Goal: Task Accomplishment & Management: Manage account settings

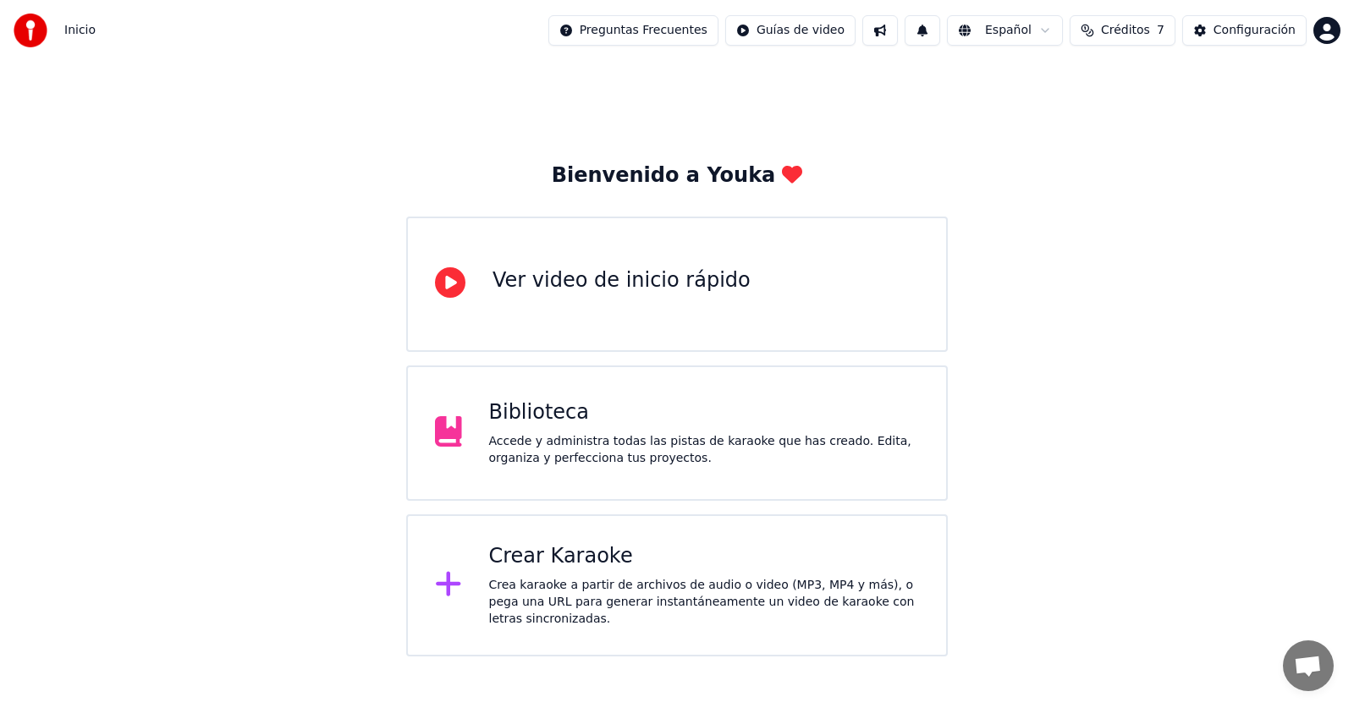
click at [649, 556] on div "Crear Karaoke" at bounding box center [704, 556] width 431 height 27
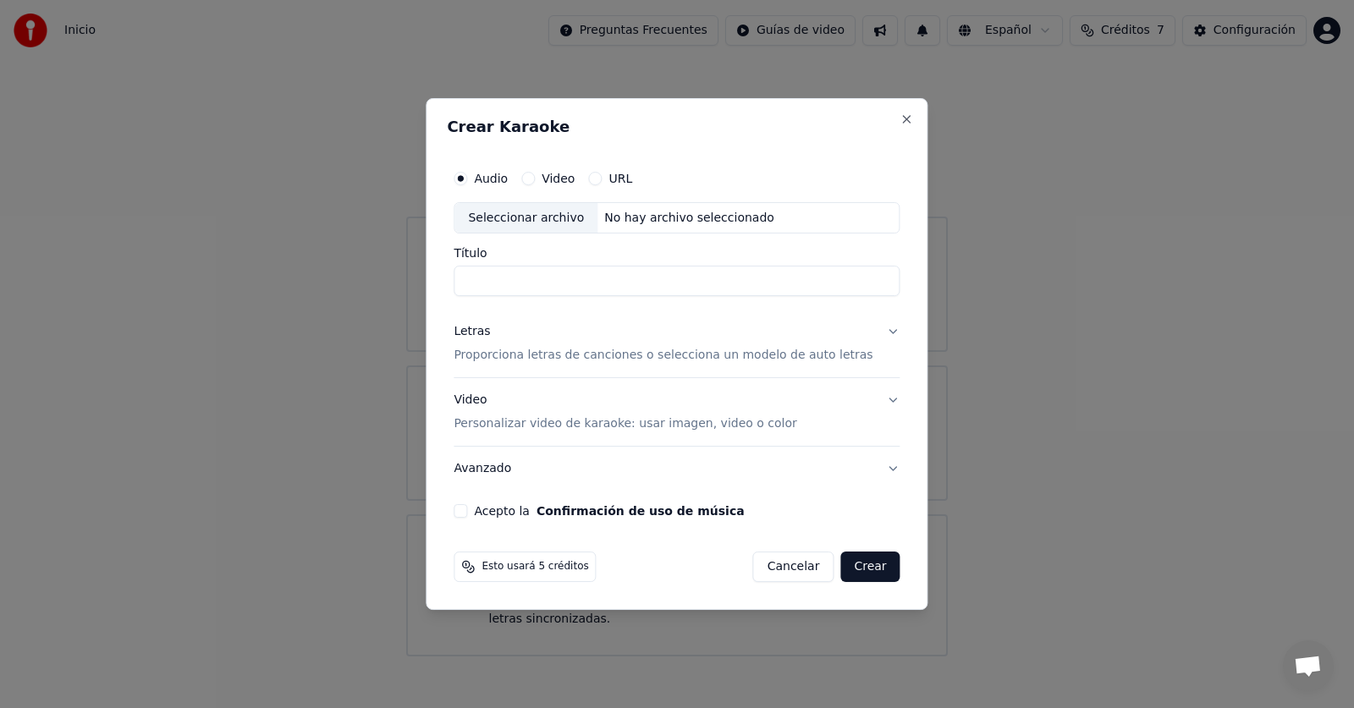
click at [497, 181] on label "Audio" at bounding box center [491, 179] width 34 height 12
click at [467, 181] on button "Audio" at bounding box center [460, 179] width 14 height 14
click at [546, 219] on div "Seleccionar archivo" at bounding box center [525, 218] width 143 height 30
click at [647, 218] on div "No hay archivo seleccionado" at bounding box center [689, 218] width 184 height 17
click at [570, 227] on div "Seleccionar archivo" at bounding box center [525, 218] width 143 height 30
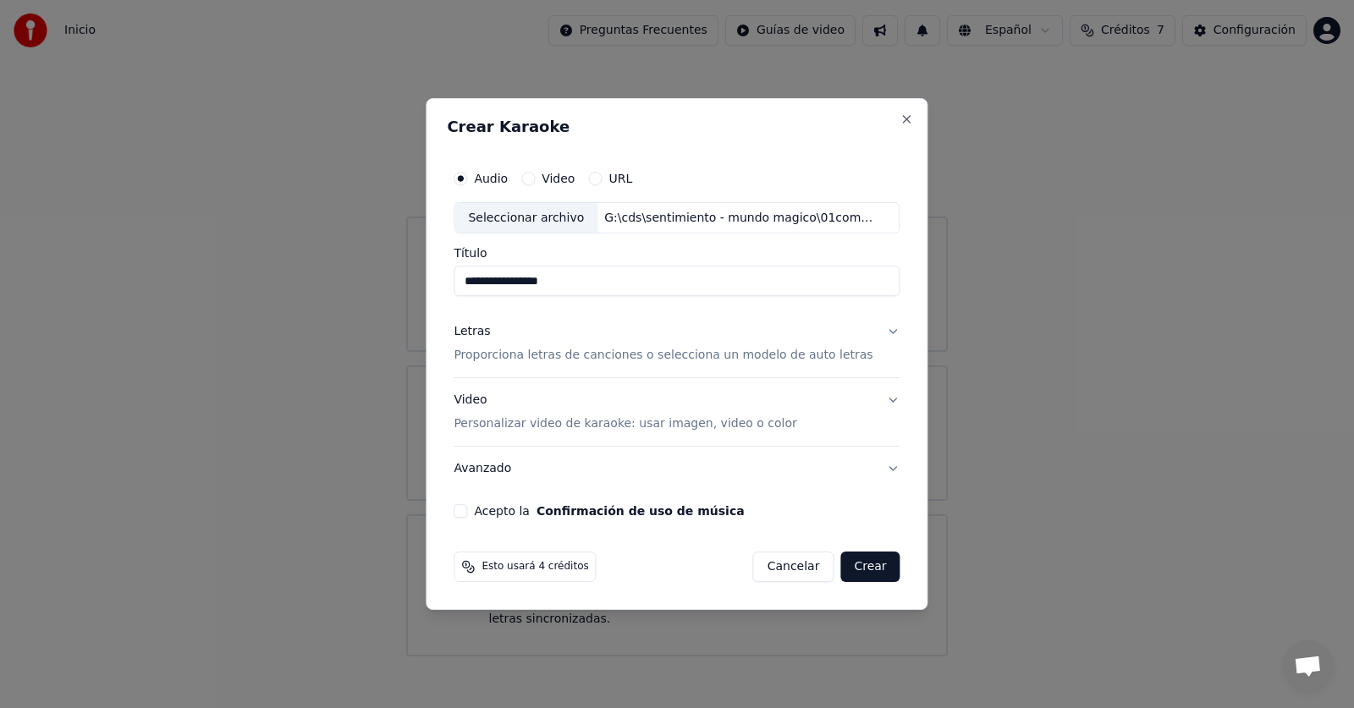
drag, startPoint x: 492, startPoint y: 283, endPoint x: 452, endPoint y: 283, distance: 39.8
click at [452, 283] on div "**********" at bounding box center [677, 354] width 502 height 513
type input "**********"
click at [882, 331] on button "Letras Proporciona letras de canciones o selecciona un modelo de auto letras" at bounding box center [676, 344] width 446 height 68
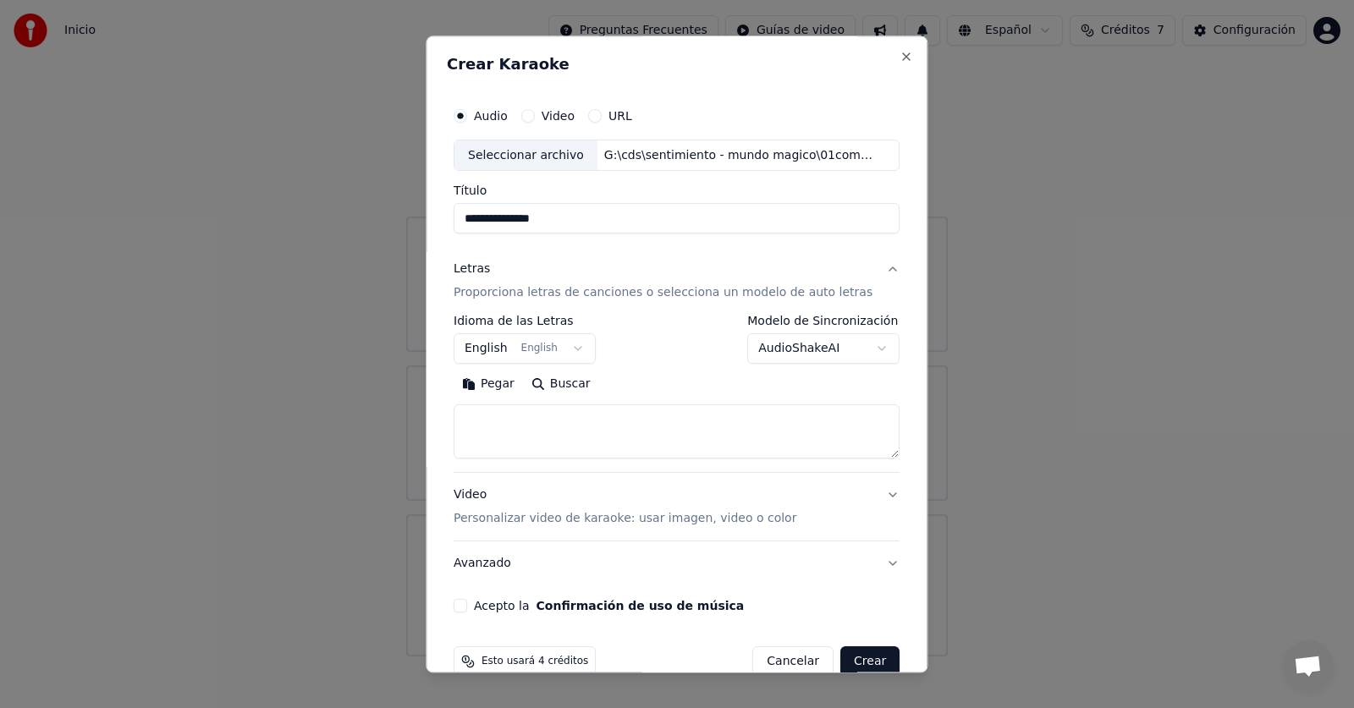
click at [567, 345] on body "**********" at bounding box center [677, 328] width 1354 height 657
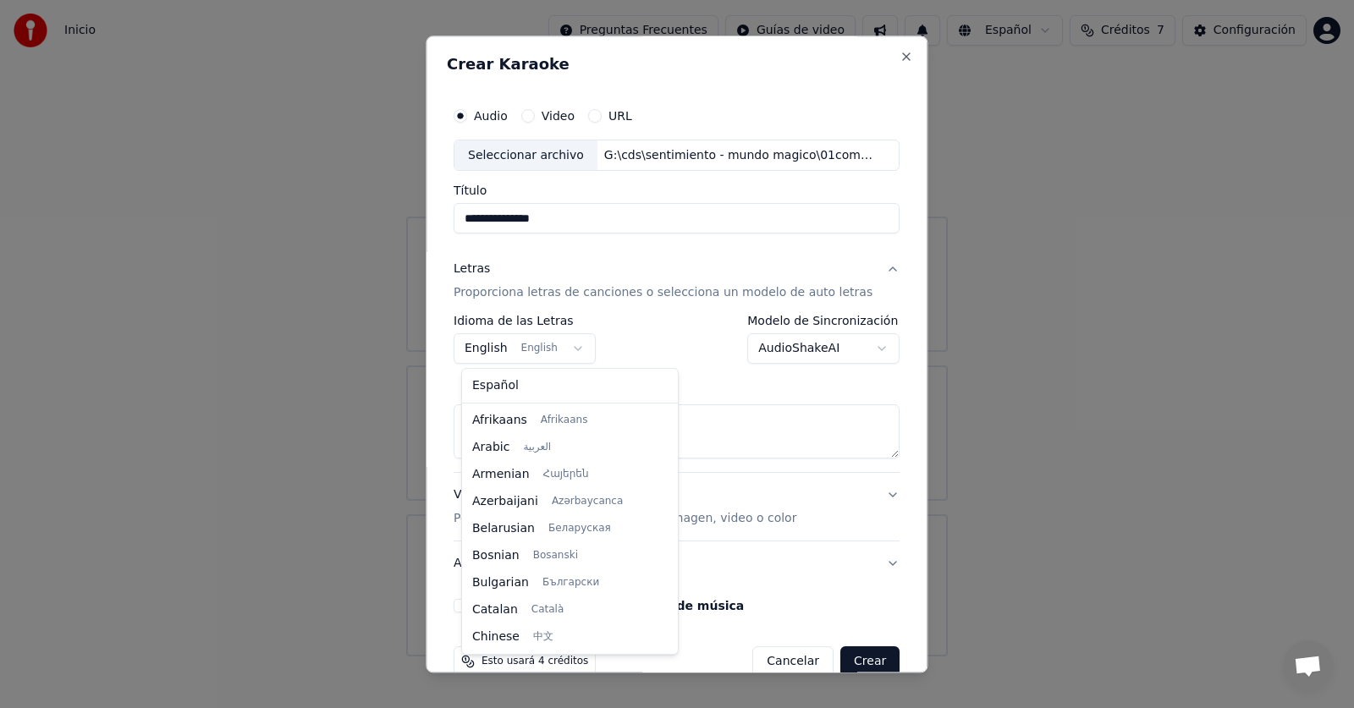
scroll to position [135, 0]
select select "**"
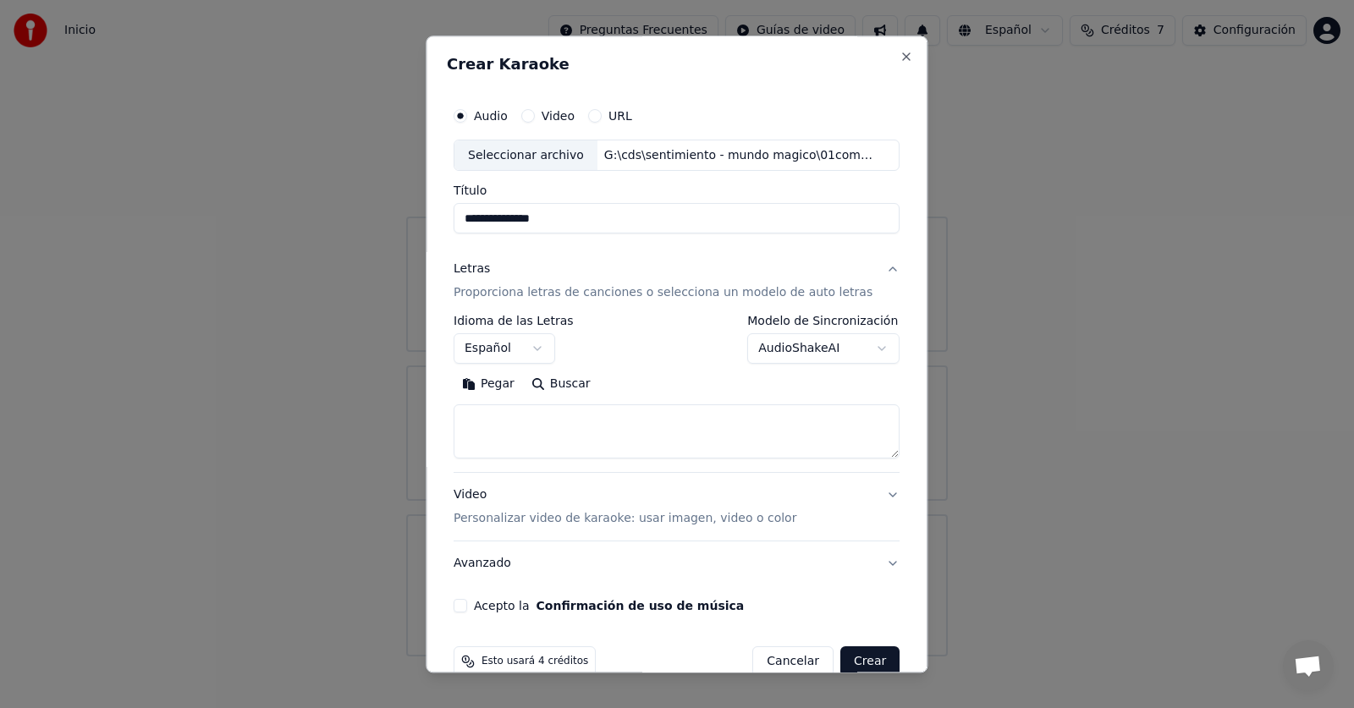
click at [860, 349] on body "**********" at bounding box center [677, 328] width 1354 height 657
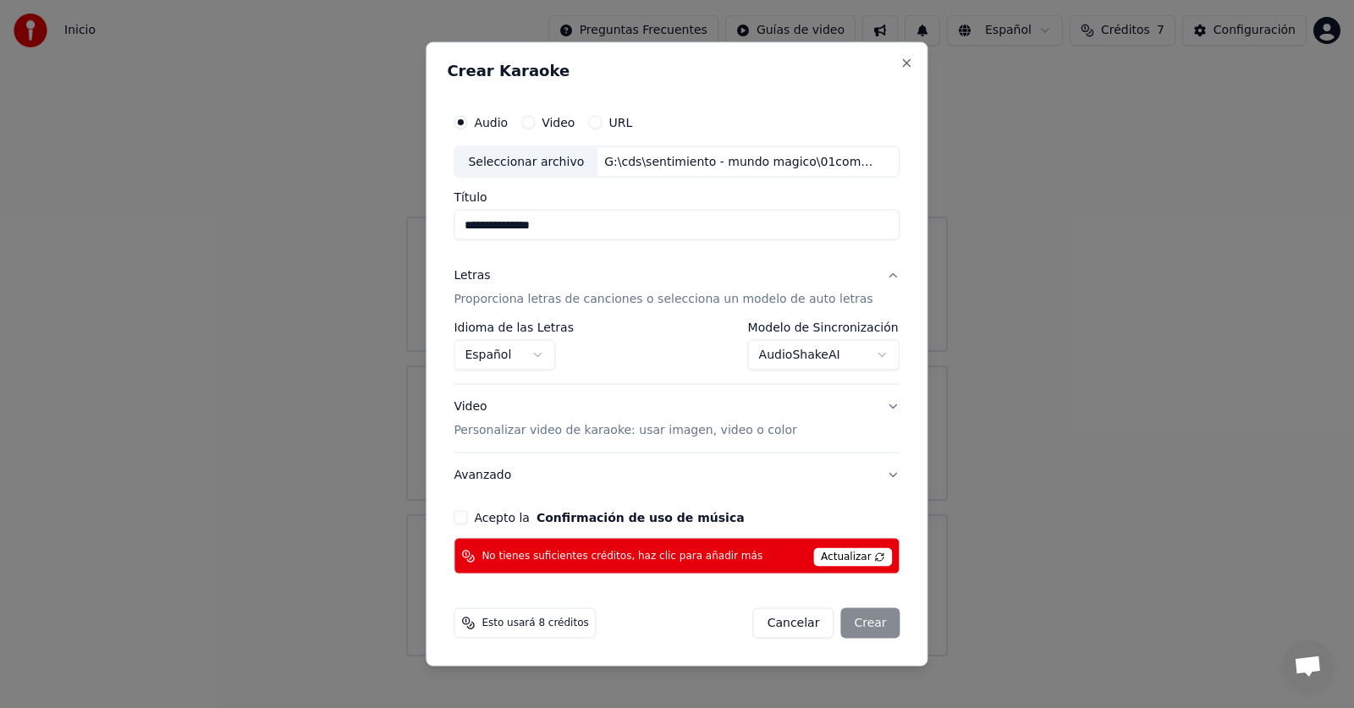
click at [874, 360] on body "**********" at bounding box center [677, 328] width 1354 height 657
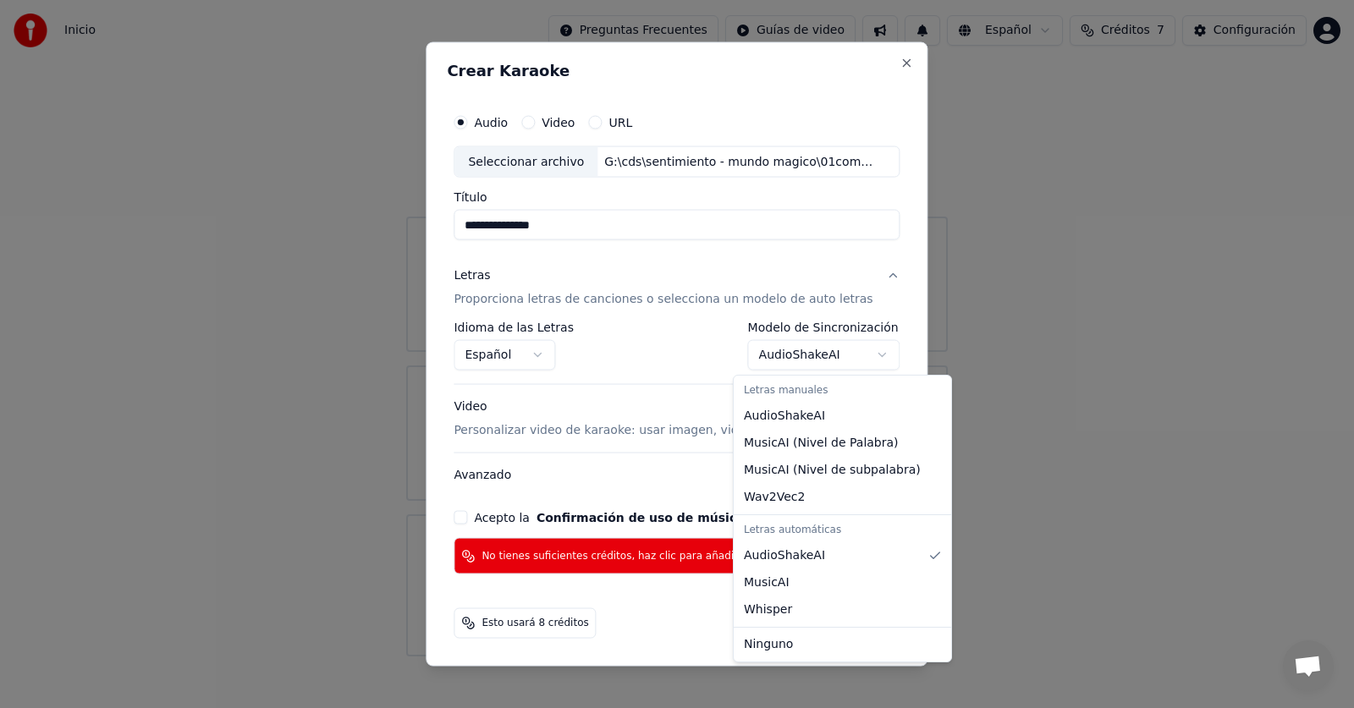
select select "**********"
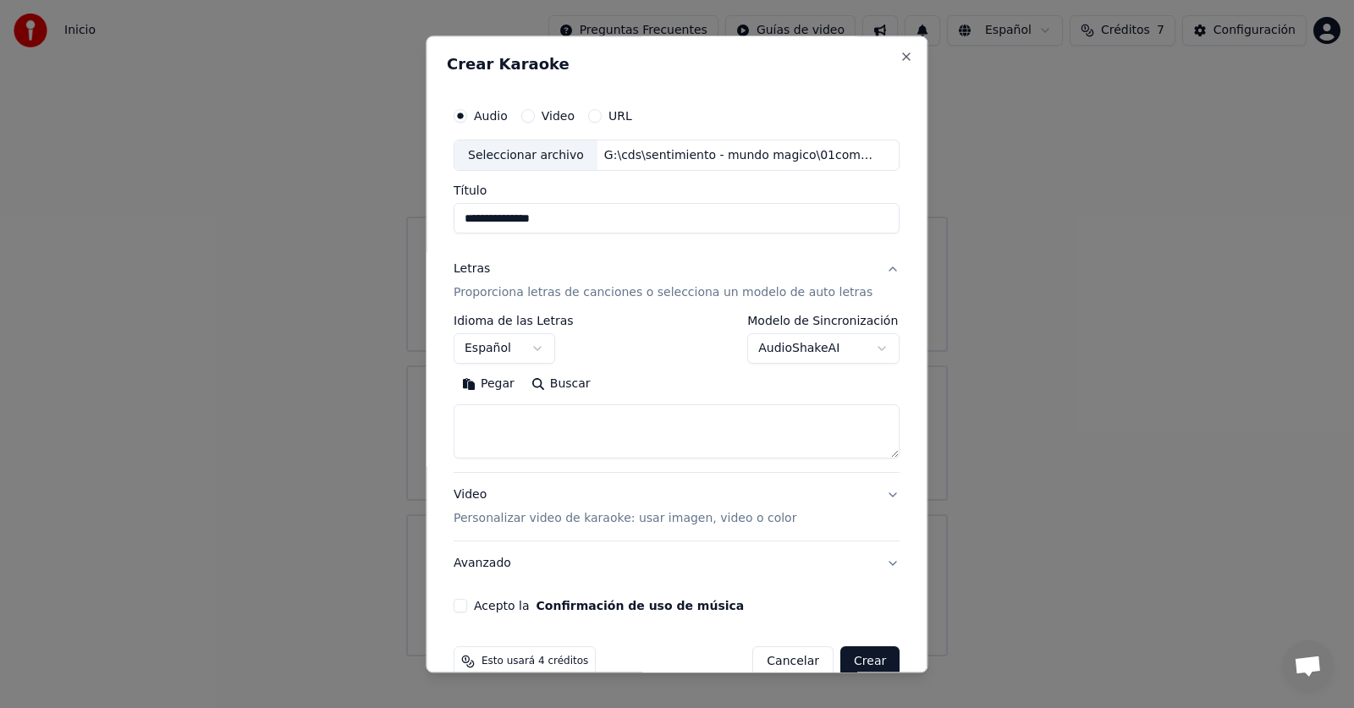
click at [857, 349] on body "**********" at bounding box center [677, 328] width 1354 height 657
click at [989, 362] on div at bounding box center [677, 354] width 1354 height 708
click at [467, 605] on button "Acepto la Confirmación de uso de música" at bounding box center [460, 607] width 14 height 14
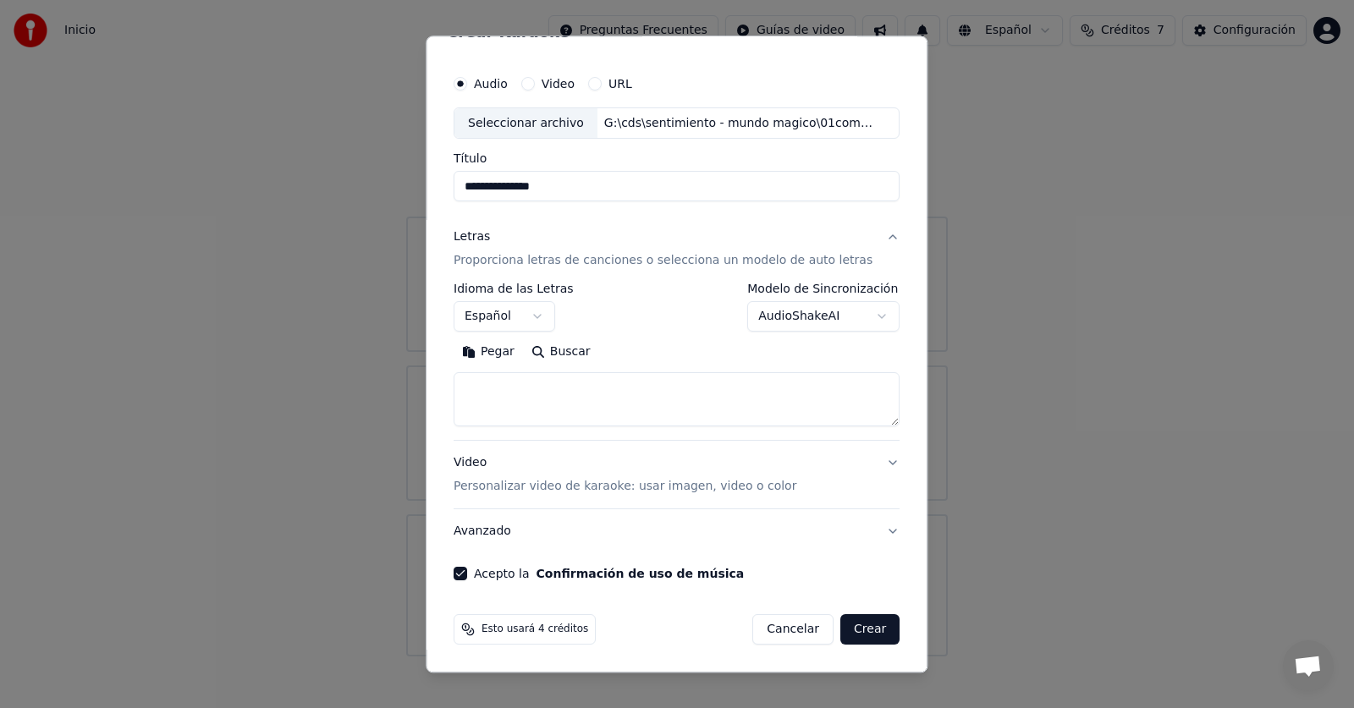
click at [602, 486] on p "Personalizar video de karaoke: usar imagen, video o color" at bounding box center [624, 487] width 343 height 17
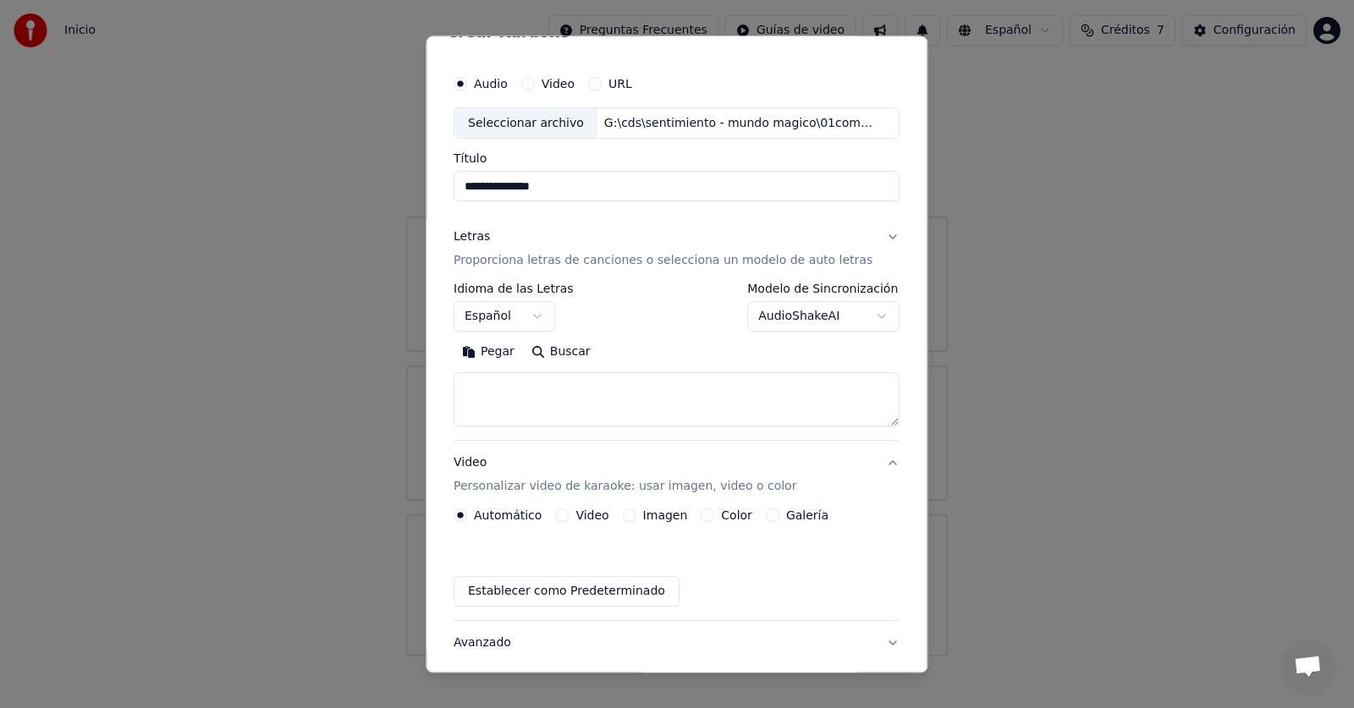
scroll to position [0, 0]
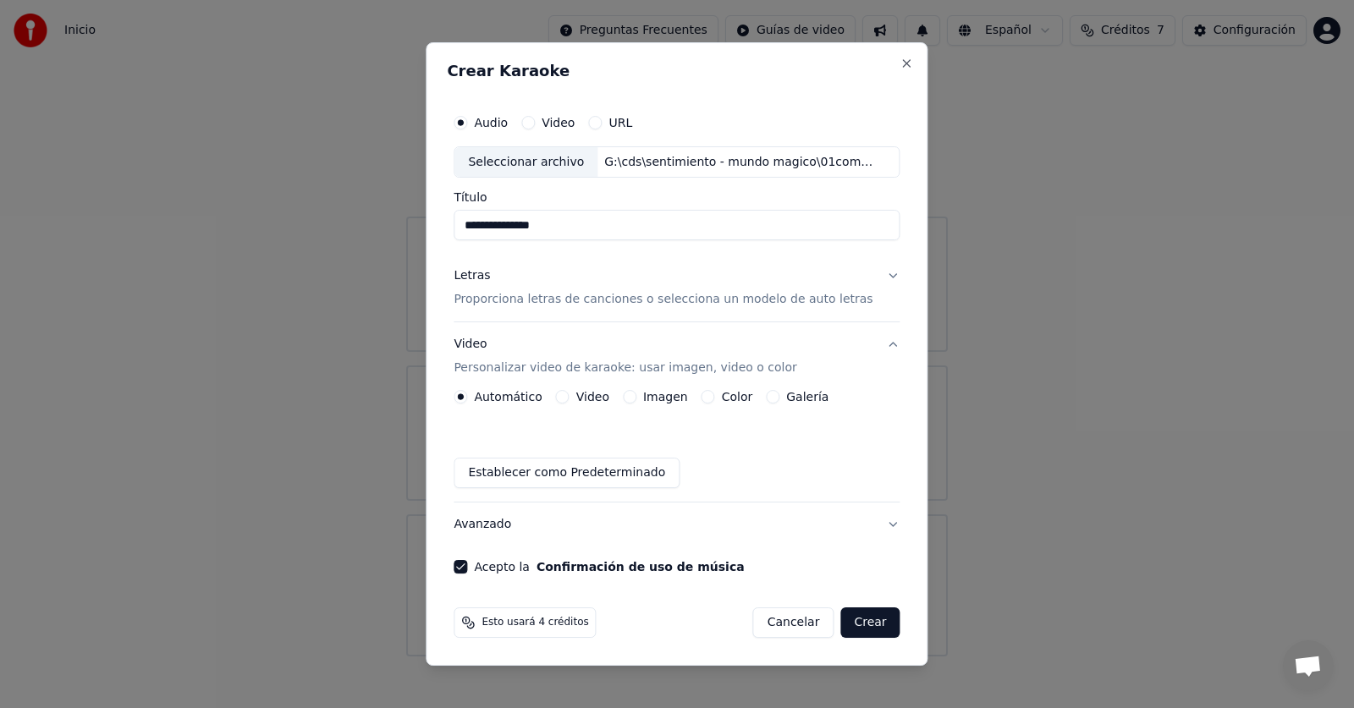
click at [529, 399] on label "Automático" at bounding box center [508, 397] width 68 height 12
click at [467, 399] on button "Automático" at bounding box center [460, 397] width 14 height 14
click at [586, 398] on label "Video" at bounding box center [592, 397] width 33 height 12
click at [569, 398] on button "Video" at bounding box center [563, 397] width 14 height 14
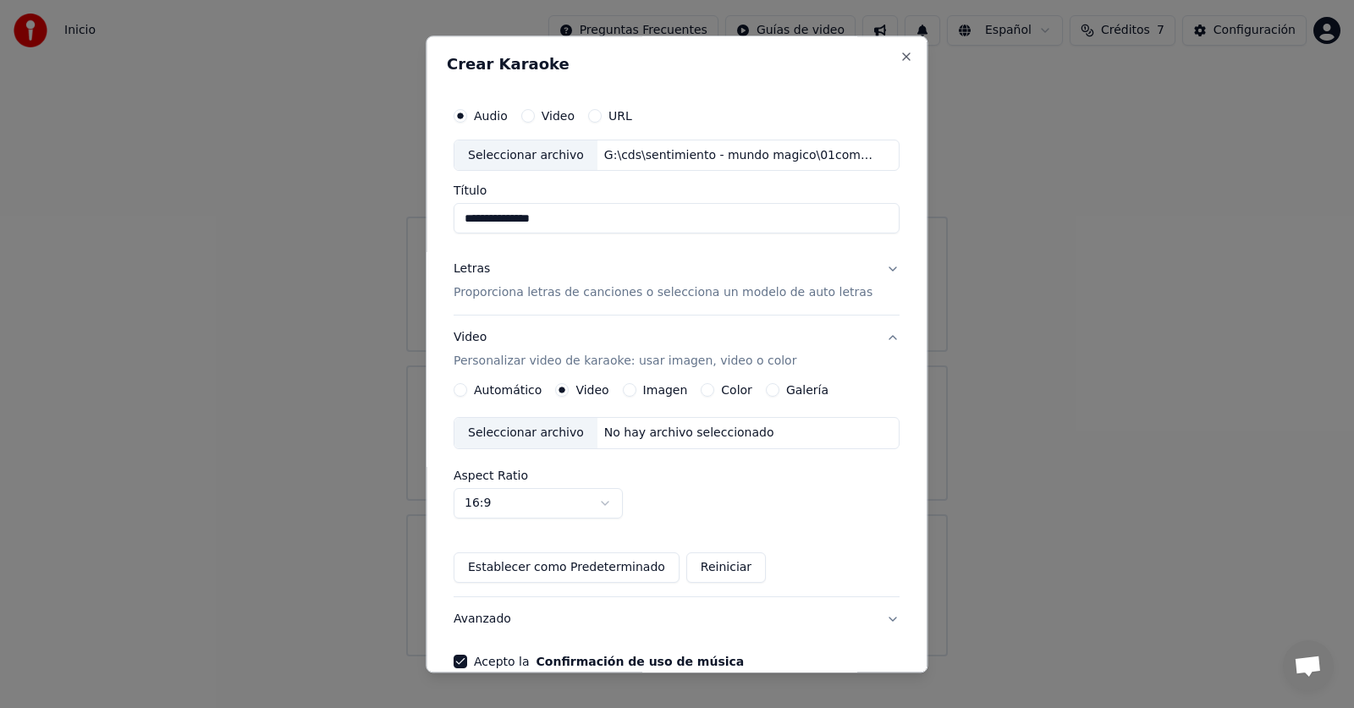
click at [665, 393] on label "Imagen" at bounding box center [665, 391] width 45 height 12
click at [636, 393] on button "Imagen" at bounding box center [630, 391] width 14 height 14
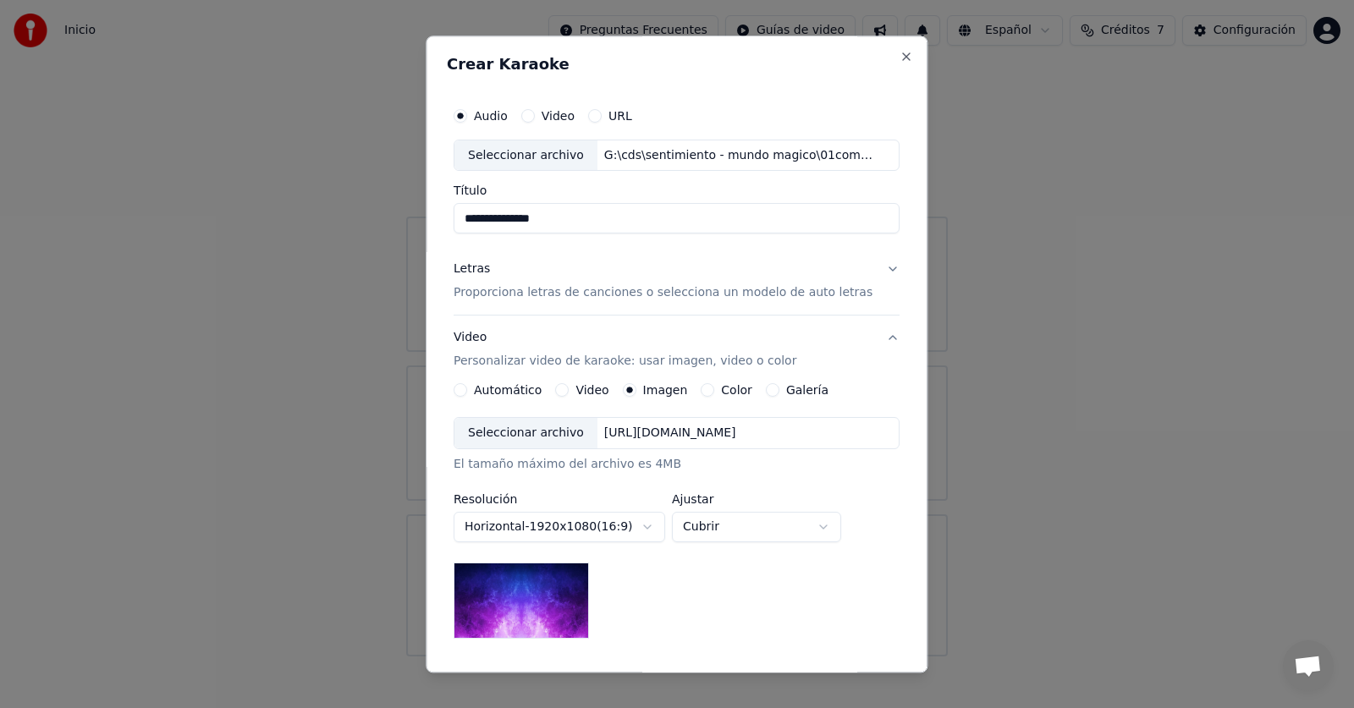
click at [722, 392] on label "Color" at bounding box center [737, 391] width 31 height 12
click at [715, 392] on button "Color" at bounding box center [708, 391] width 14 height 14
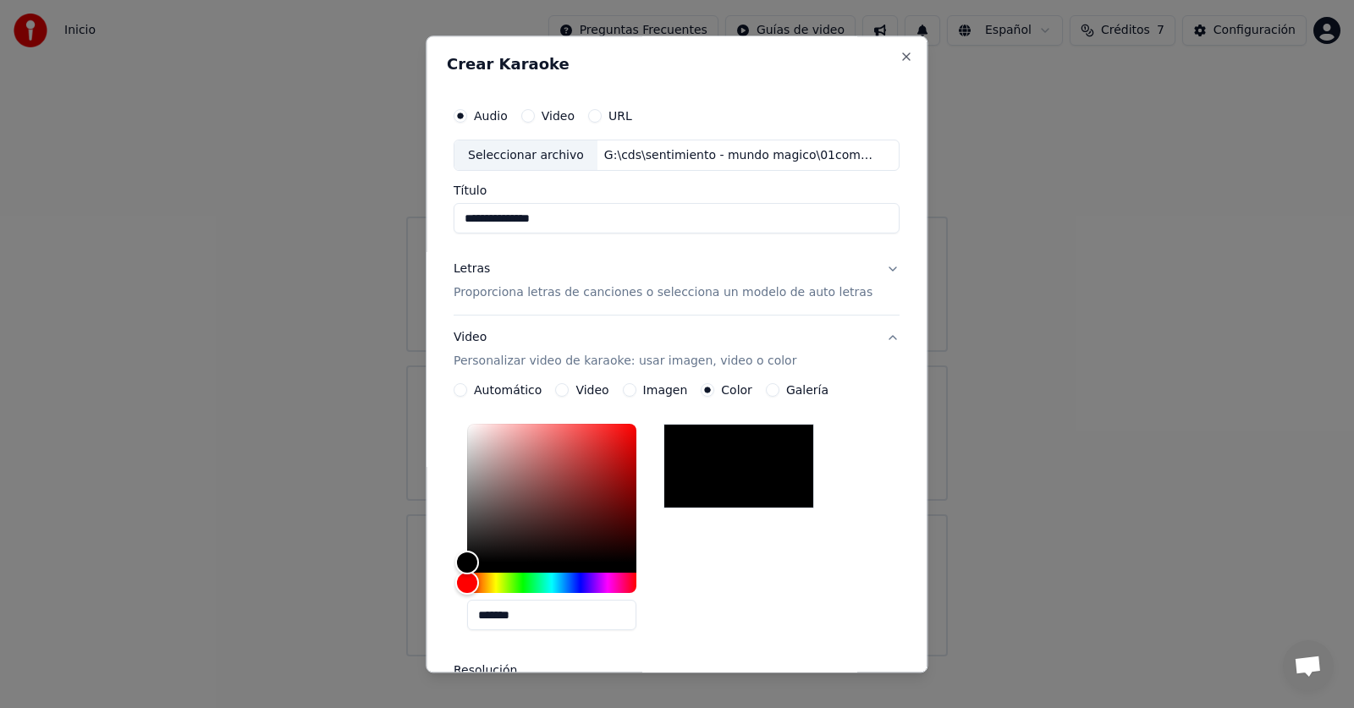
click at [754, 389] on div "Automático Video Imagen Color Galería" at bounding box center [640, 391] width 375 height 14
click at [790, 393] on label "Galería" at bounding box center [807, 391] width 42 height 12
click at [779, 393] on button "Galería" at bounding box center [773, 391] width 14 height 14
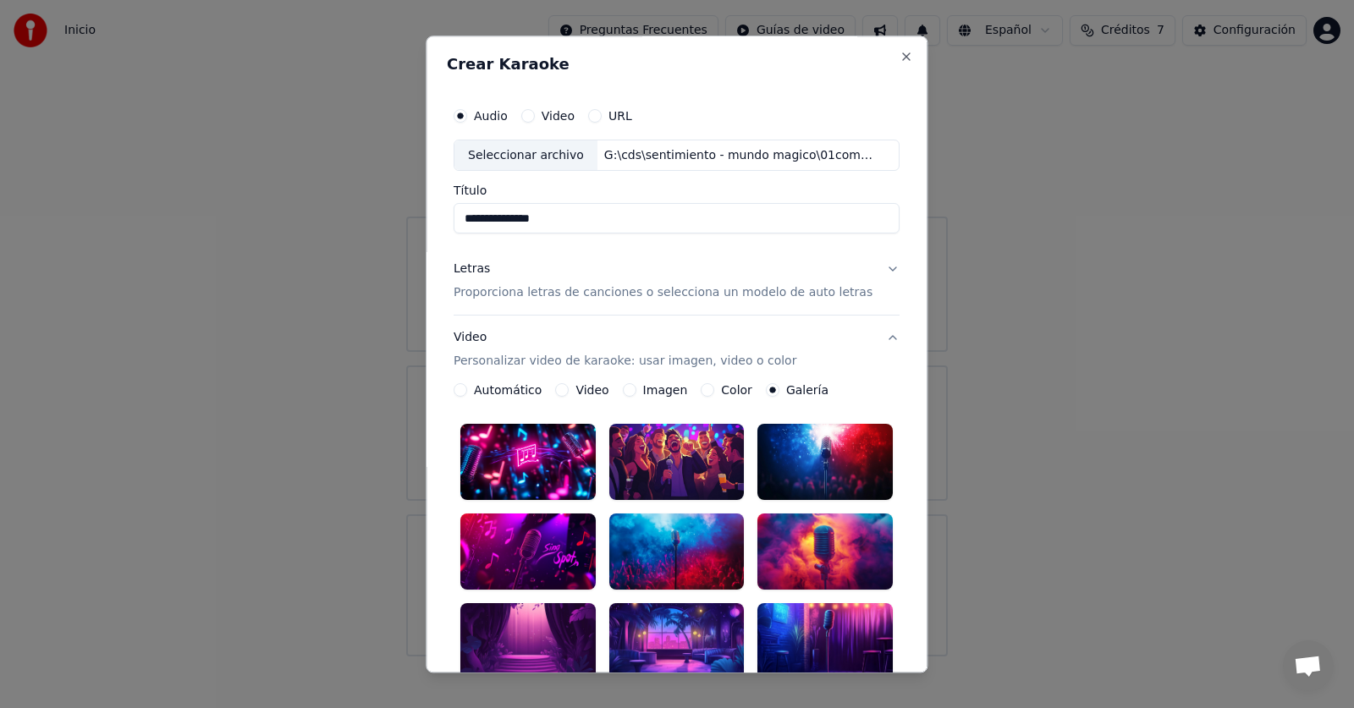
click at [658, 385] on label "Imagen" at bounding box center [665, 391] width 45 height 12
click at [636, 385] on button "Imagen" at bounding box center [630, 391] width 14 height 14
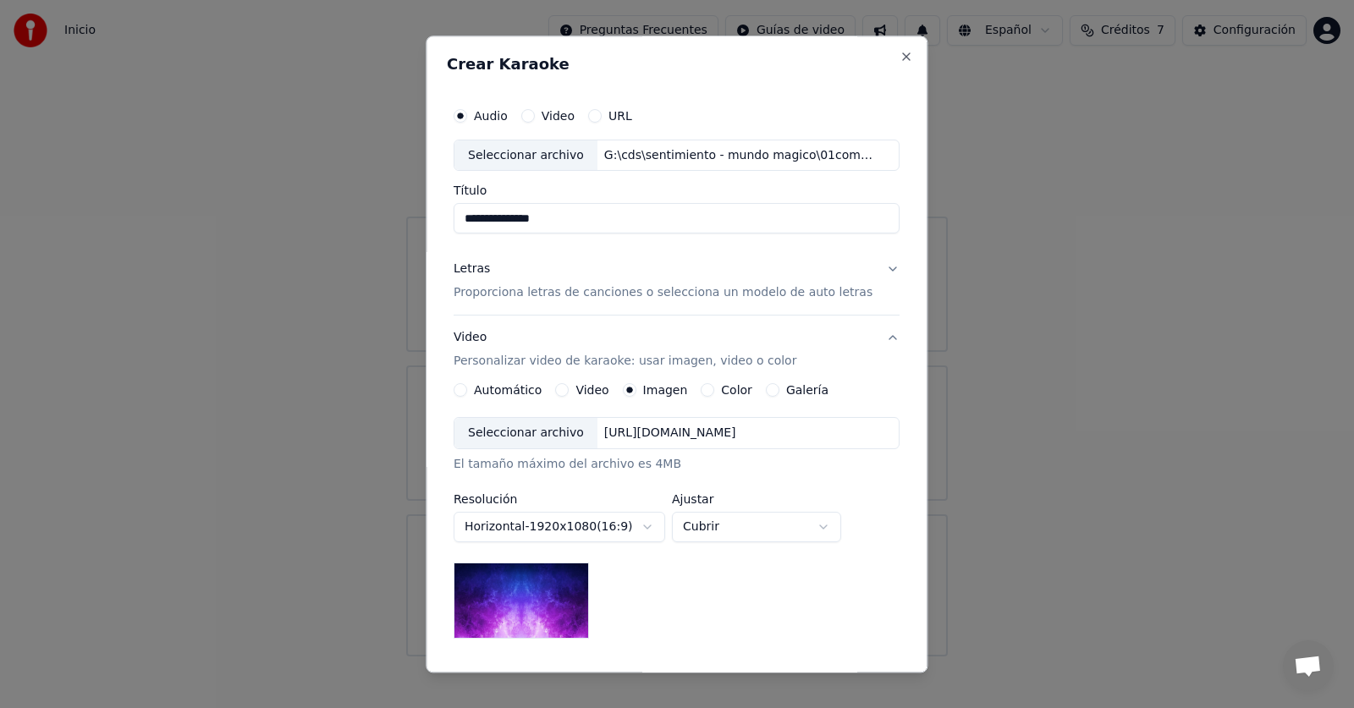
click at [530, 435] on div "Seleccionar archivo" at bounding box center [525, 434] width 143 height 30
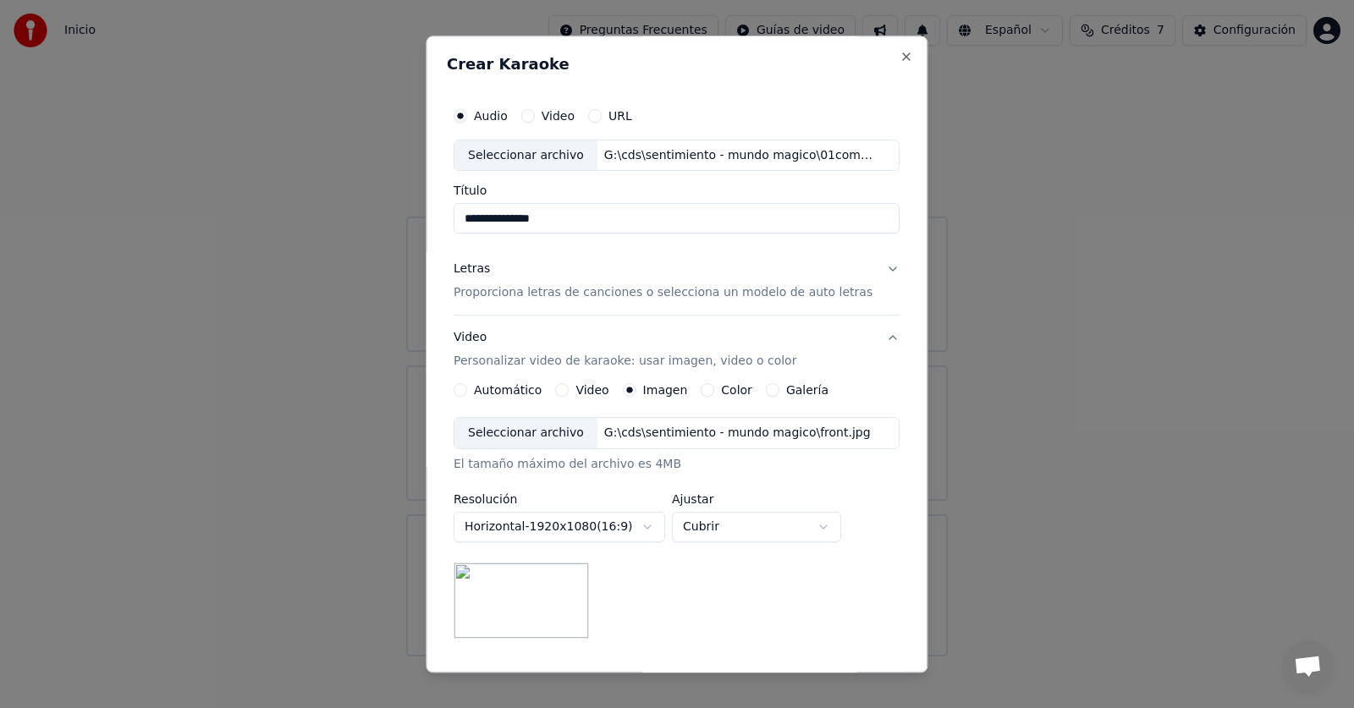
drag, startPoint x: 588, startPoint y: 58, endPoint x: 727, endPoint y: 74, distance: 139.6
click at [727, 74] on div "Crear Karaoke" at bounding box center [676, 68] width 459 height 22
click at [718, 66] on h2 "Crear Karaoke" at bounding box center [676, 64] width 459 height 15
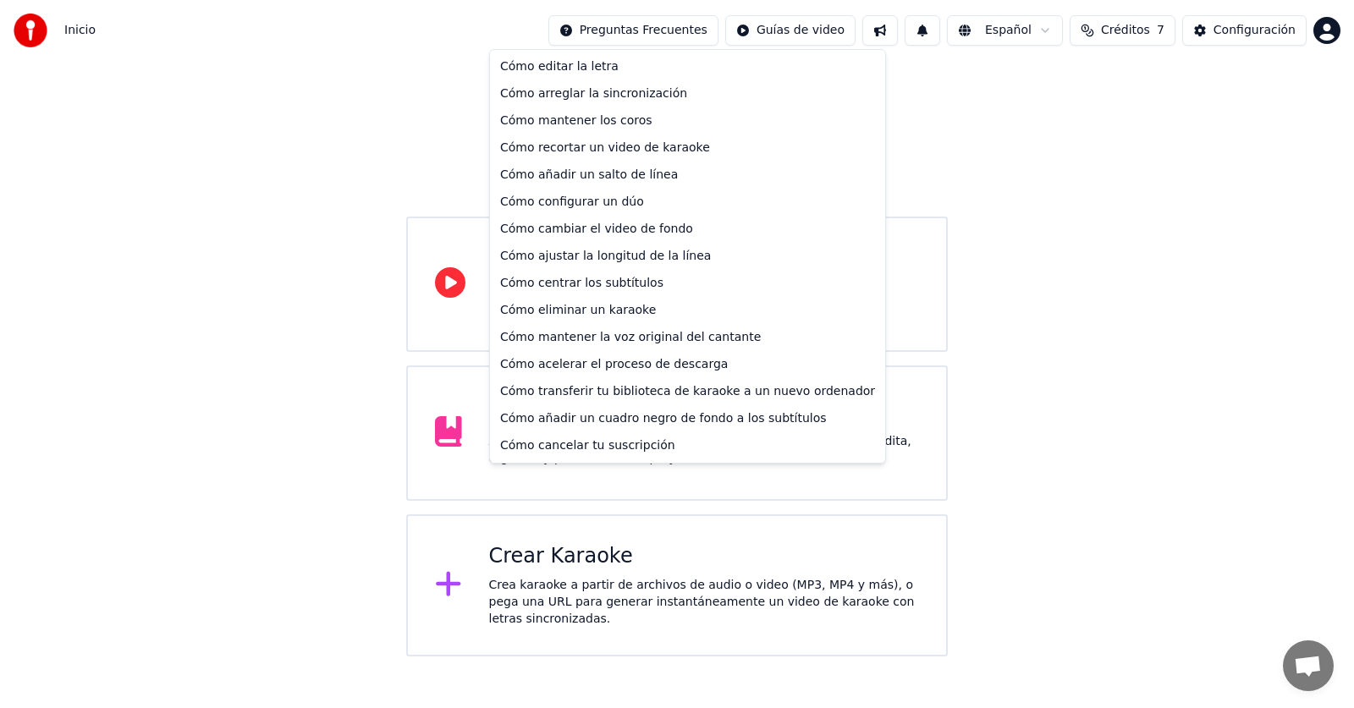
click at [672, 39] on html "Inicio Preguntas Frecuentes Guías de video Español Créditos 7 Configuración Bie…" at bounding box center [677, 328] width 1354 height 657
click at [626, 205] on div "Cómo configurar un dúo" at bounding box center [687, 202] width 388 height 27
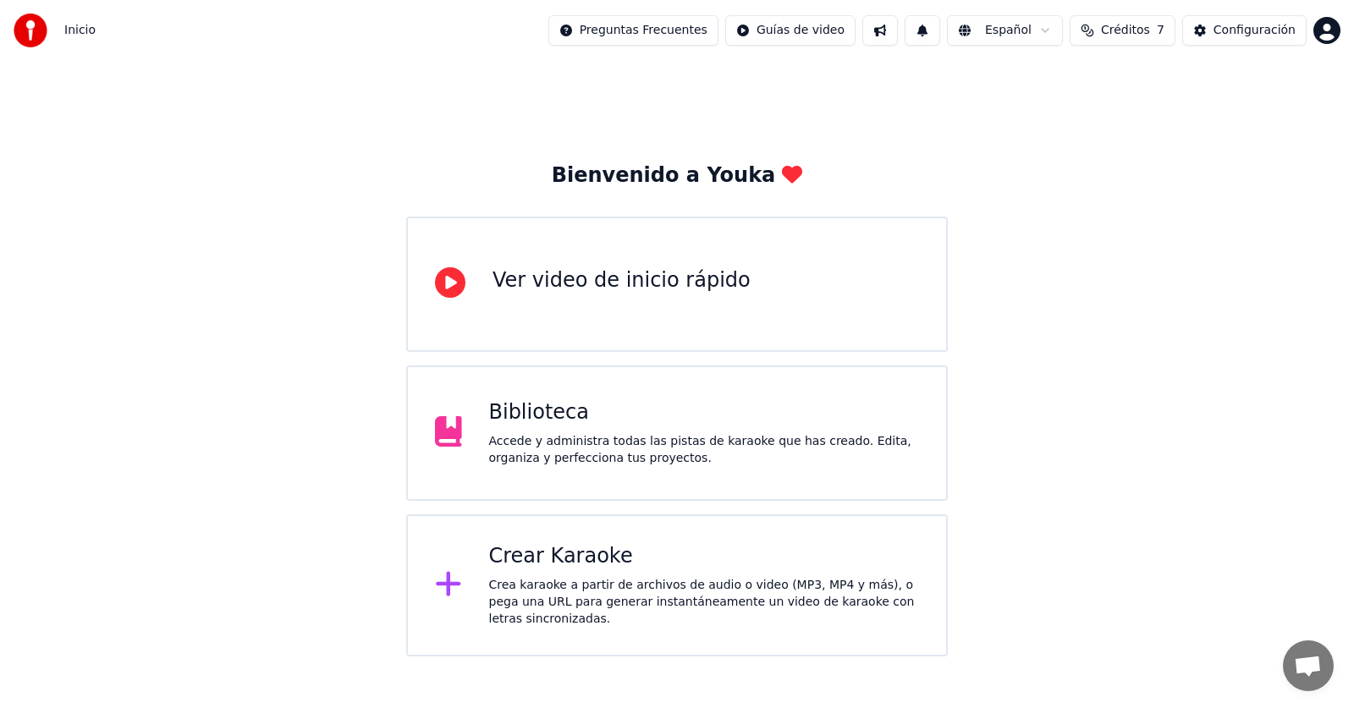
click at [695, 601] on div "Crea karaoke a partir de archivos de audio o video (MP3, MP4 y más), o pega una…" at bounding box center [704, 602] width 431 height 51
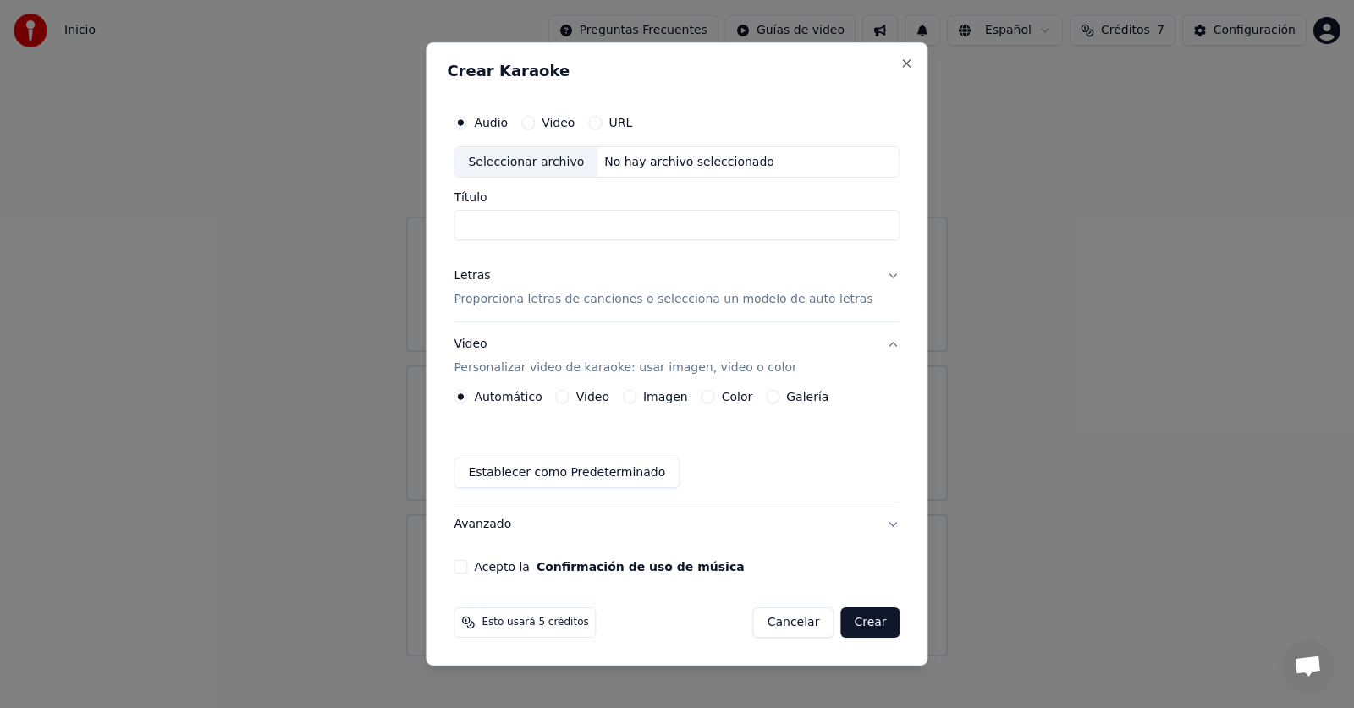
click at [805, 630] on button "Cancelar" at bounding box center [793, 622] width 81 height 30
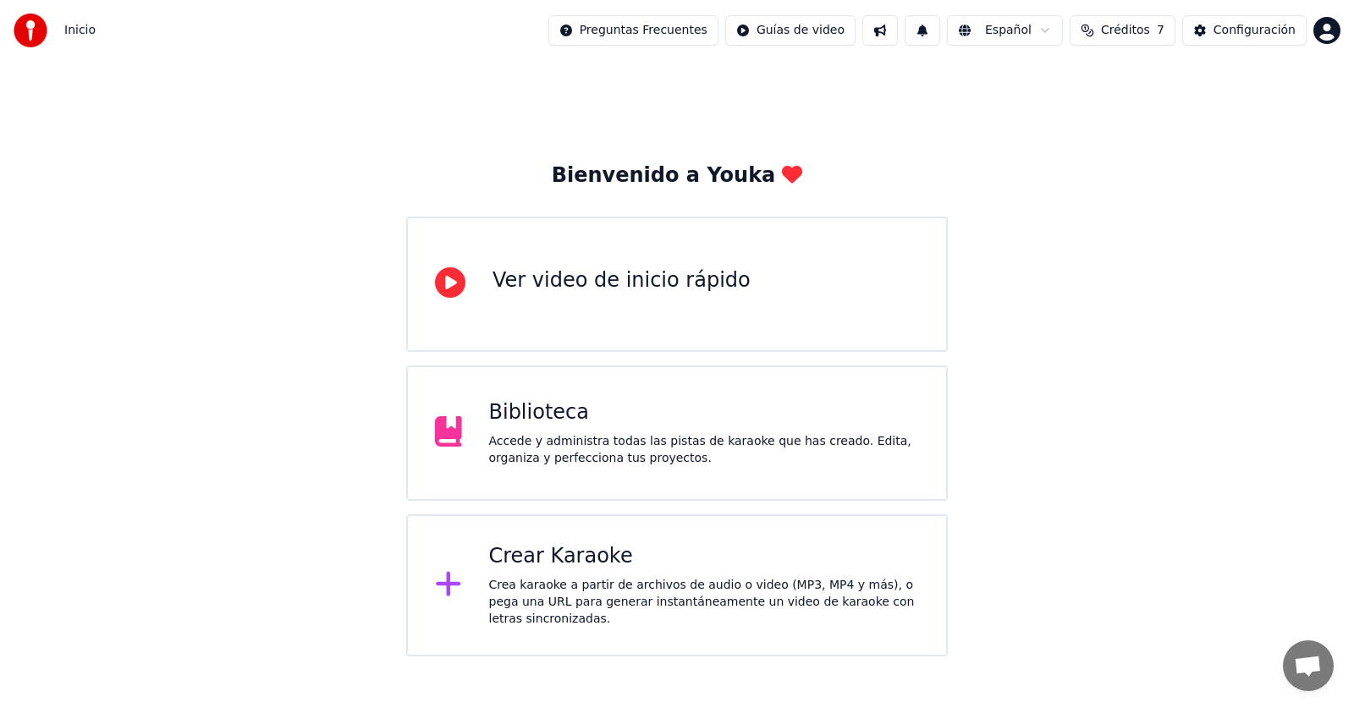
click at [345, 149] on div "Bienvenido a Youka Ver video de inicio rápido Biblioteca Accede y administra to…" at bounding box center [677, 359] width 1354 height 596
click at [530, 599] on div "Crea karaoke a partir de archivos de audio o video (MP3, MP4 y más), o pega una…" at bounding box center [704, 602] width 431 height 51
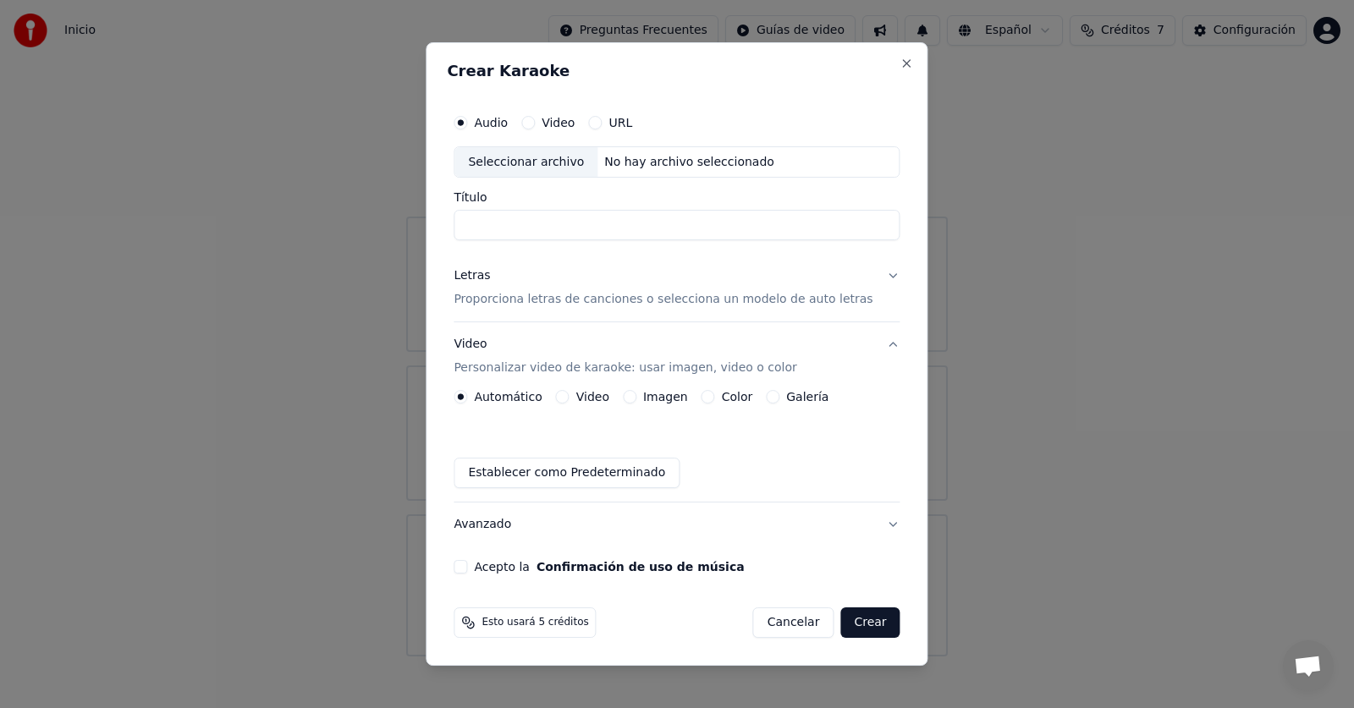
click at [867, 285] on button "Letras Proporciona letras de canciones o selecciona un modelo de auto letras" at bounding box center [676, 289] width 446 height 68
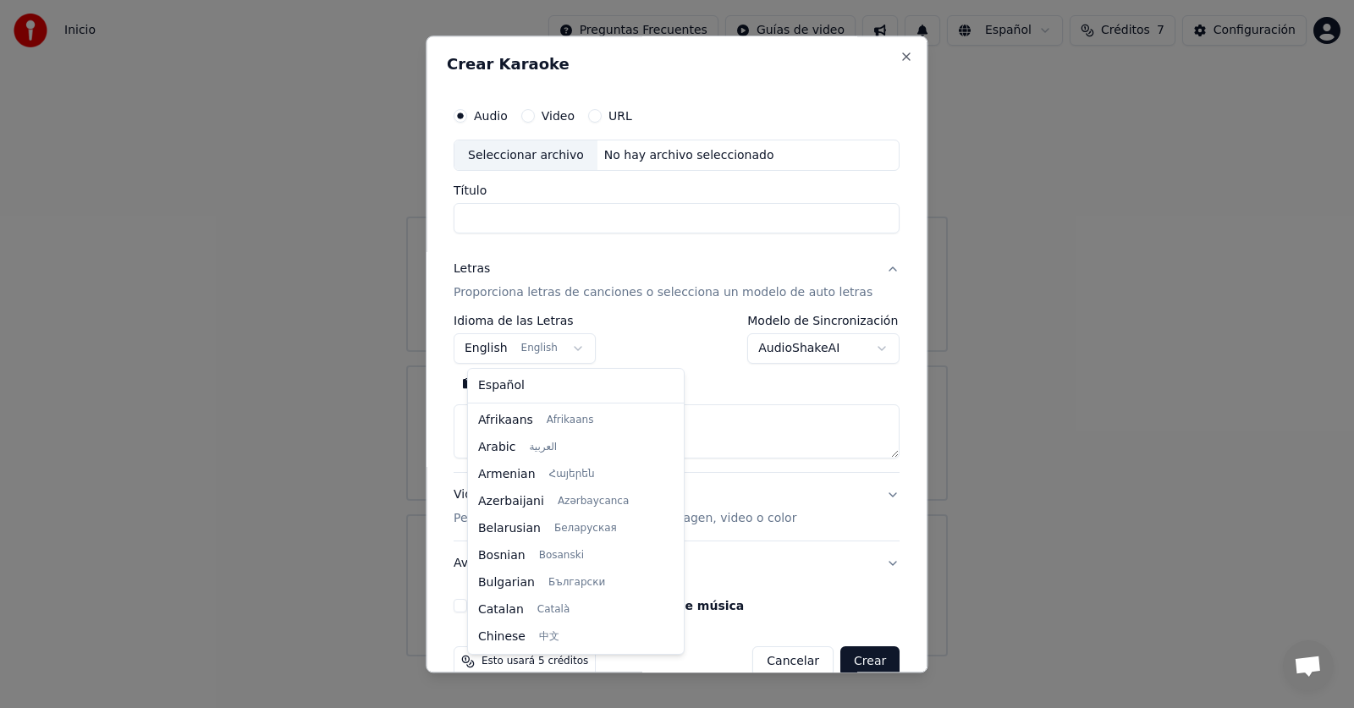
click at [549, 349] on body "**********" at bounding box center [677, 328] width 1354 height 657
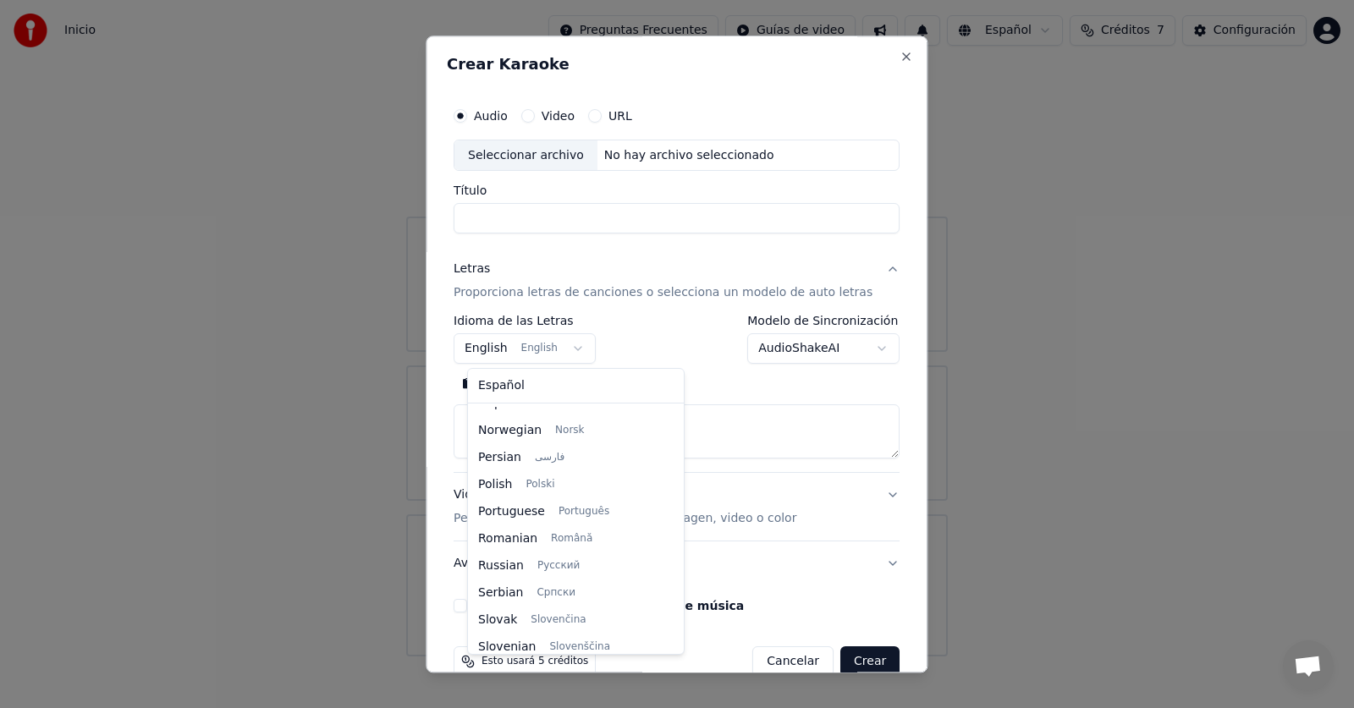
select select "**"
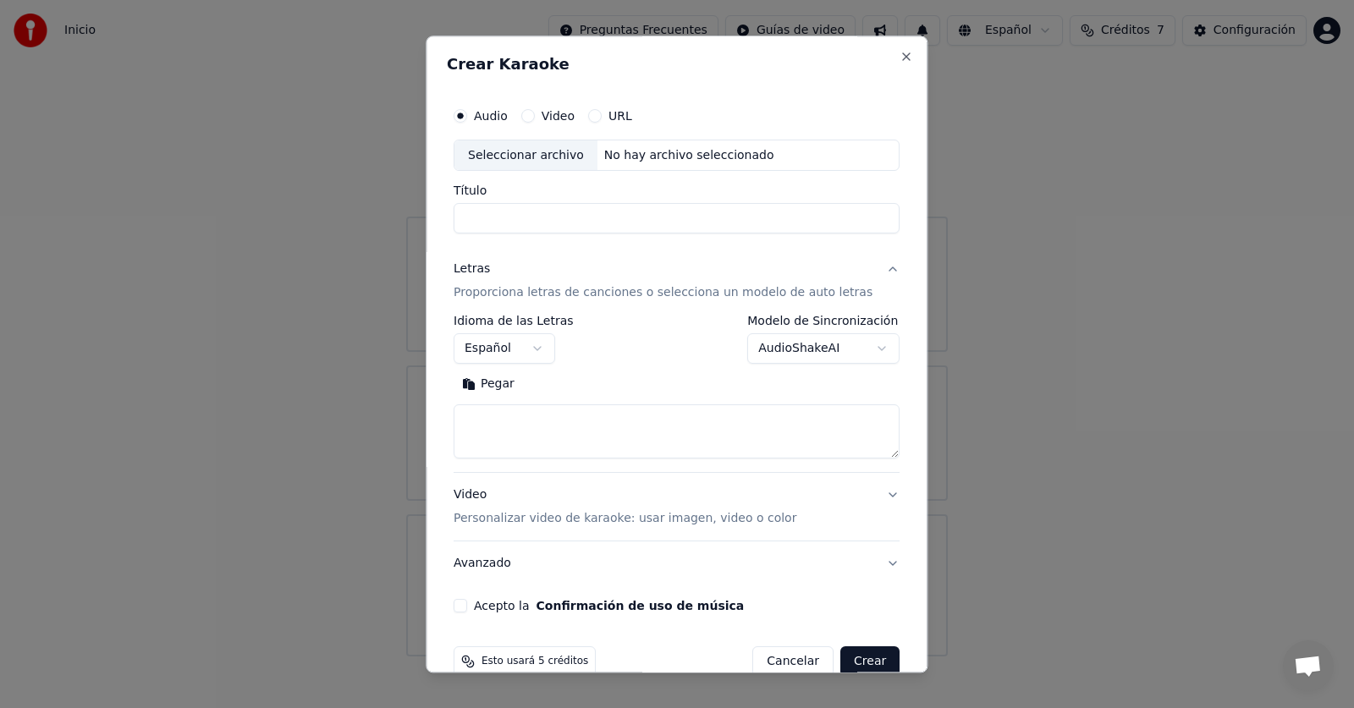
click at [819, 341] on body "**********" at bounding box center [677, 328] width 1354 height 657
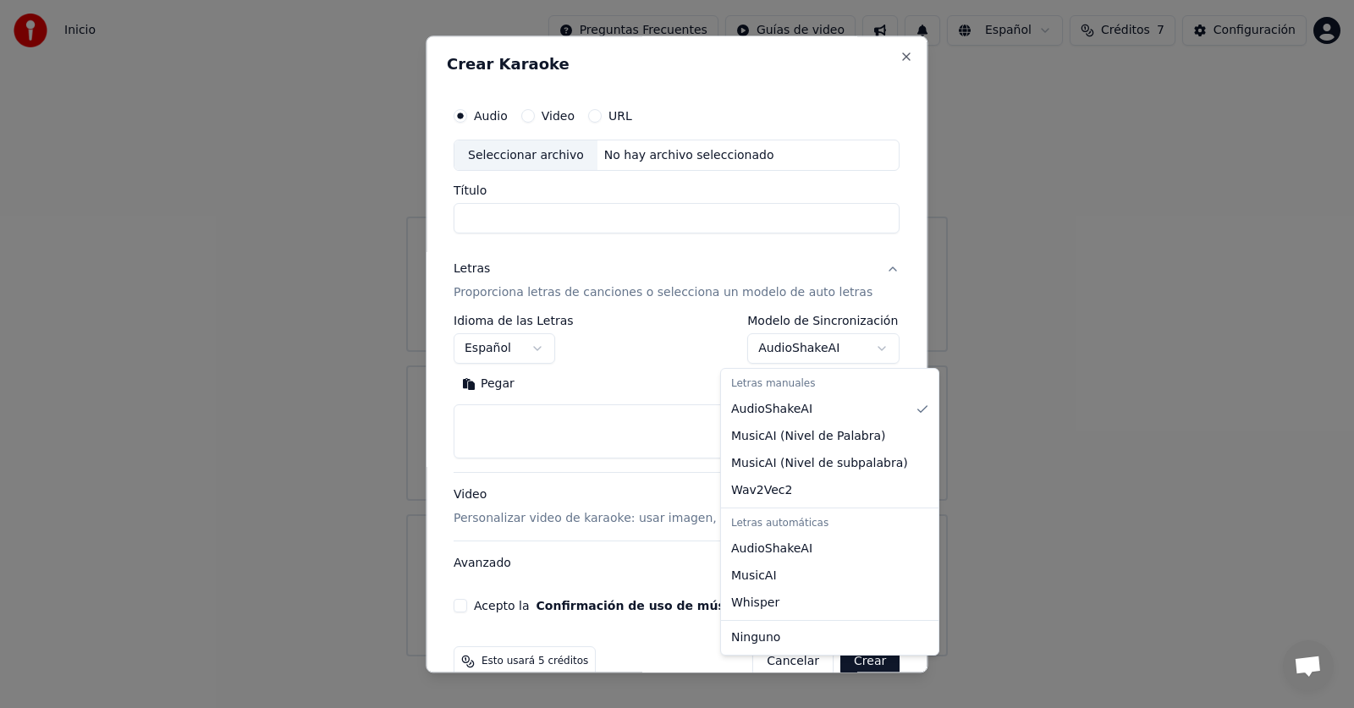
click at [594, 442] on body "**********" at bounding box center [677, 328] width 1354 height 657
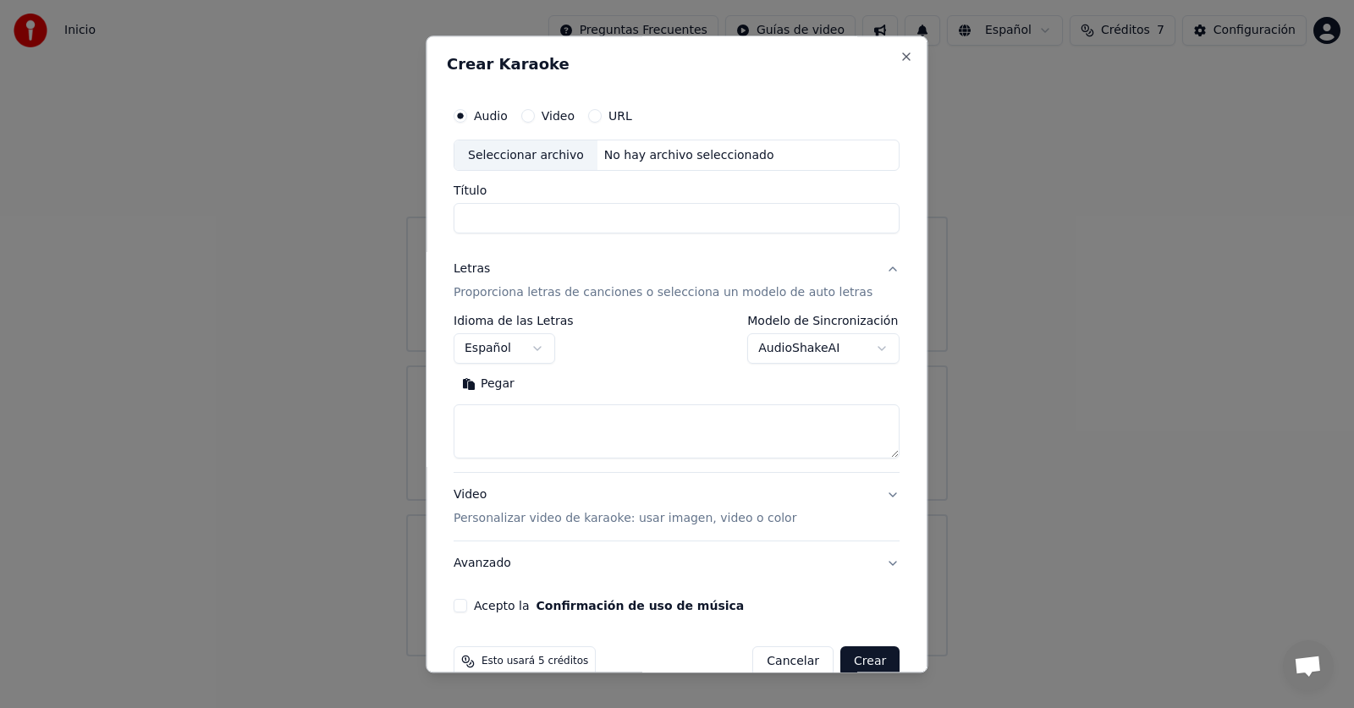
click at [678, 522] on p "Personalizar video de karaoke: usar imagen, video o color" at bounding box center [624, 519] width 343 height 17
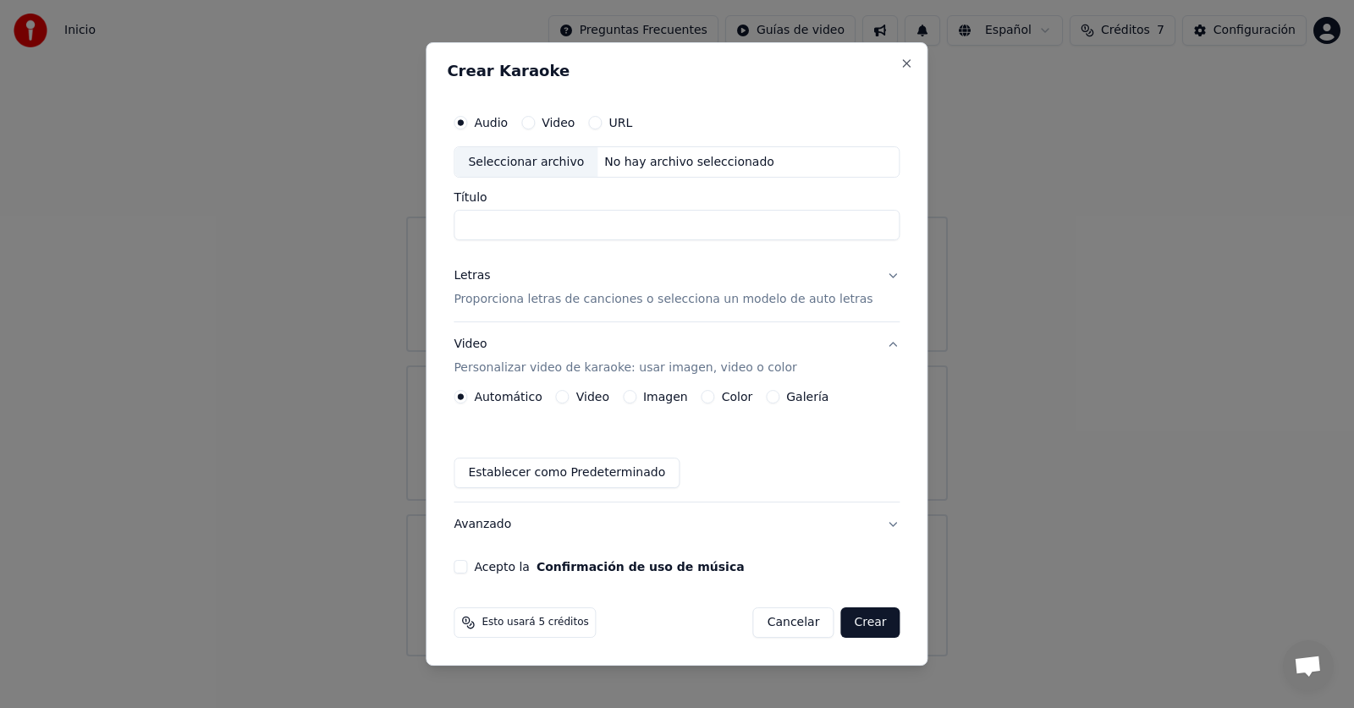
click at [636, 395] on button "Imagen" at bounding box center [630, 397] width 14 height 14
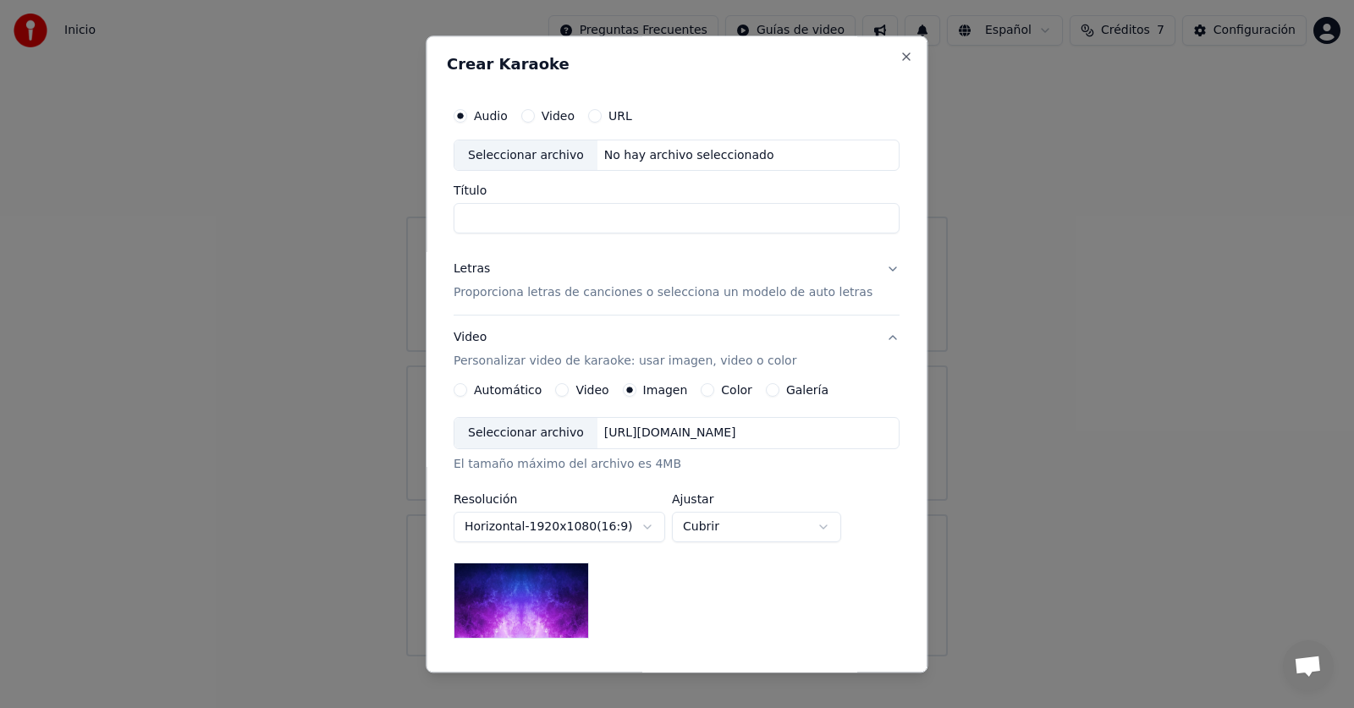
click at [552, 437] on div "Seleccionar archivo" at bounding box center [525, 434] width 143 height 30
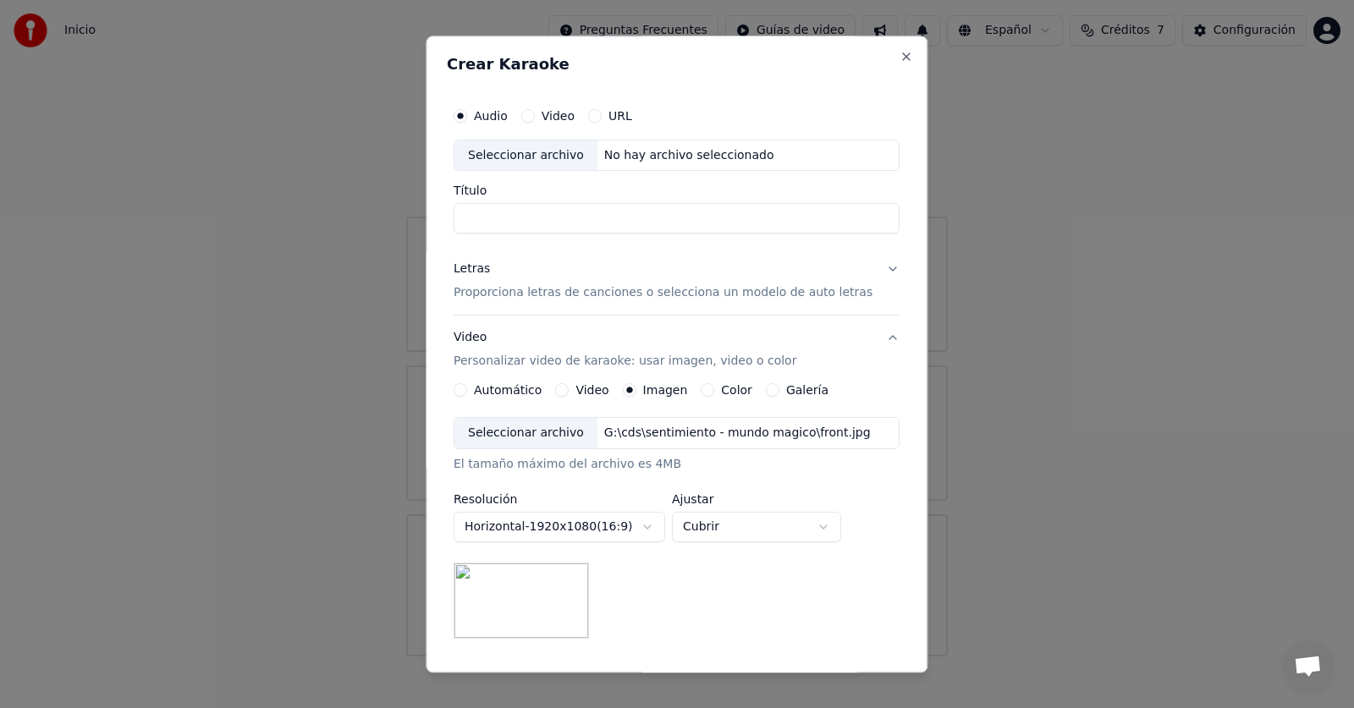
click at [541, 159] on div "Seleccionar archivo" at bounding box center [525, 155] width 143 height 30
drag, startPoint x: 482, startPoint y: 215, endPoint x: 469, endPoint y: 215, distance: 13.5
click at [469, 215] on input "**********" at bounding box center [676, 219] width 446 height 30
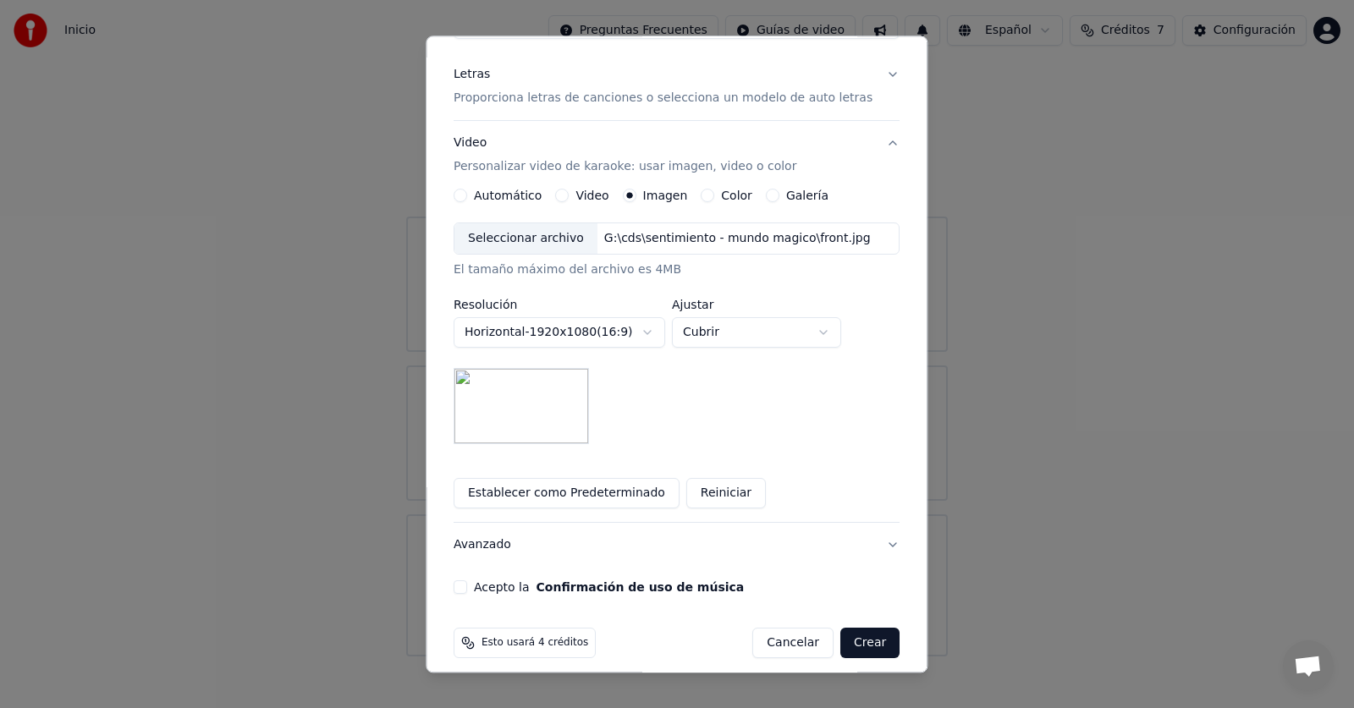
scroll to position [208, 0]
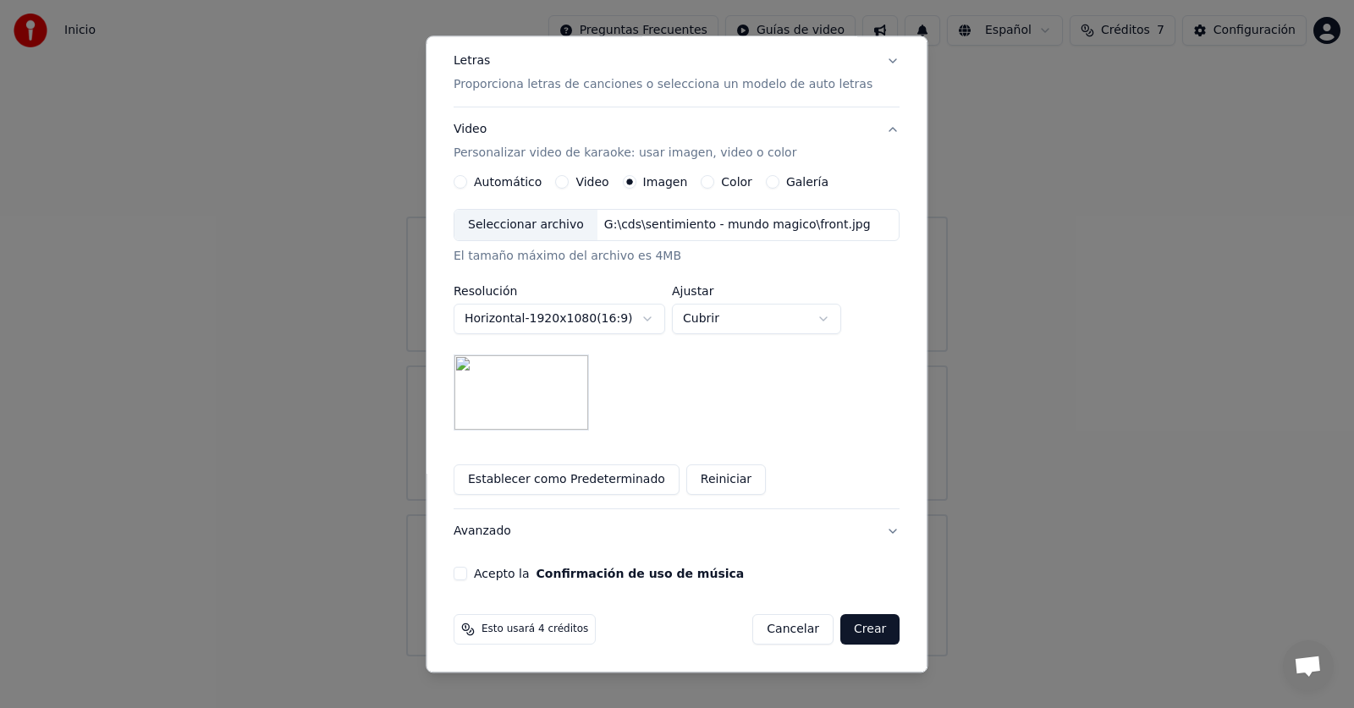
type input "**********"
click at [467, 574] on button "Acepto la Confirmación de uso de música" at bounding box center [460, 575] width 14 height 14
click at [548, 630] on span "Esto usará 4 créditos" at bounding box center [534, 631] width 107 height 14
click at [854, 634] on button "Crear" at bounding box center [869, 630] width 59 height 30
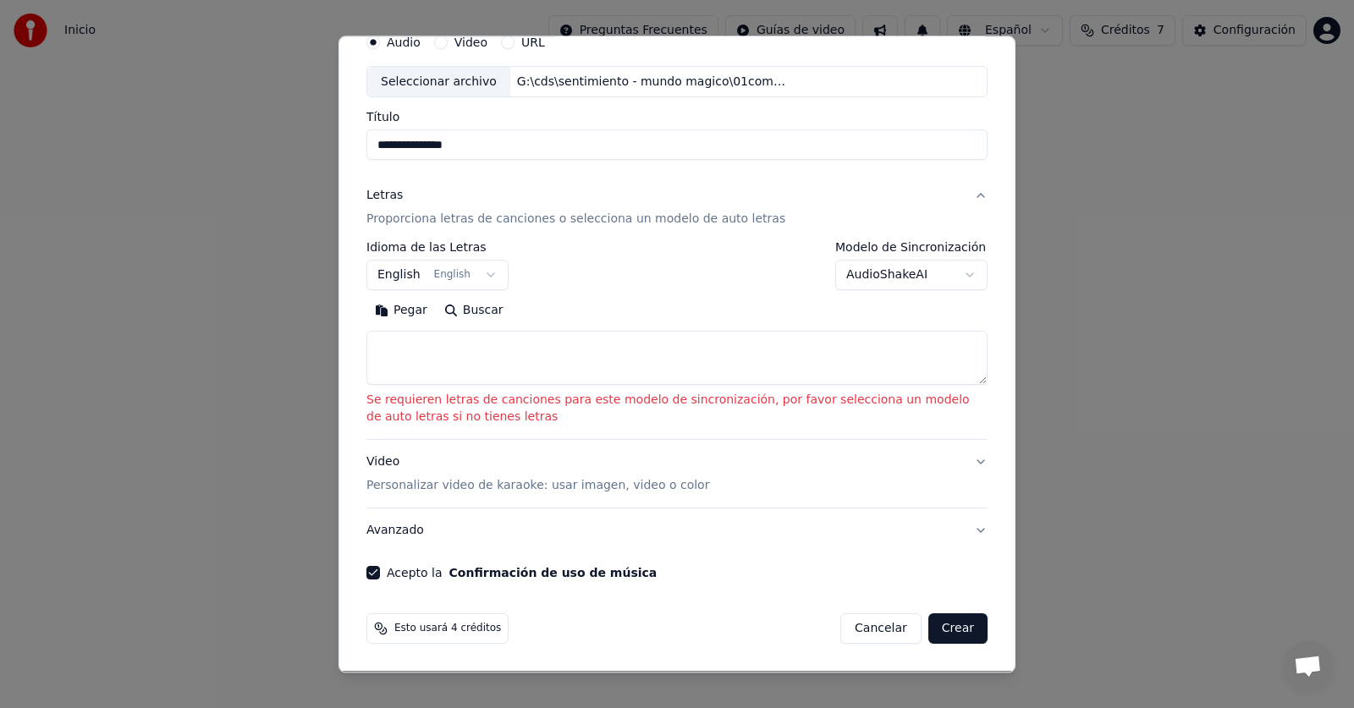
scroll to position [74, 0]
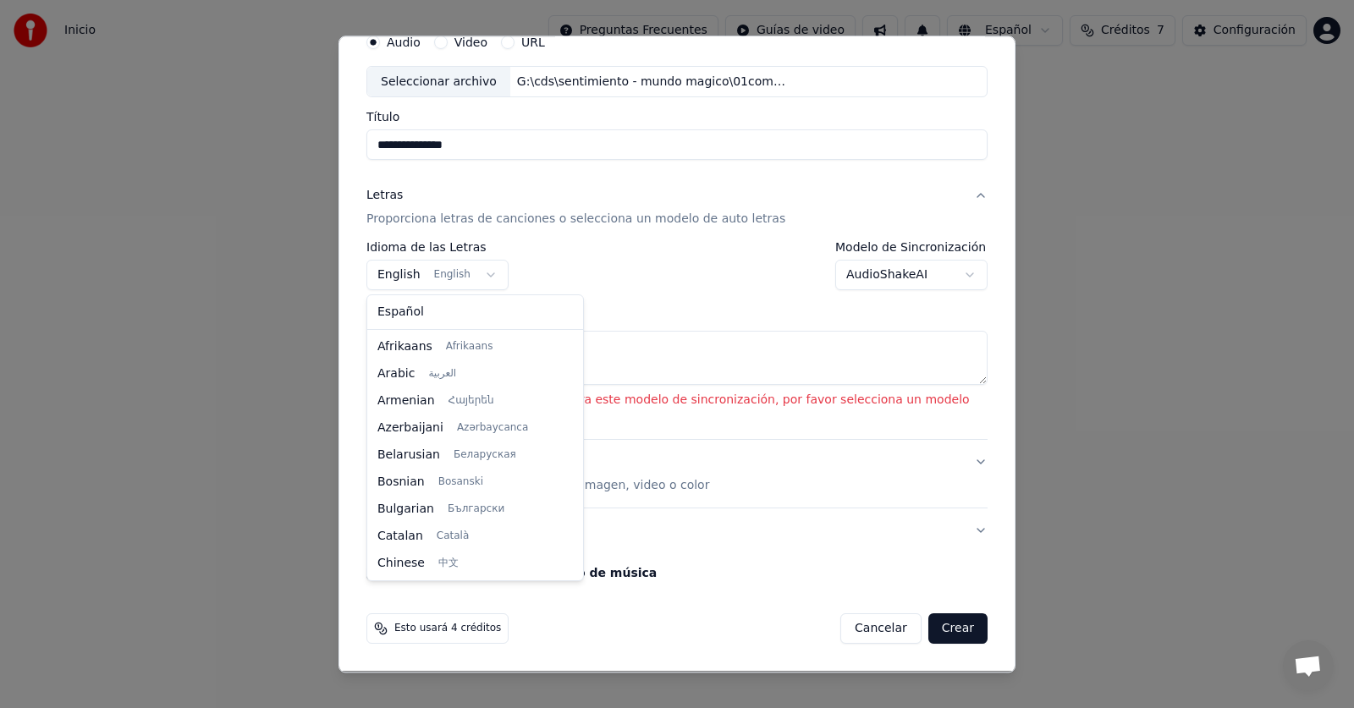
click at [481, 272] on body "**********" at bounding box center [677, 328] width 1354 height 657
select select "**"
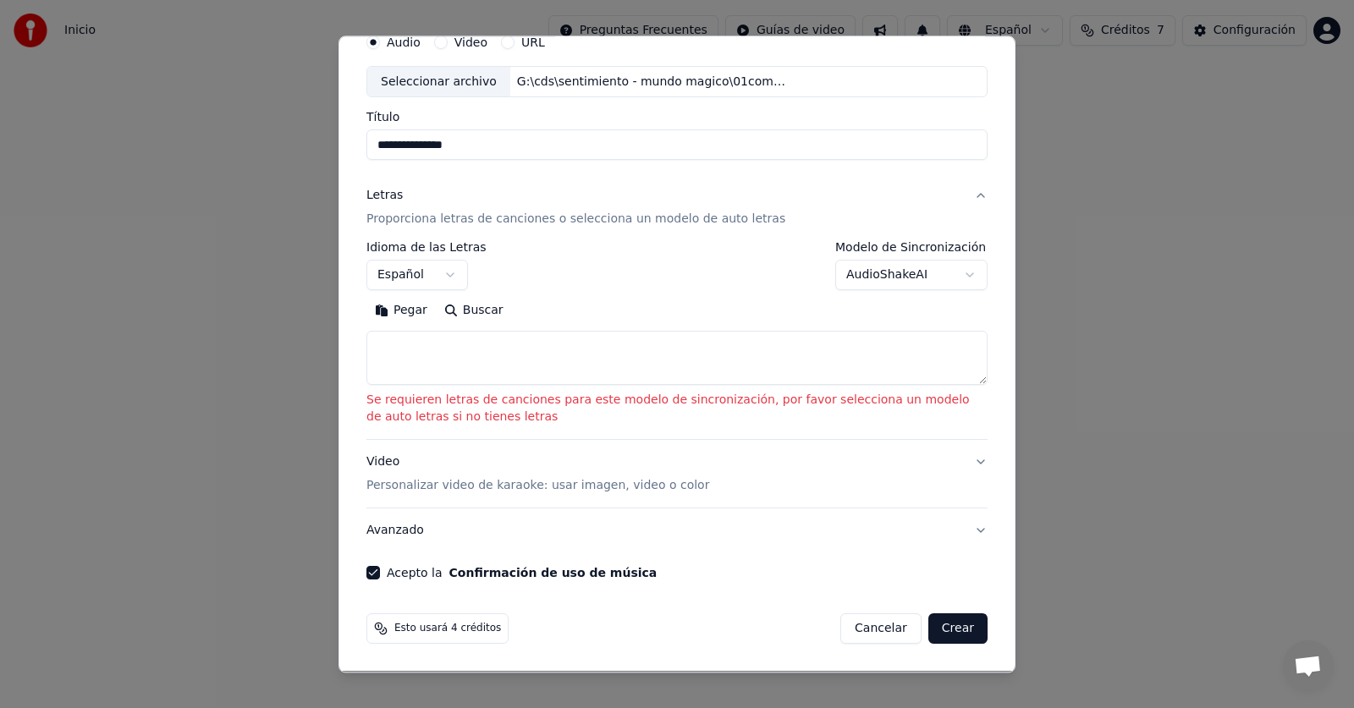
click at [534, 306] on div "Pegar Buscar" at bounding box center [676, 311] width 621 height 27
click at [415, 360] on textarea at bounding box center [676, 359] width 621 height 54
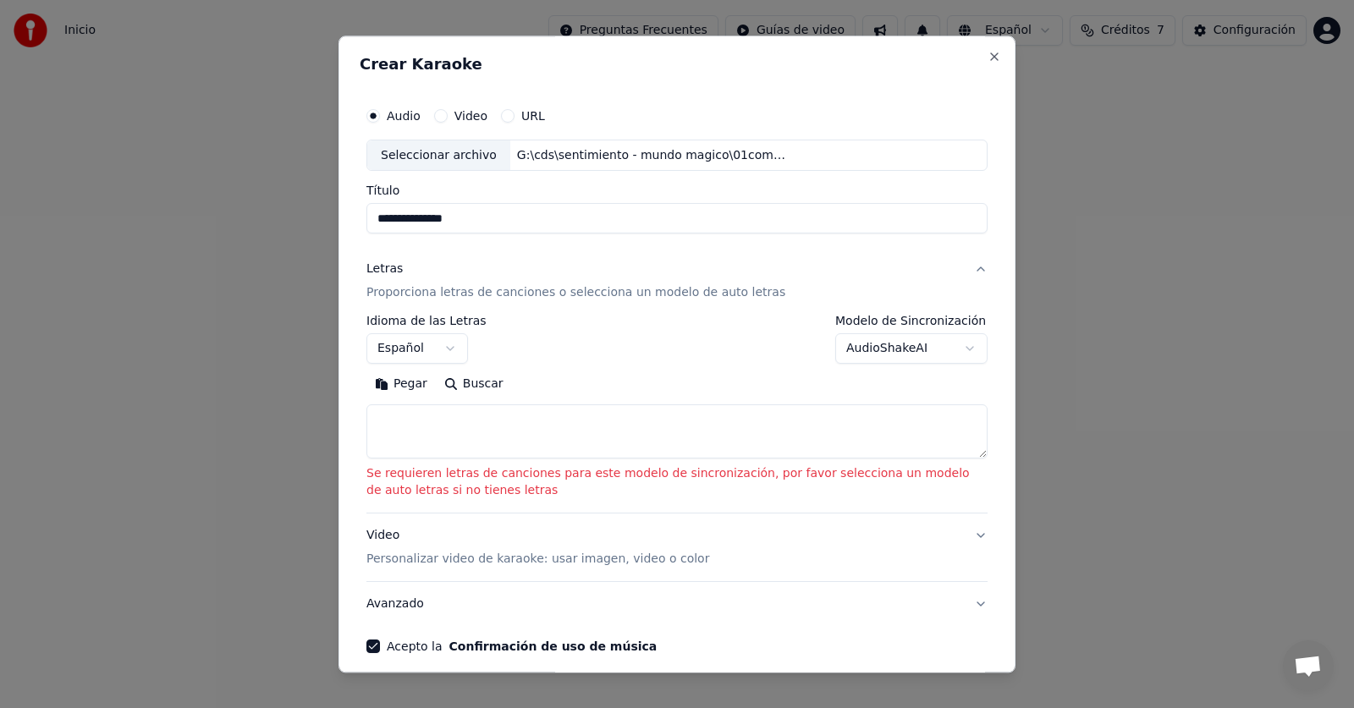
click at [951, 349] on body "**********" at bounding box center [677, 328] width 1354 height 657
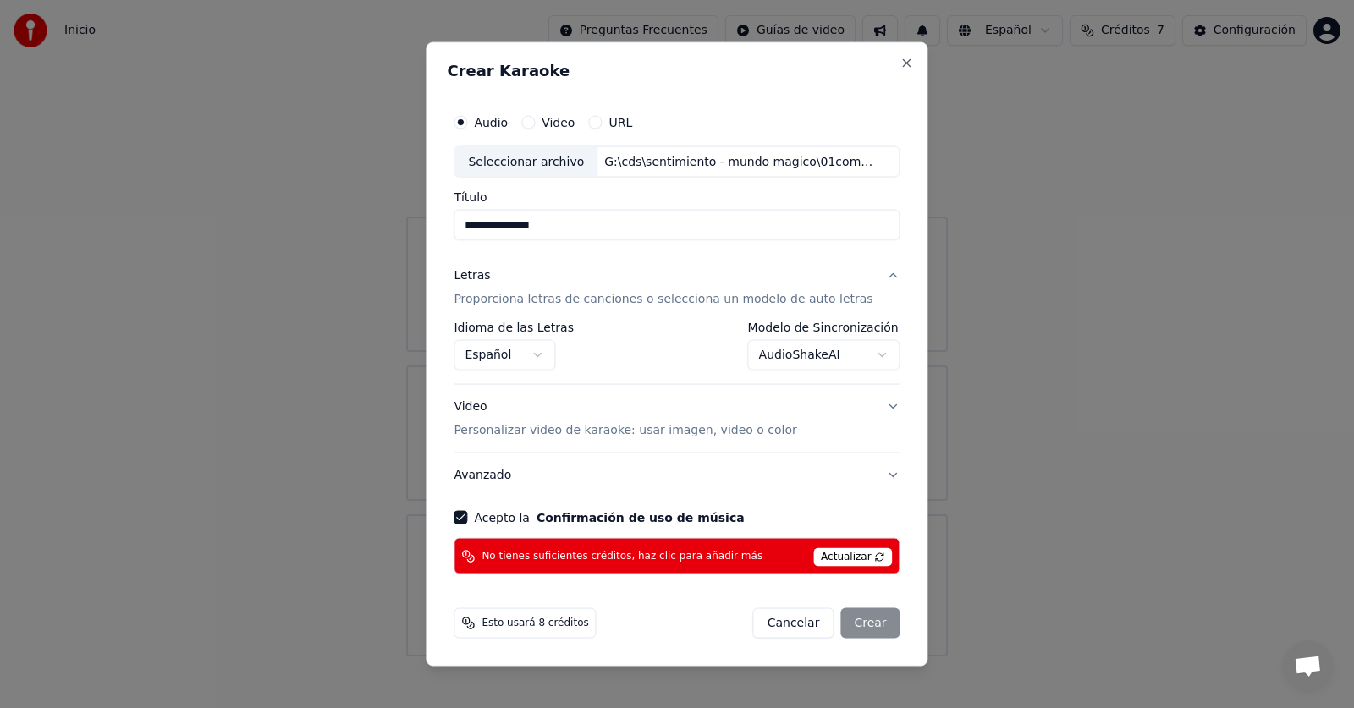
click at [701, 553] on span "No tienes suficientes créditos, haz clic para añadir más" at bounding box center [621, 556] width 281 height 14
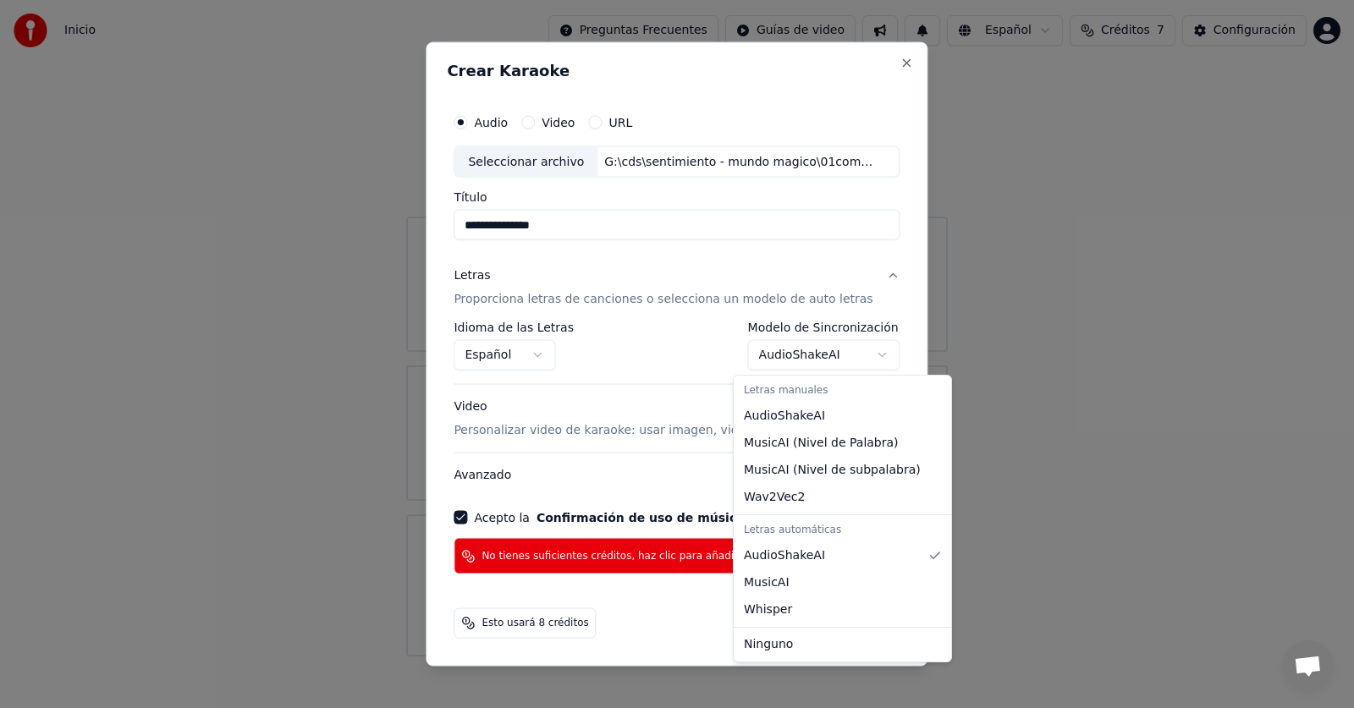
click at [875, 354] on body "**********" at bounding box center [677, 328] width 1354 height 657
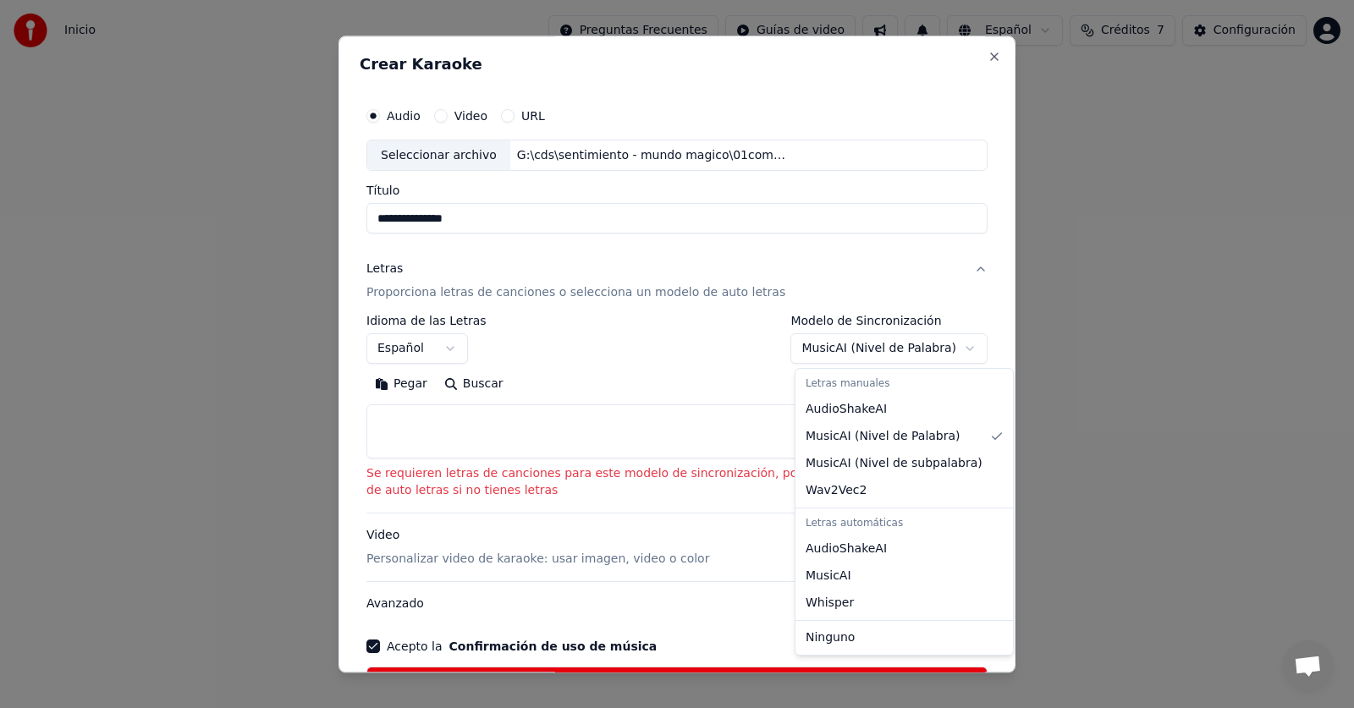
click at [933, 354] on body "**********" at bounding box center [677, 328] width 1354 height 657
select select "**********"
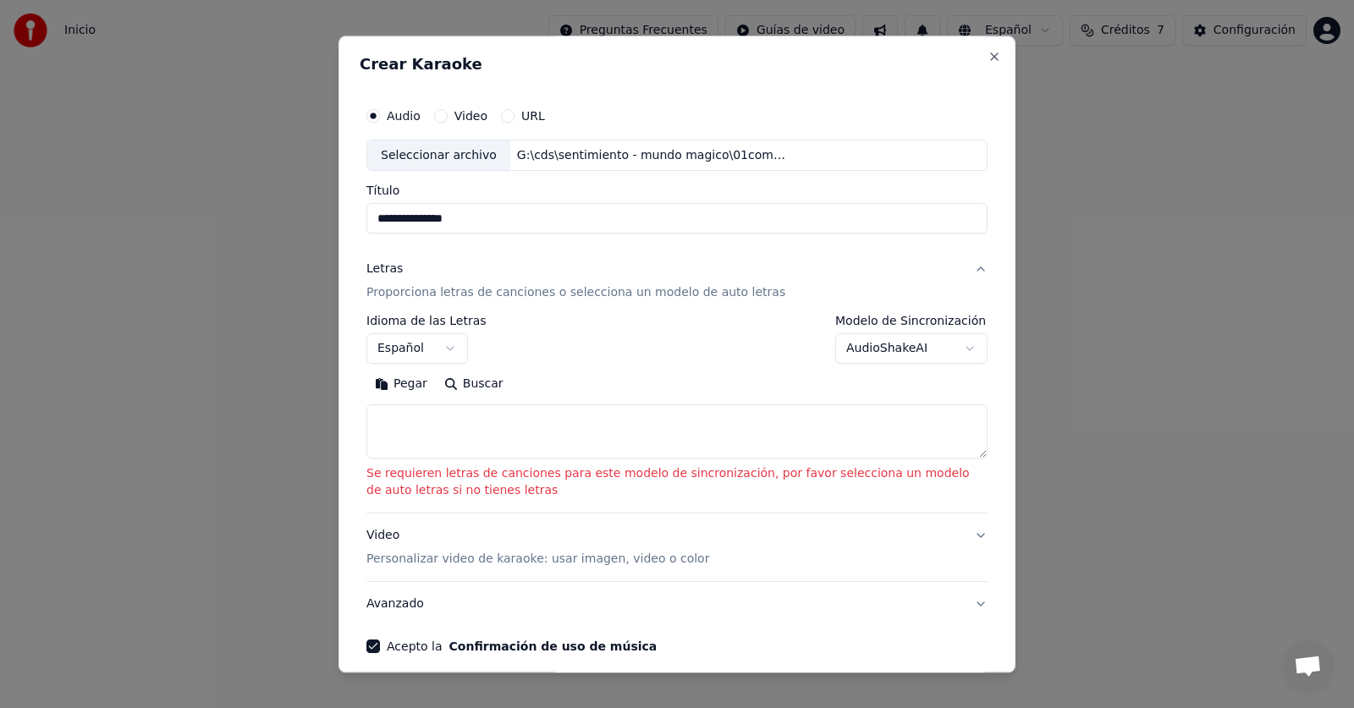
scroll to position [73, 0]
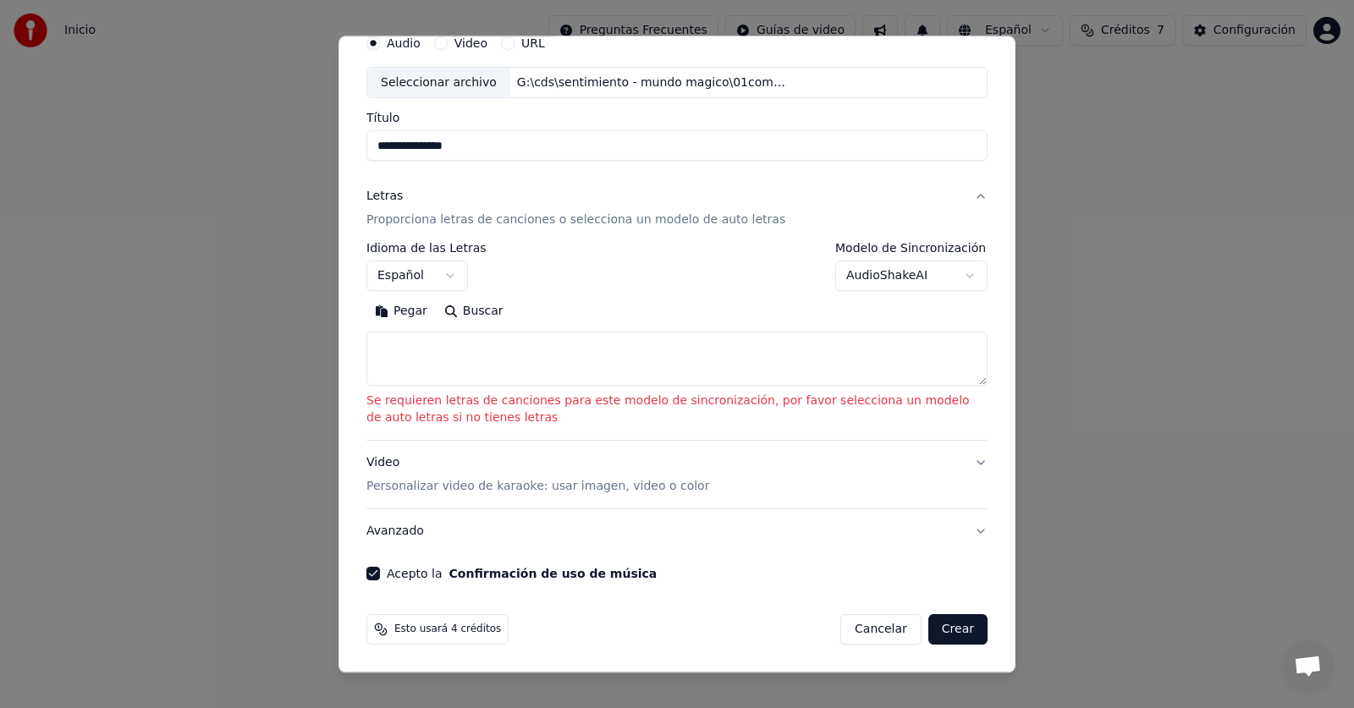
click at [941, 634] on button "Crear" at bounding box center [957, 630] width 59 height 30
click at [476, 278] on body "**********" at bounding box center [677, 328] width 1354 height 657
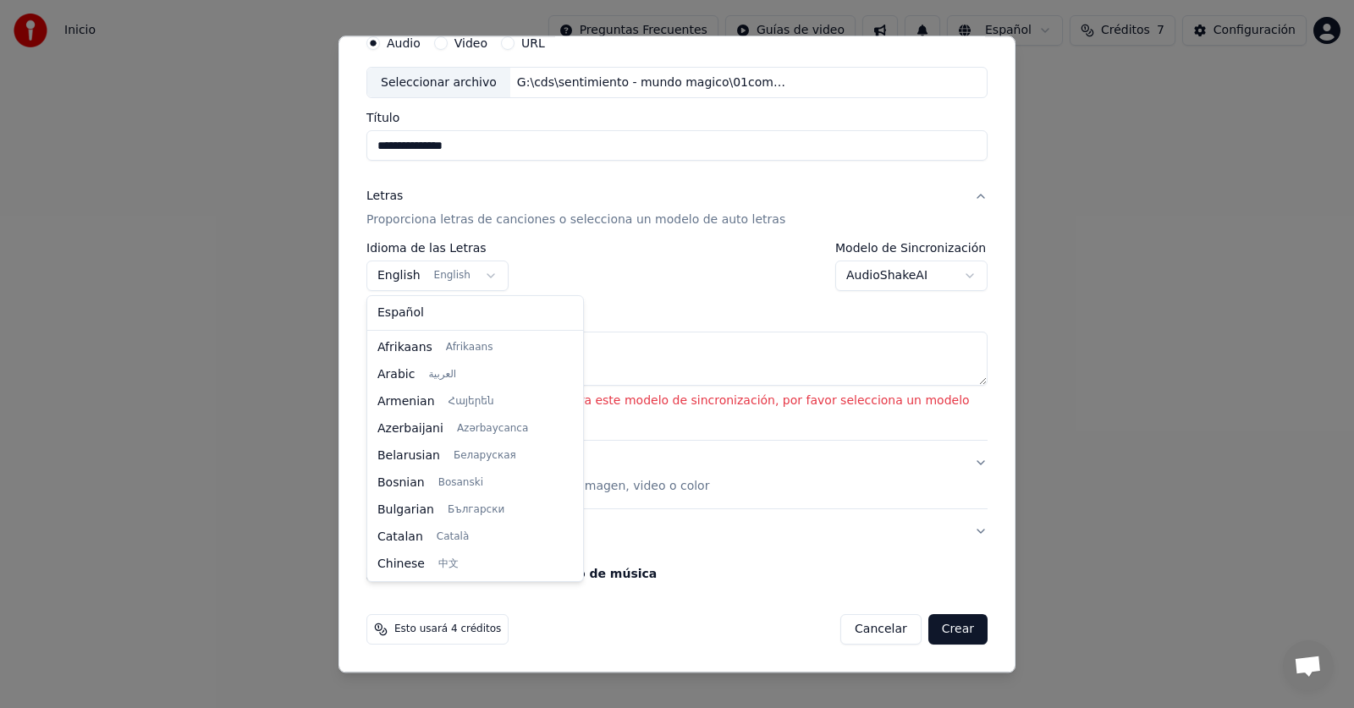
scroll to position [135, 0]
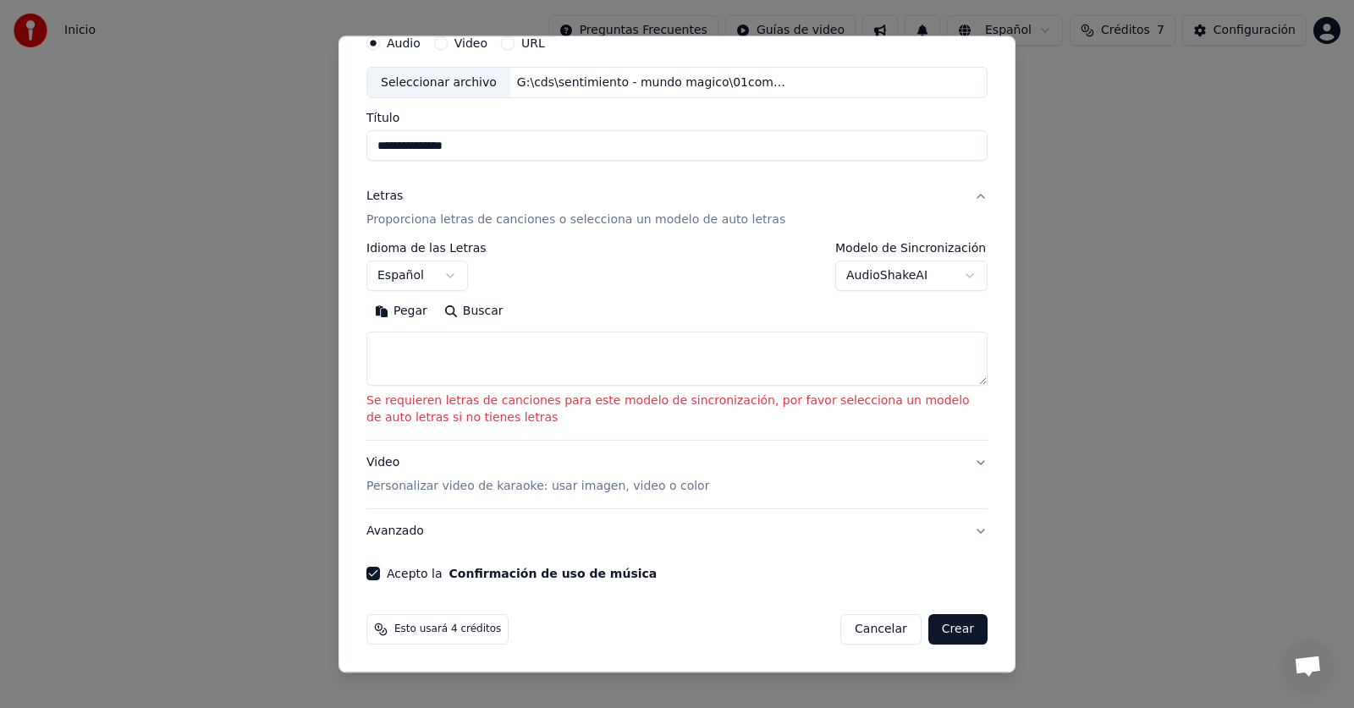
click at [450, 354] on textarea at bounding box center [676, 359] width 621 height 54
click at [409, 323] on button "Pegar" at bounding box center [400, 312] width 69 height 27
click at [440, 282] on body "**********" at bounding box center [677, 328] width 1354 height 657
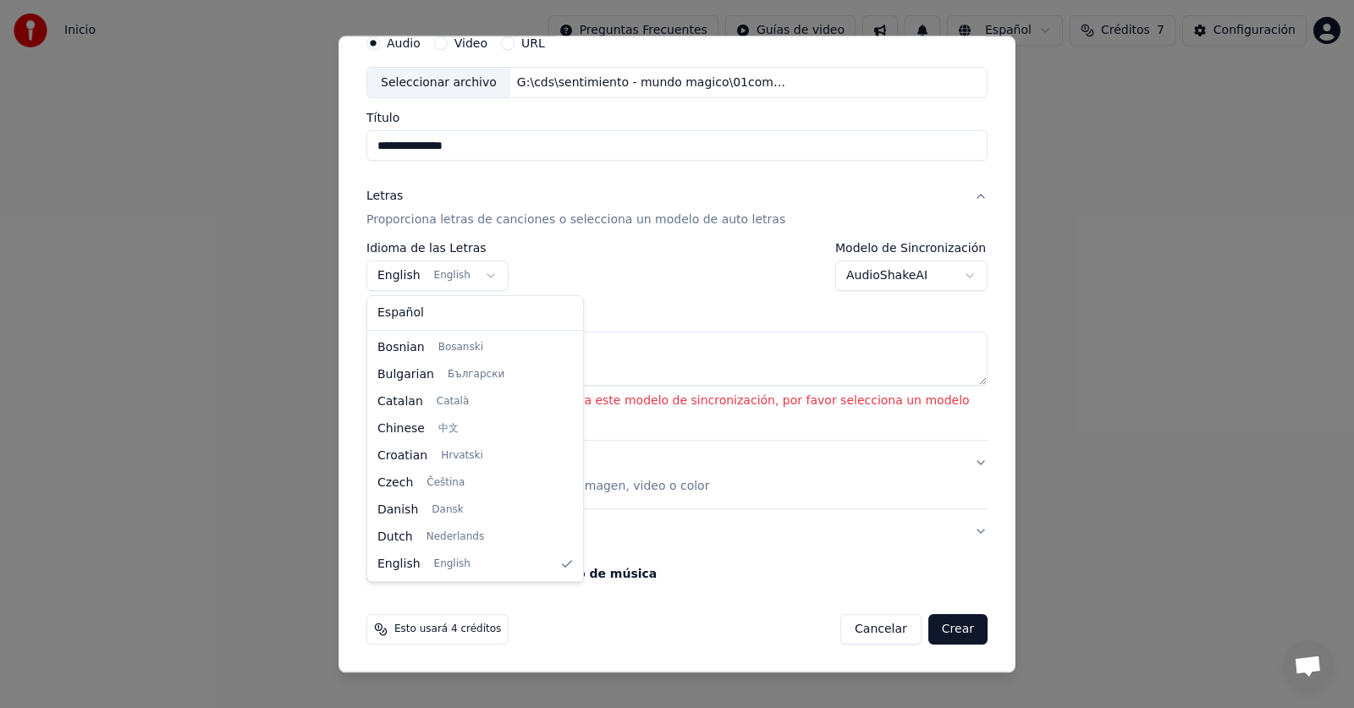
select select "**"
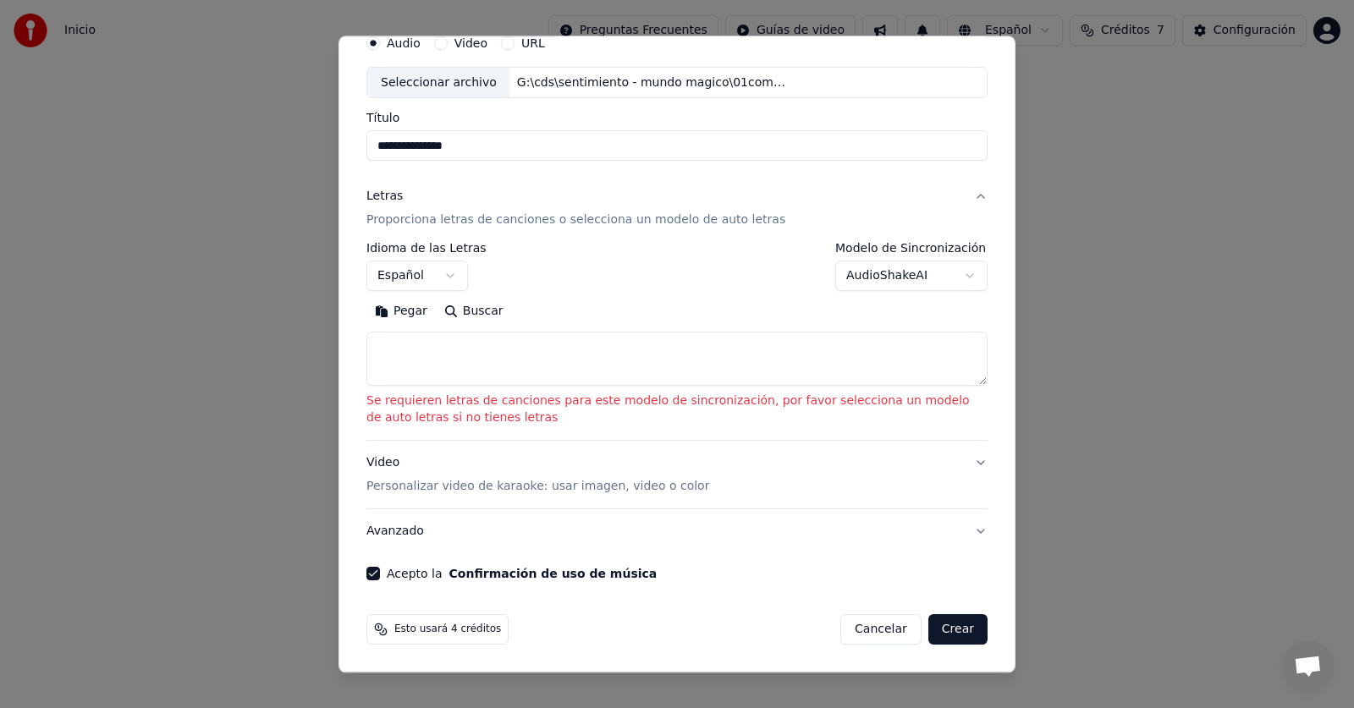
click at [596, 286] on div "**********" at bounding box center [676, 267] width 621 height 49
click at [903, 286] on body "**********" at bounding box center [677, 328] width 1354 height 657
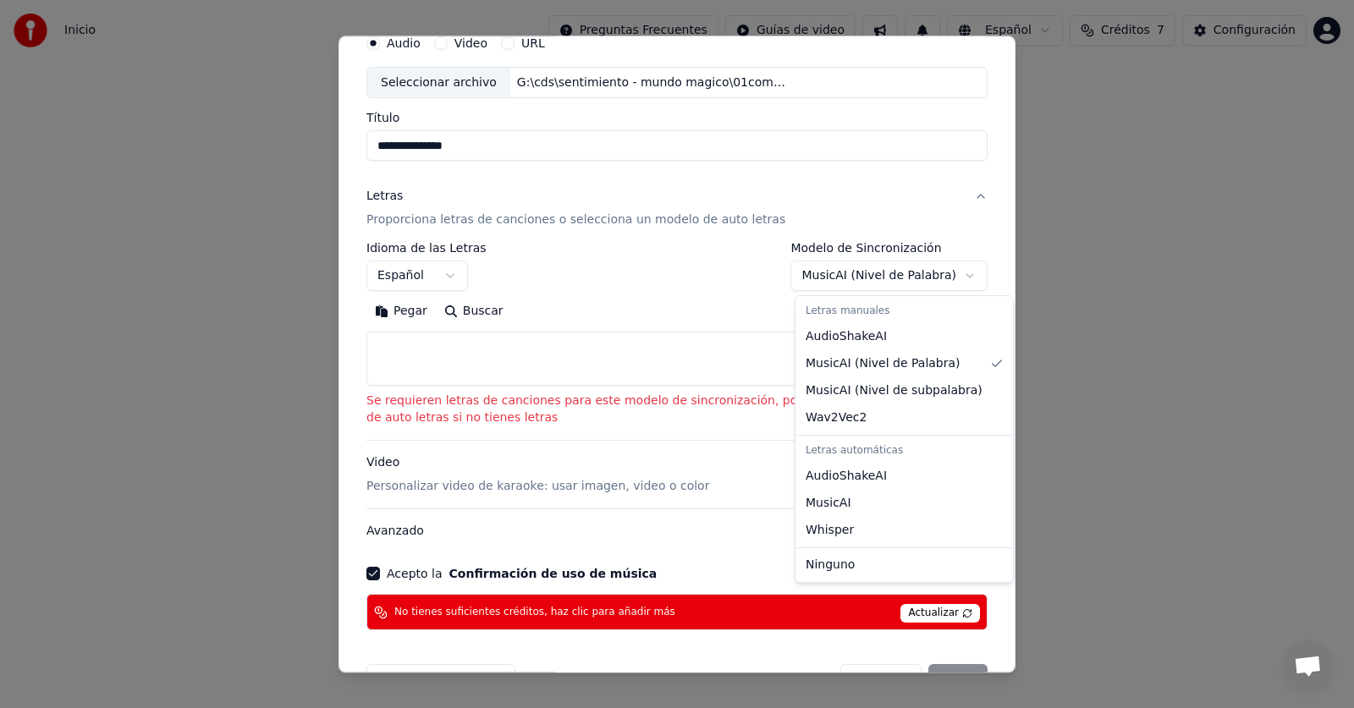
click at [950, 271] on body "**********" at bounding box center [677, 328] width 1354 height 657
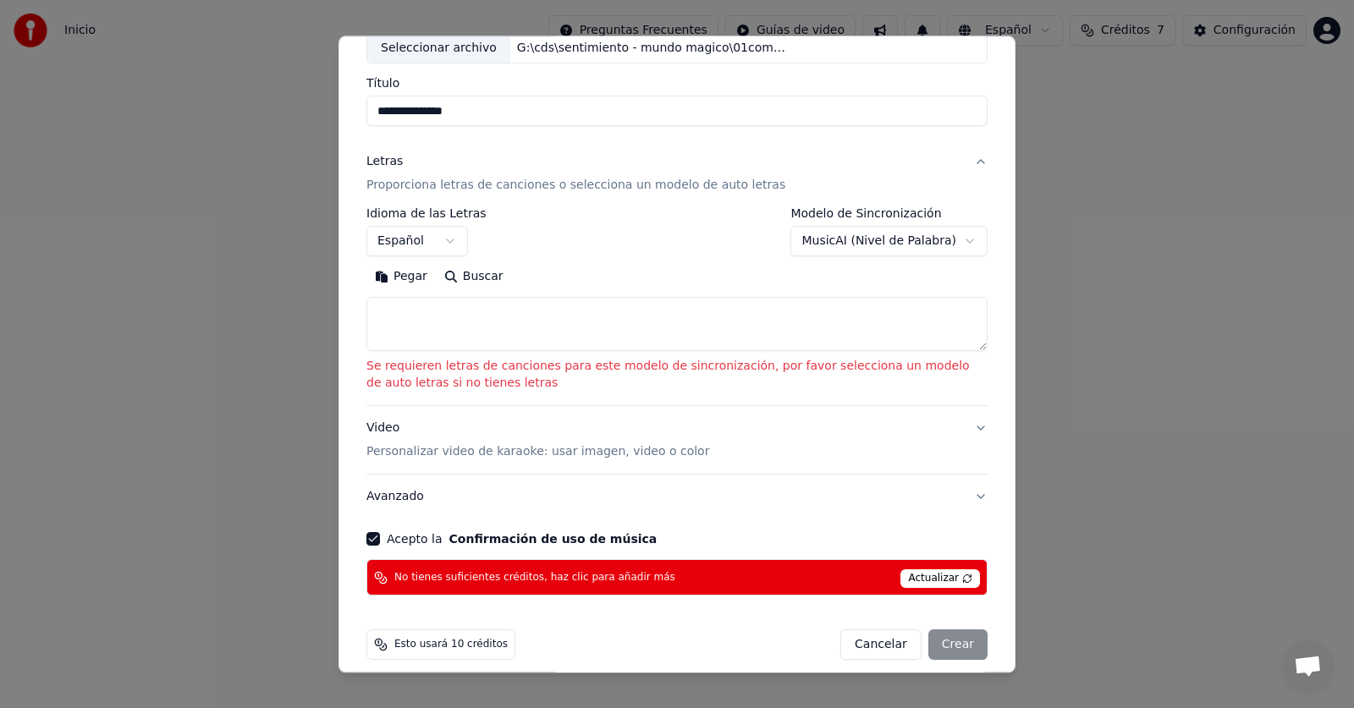
scroll to position [122, 0]
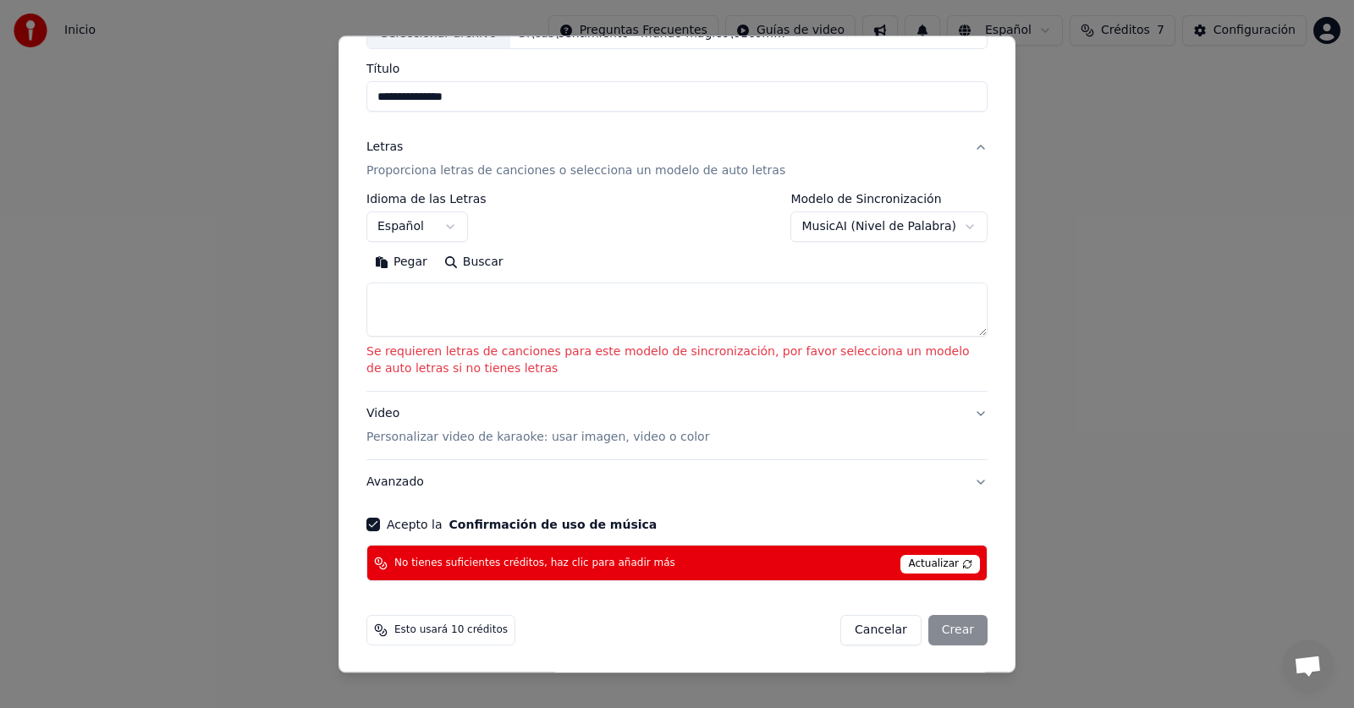
click at [928, 230] on body "**********" at bounding box center [677, 328] width 1354 height 657
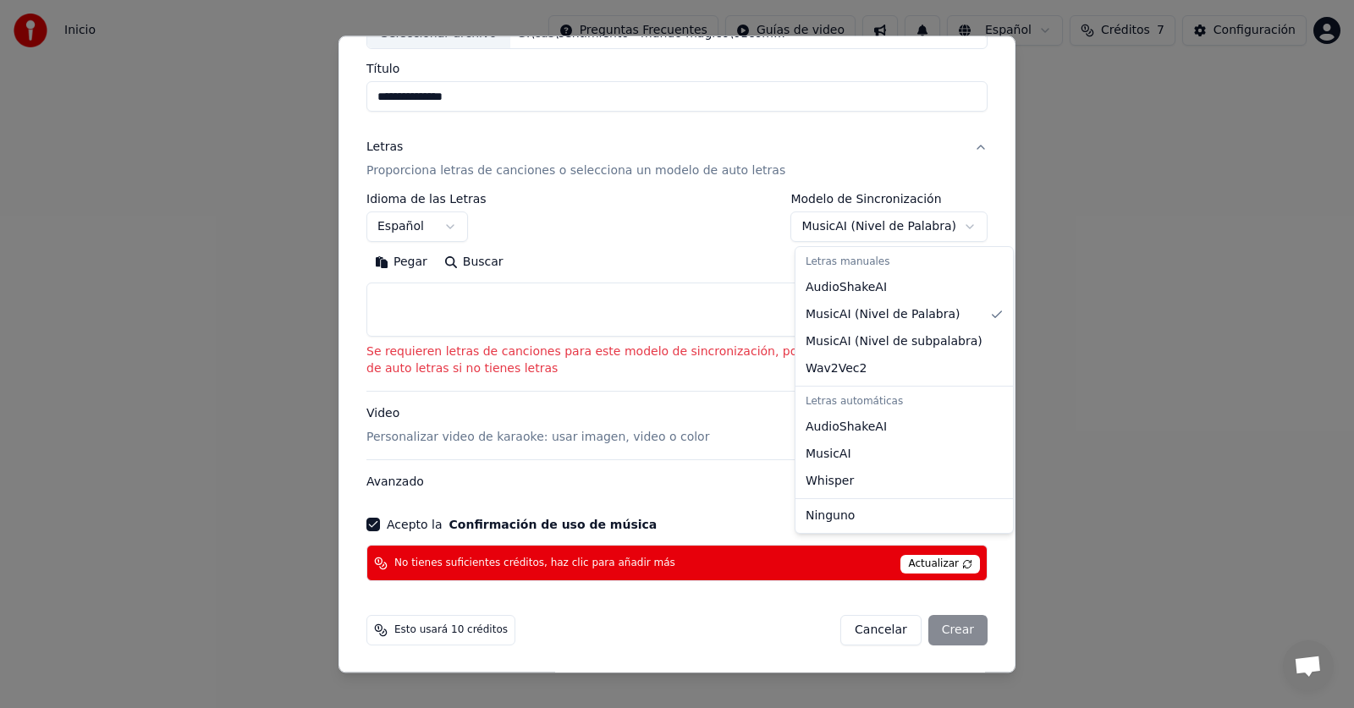
select select "********"
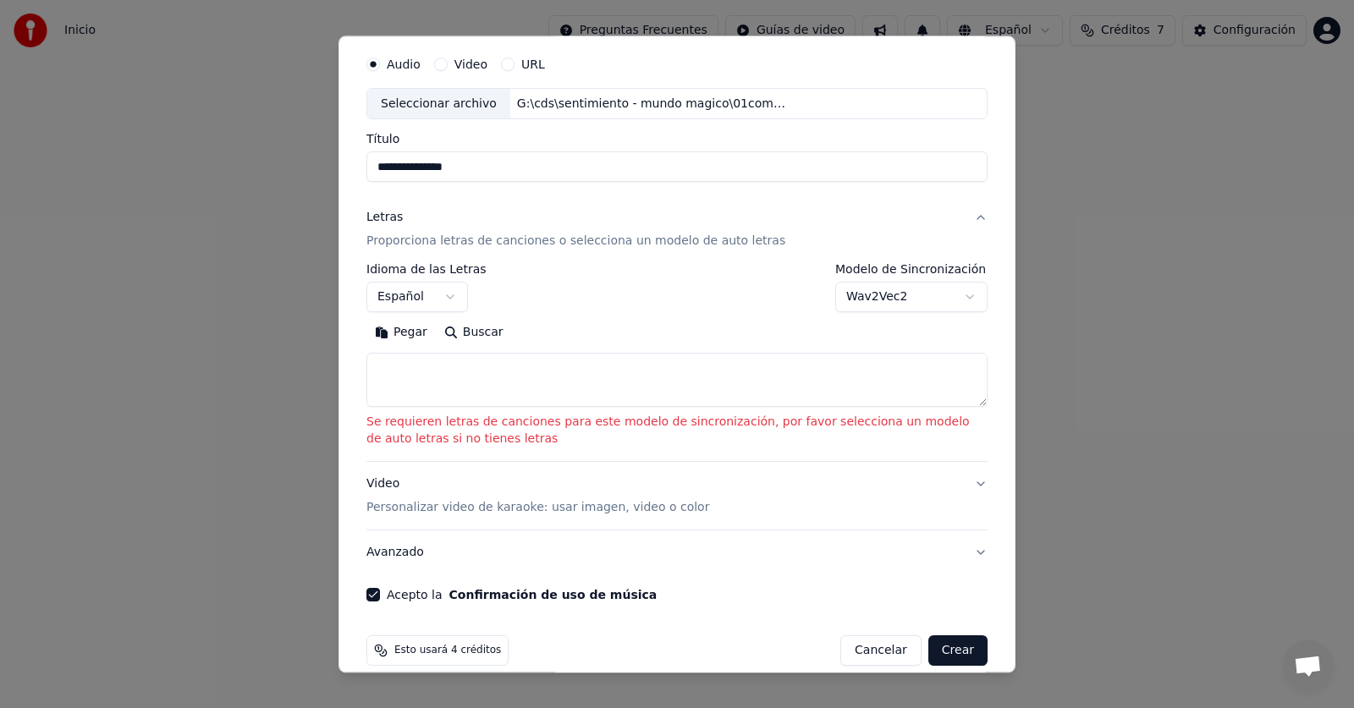
scroll to position [73, 0]
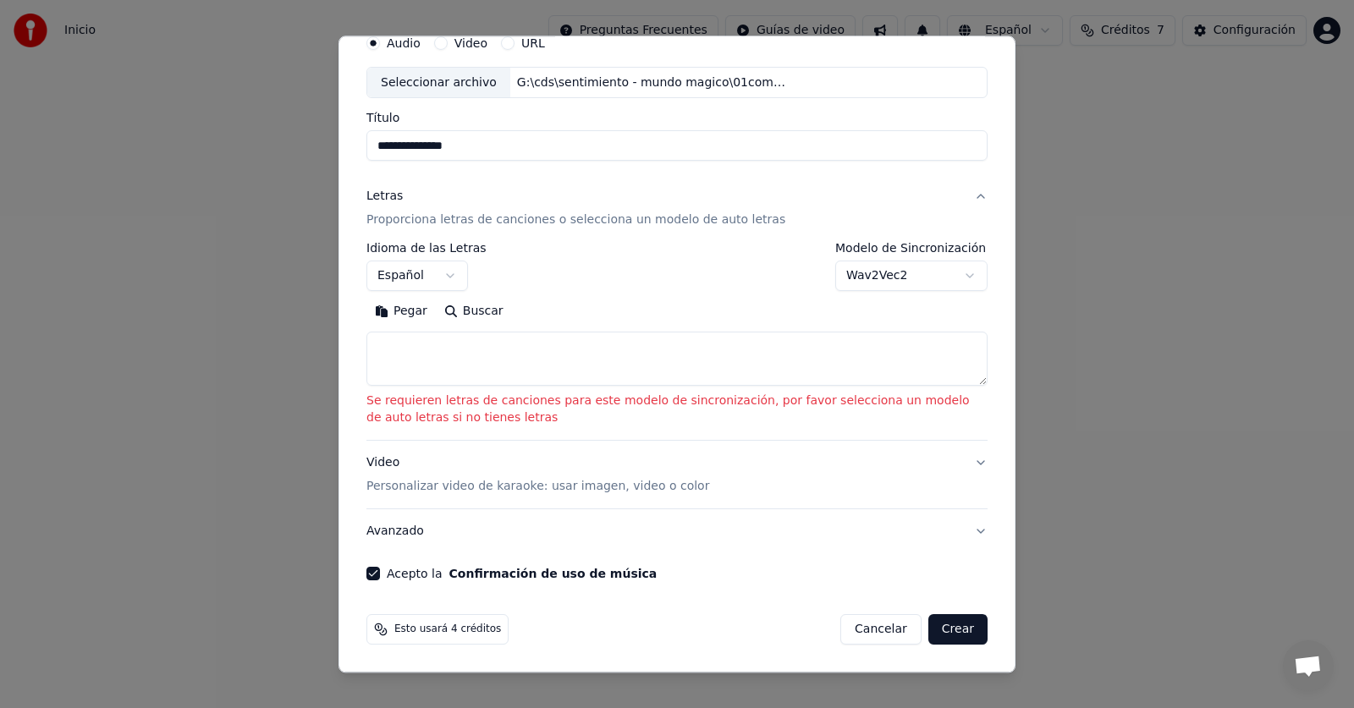
click at [953, 627] on button "Crear" at bounding box center [957, 630] width 59 height 30
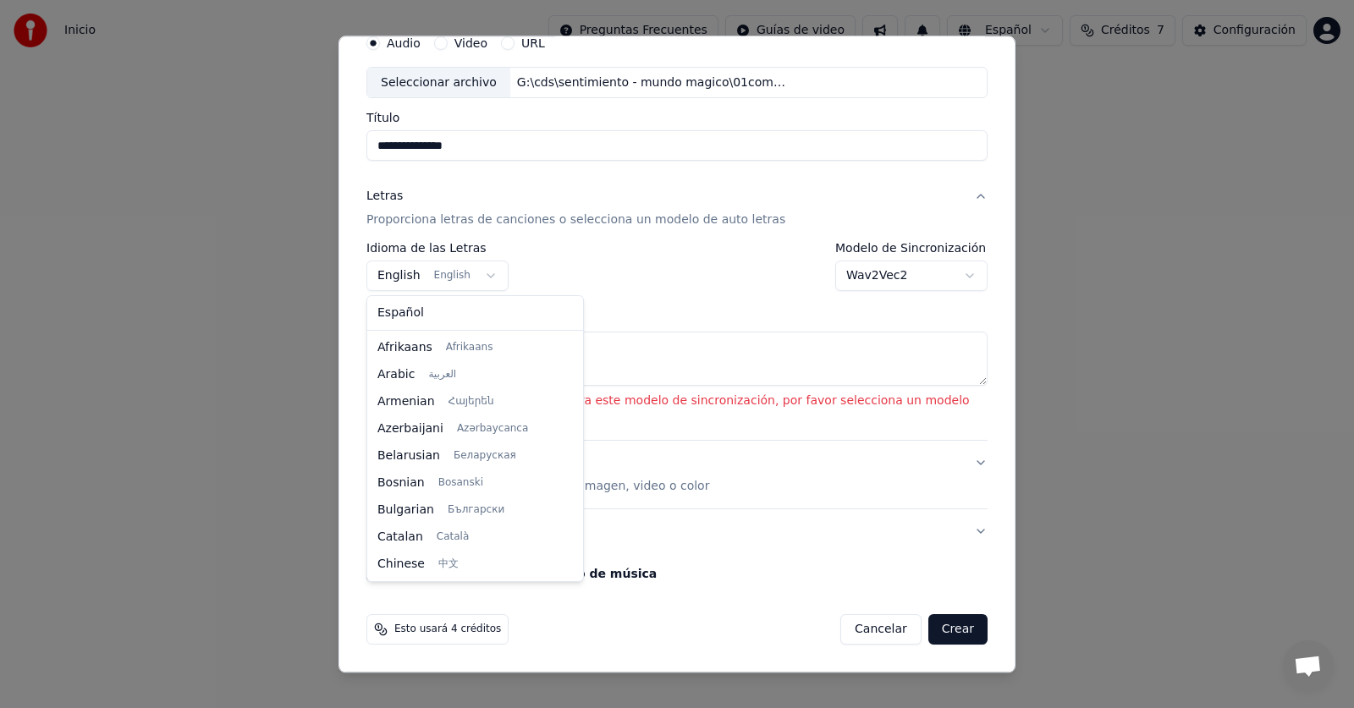
click at [490, 272] on body "**********" at bounding box center [677, 328] width 1354 height 657
select select "**"
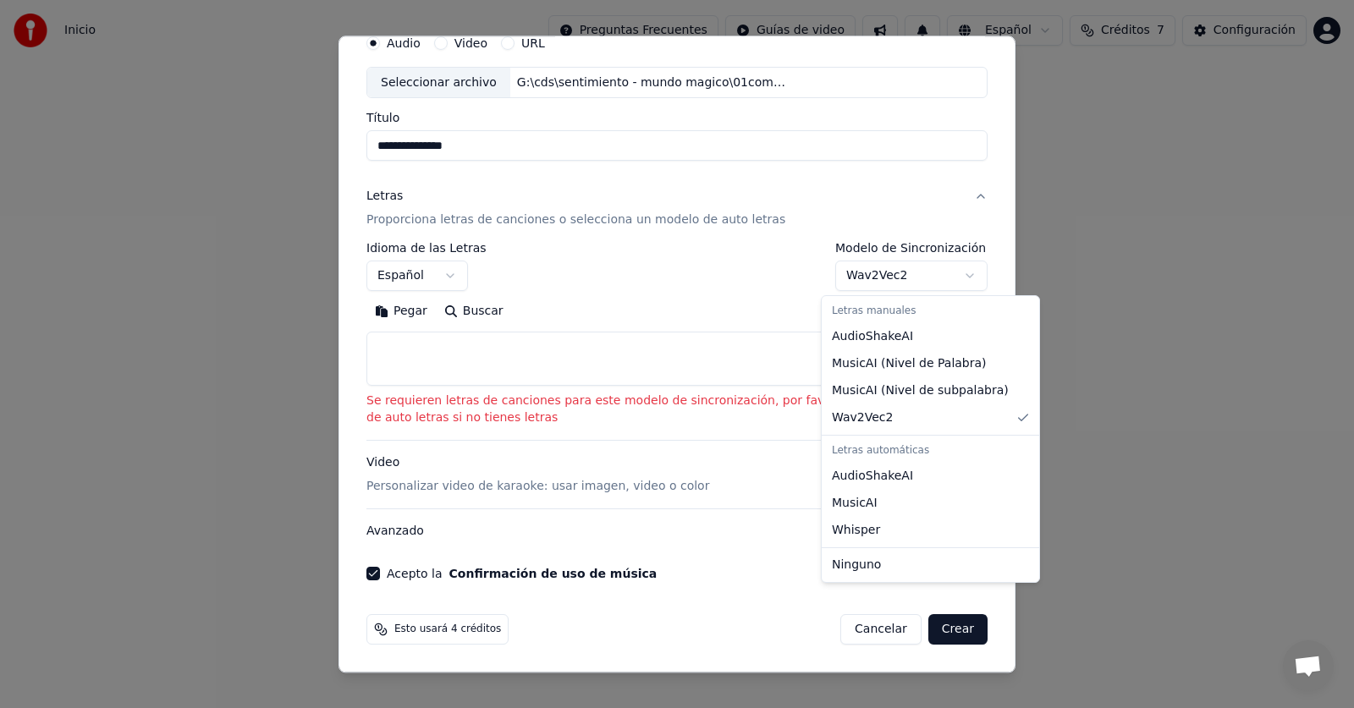
click at [960, 274] on body "**********" at bounding box center [677, 328] width 1354 height 657
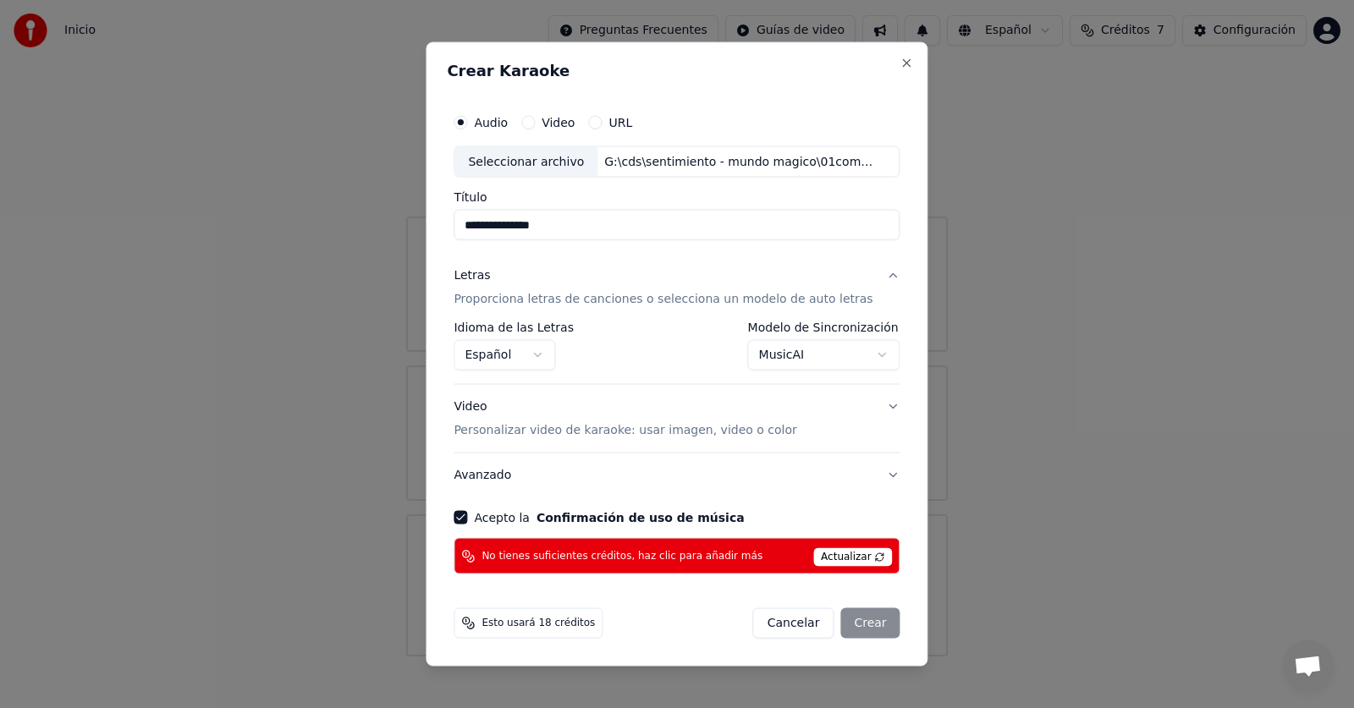
click at [865, 360] on body "**********" at bounding box center [677, 328] width 1354 height 657
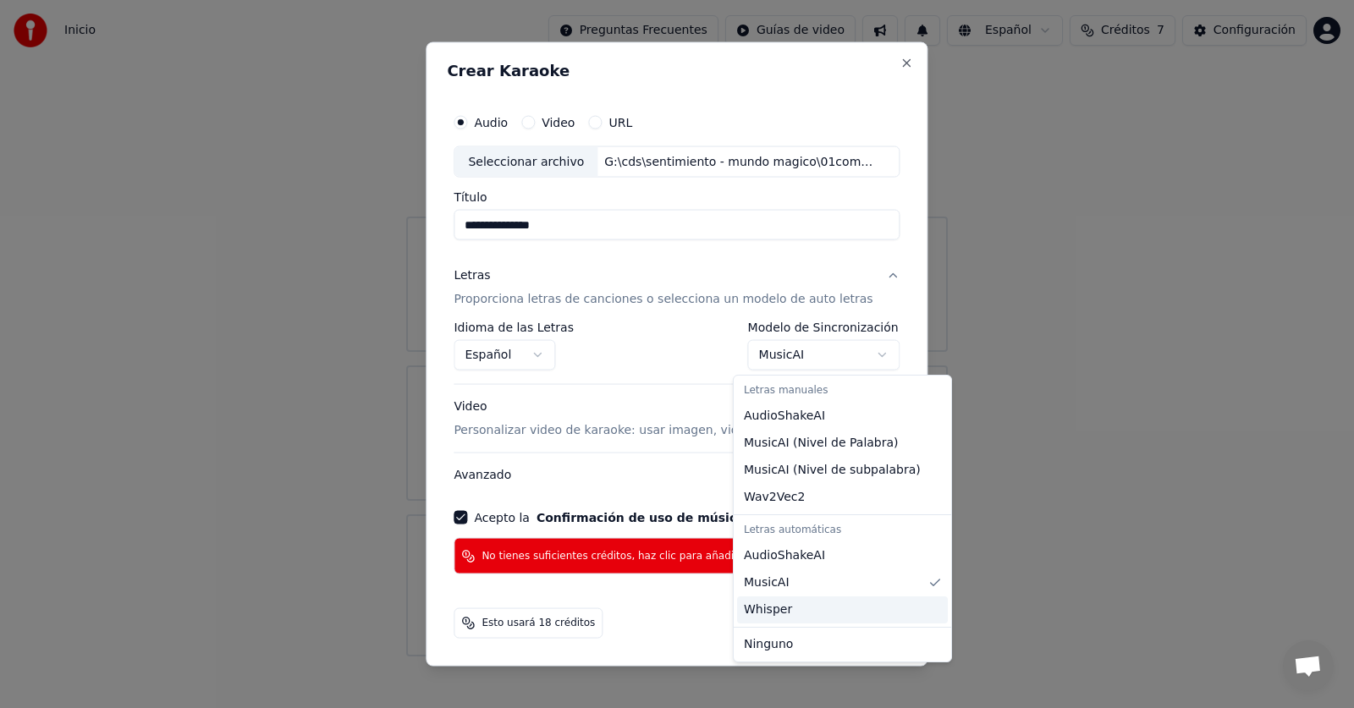
select select "*******"
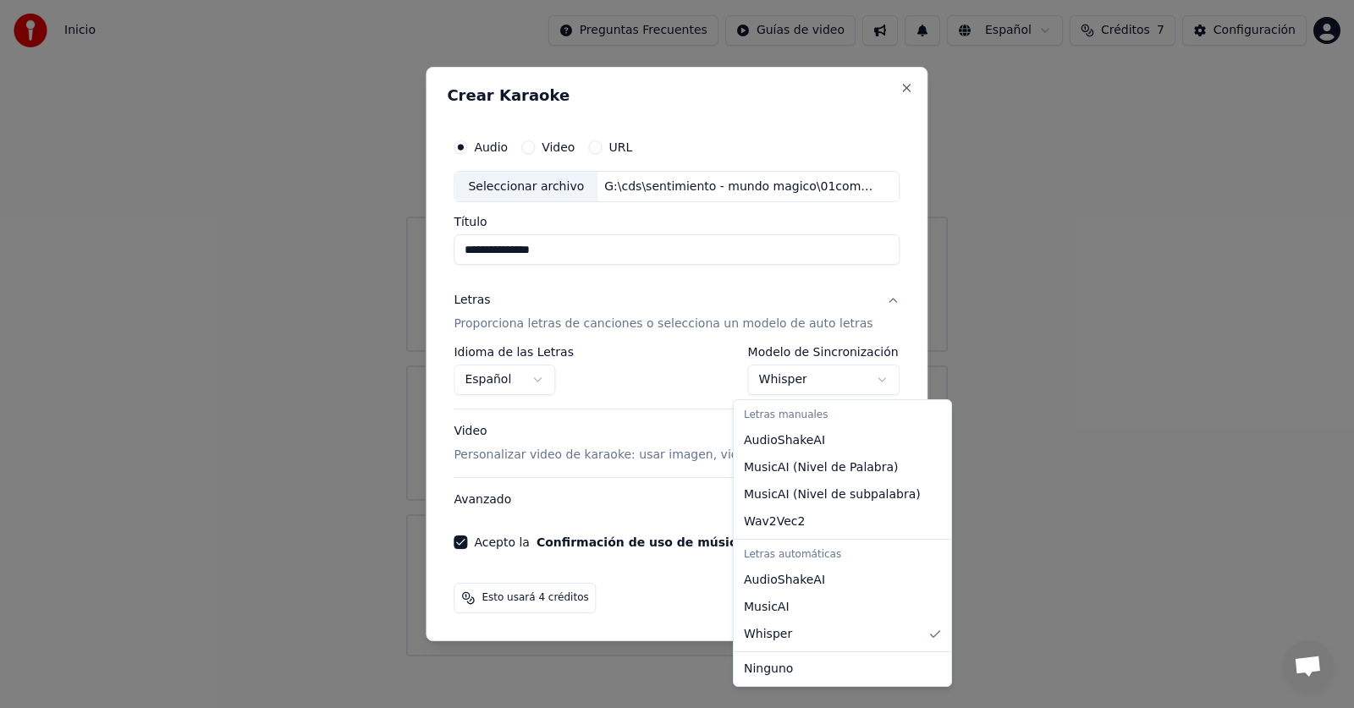
click at [864, 379] on body "**********" at bounding box center [677, 328] width 1354 height 657
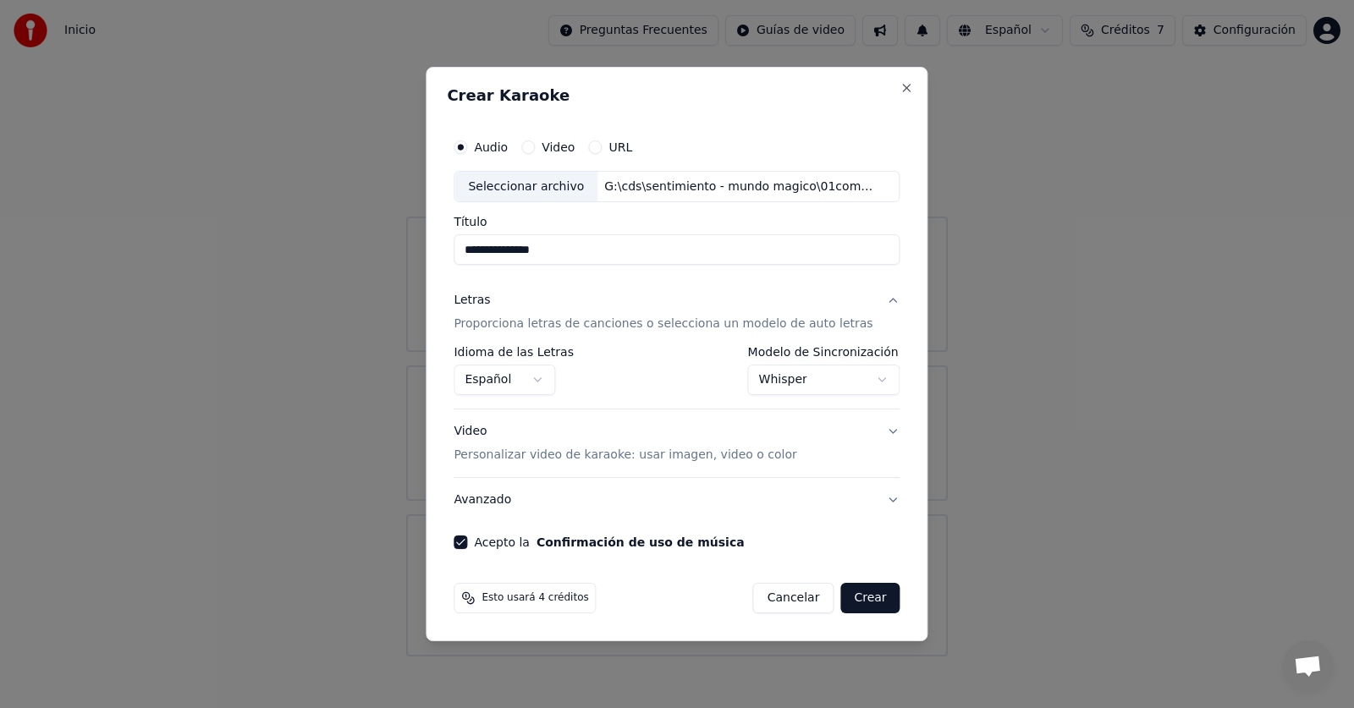
click at [857, 382] on body "**********" at bounding box center [677, 328] width 1354 height 657
click at [855, 601] on button "Crear" at bounding box center [869, 598] width 59 height 30
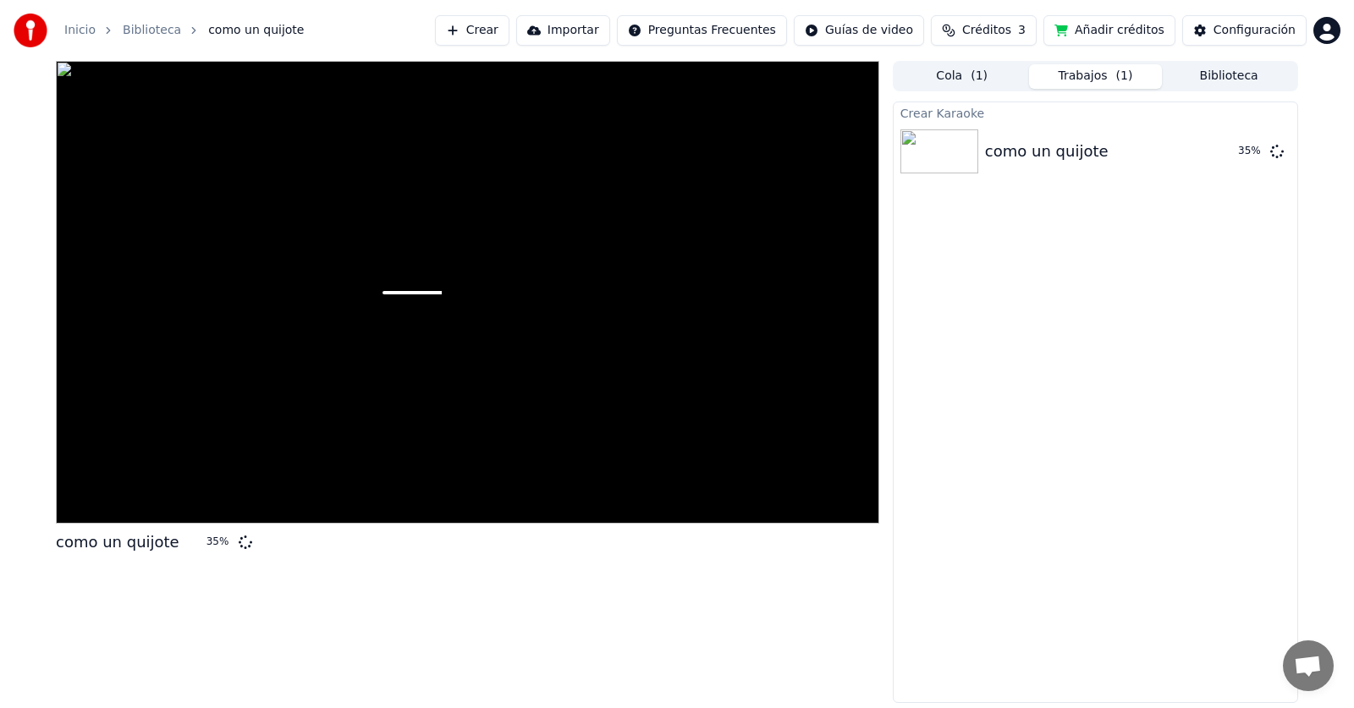
click at [1248, 81] on button "Biblioteca" at bounding box center [1229, 76] width 134 height 25
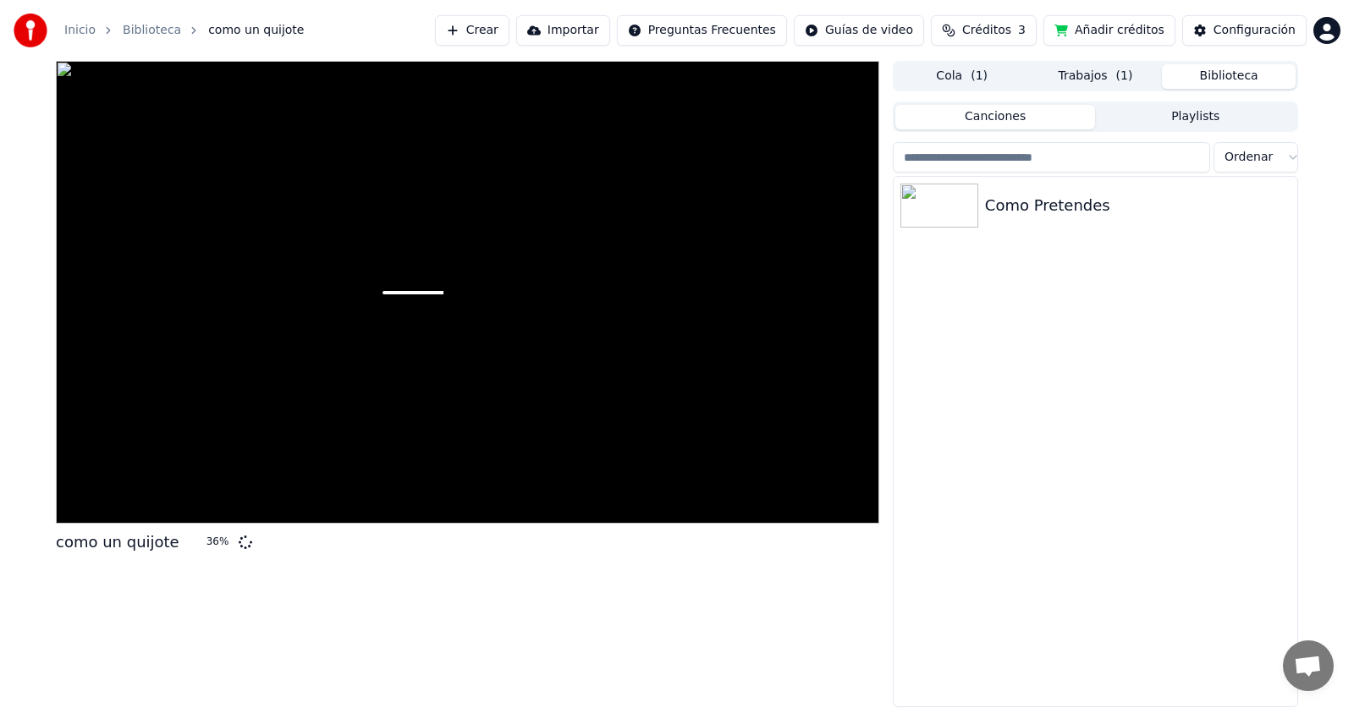
click at [956, 85] on button "Cola ( 1 )" at bounding box center [962, 76] width 134 height 25
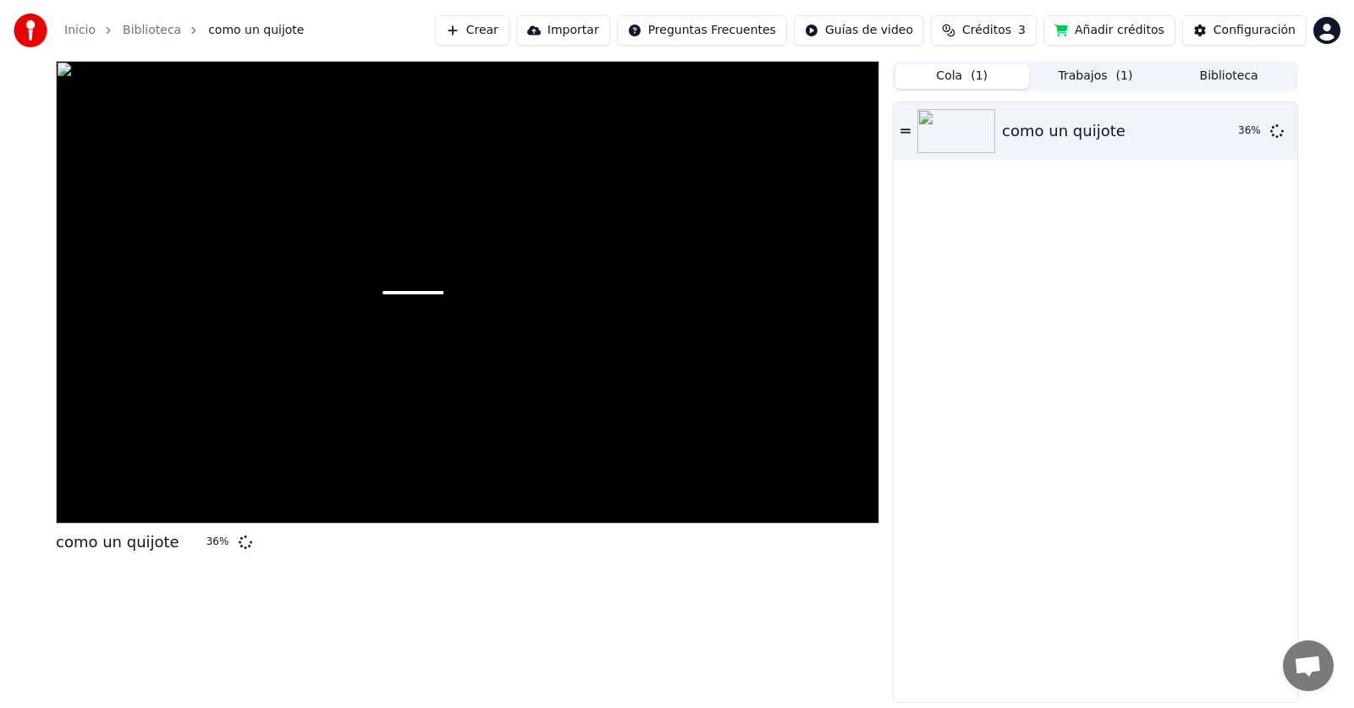
click at [1111, 83] on button "Trabajos ( 1 )" at bounding box center [1096, 76] width 134 height 25
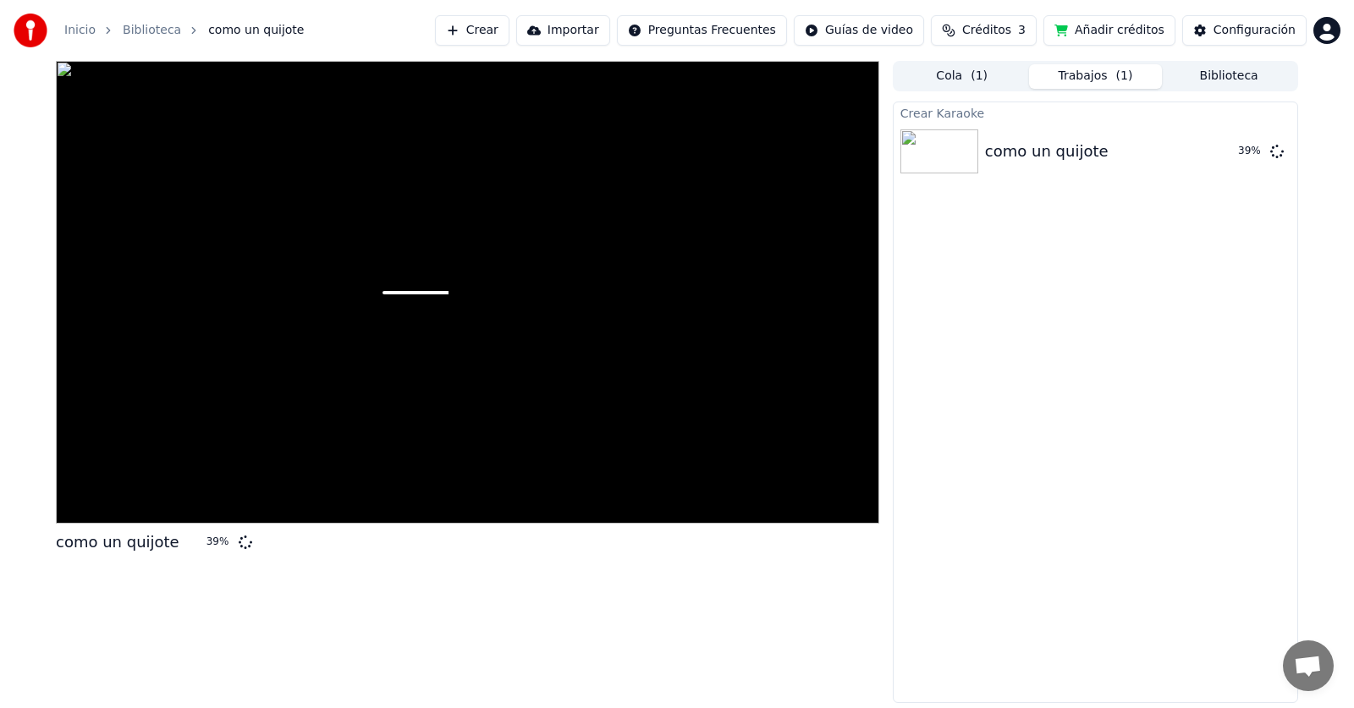
click at [1086, 32] on button "Añadir créditos" at bounding box center [1109, 30] width 132 height 30
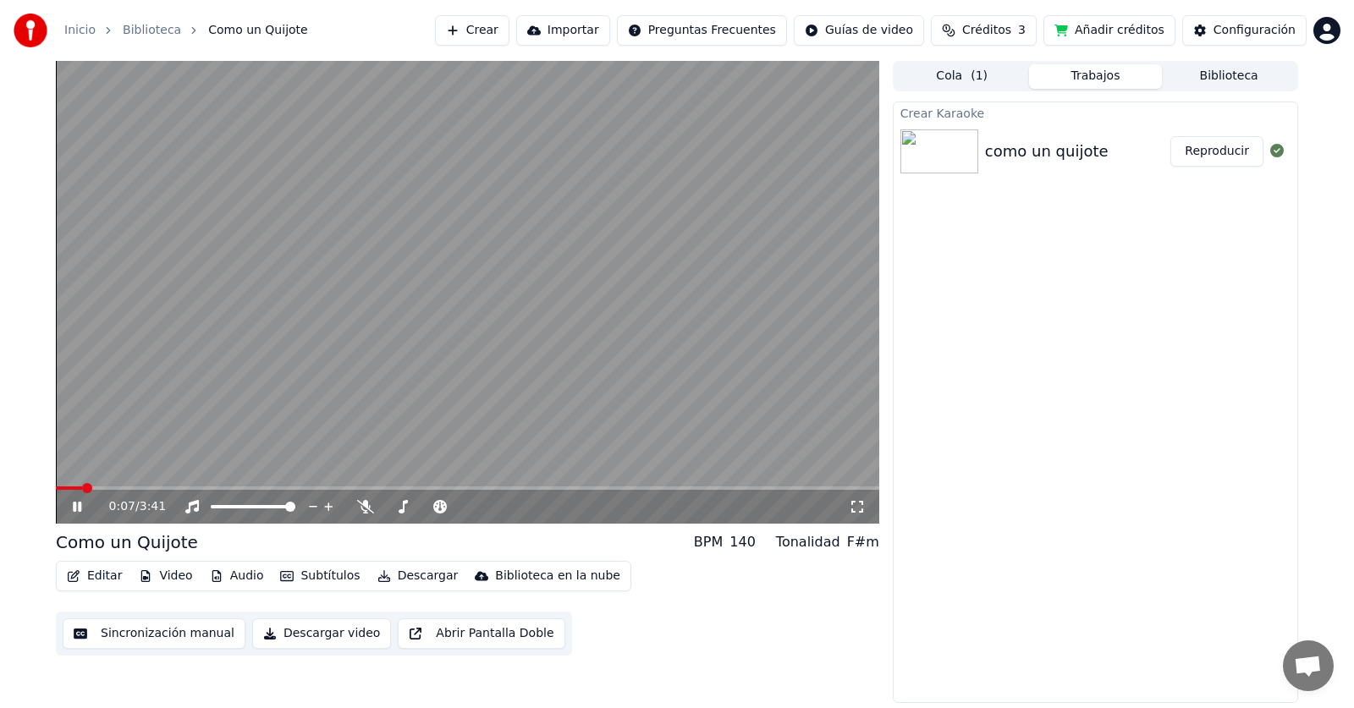
click at [558, 410] on video at bounding box center [467, 292] width 823 height 463
click at [300, 487] on span at bounding box center [178, 487] width 244 height 3
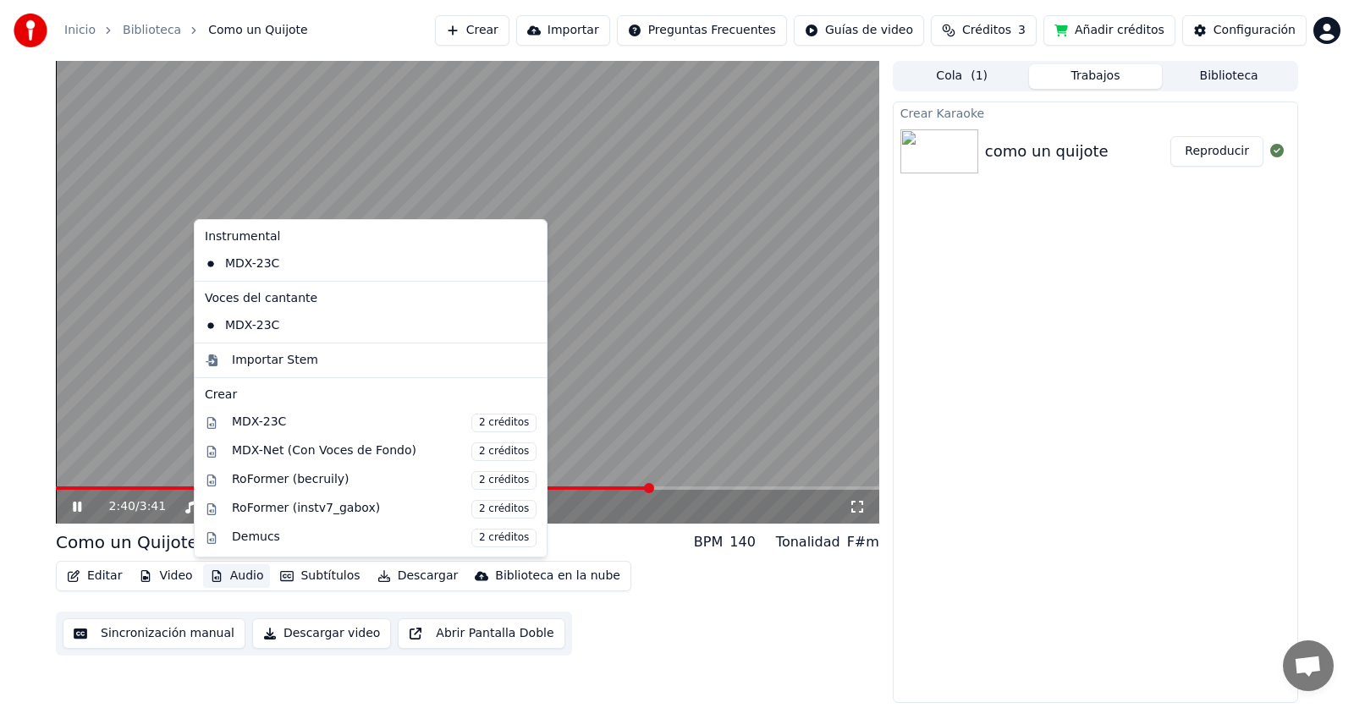
click at [223, 576] on button "Audio" at bounding box center [237, 576] width 68 height 24
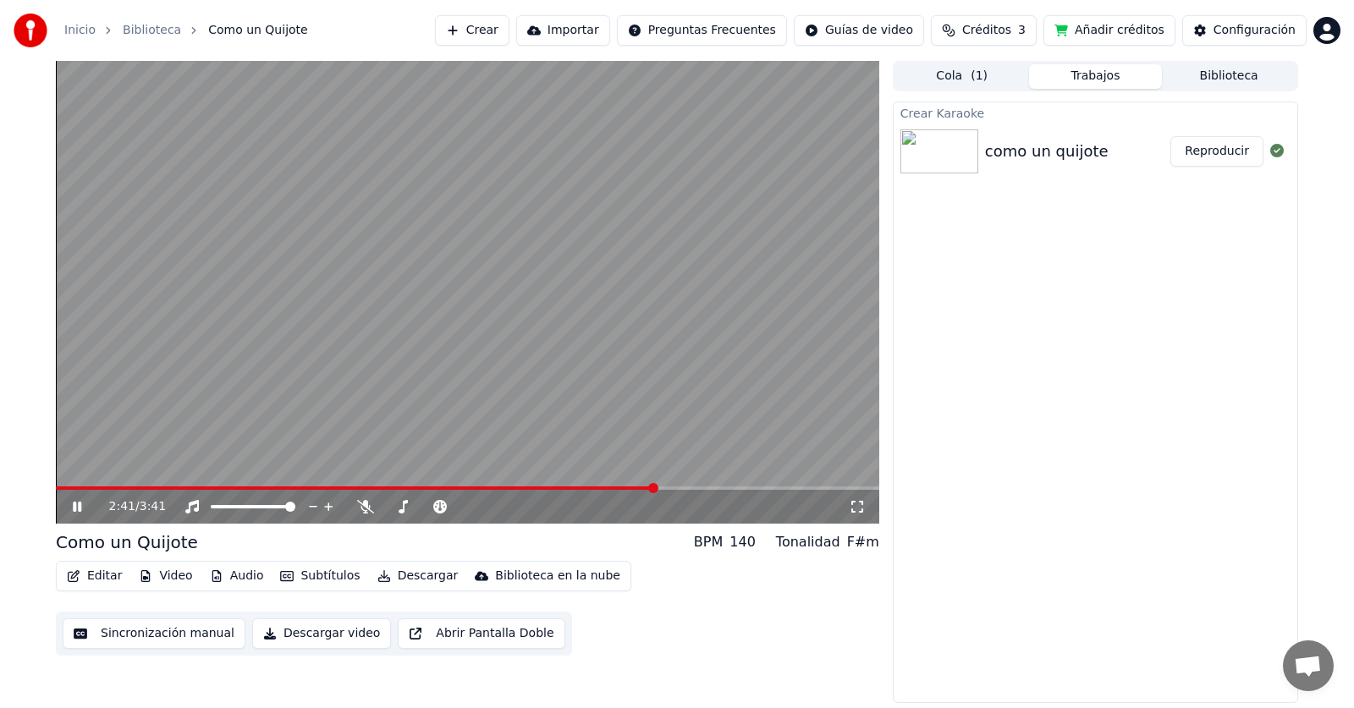
click at [692, 375] on video at bounding box center [467, 292] width 823 height 463
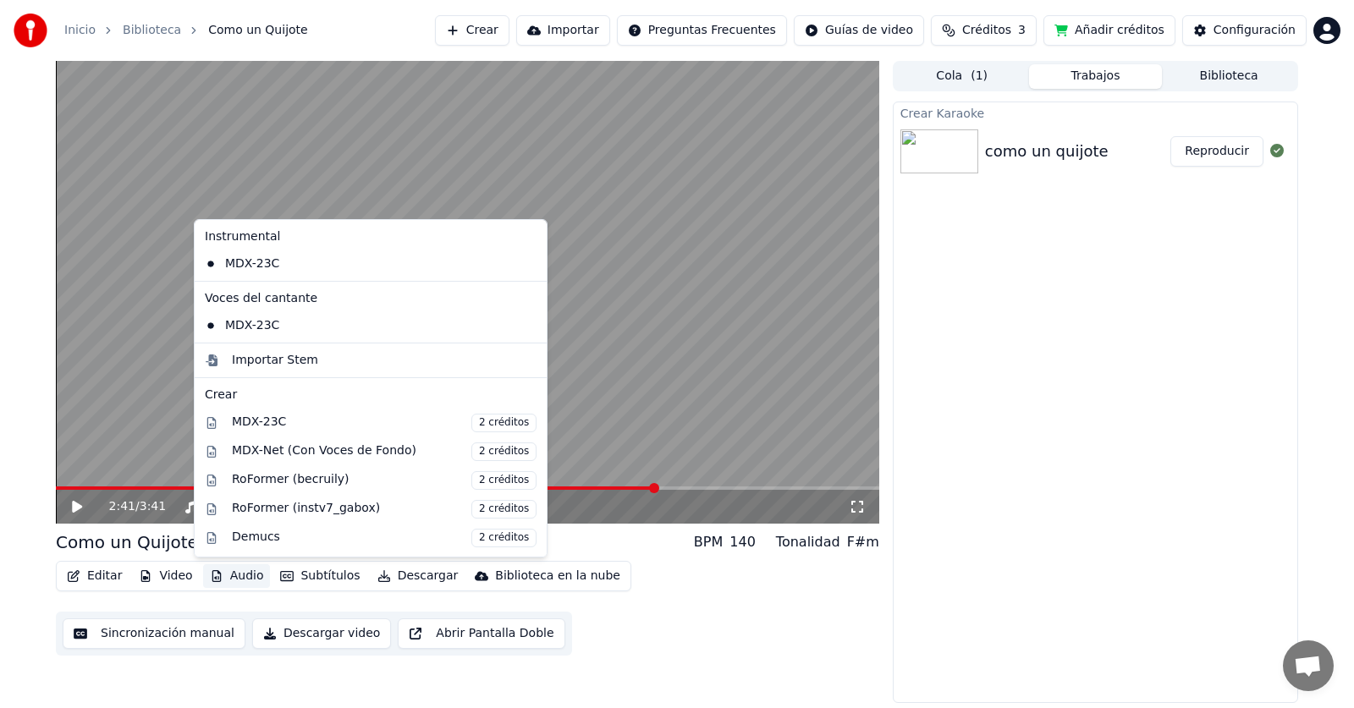
click at [236, 582] on button "Audio" at bounding box center [237, 576] width 68 height 24
click at [280, 257] on div "MDX-23C" at bounding box center [358, 263] width 320 height 27
click at [220, 579] on button "Audio" at bounding box center [237, 576] width 68 height 24
click at [283, 329] on div "MDX-23C" at bounding box center [358, 325] width 320 height 27
click at [236, 576] on button "Audio" at bounding box center [237, 576] width 68 height 24
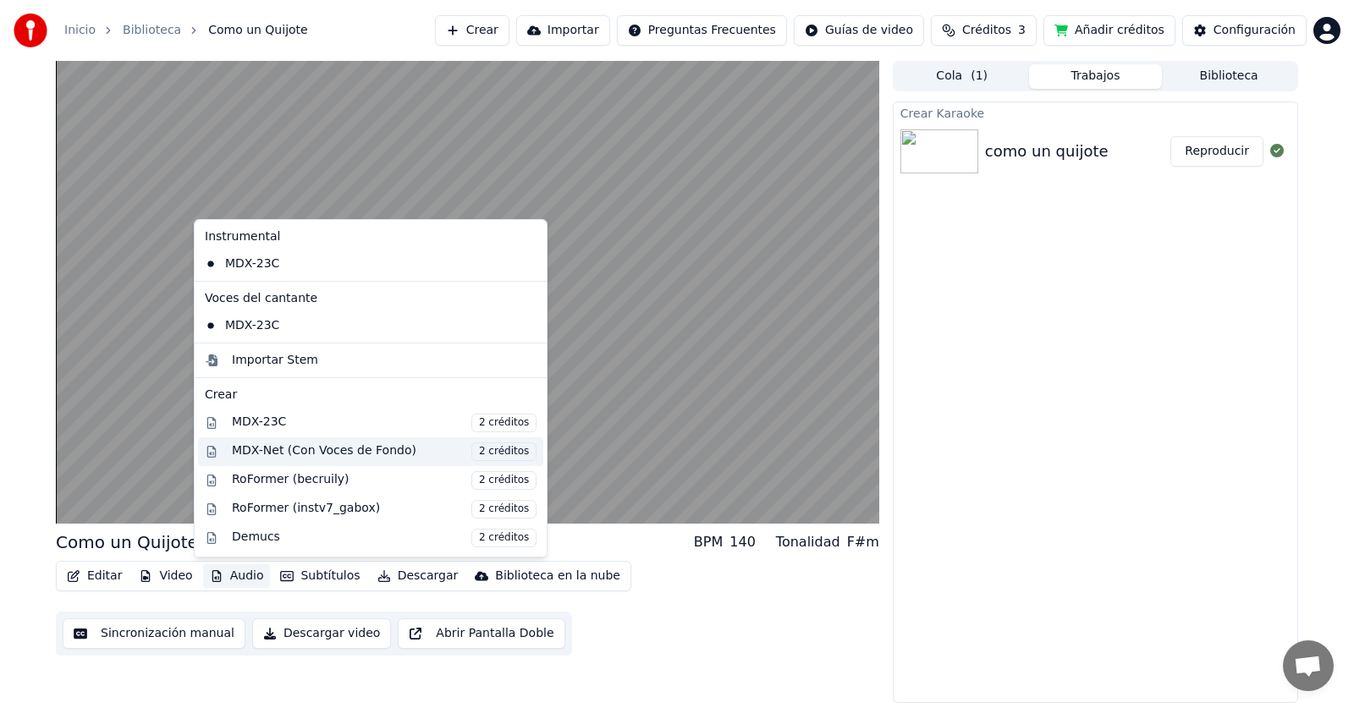
click at [354, 453] on div "MDX-Net (Con Voces de Fondo) 2 créditos" at bounding box center [384, 451] width 305 height 19
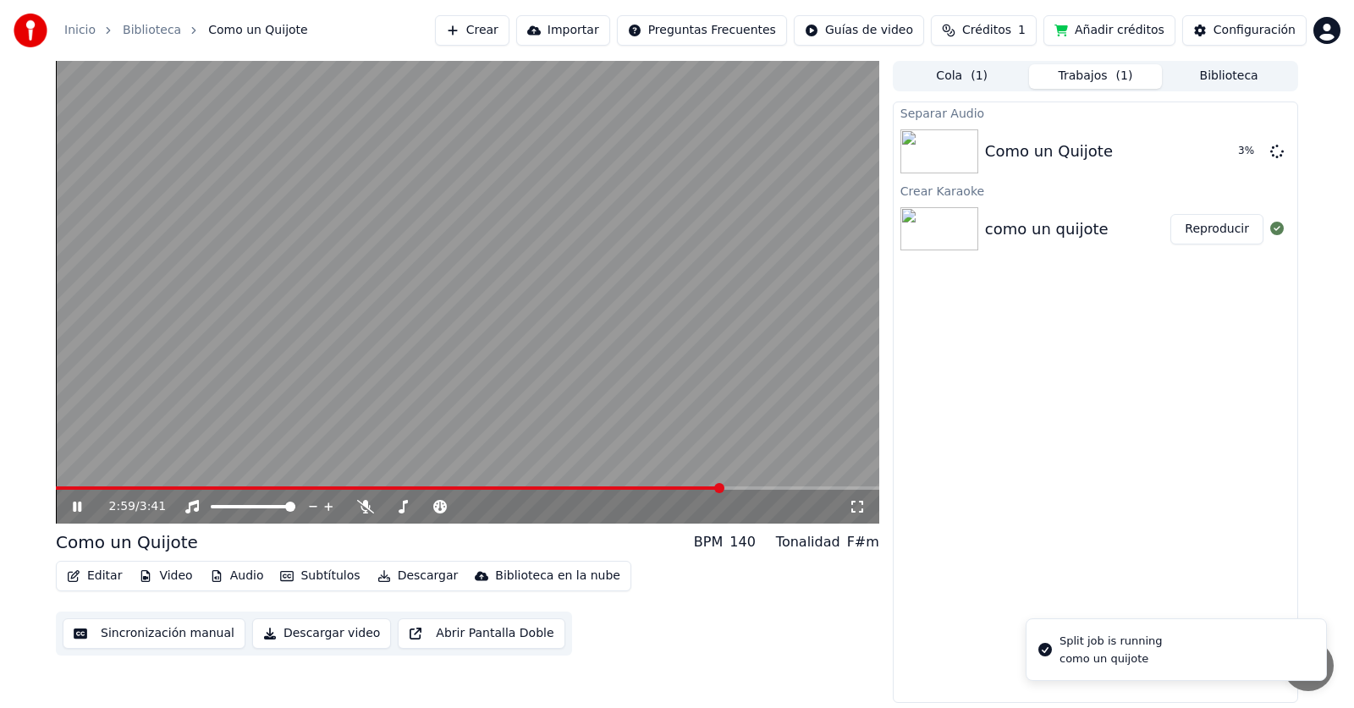
click at [1145, 659] on div "como un quijote" at bounding box center [1110, 658] width 103 height 15
click at [105, 578] on button "Editar" at bounding box center [94, 576] width 69 height 24
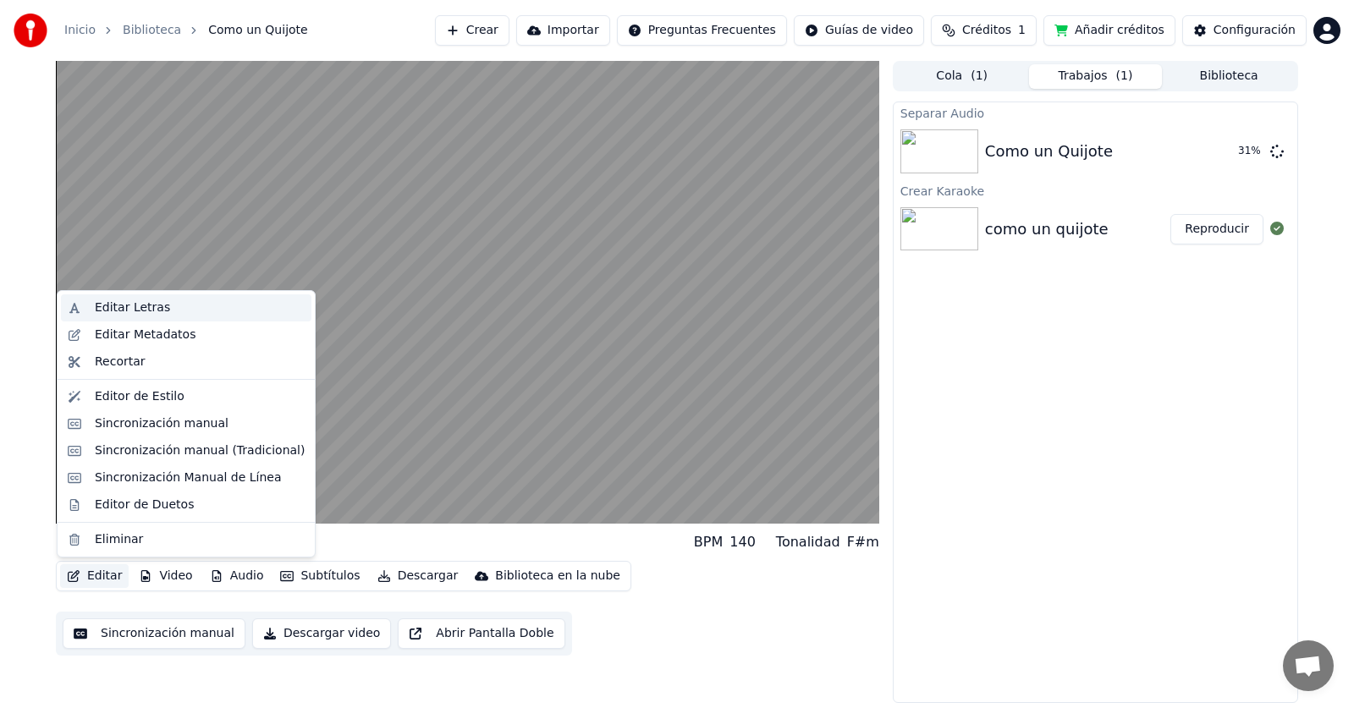
click at [141, 309] on div "Editar Letras" at bounding box center [132, 307] width 75 height 17
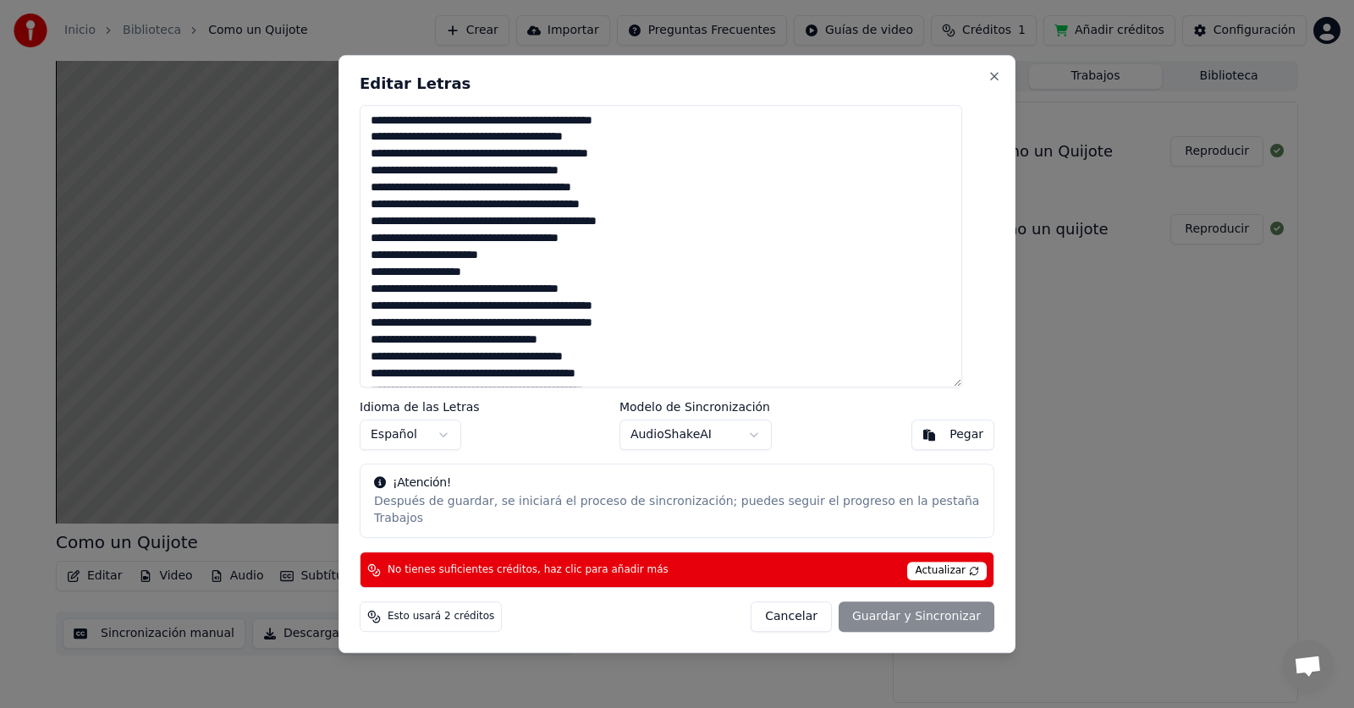
drag, startPoint x: 399, startPoint y: 197, endPoint x: 442, endPoint y: 199, distance: 43.2
click at [442, 199] on textarea at bounding box center [661, 246] width 602 height 283
click at [607, 217] on textarea at bounding box center [661, 246] width 602 height 283
drag, startPoint x: 549, startPoint y: 246, endPoint x: 619, endPoint y: 246, distance: 70.2
click at [619, 246] on textarea at bounding box center [661, 246] width 602 height 283
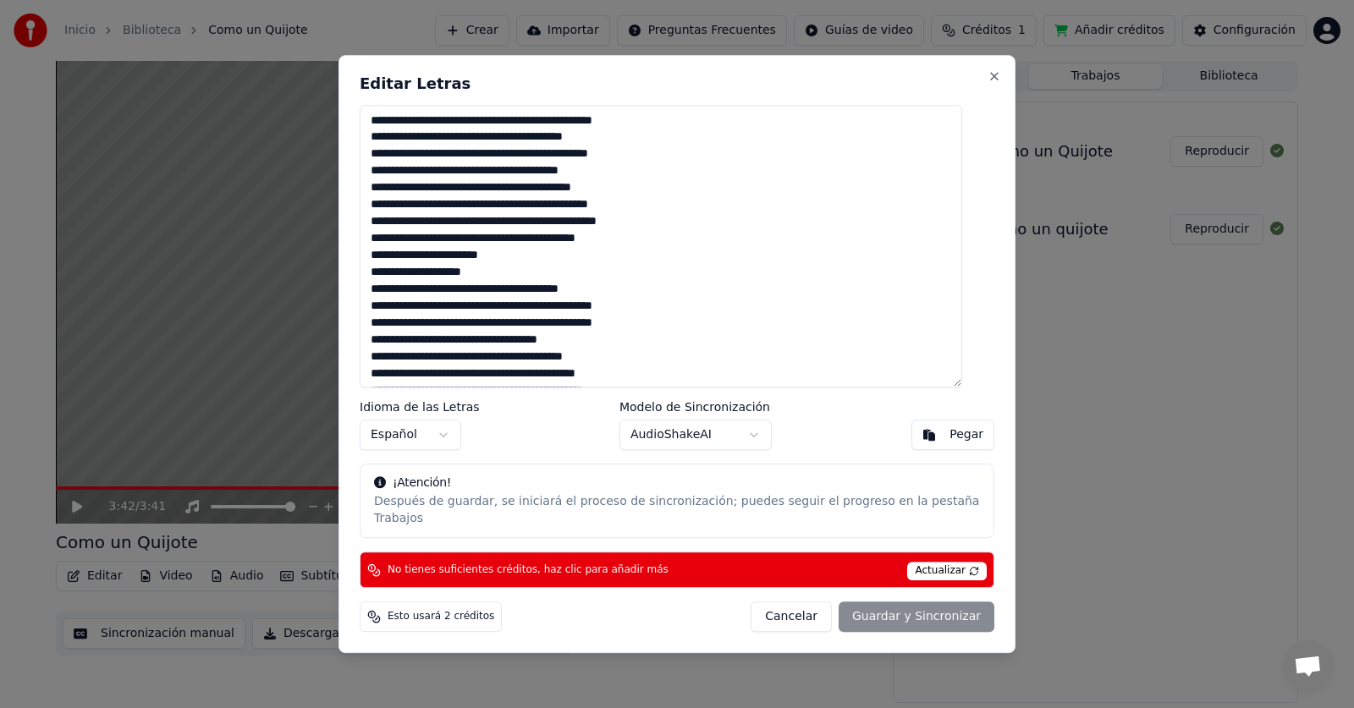
drag, startPoint x: 398, startPoint y: 318, endPoint x: 447, endPoint y: 316, distance: 48.3
click at [447, 316] on textarea at bounding box center [661, 246] width 602 height 283
drag, startPoint x: 399, startPoint y: 330, endPoint x: 446, endPoint y: 327, distance: 46.7
click at [446, 327] on textarea at bounding box center [661, 246] width 602 height 283
click at [387, 350] on textarea at bounding box center [661, 246] width 602 height 283
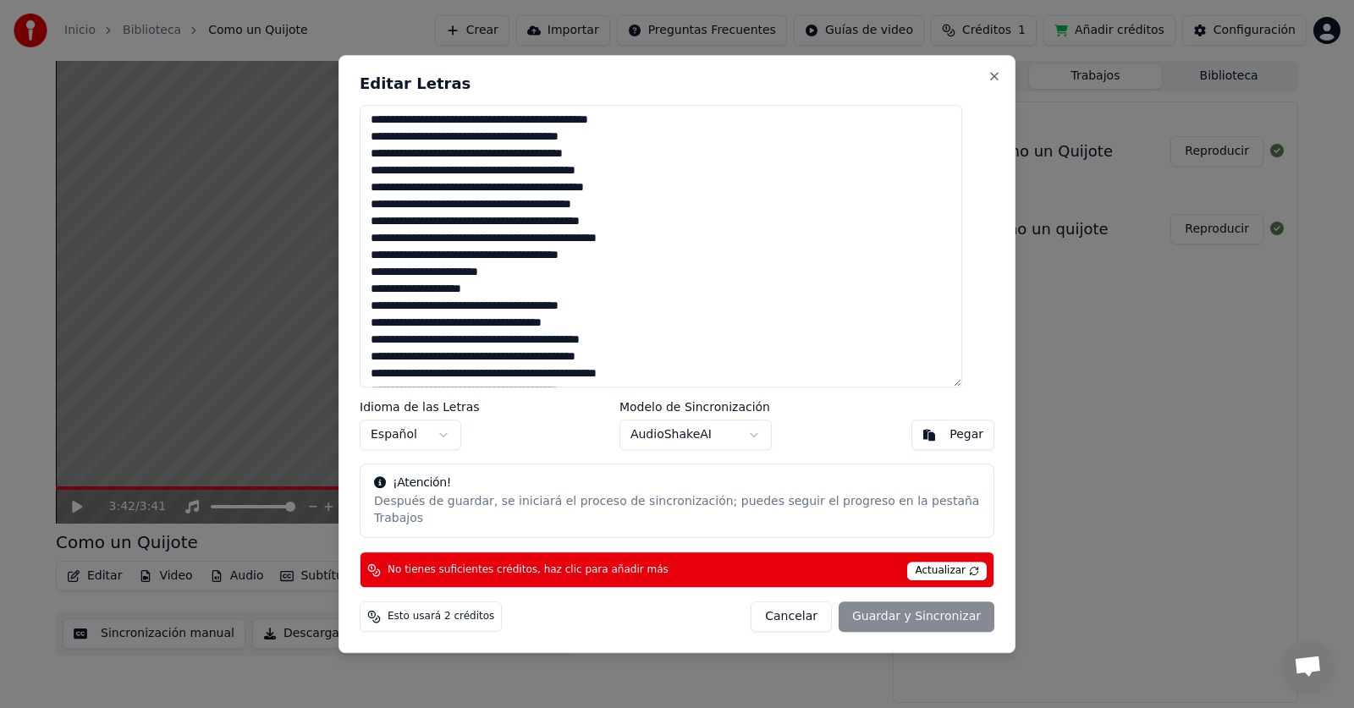
scroll to position [223, 0]
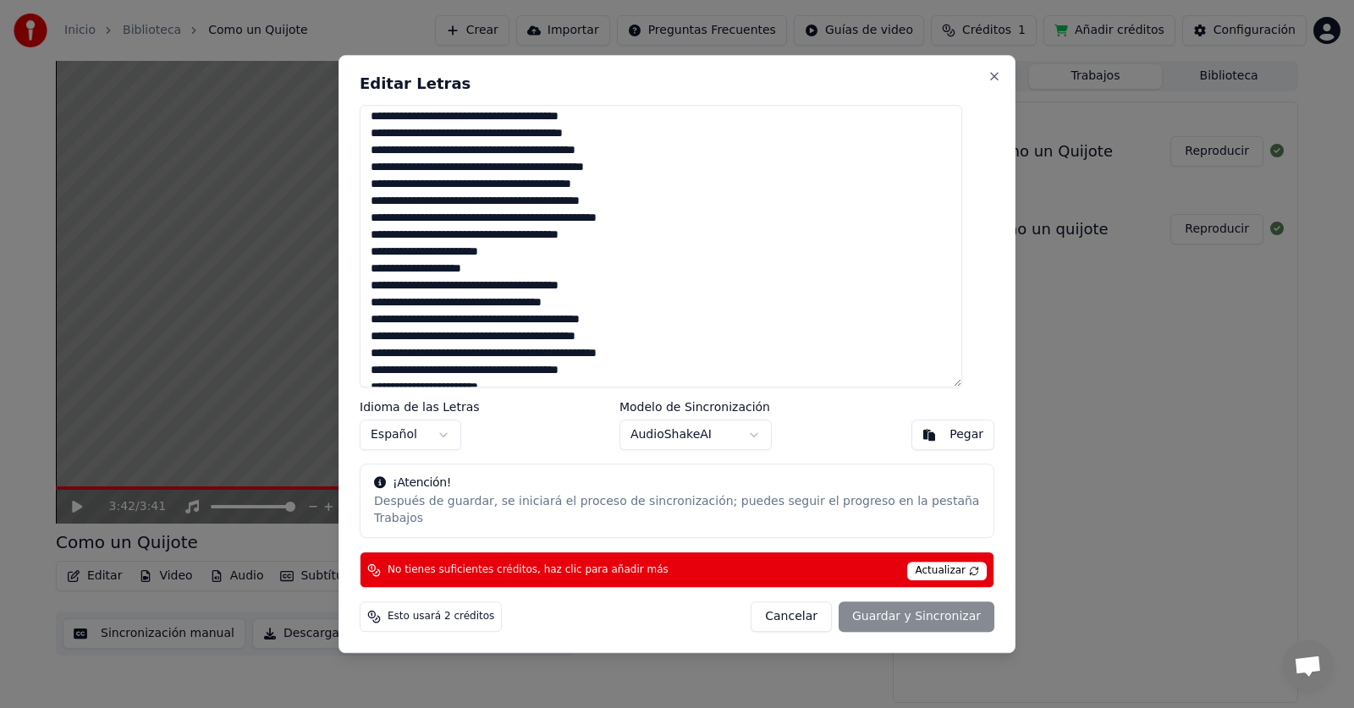
drag, startPoint x: 394, startPoint y: 160, endPoint x: 404, endPoint y: 159, distance: 9.3
click at [404, 159] on textarea at bounding box center [661, 246] width 602 height 283
drag, startPoint x: 427, startPoint y: 177, endPoint x: 392, endPoint y: 177, distance: 35.5
click at [392, 177] on textarea at bounding box center [661, 246] width 602 height 283
drag, startPoint x: 400, startPoint y: 192, endPoint x: 442, endPoint y: 192, distance: 42.3
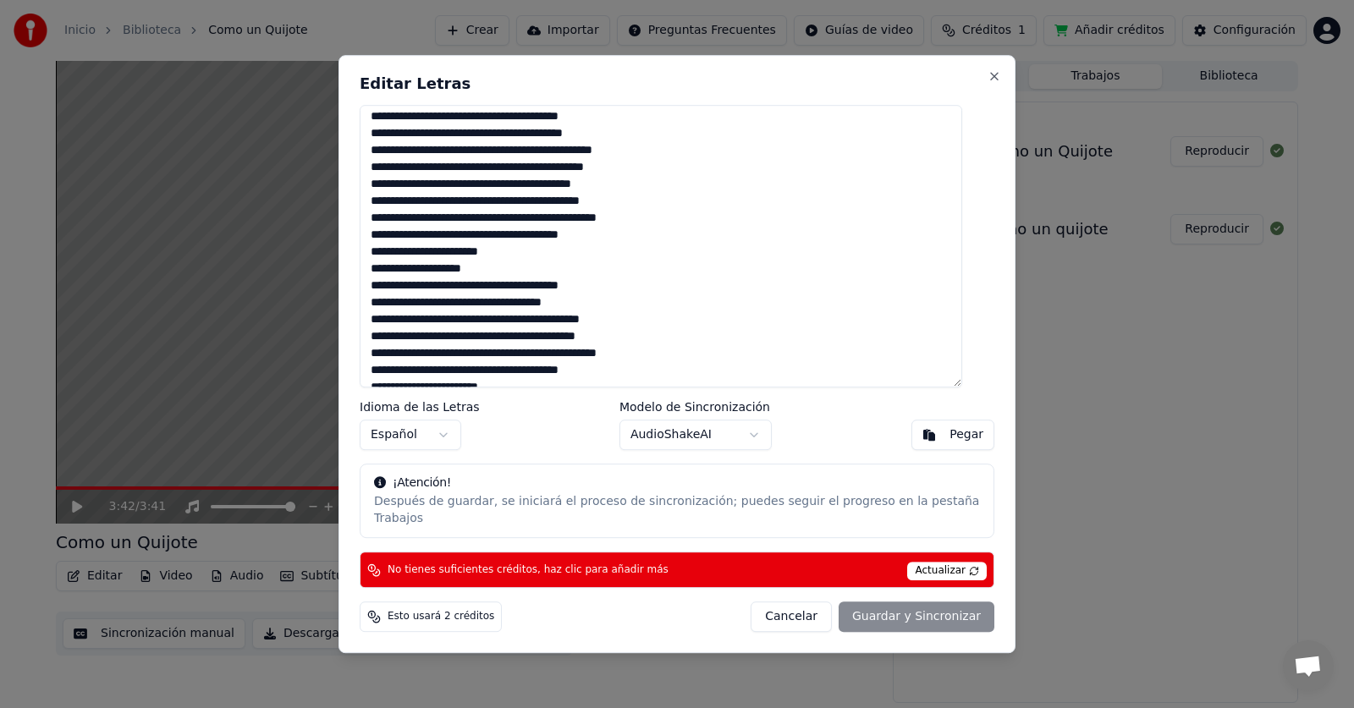
click at [442, 192] on textarea at bounding box center [661, 246] width 602 height 283
click at [611, 212] on textarea at bounding box center [661, 246] width 602 height 283
drag, startPoint x: 550, startPoint y: 246, endPoint x: 622, endPoint y: 247, distance: 71.9
click at [622, 247] on textarea at bounding box center [661, 246] width 602 height 283
drag, startPoint x: 407, startPoint y: 316, endPoint x: 376, endPoint y: 316, distance: 30.5
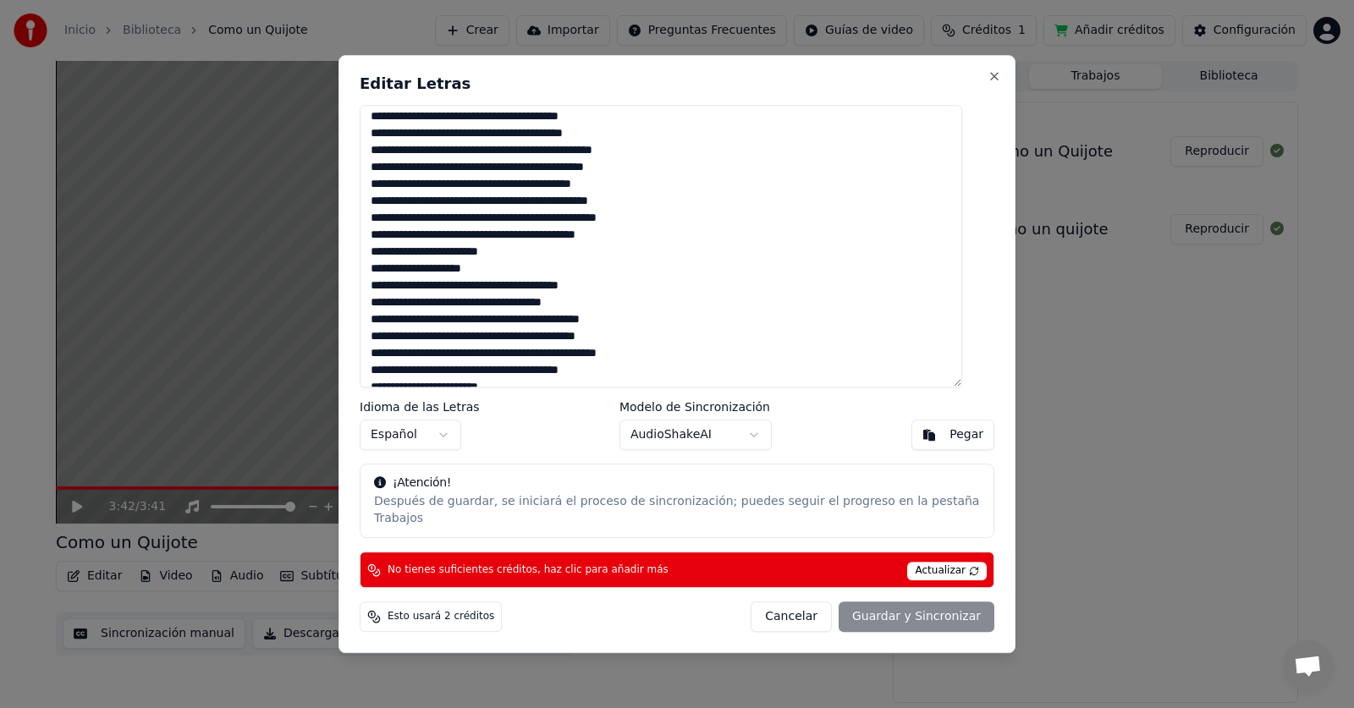
click at [376, 316] on textarea at bounding box center [661, 246] width 602 height 283
drag, startPoint x: 597, startPoint y: 328, endPoint x: 611, endPoint y: 329, distance: 13.6
click at [611, 329] on textarea at bounding box center [661, 246] width 602 height 283
drag, startPoint x: 387, startPoint y: 349, endPoint x: 665, endPoint y: 345, distance: 278.4
click at [665, 345] on textarea at bounding box center [661, 246] width 602 height 283
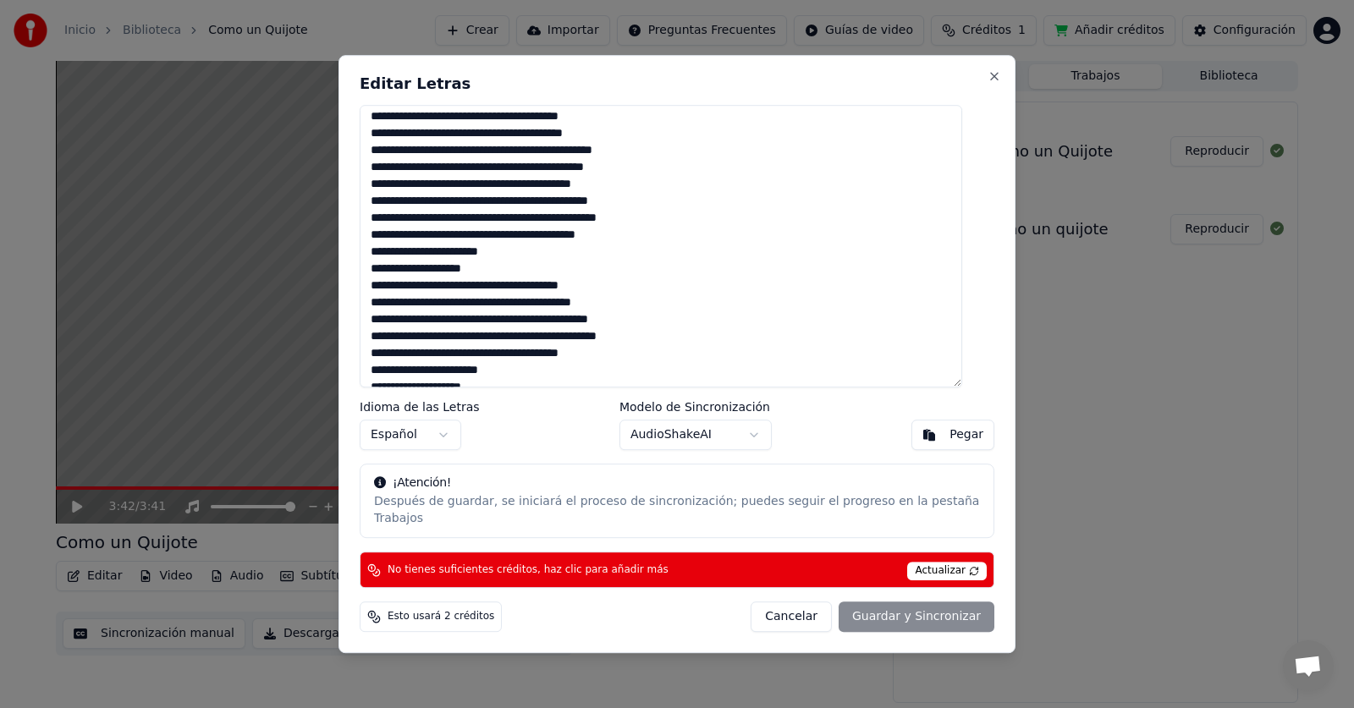
drag, startPoint x: 551, startPoint y: 363, endPoint x: 628, endPoint y: 366, distance: 77.1
click at [628, 366] on textarea at bounding box center [661, 246] width 602 height 283
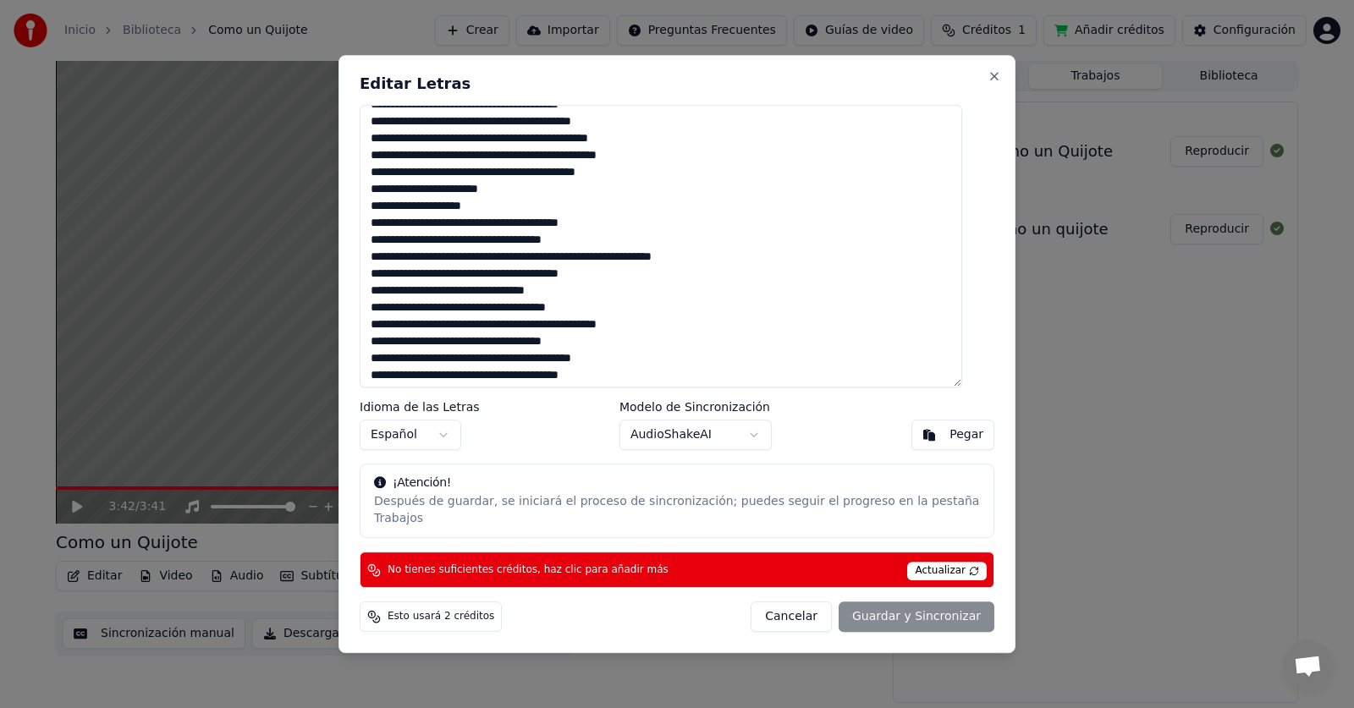
scroll to position [425, 0]
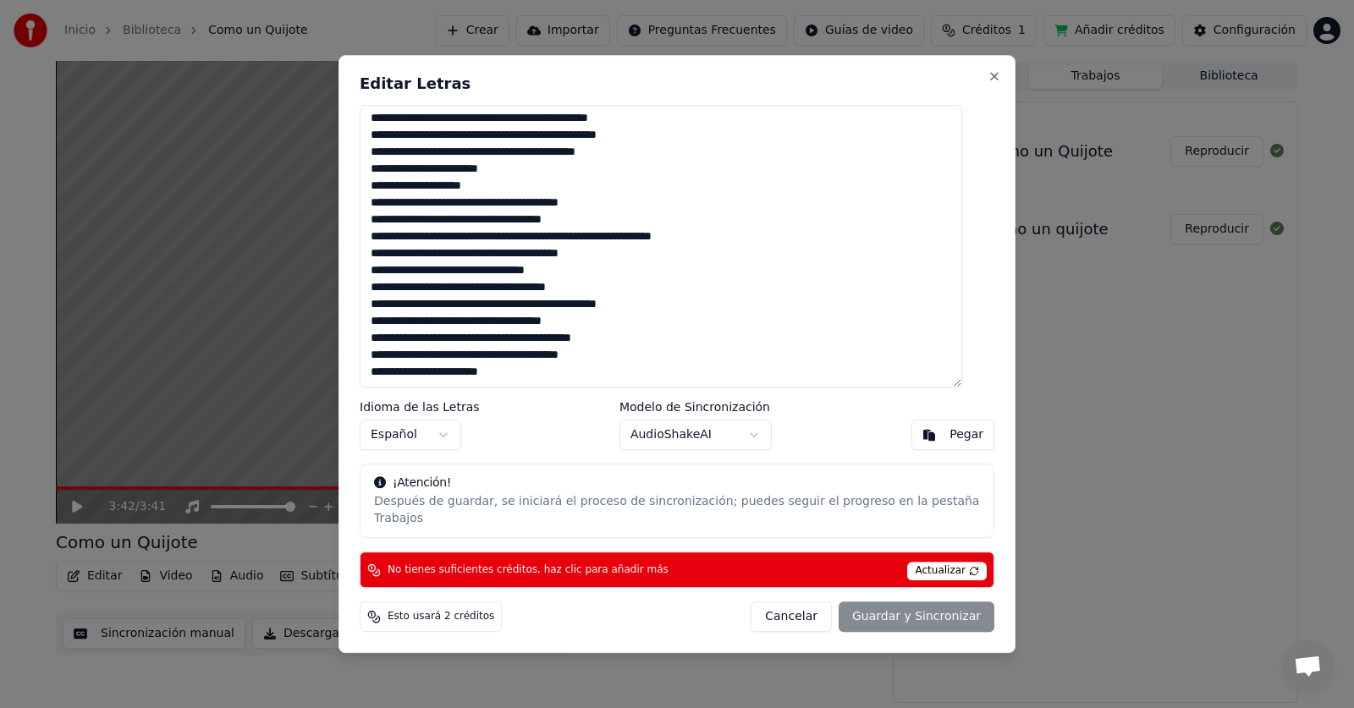
drag, startPoint x: 386, startPoint y: 232, endPoint x: 671, endPoint y: 232, distance: 285.1
click at [671, 232] on textarea at bounding box center [661, 246] width 602 height 283
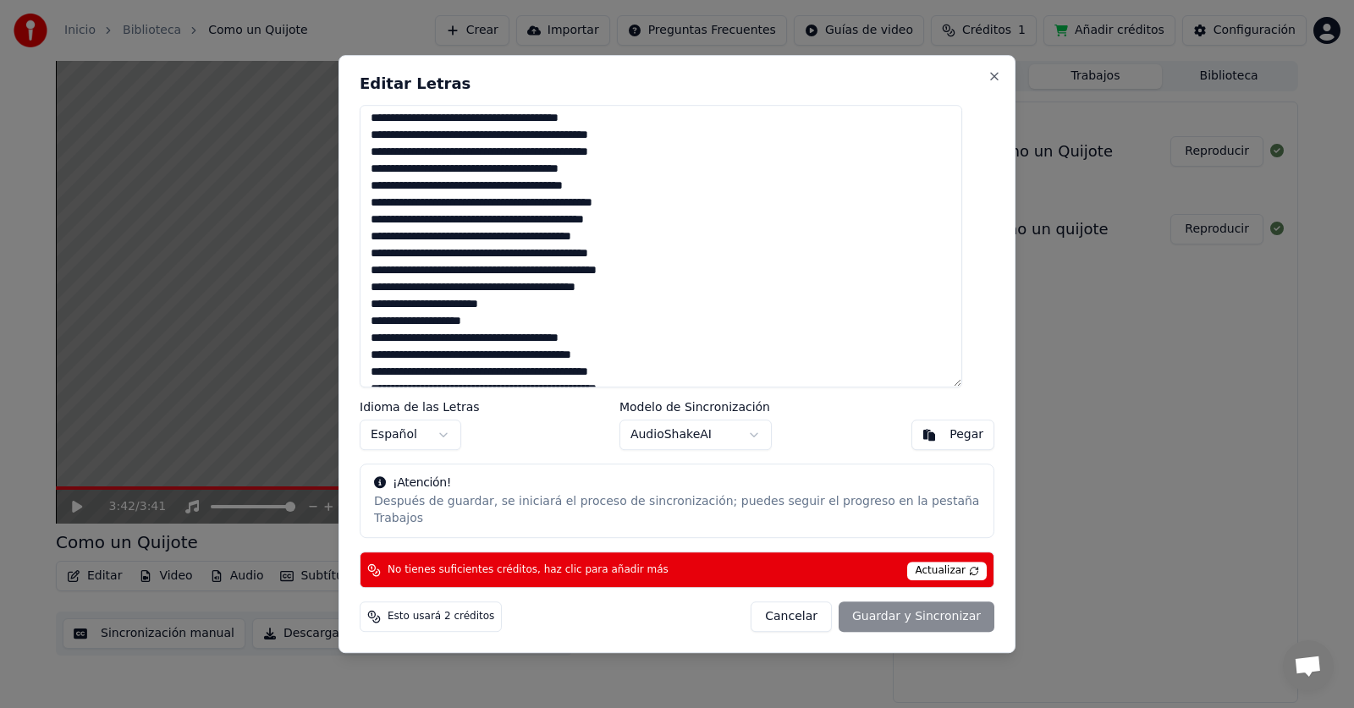
scroll to position [86, 0]
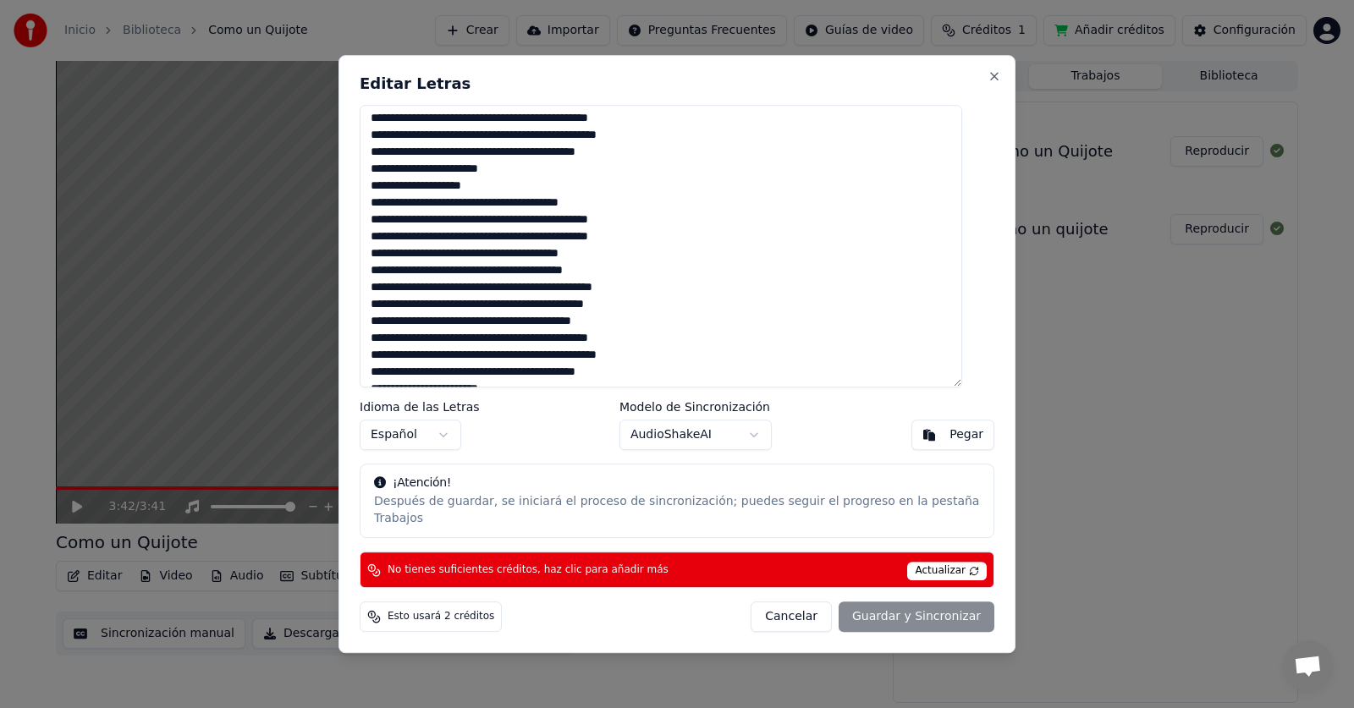
click at [602, 345] on textarea at bounding box center [661, 246] width 602 height 283
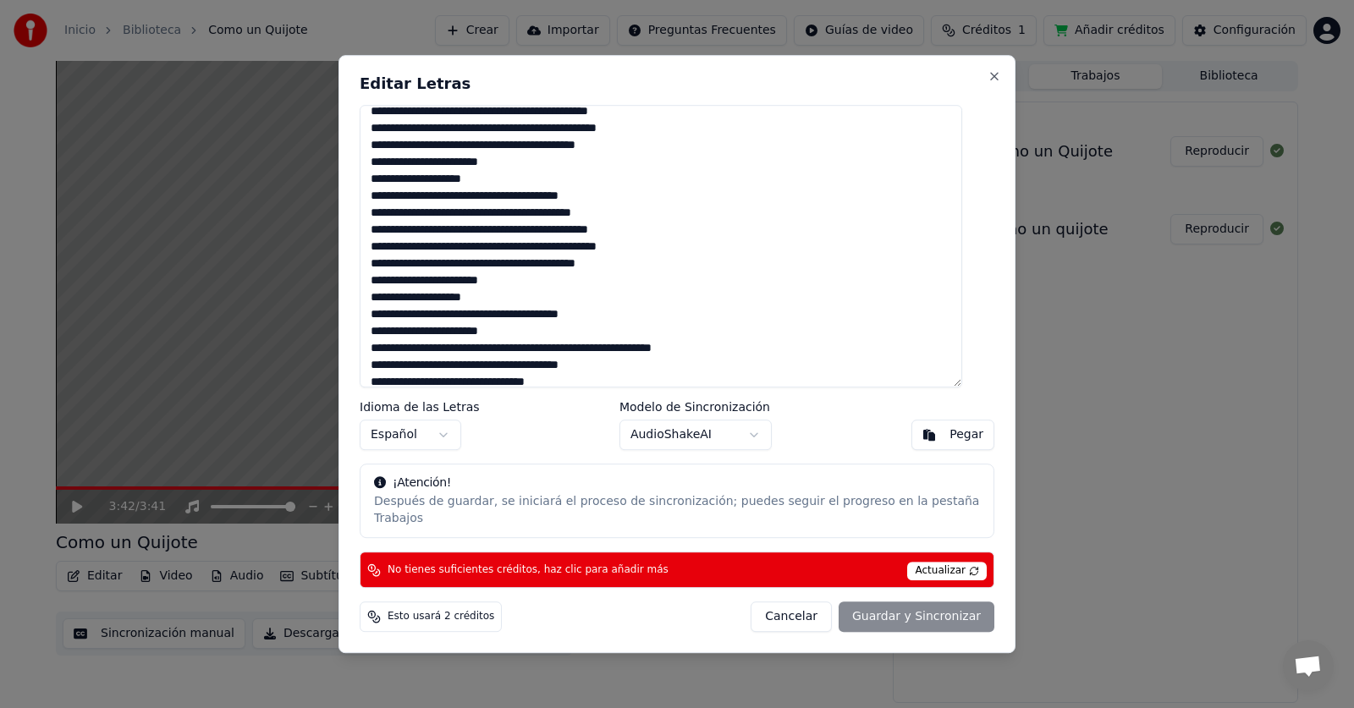
scroll to position [340, 0]
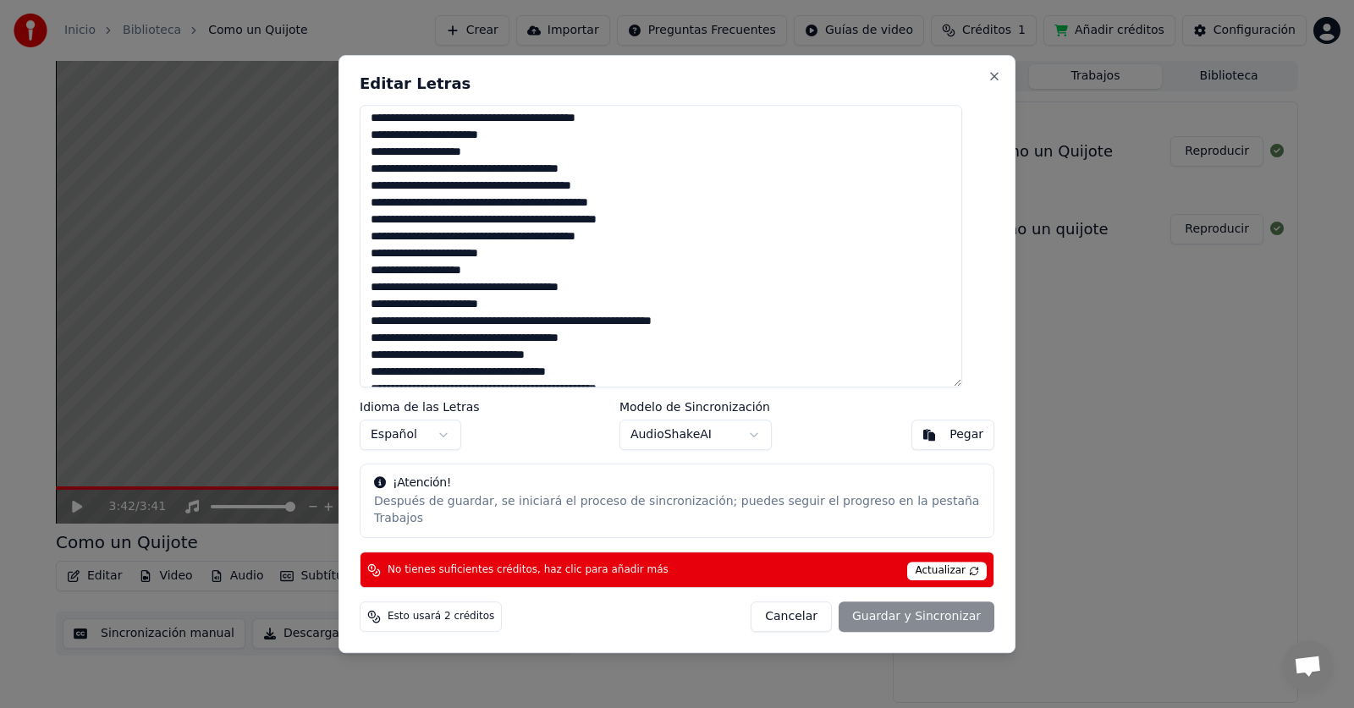
click at [552, 313] on textarea at bounding box center [661, 246] width 602 height 283
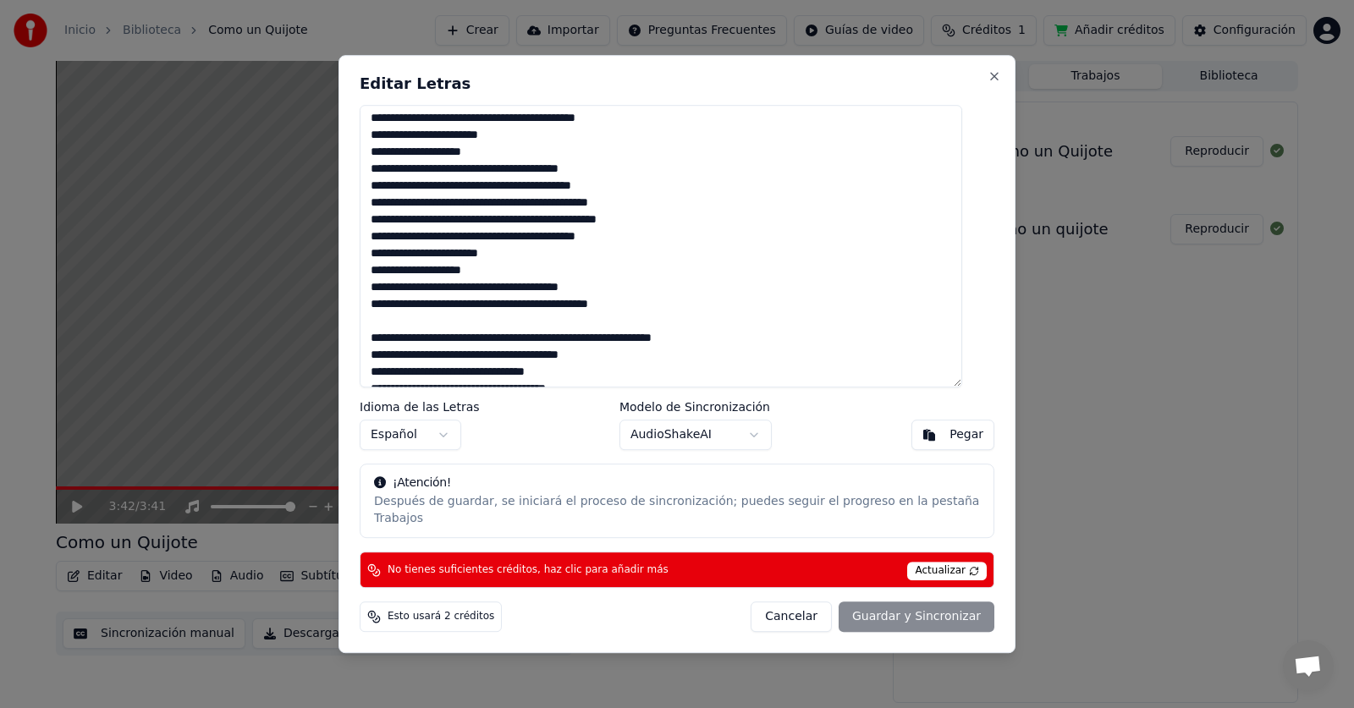
scroll to position [442, 0]
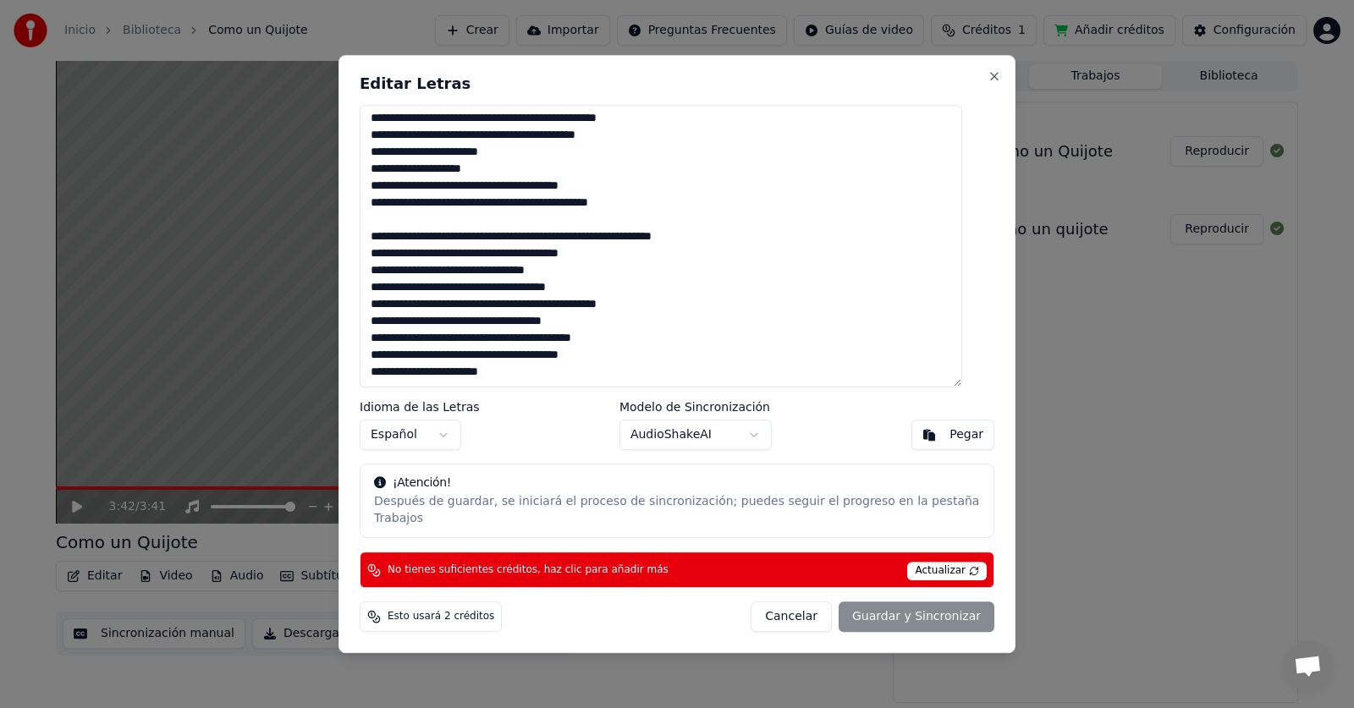
drag, startPoint x: 385, startPoint y: 243, endPoint x: 742, endPoint y: 414, distance: 395.8
click at [742, 414] on div "Editar Letras Idioma de las Letras Español Modelo de Sincronización AudioShakeA…" at bounding box center [676, 354] width 677 height 599
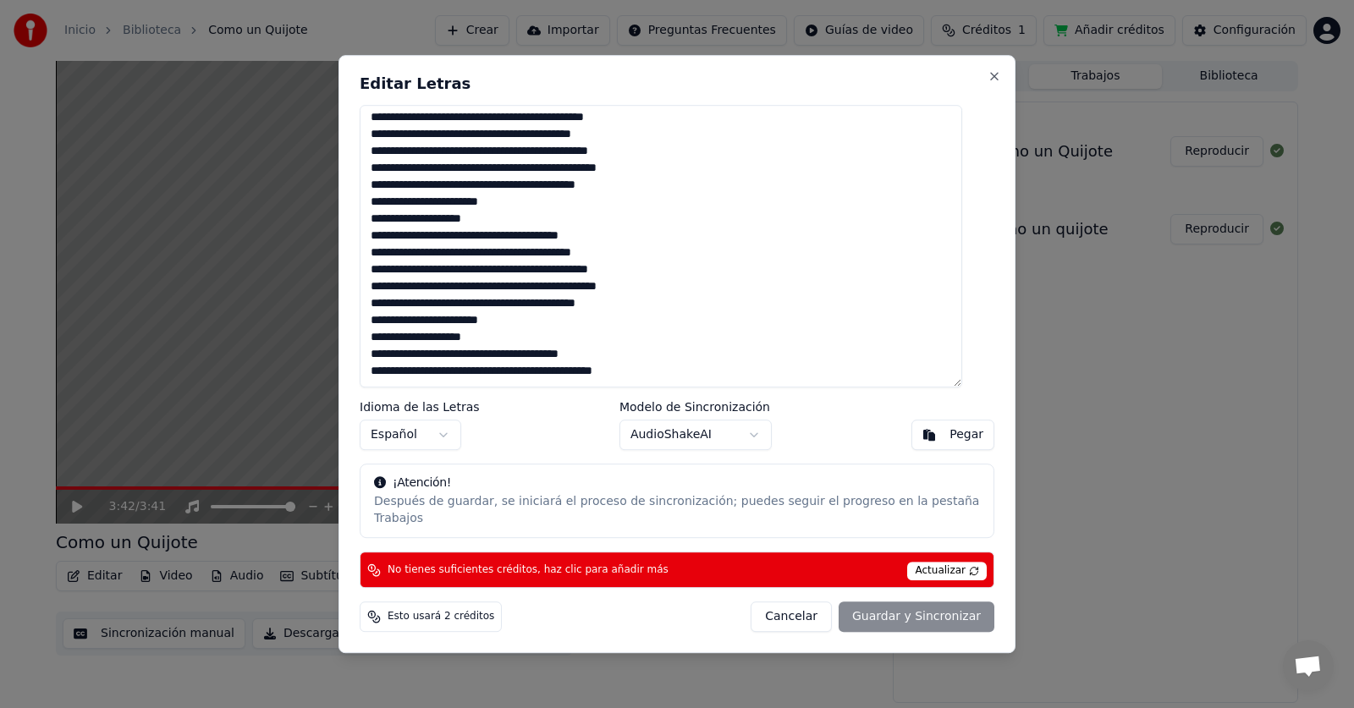
scroll to position [289, 0]
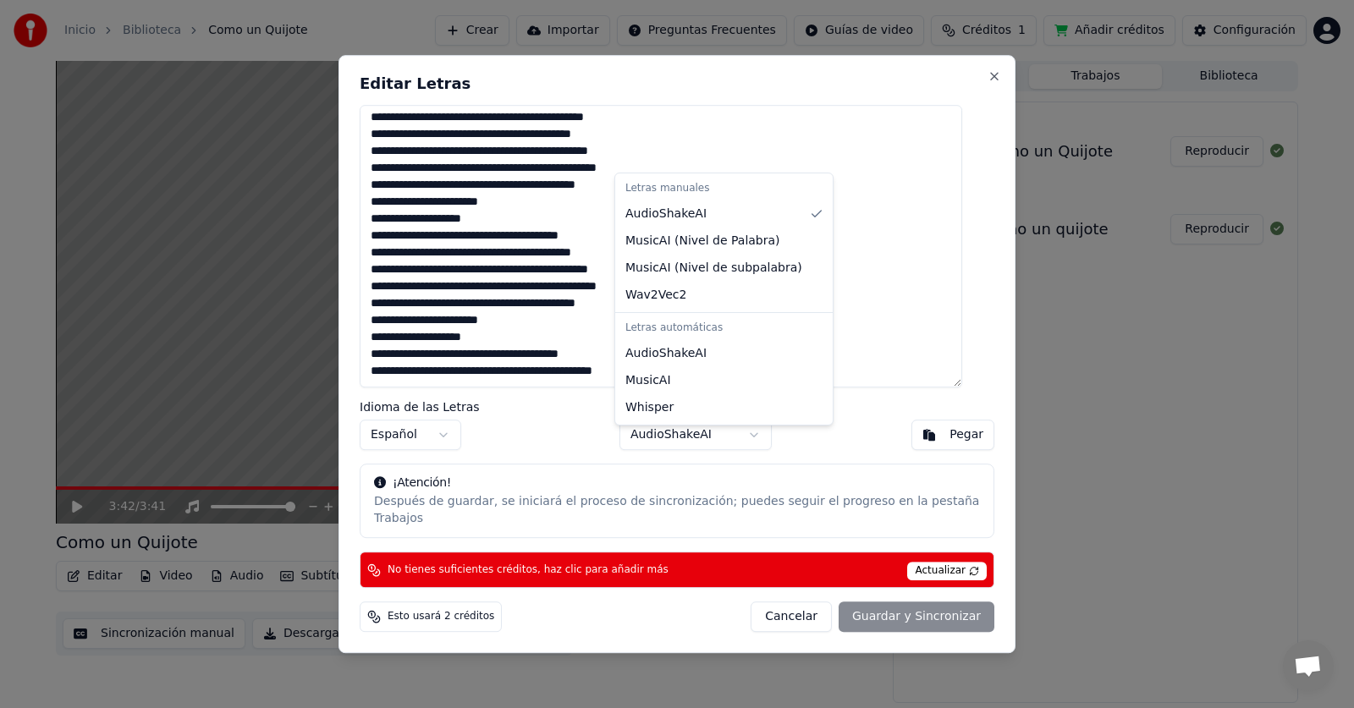
click at [752, 444] on body "Inicio Biblioteca Como un Quijote Crear Importar Preguntas Frecuentes Guías de …" at bounding box center [677, 354] width 1354 height 708
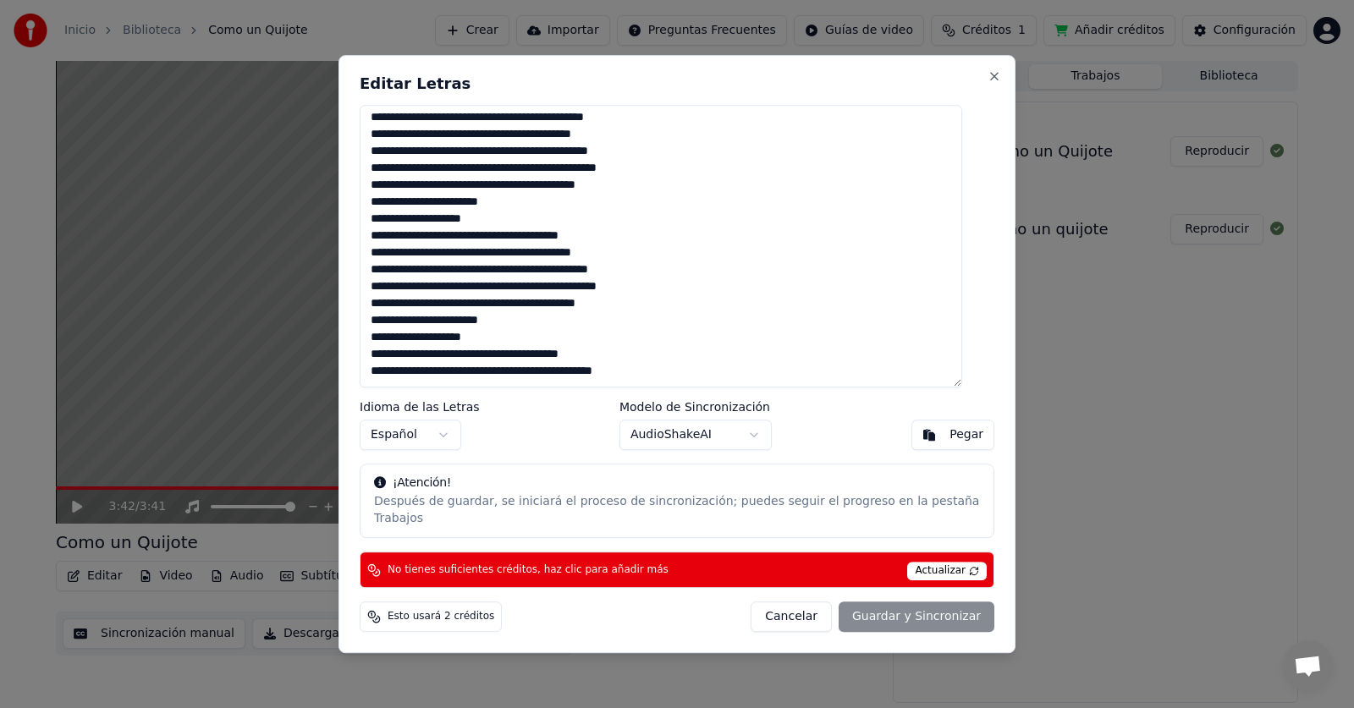
click at [752, 444] on body "Inicio Biblioteca Como un Quijote Crear Importar Preguntas Frecuentes Guías de …" at bounding box center [677, 354] width 1354 height 708
click at [920, 564] on span "Actualizar" at bounding box center [947, 571] width 80 height 19
click at [898, 607] on div "Cancelar Guardar y Sincronizar" at bounding box center [872, 617] width 244 height 30
click at [869, 608] on div "Cancelar Guardar y Sincronizar" at bounding box center [872, 617] width 244 height 30
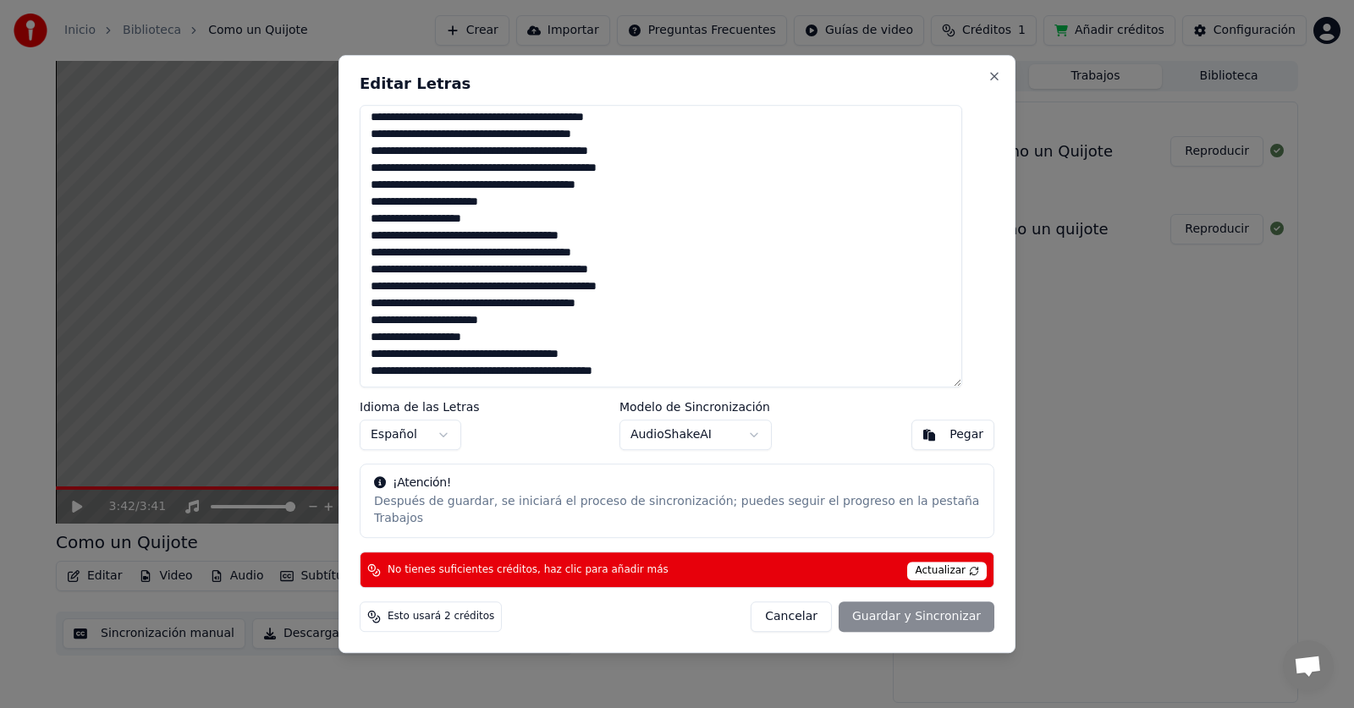
click at [868, 608] on div "Cancelar Guardar y Sincronizar" at bounding box center [872, 617] width 244 height 30
drag, startPoint x: 767, startPoint y: 85, endPoint x: 769, endPoint y: 213, distance: 127.8
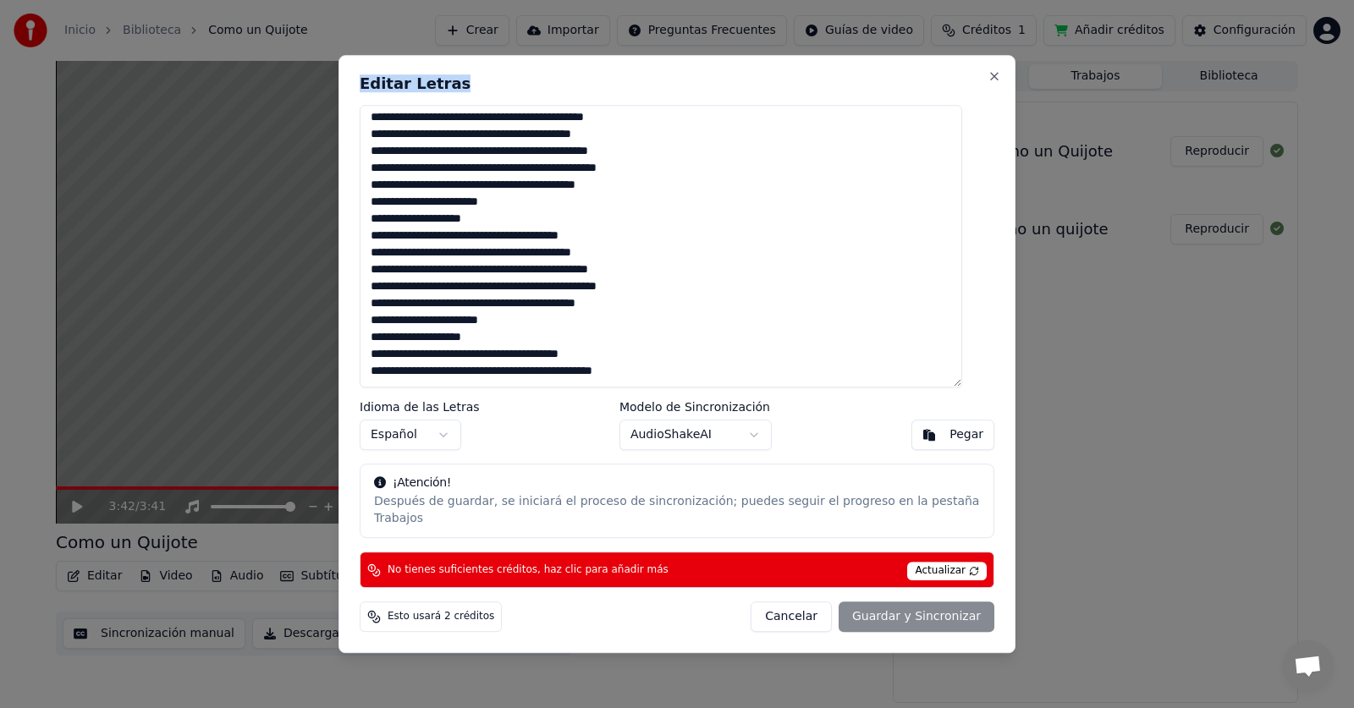
click at [769, 213] on div "Editar Letras Idioma de las Letras Español Modelo de Sincronización AudioShakeA…" at bounding box center [676, 354] width 677 height 599
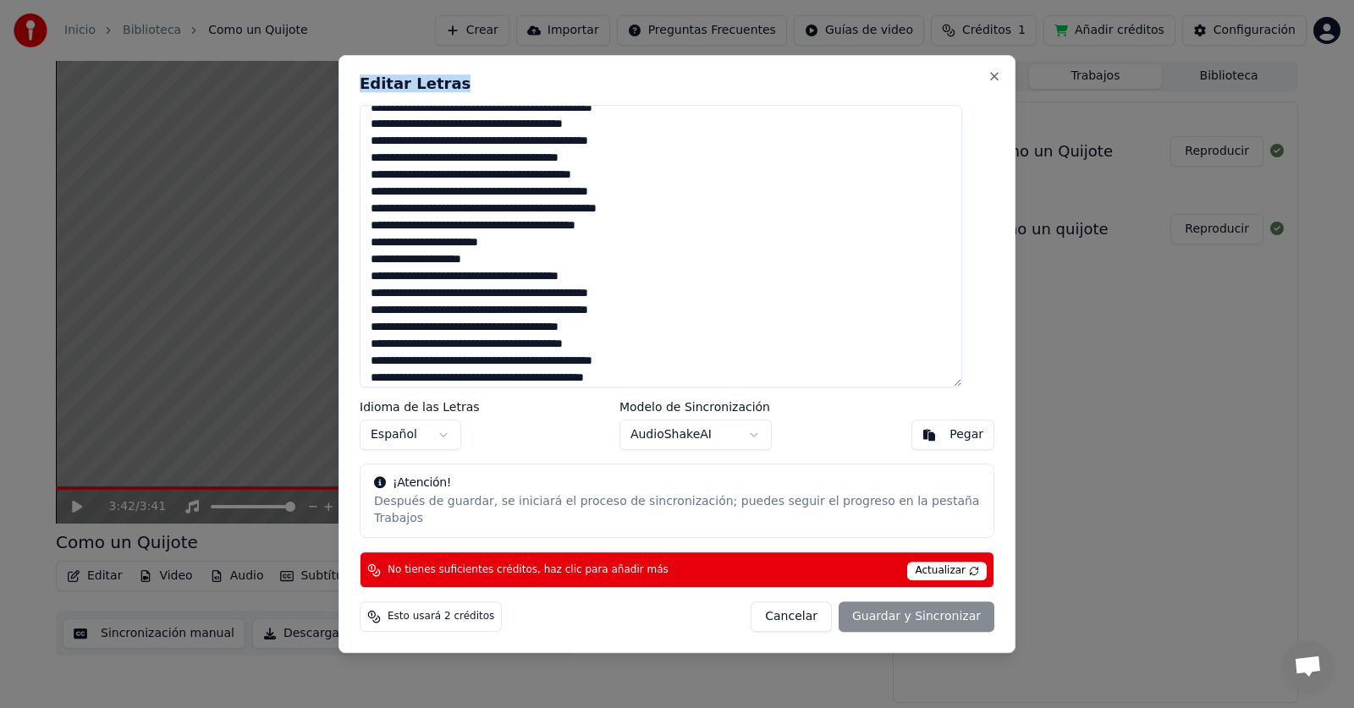
scroll to position [0, 0]
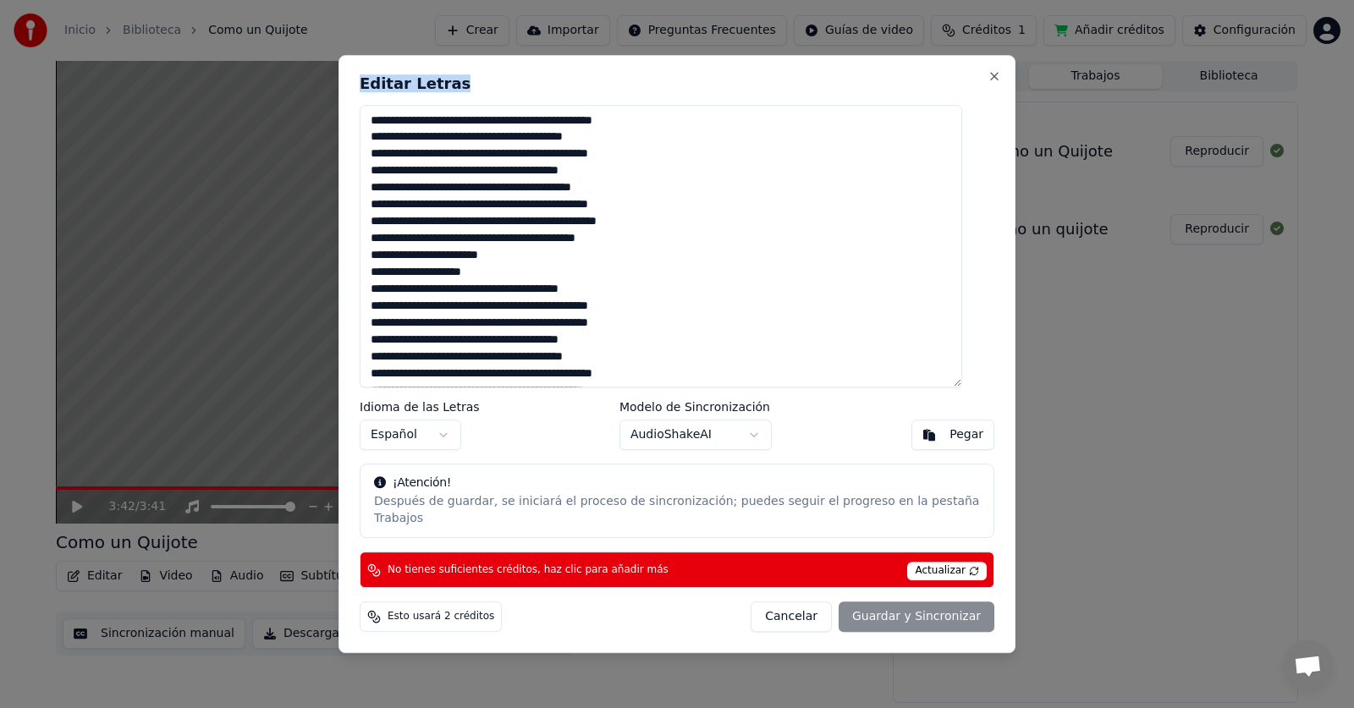
click at [749, 445] on body "Inicio Biblioteca Como un Quijote Crear Importar Preguntas Frecuentes Guías de …" at bounding box center [677, 354] width 1354 height 708
click at [763, 447] on body "Inicio Biblioteca Como un Quijote Crear Importar Preguntas Frecuentes Guías de …" at bounding box center [677, 354] width 1354 height 708
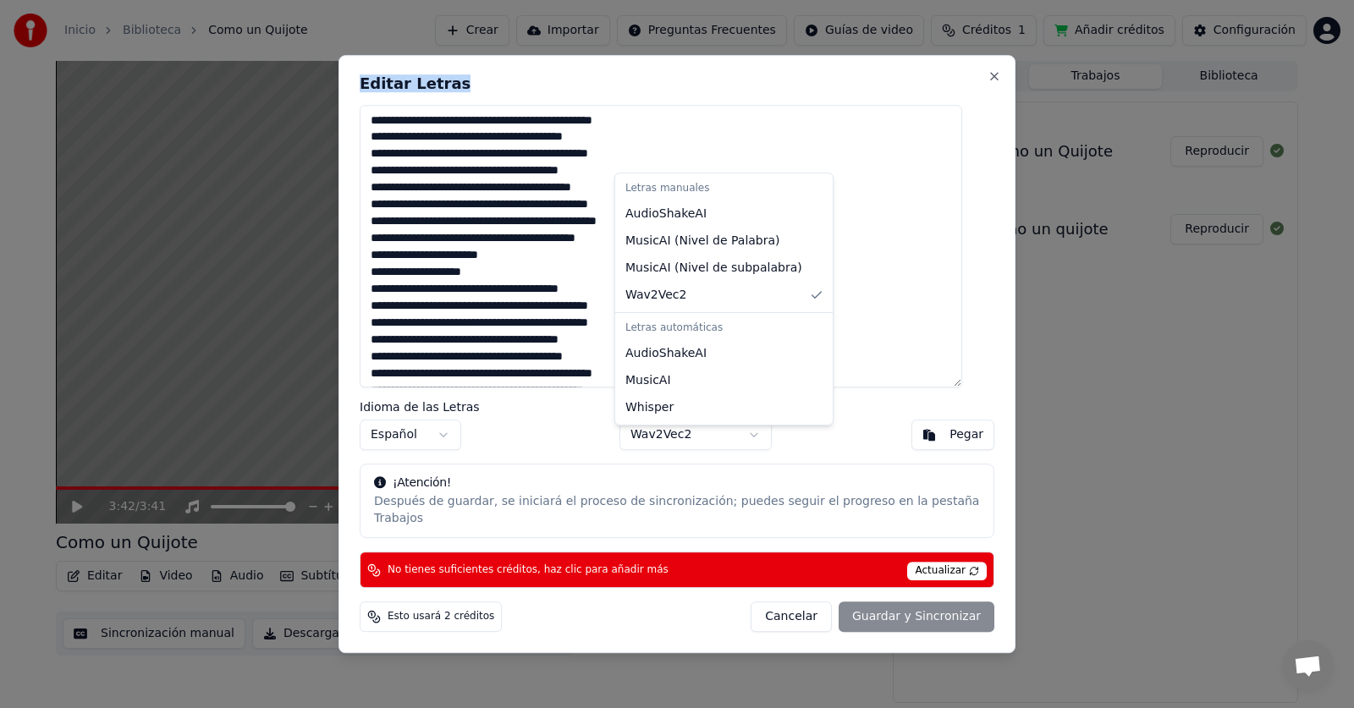
click at [752, 441] on body "Inicio Biblioteca Como un Quijote Crear Importar Preguntas Frecuentes Guías de …" at bounding box center [677, 354] width 1354 height 708
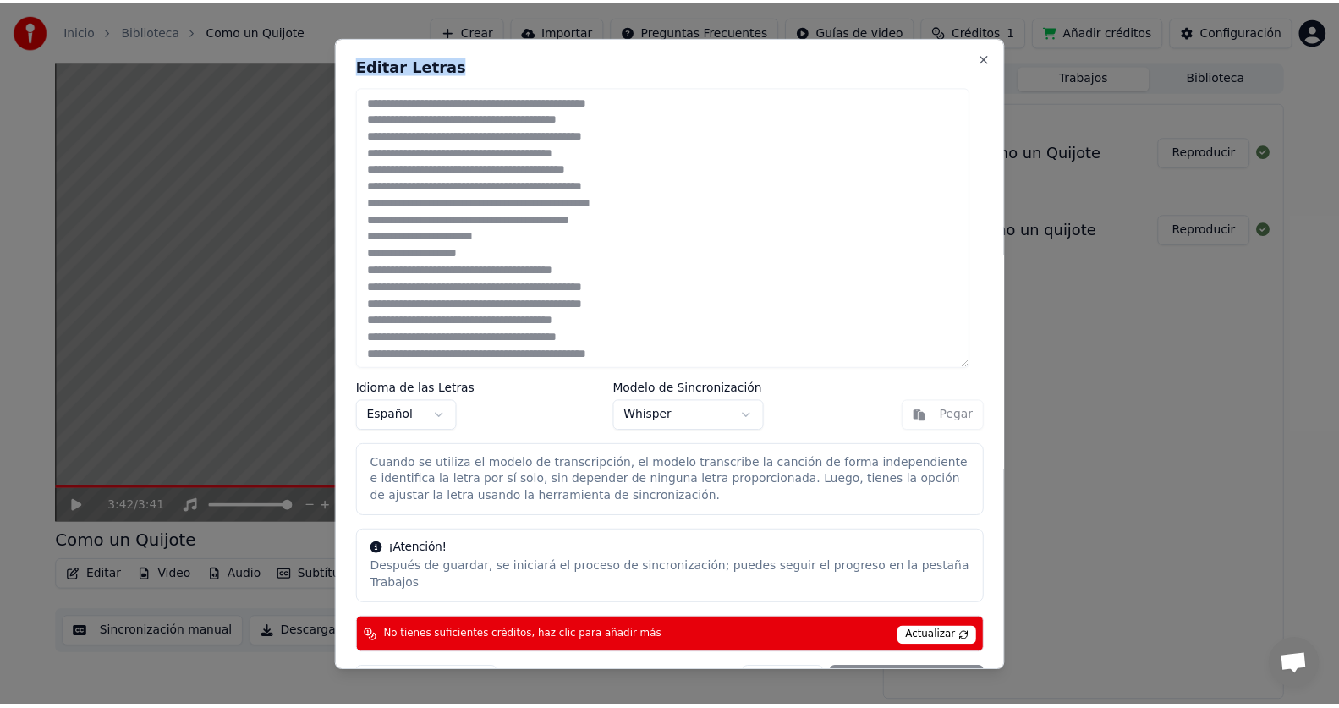
scroll to position [30, 0]
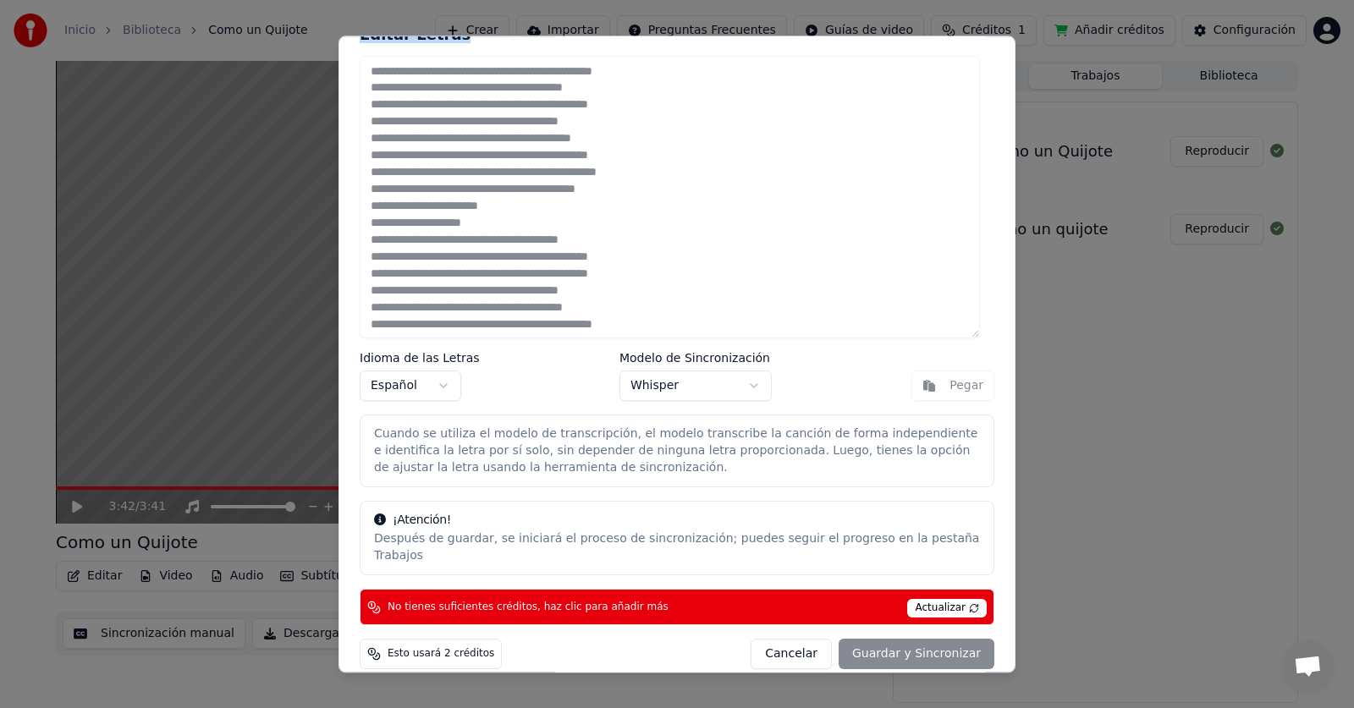
click at [741, 385] on body "Inicio Biblioteca Como un Quijote Crear Importar Preguntas Frecuentes Guías de …" at bounding box center [677, 354] width 1354 height 708
click at [742, 384] on body "Inicio Biblioteca Como un Quijote Crear Importar Preguntas Frecuentes Guías de …" at bounding box center [677, 354] width 1354 height 708
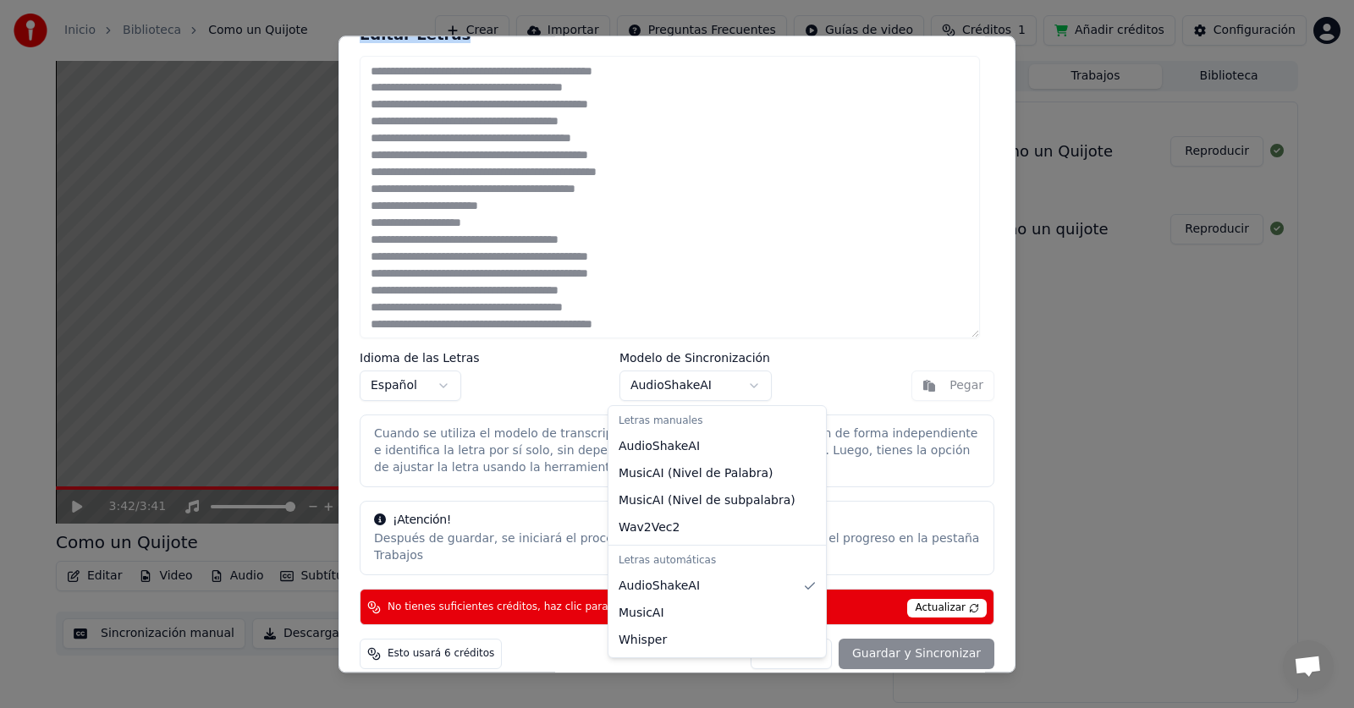
click at [750, 391] on body "Inicio Biblioteca Como un Quijote Crear Importar Preguntas Frecuentes Guías de …" at bounding box center [677, 354] width 1354 height 708
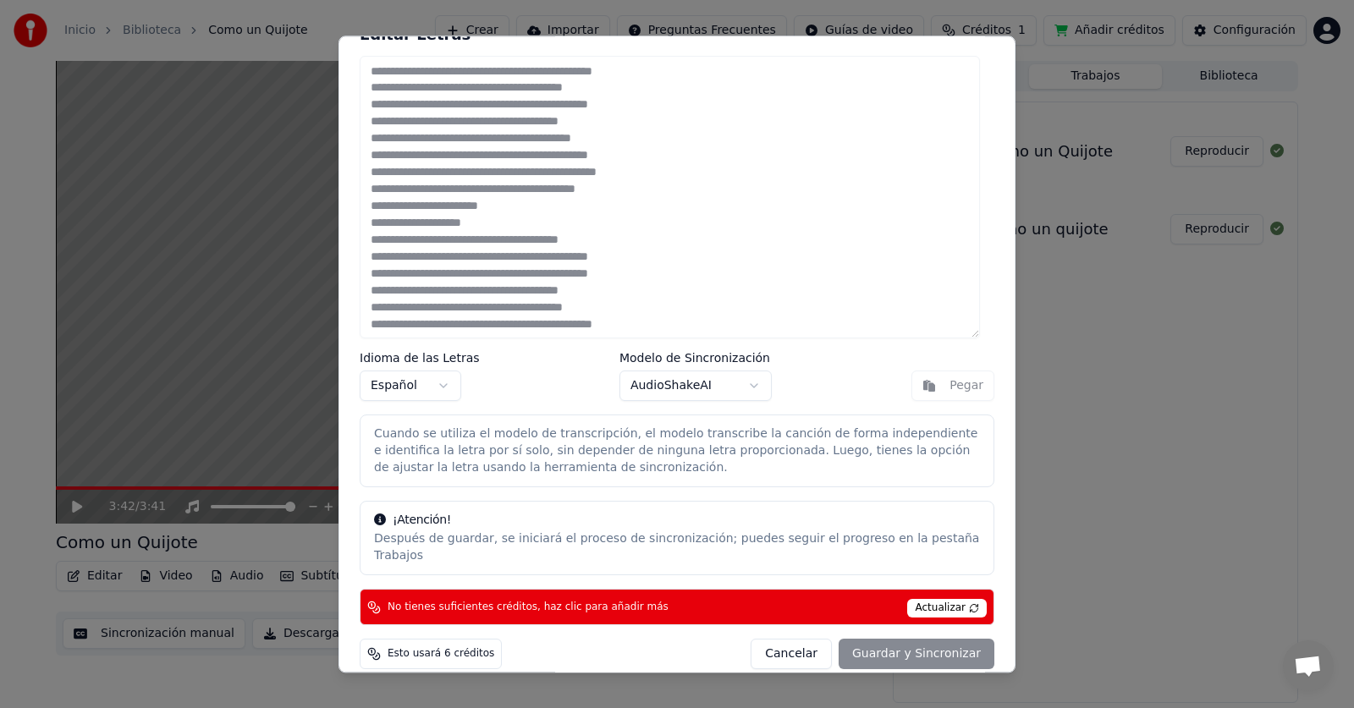
click at [890, 639] on div "Cancelar Guardar y Sincronizar" at bounding box center [872, 654] width 244 height 30
click at [889, 639] on div "Cancelar Guardar y Sincronizar" at bounding box center [872, 654] width 244 height 30
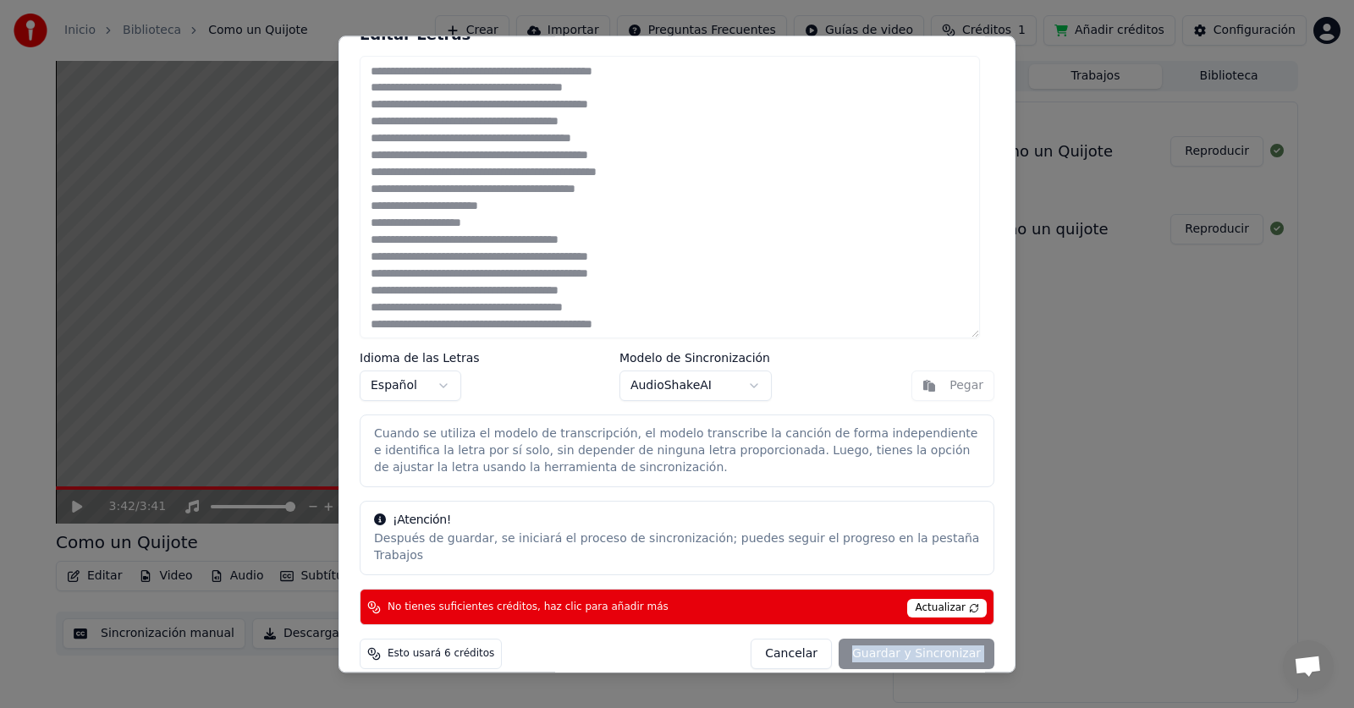
click at [889, 639] on div "Cancelar Guardar y Sincronizar" at bounding box center [872, 654] width 244 height 30
click at [926, 599] on span "Actualizar" at bounding box center [947, 608] width 80 height 19
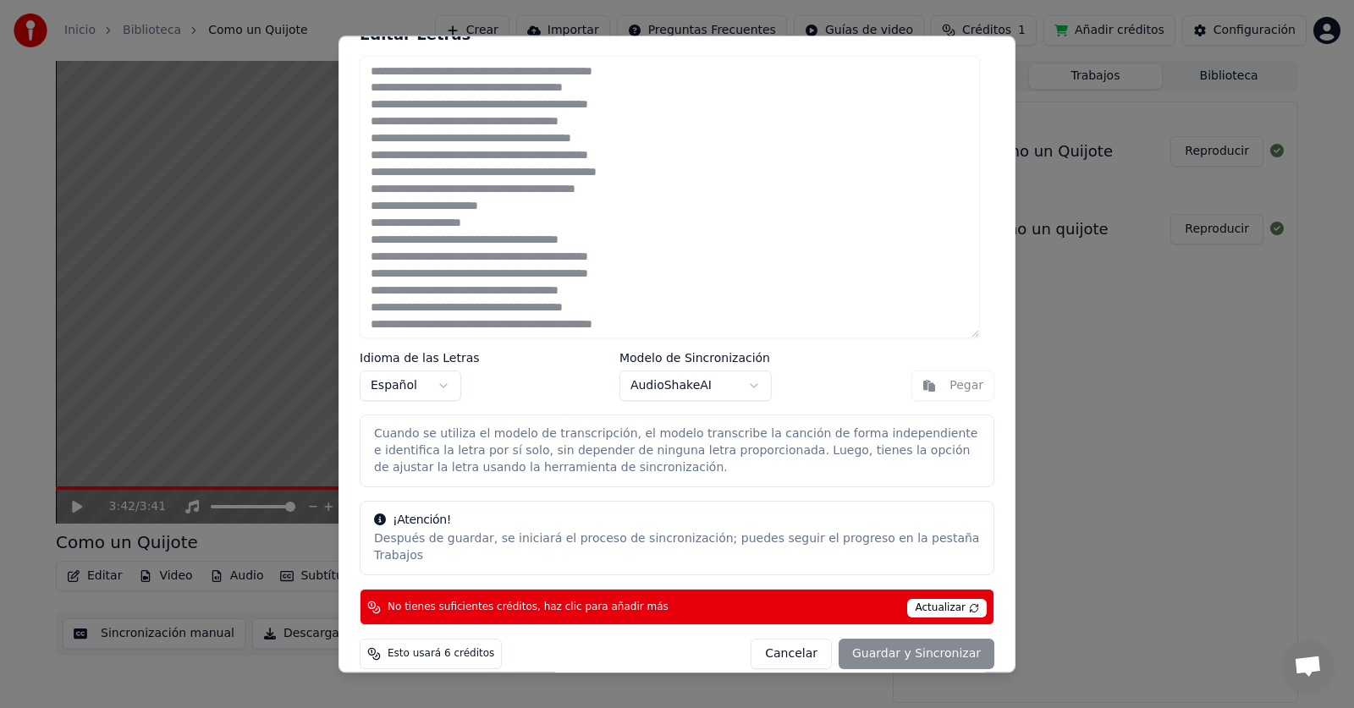
click at [926, 599] on span "Actualizar" at bounding box center [947, 608] width 80 height 19
click at [925, 599] on span "Actualizar" at bounding box center [947, 608] width 80 height 19
click at [811, 639] on button "Cancelar" at bounding box center [790, 654] width 81 height 30
type textarea "**********"
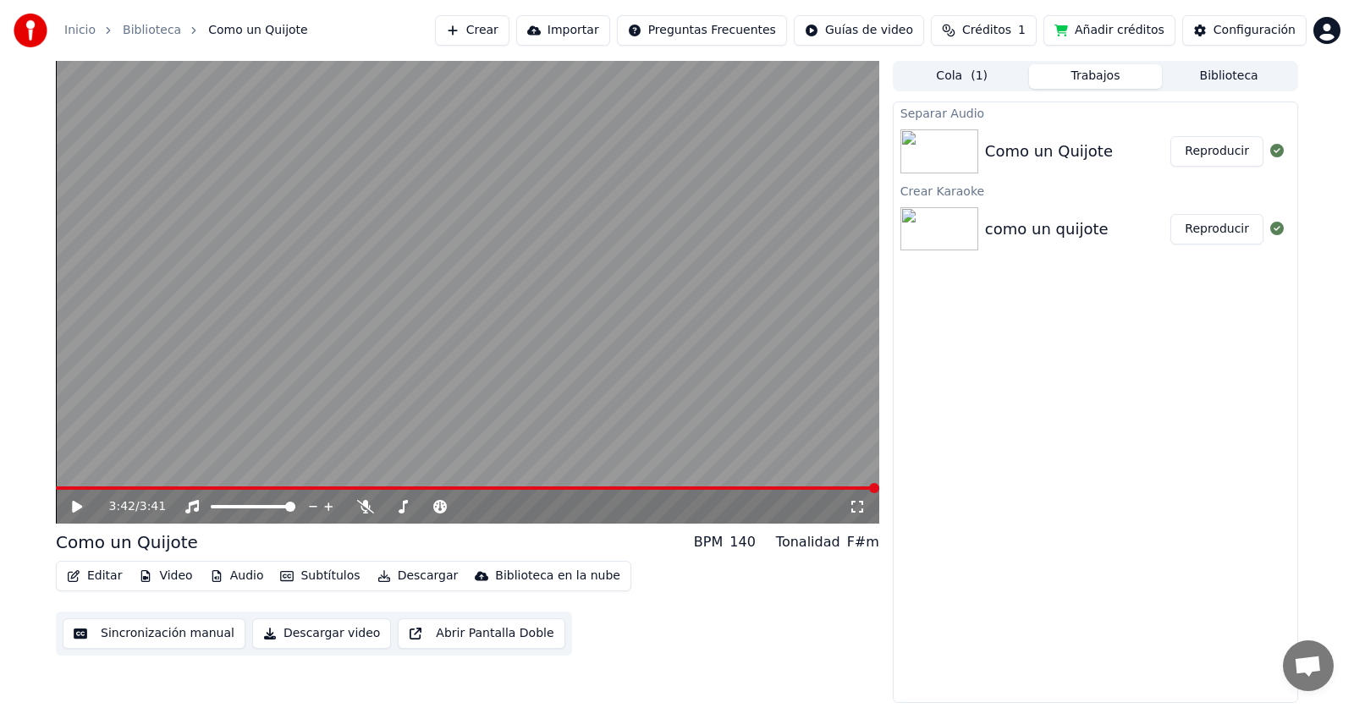
click at [1005, 143] on div "Como un Quijote" at bounding box center [1049, 152] width 128 height 24
click at [1234, 158] on button "Reproducir" at bounding box center [1216, 151] width 93 height 30
click at [866, 541] on div "F#m" at bounding box center [863, 542] width 32 height 20
drag, startPoint x: 870, startPoint y: 541, endPoint x: 854, endPoint y: 538, distance: 15.4
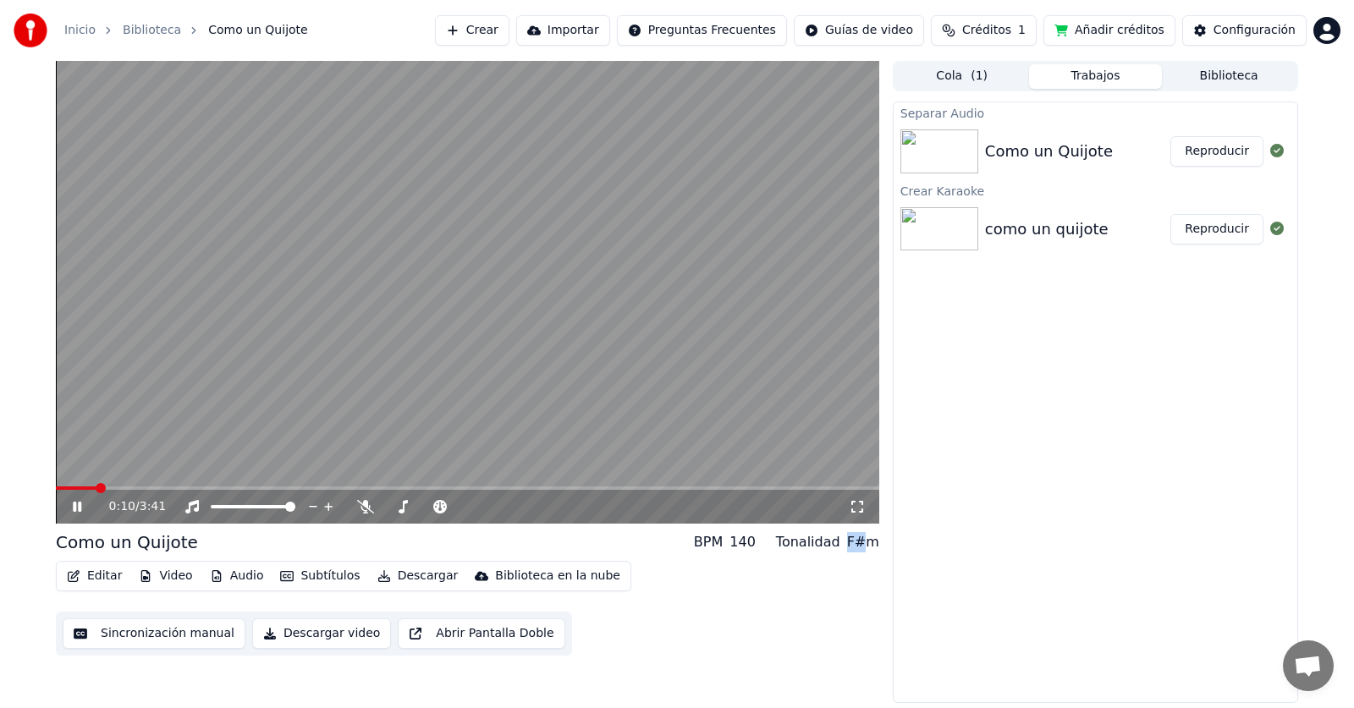
click at [854, 538] on div "F#m" at bounding box center [863, 542] width 32 height 20
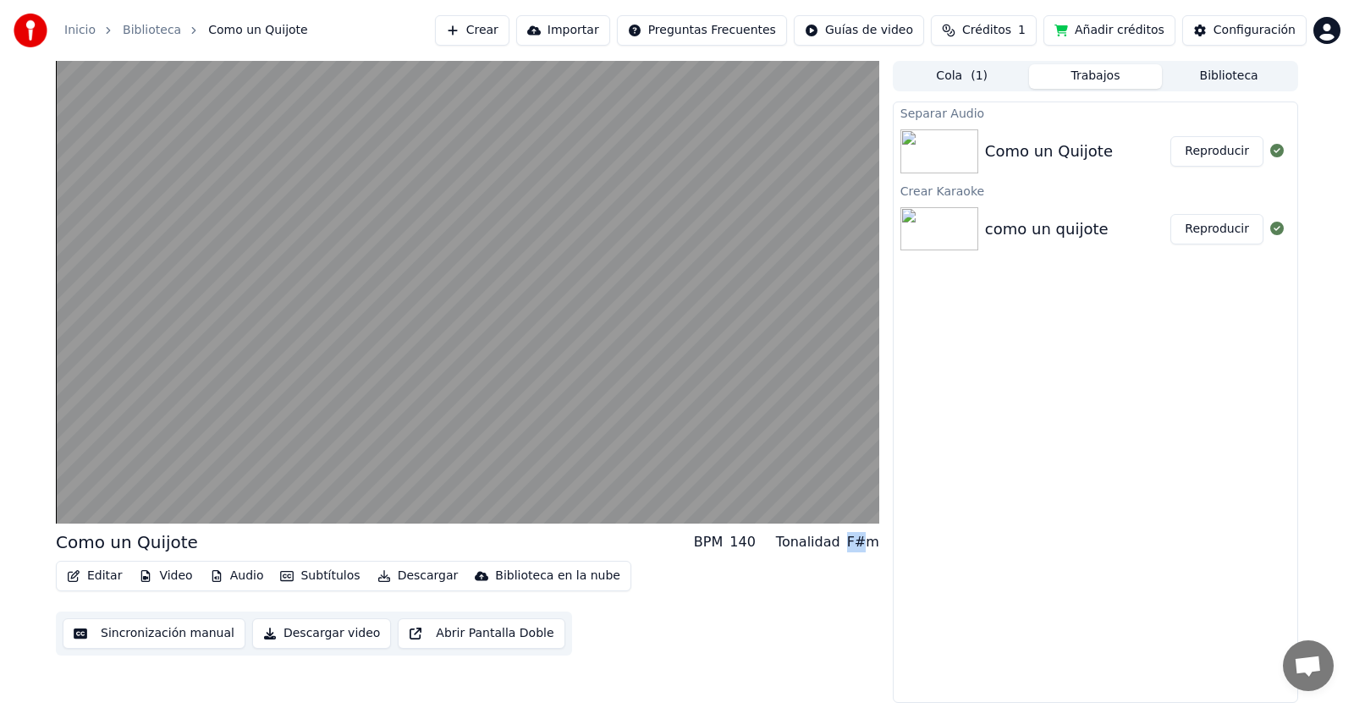
click at [854, 540] on div "F#m" at bounding box center [863, 542] width 32 height 20
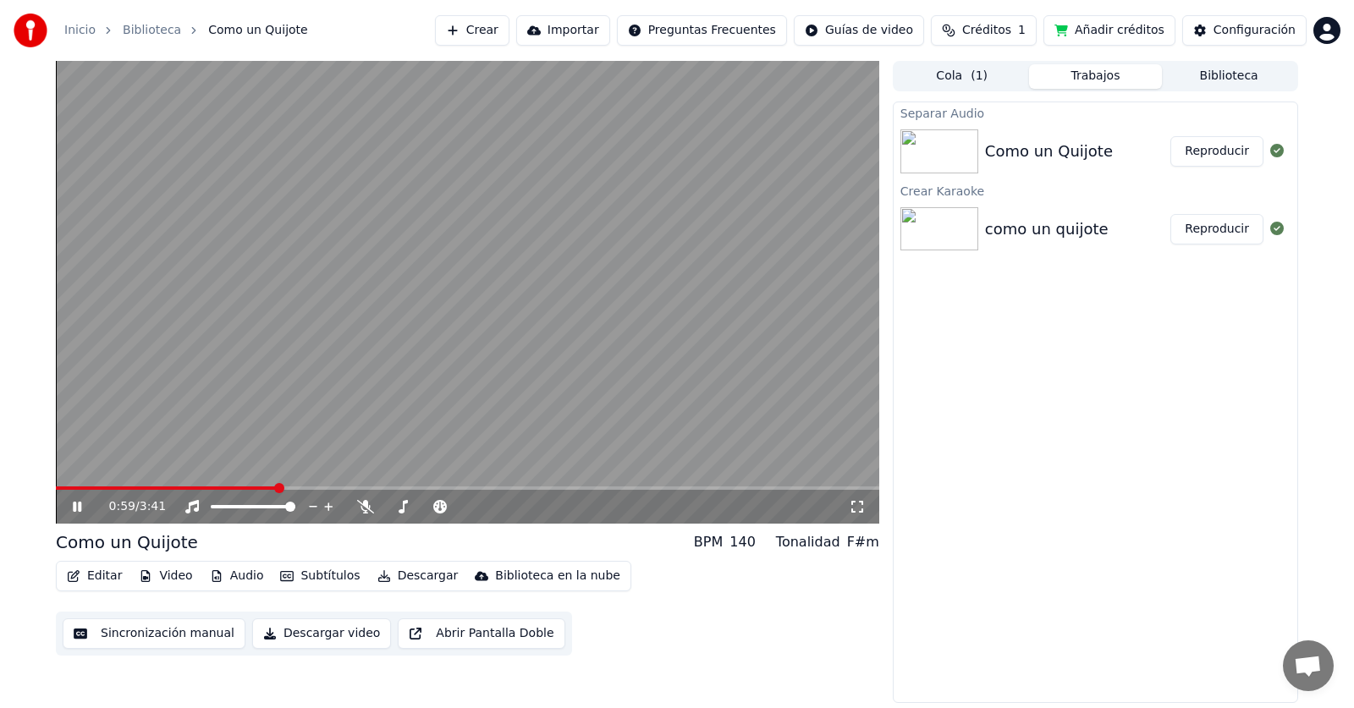
click at [1170, 309] on div "Separar Audio Como un Quijote Reproducir Crear Karaoke como un quijote Reproduc…" at bounding box center [1095, 403] width 405 height 602
click at [295, 512] on span at bounding box center [290, 507] width 10 height 10
click at [359, 510] on icon at bounding box center [365, 507] width 17 height 14
click at [365, 510] on icon at bounding box center [365, 507] width 17 height 14
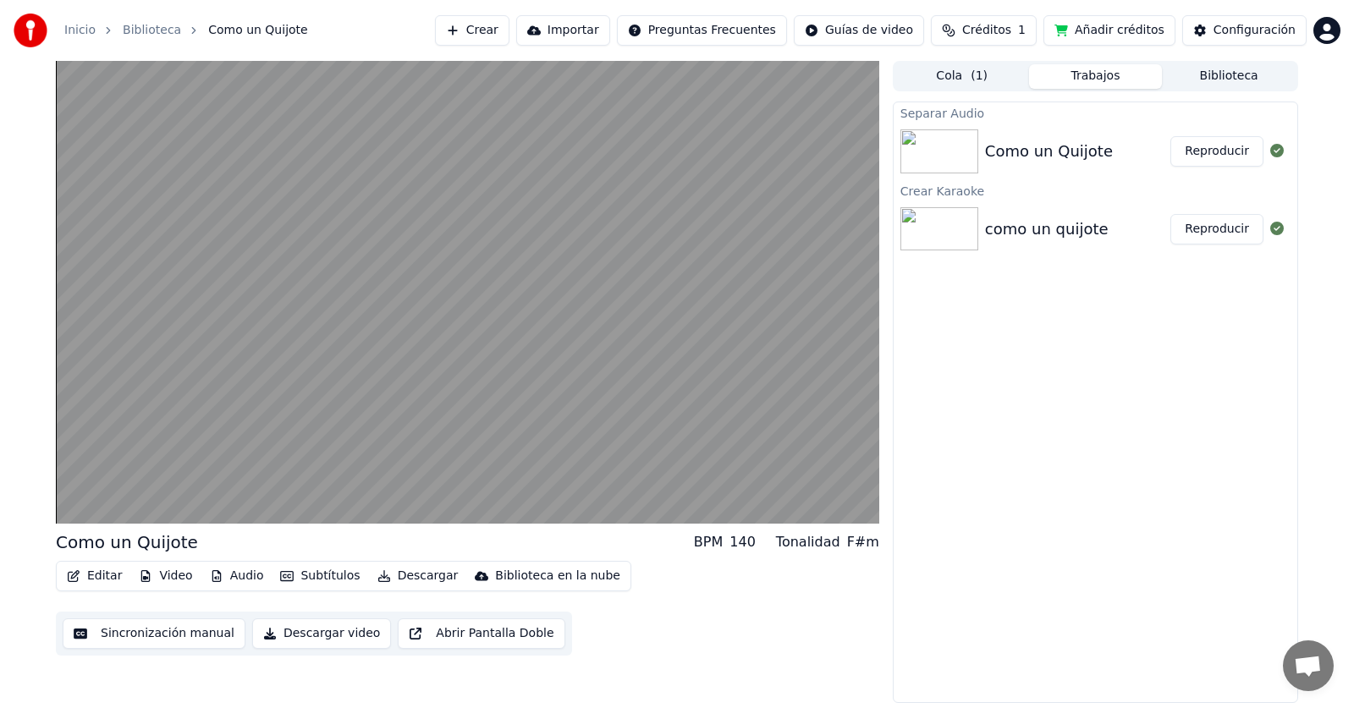
click at [936, 118] on div "Separar Audio" at bounding box center [1095, 112] width 404 height 20
click at [937, 117] on div "Separar Audio" at bounding box center [1095, 112] width 404 height 20
click at [954, 113] on div "Separar Audio" at bounding box center [1095, 112] width 404 height 20
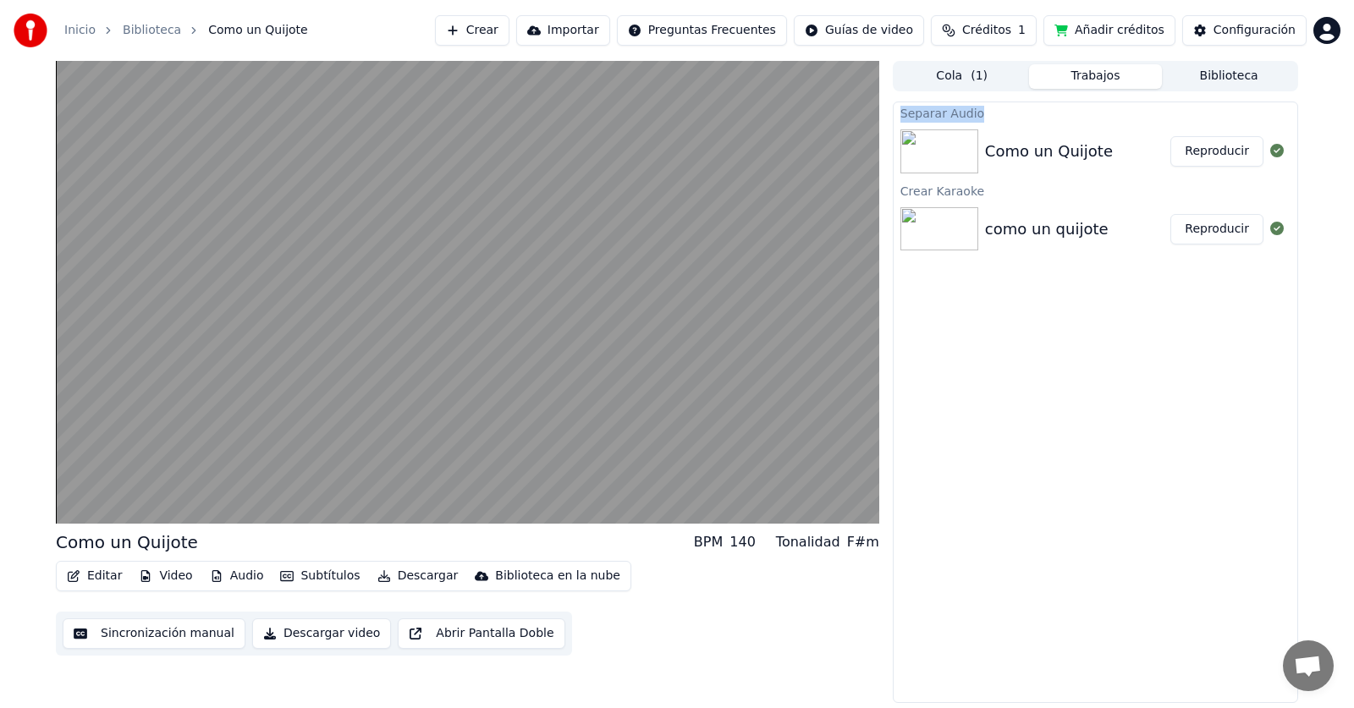
click at [954, 113] on div "Separar Audio" at bounding box center [1095, 112] width 404 height 20
click at [1140, 118] on div "Separar Audio" at bounding box center [1095, 112] width 404 height 20
click at [1278, 153] on icon at bounding box center [1277, 151] width 14 height 14
click at [1269, 153] on div at bounding box center [1276, 151] width 27 height 20
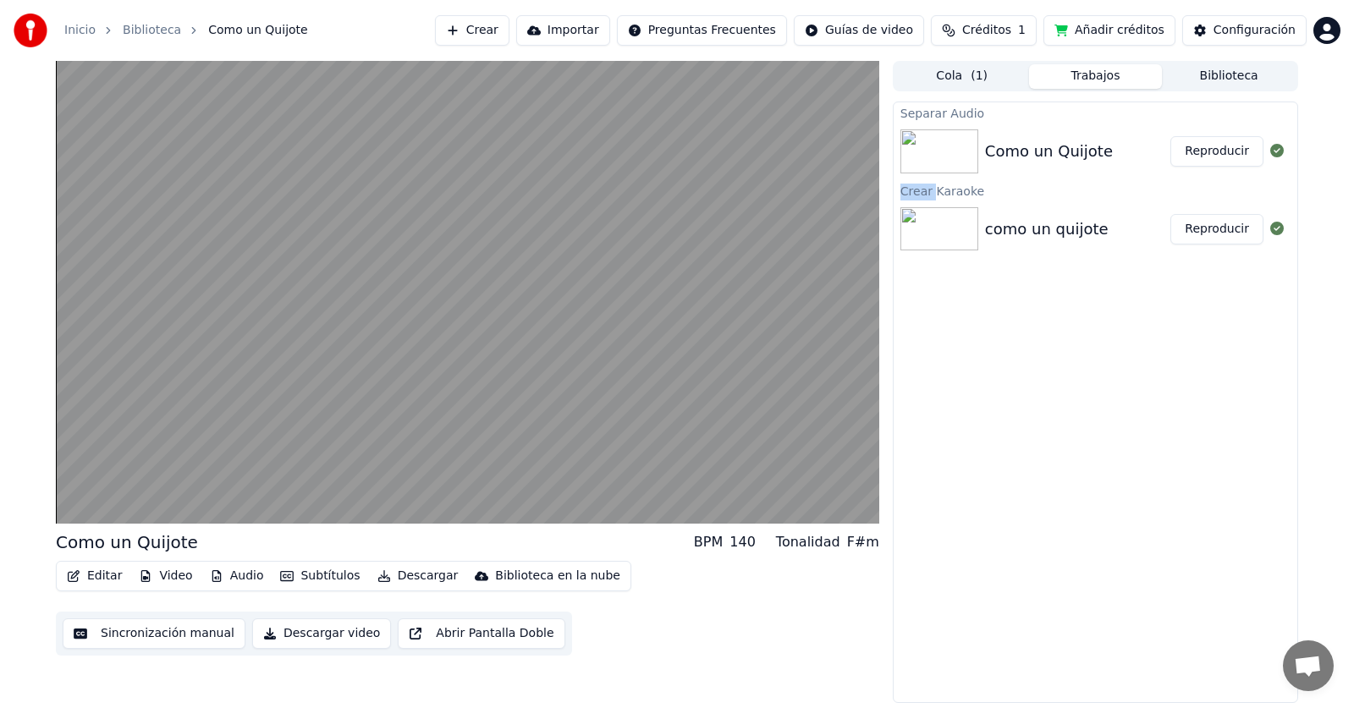
click at [1269, 153] on div at bounding box center [1276, 151] width 27 height 20
click at [1272, 152] on icon at bounding box center [1277, 151] width 14 height 14
click at [1102, 301] on div "Separar Audio Como un Quijote Reproducir Crear Karaoke como un quijote Reproduc…" at bounding box center [1095, 403] width 405 height 602
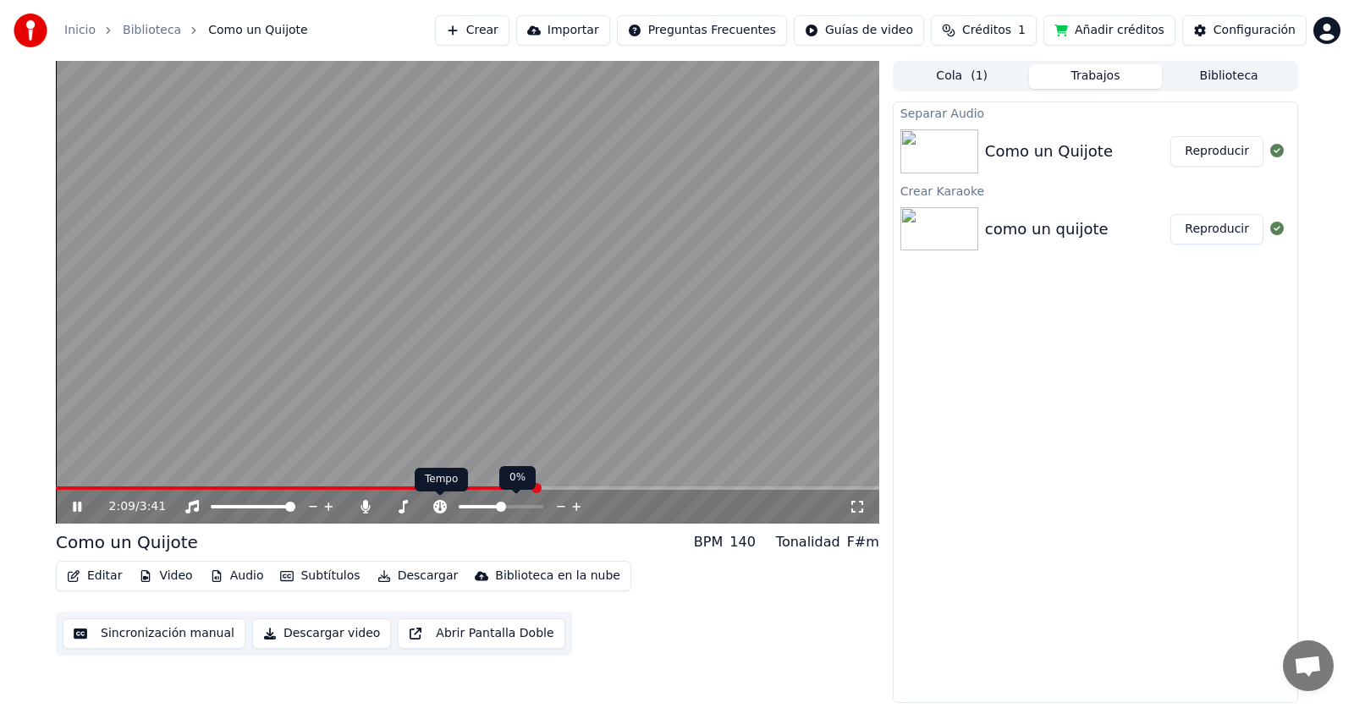
click at [442, 504] on icon at bounding box center [440, 507] width 14 height 14
click at [372, 509] on icon at bounding box center [365, 507] width 17 height 14
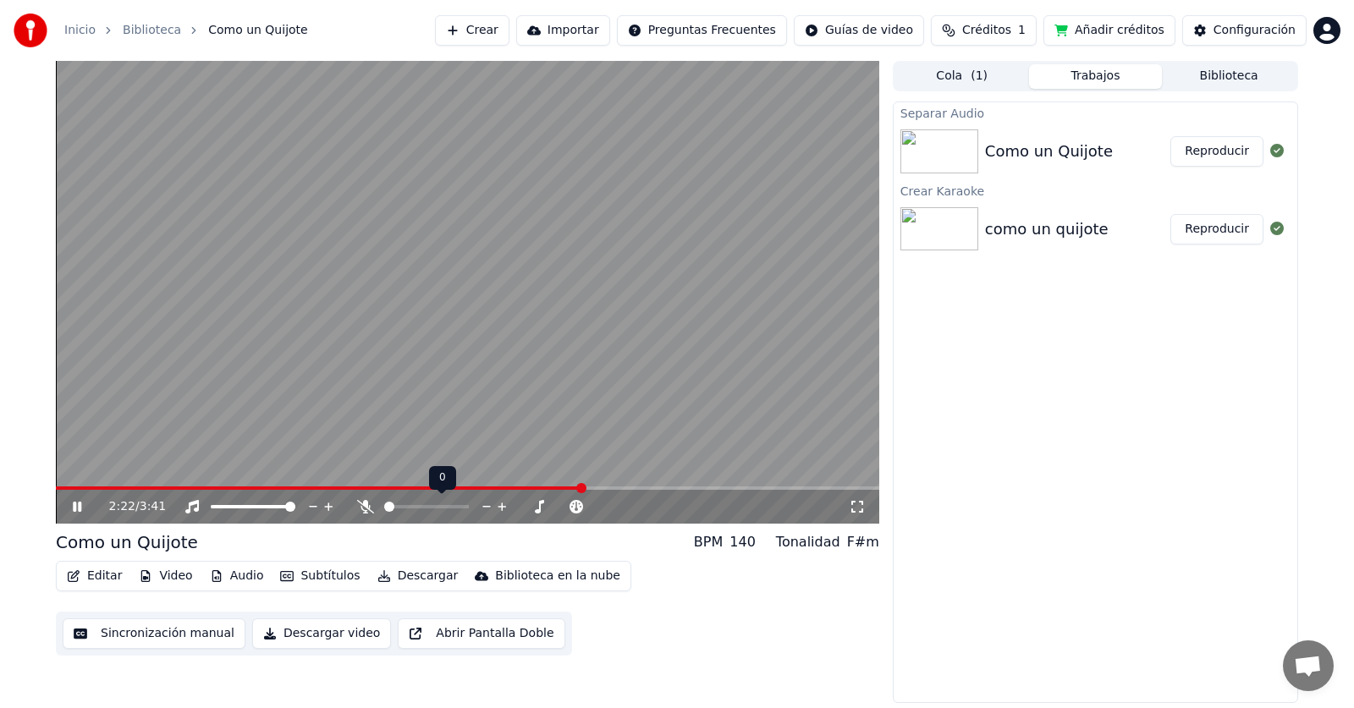
click at [364, 508] on icon at bounding box center [365, 507] width 17 height 14
click at [364, 508] on icon at bounding box center [364, 507] width 9 height 14
click at [364, 508] on icon at bounding box center [365, 507] width 17 height 14
click at [1204, 226] on button "Reproducir" at bounding box center [1216, 229] width 93 height 30
click at [365, 505] on icon at bounding box center [364, 507] width 9 height 14
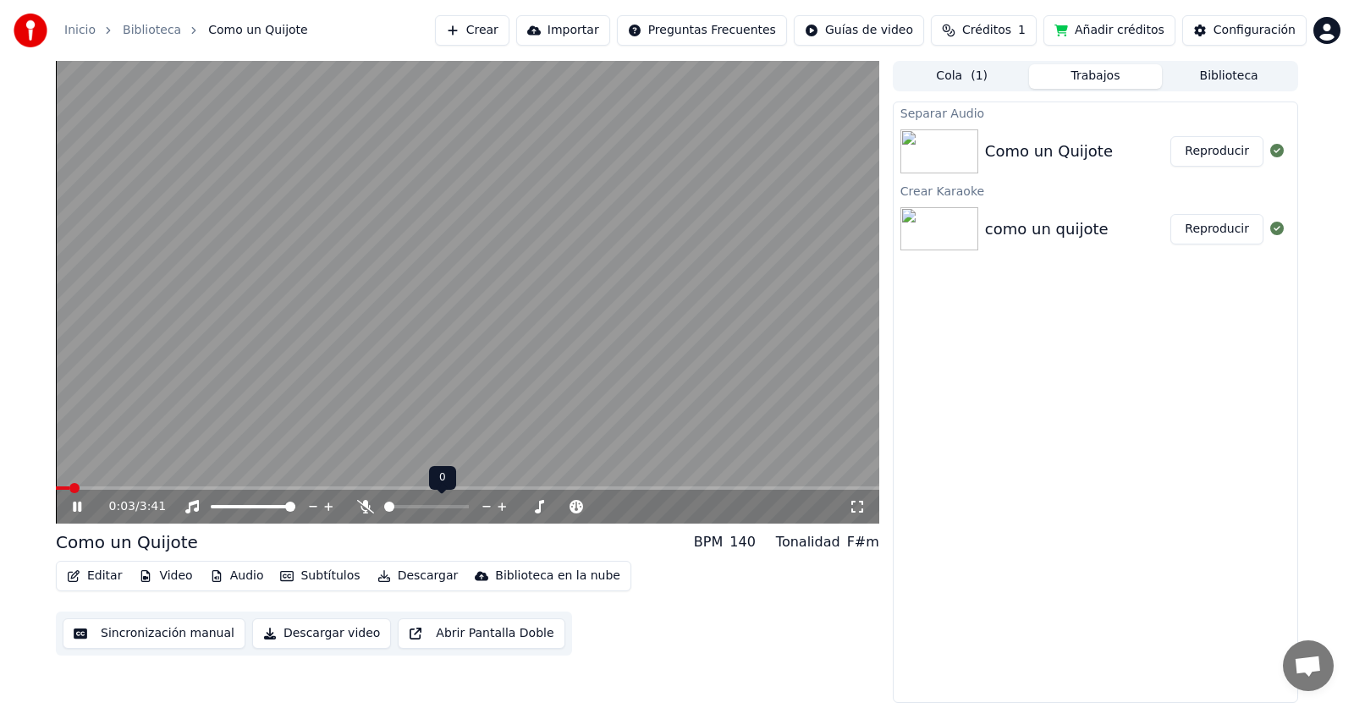
click at [365, 505] on icon at bounding box center [365, 507] width 17 height 14
click at [164, 489] on span at bounding box center [467, 487] width 823 height 3
click at [310, 483] on video at bounding box center [467, 292] width 823 height 463
click at [294, 490] on span at bounding box center [467, 487] width 823 height 3
click at [80, 508] on icon at bounding box center [77, 507] width 10 height 12
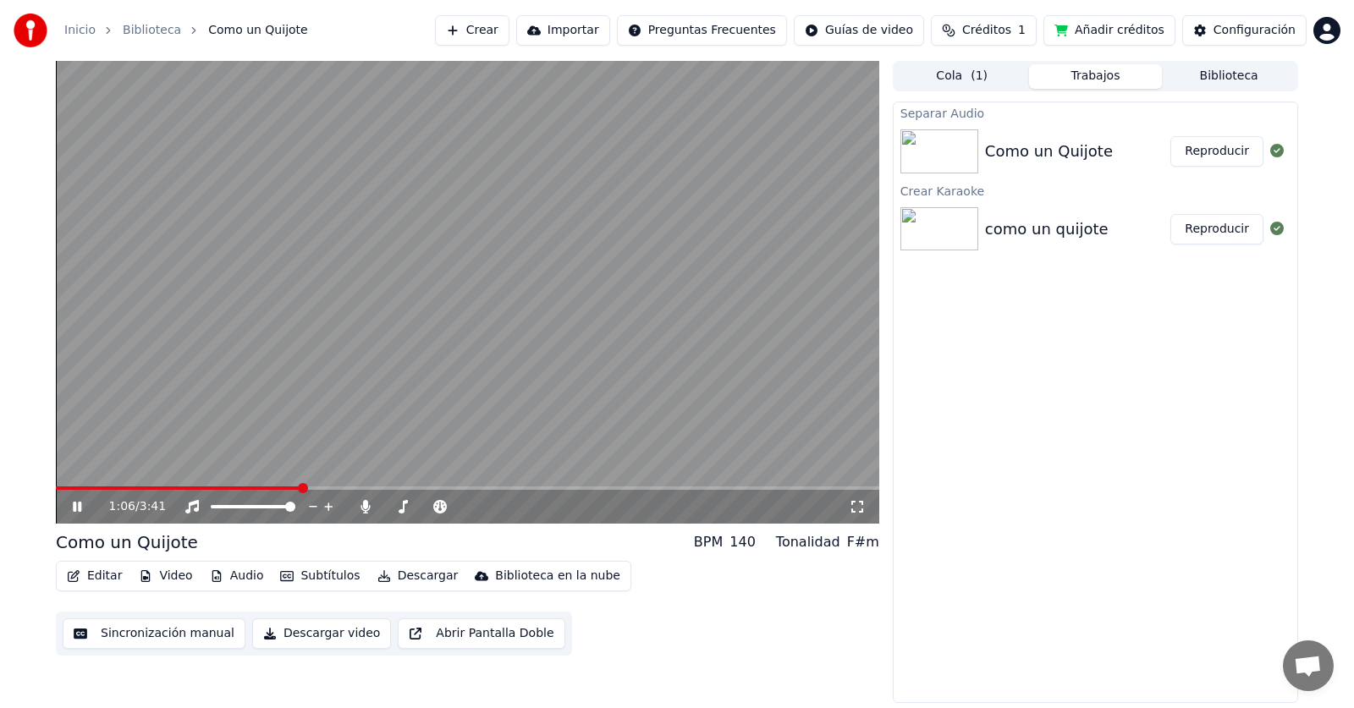
click at [365, 483] on video at bounding box center [467, 292] width 823 height 463
click at [365, 486] on span at bounding box center [467, 487] width 823 height 3
click at [83, 504] on icon at bounding box center [89, 507] width 40 height 14
click at [944, 150] on img at bounding box center [939, 151] width 78 height 44
click at [1232, 156] on button "Reproducir" at bounding box center [1216, 151] width 93 height 30
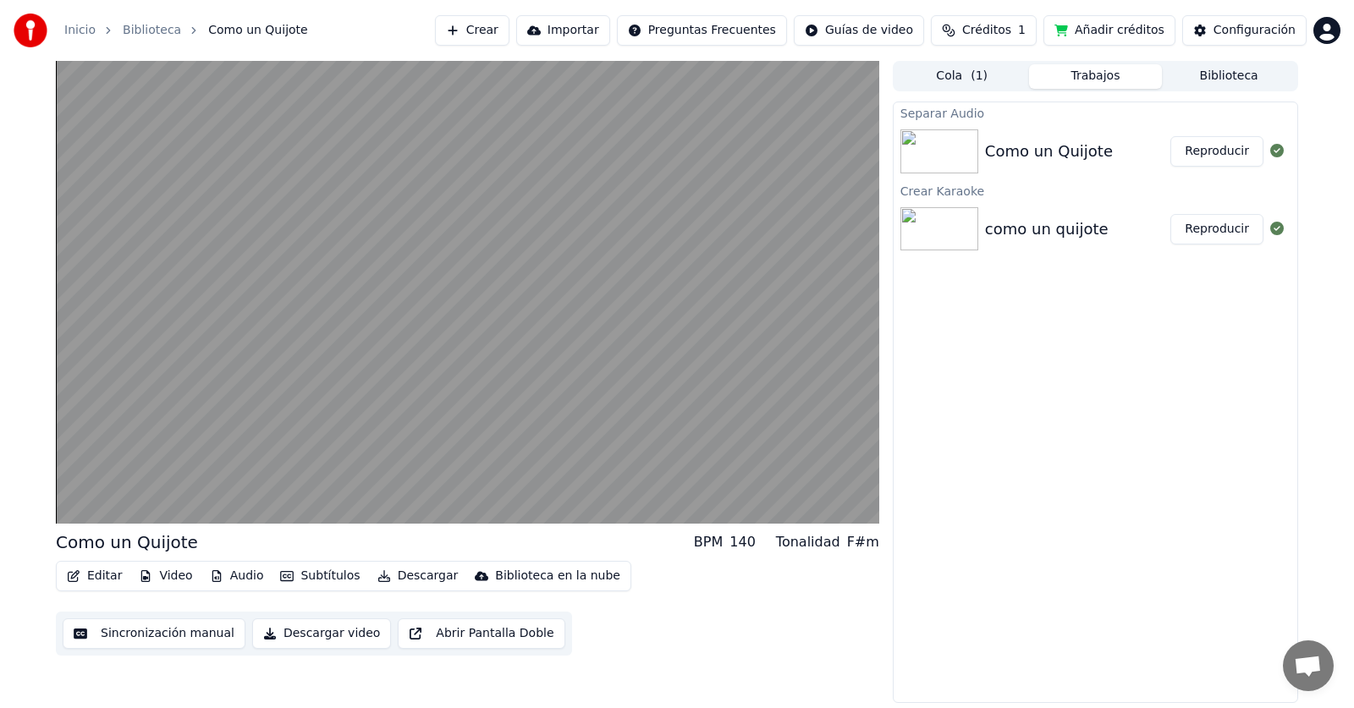
click at [1206, 153] on button "Reproducir" at bounding box center [1216, 151] width 93 height 30
click at [1193, 162] on button "Reproducir" at bounding box center [1216, 151] width 93 height 30
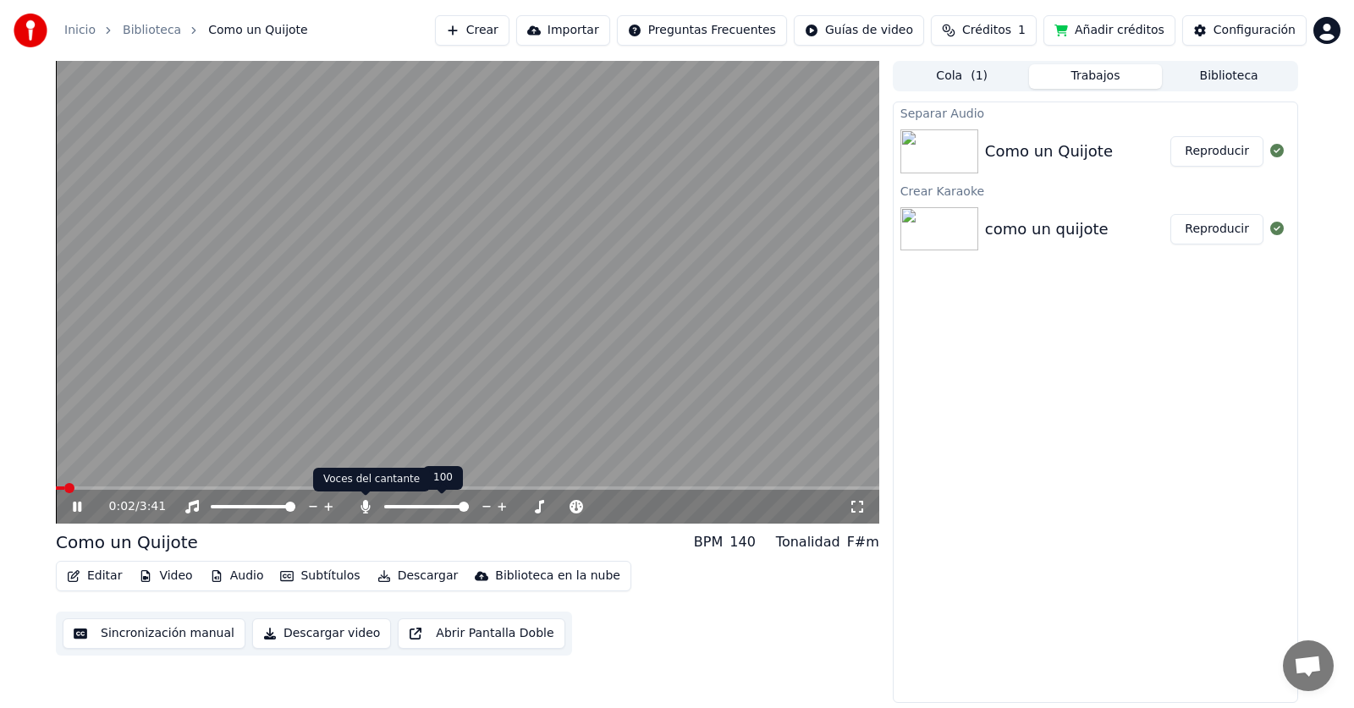
click at [366, 503] on icon at bounding box center [364, 507] width 9 height 14
click at [184, 493] on div "0:04 / 3:41" at bounding box center [467, 507] width 823 height 34
click at [179, 485] on video at bounding box center [467, 292] width 823 height 463
click at [174, 489] on span at bounding box center [467, 487] width 823 height 3
click at [83, 512] on icon at bounding box center [89, 507] width 40 height 14
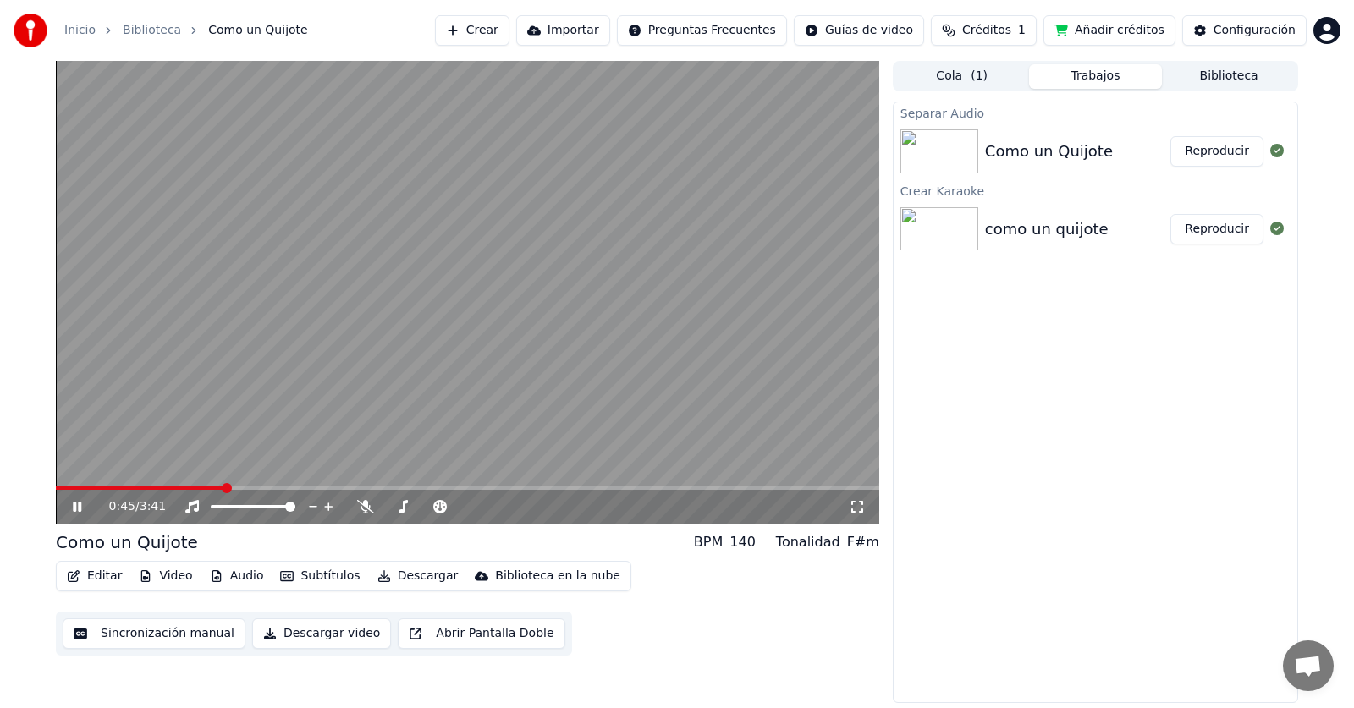
click at [1003, 33] on span "Créditos" at bounding box center [986, 30] width 49 height 17
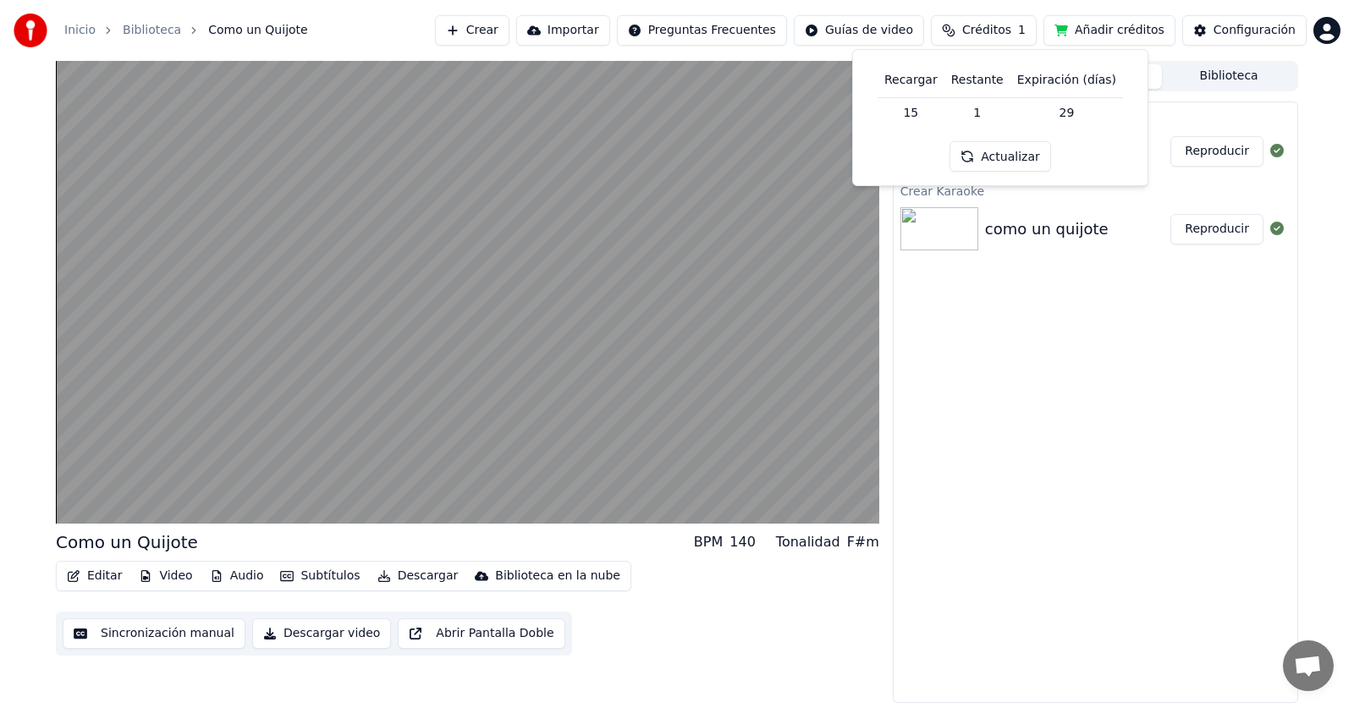
click at [920, 112] on td "15" at bounding box center [910, 112] width 67 height 30
click at [1057, 115] on td "29" at bounding box center [1066, 112] width 113 height 30
click at [917, 119] on td "15" at bounding box center [910, 112] width 67 height 30
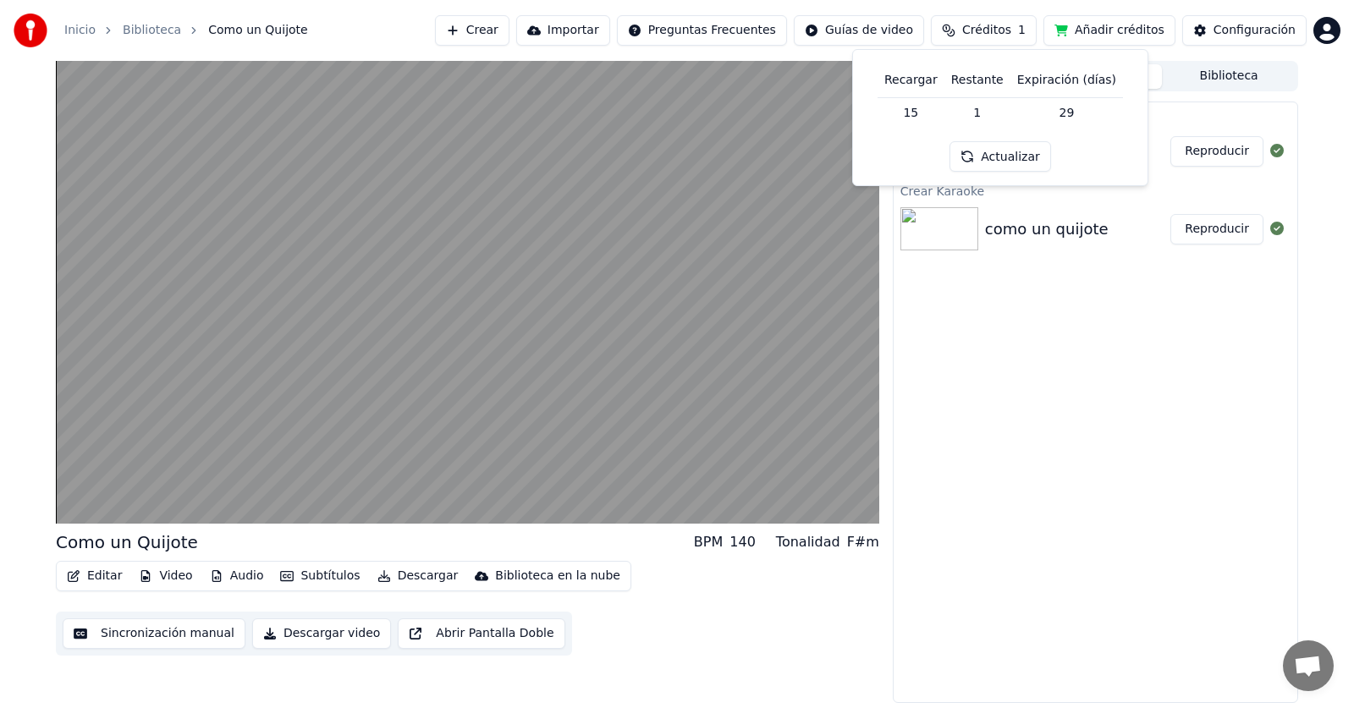
click at [1011, 153] on button "Actualizar" at bounding box center [999, 156] width 101 height 30
click at [993, 158] on button "Actualizar" at bounding box center [999, 156] width 101 height 30
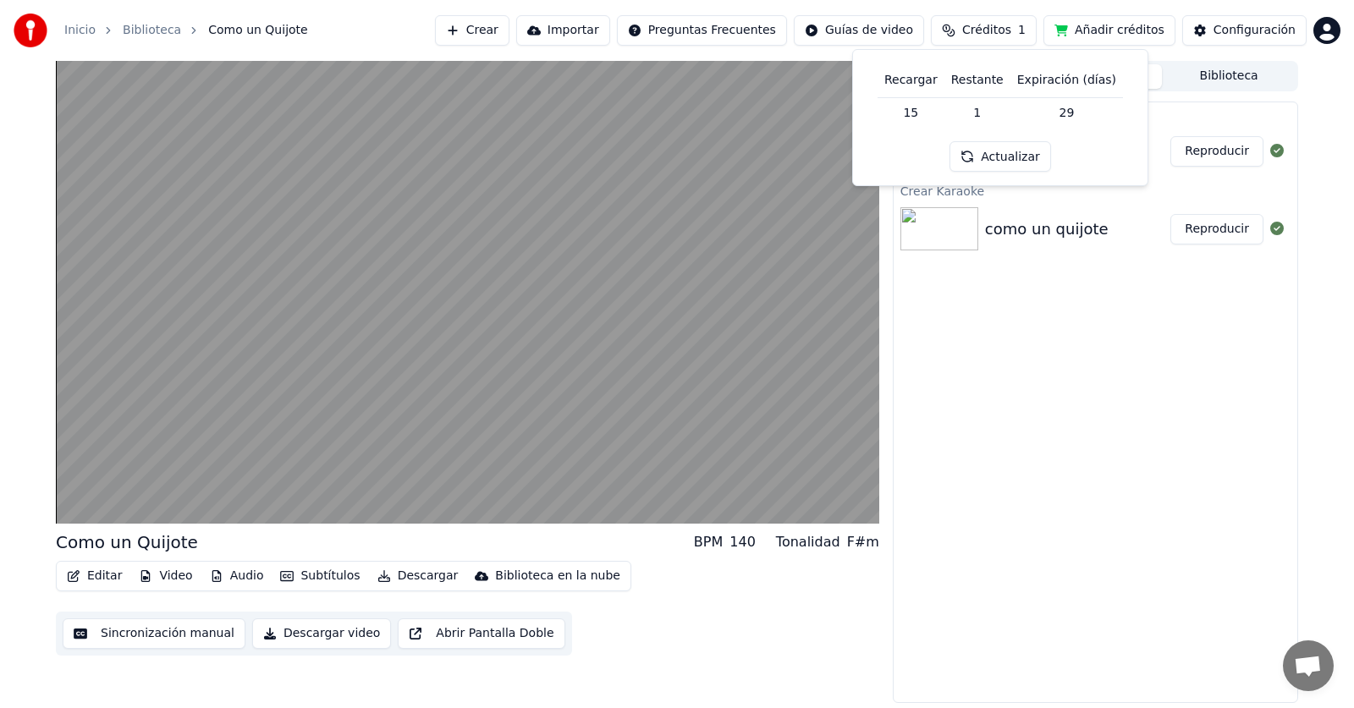
click at [993, 157] on button "Actualizar" at bounding box center [999, 156] width 101 height 30
click at [993, 157] on div "Actualizar" at bounding box center [997, 156] width 121 height 30
click at [993, 157] on button "Actualizar" at bounding box center [999, 156] width 101 height 30
click at [993, 157] on div "Actualizar" at bounding box center [997, 156] width 121 height 30
click at [993, 157] on button "Actualizar" at bounding box center [997, 156] width 121 height 30
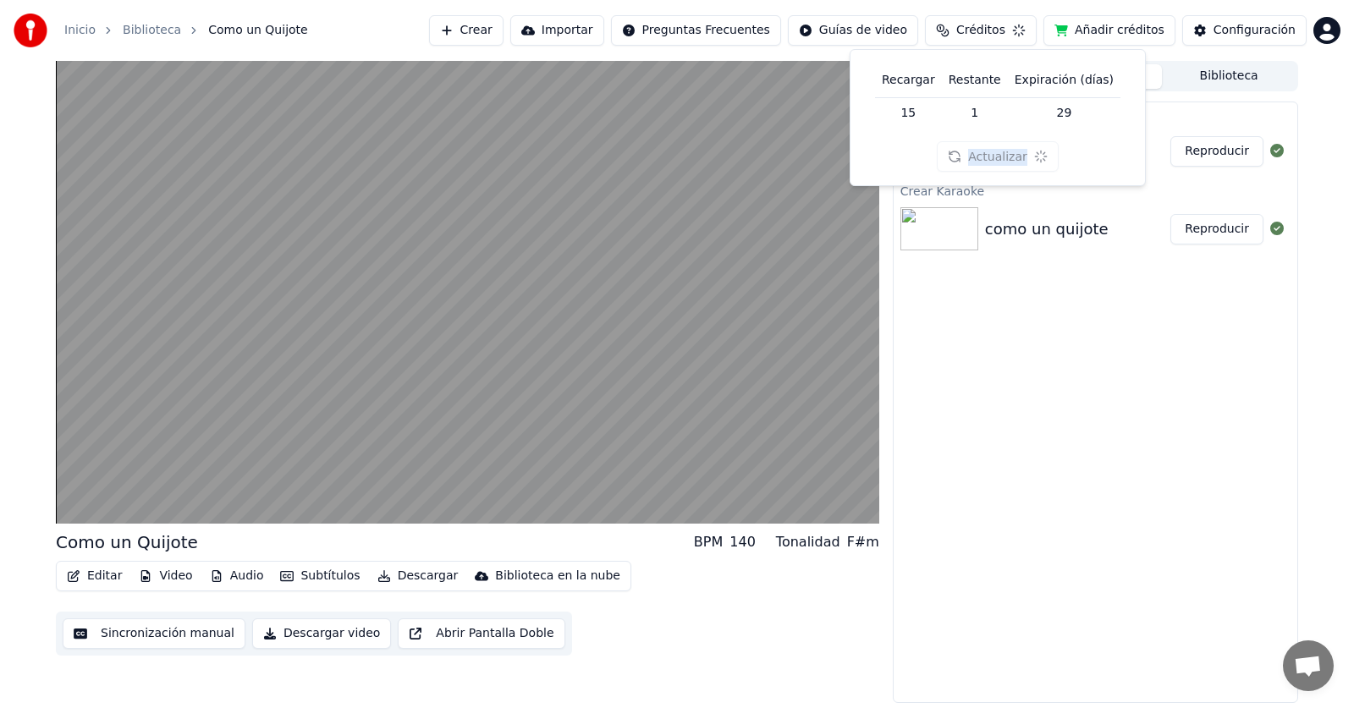
click at [993, 157] on div "Actualizar" at bounding box center [997, 156] width 121 height 30
click at [993, 157] on button "Actualizar" at bounding box center [999, 156] width 101 height 30
click at [993, 157] on div "Actualizar" at bounding box center [997, 156] width 121 height 30
drag, startPoint x: 1050, startPoint y: 114, endPoint x: 1079, endPoint y: 112, distance: 28.9
click at [1079, 112] on td "29" at bounding box center [1066, 112] width 113 height 30
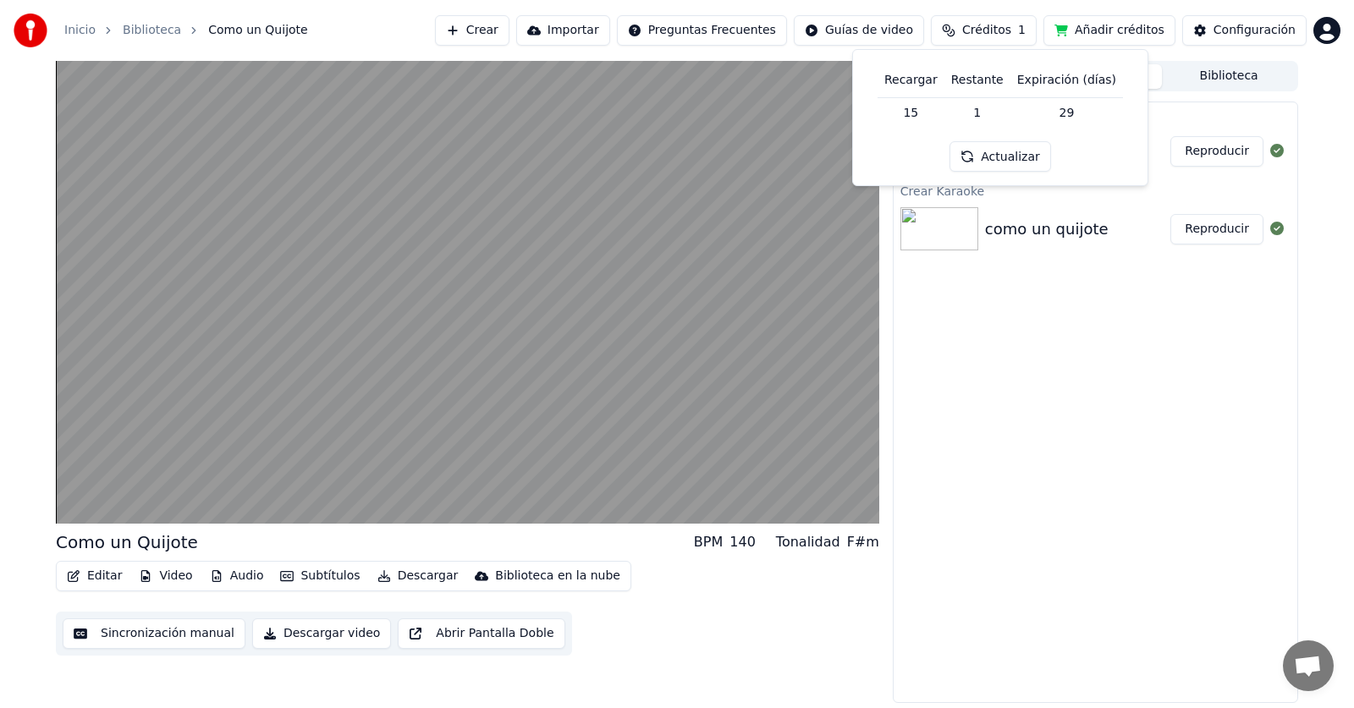
click at [932, 127] on td "15" at bounding box center [910, 112] width 67 height 30
drag, startPoint x: 931, startPoint y: 114, endPoint x: 895, endPoint y: 115, distance: 35.5
click at [895, 115] on td "15" at bounding box center [910, 112] width 67 height 30
click at [1008, 163] on button "Actualizar" at bounding box center [999, 156] width 101 height 30
click at [991, 163] on button "Actualizar" at bounding box center [999, 156] width 101 height 30
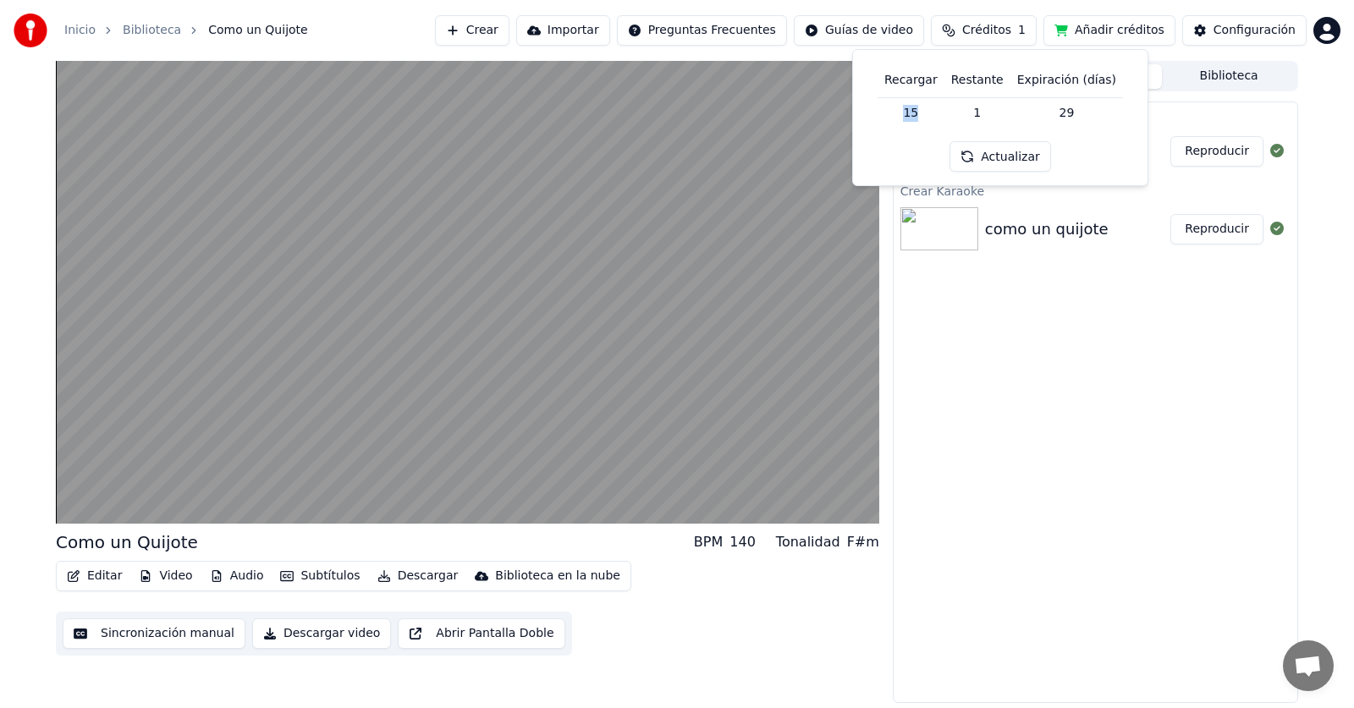
click at [987, 163] on button "Actualizar" at bounding box center [999, 156] width 101 height 30
click at [986, 163] on button "Actualizar" at bounding box center [999, 156] width 101 height 30
drag, startPoint x: 1077, startPoint y: 361, endPoint x: 1028, endPoint y: 349, distance: 50.5
click at [1028, 349] on div "Separar Audio Como un Quijote Reproducir Crear Karaoke como un quijote Reproduc…" at bounding box center [1095, 403] width 405 height 602
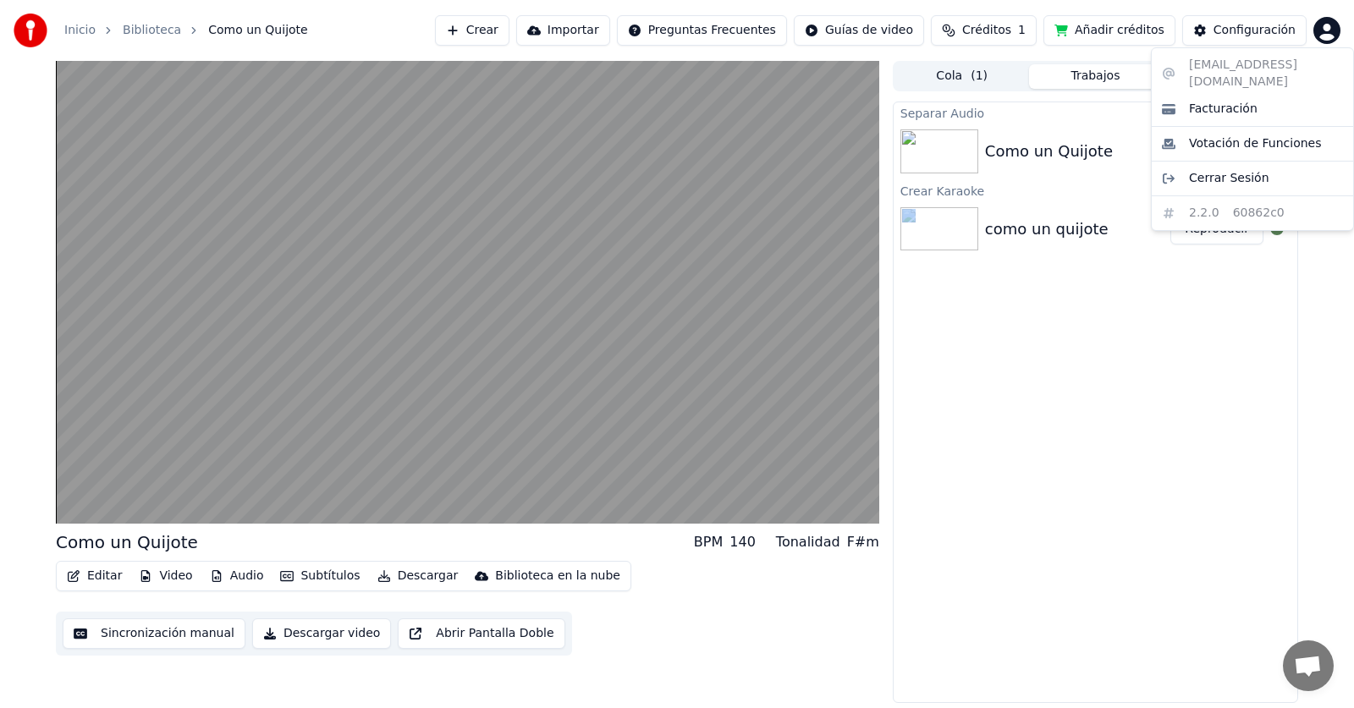
click at [1327, 33] on html "Inicio Biblioteca Como un Quijote Crear Importar Preguntas Frecuentes Guías de …" at bounding box center [677, 354] width 1354 height 708
click at [1087, 344] on html "Inicio Biblioteca Como un Quijote Crear Importar Preguntas Frecuentes Guías de …" at bounding box center [677, 354] width 1354 height 708
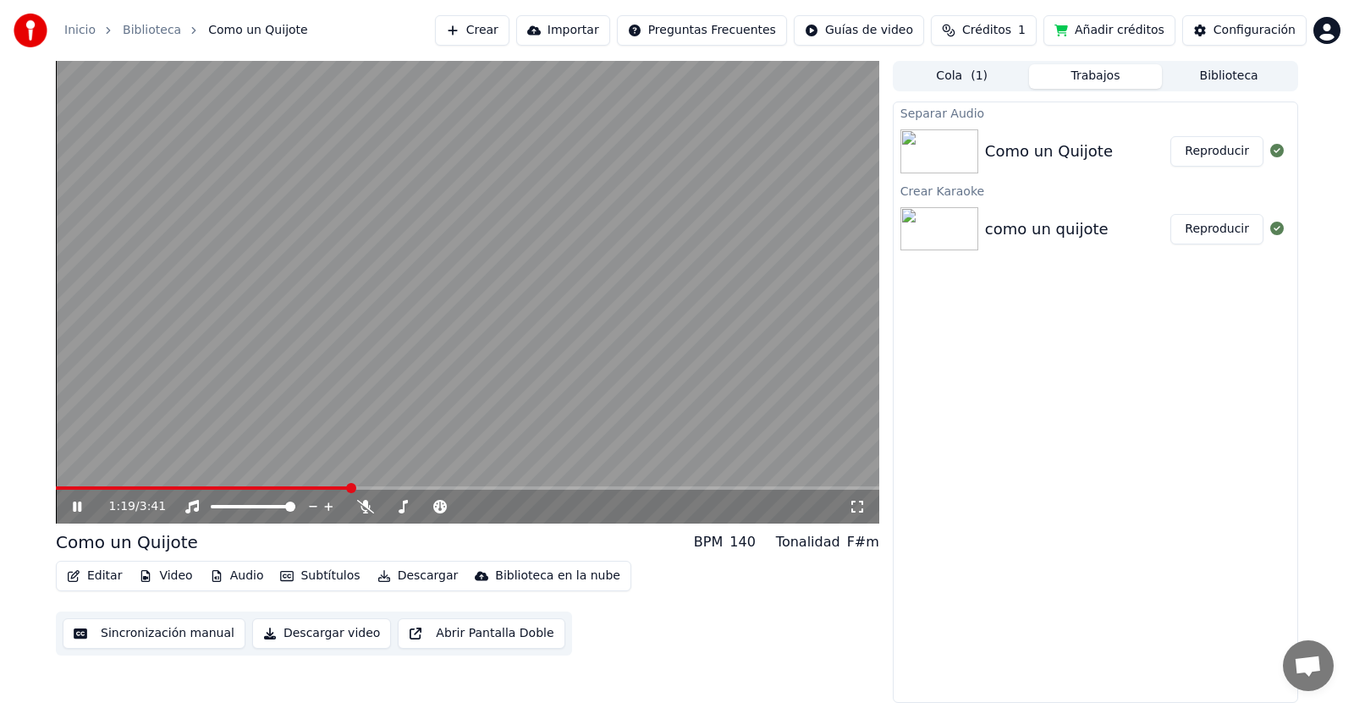
click at [74, 507] on icon at bounding box center [77, 507] width 8 height 10
click at [56, 489] on span at bounding box center [61, 488] width 10 height 10
click at [382, 394] on video at bounding box center [467, 292] width 823 height 463
click at [77, 504] on icon at bounding box center [89, 507] width 40 height 14
click at [1130, 411] on div "Separar Audio Como un Quijote Reproducir Crear Karaoke como un quijote Reproduc…" at bounding box center [1095, 403] width 405 height 602
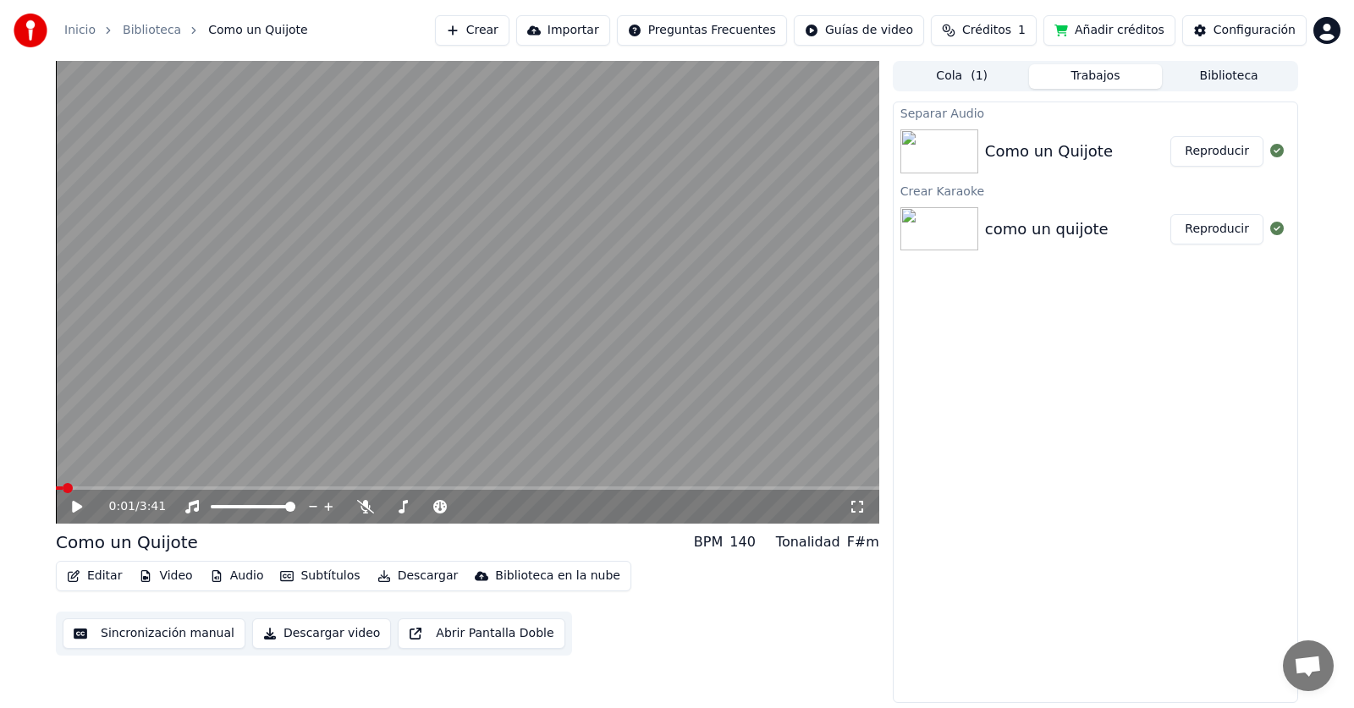
click at [108, 492] on div "0:01 / 3:41" at bounding box center [467, 507] width 823 height 34
click at [128, 487] on span at bounding box center [467, 487] width 823 height 3
click at [187, 487] on span at bounding box center [467, 487] width 823 height 3
click at [281, 486] on video at bounding box center [467, 292] width 823 height 463
click at [690, 580] on div "Editar Video Audio Subtítulos Descargar Biblioteca en la nube Sincronización ma…" at bounding box center [467, 608] width 823 height 95
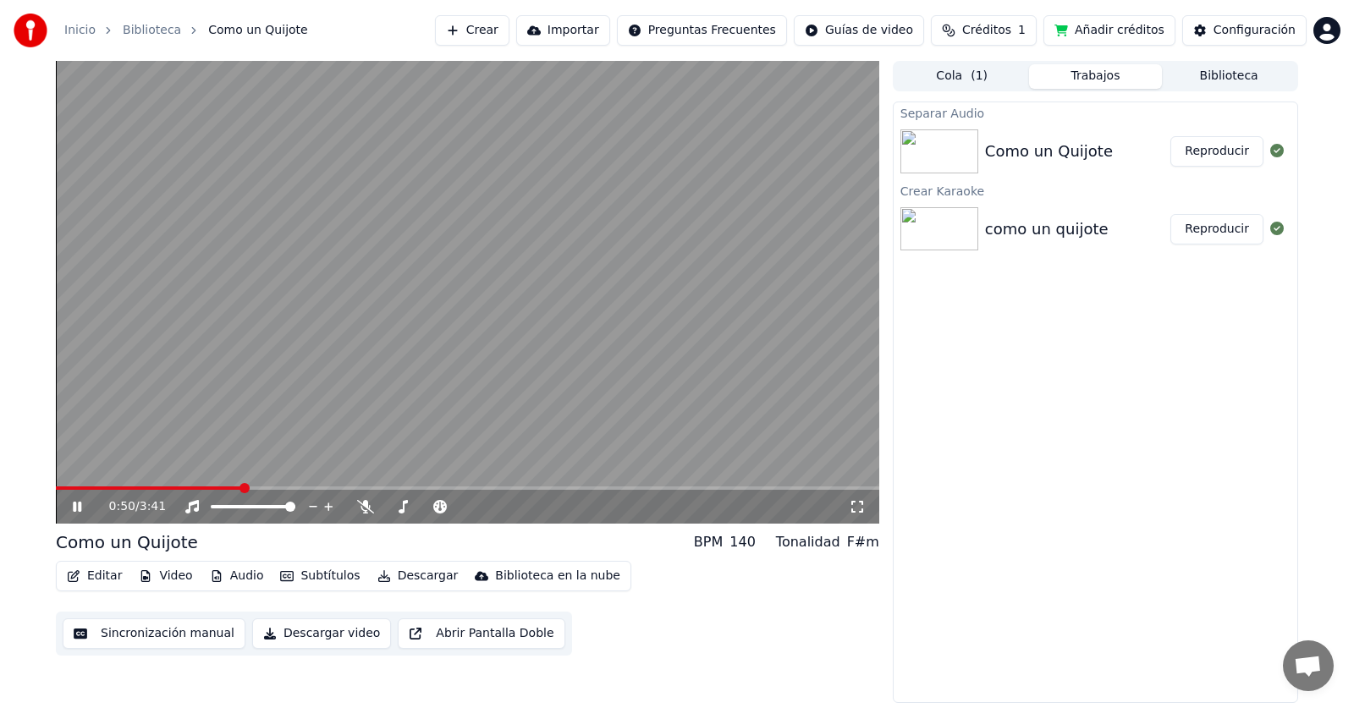
click at [1013, 39] on button "Créditos 1" at bounding box center [984, 30] width 106 height 30
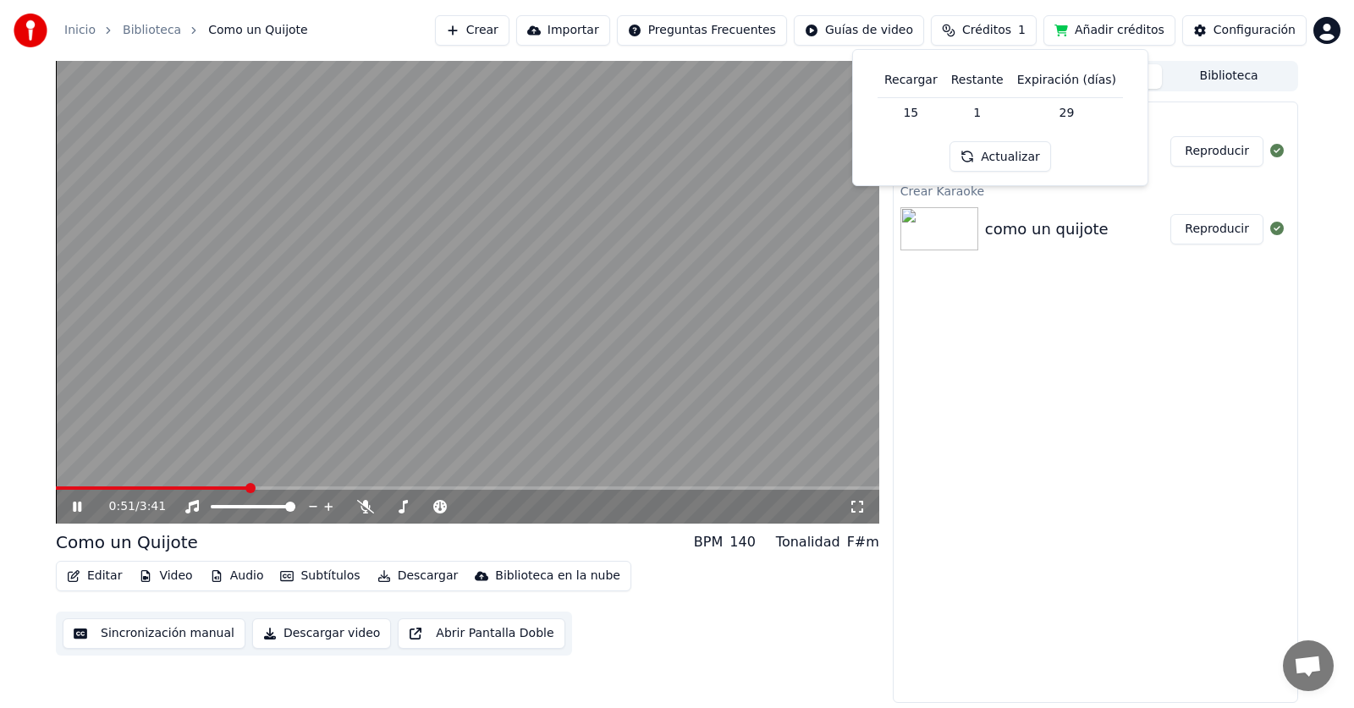
drag, startPoint x: 1134, startPoint y: 303, endPoint x: 1171, endPoint y: 238, distance: 75.0
click at [1133, 303] on div "Separar Audio Como un Quijote Reproducir Crear Karaoke como un quijote Reproduc…" at bounding box center [1095, 403] width 405 height 602
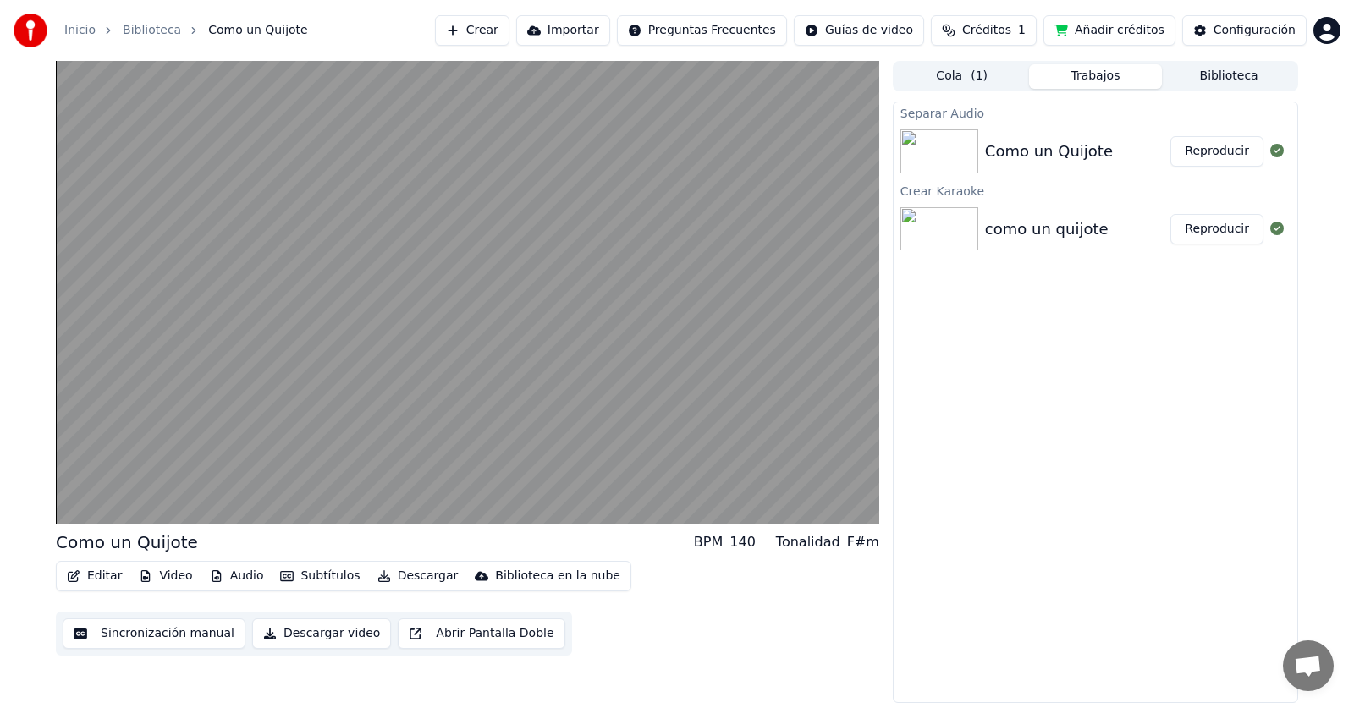
drag, startPoint x: 1194, startPoint y: 150, endPoint x: 1056, endPoint y: 150, distance: 137.9
click at [1056, 150] on div "Como un Quijote Reproducir" at bounding box center [1095, 152] width 404 height 58
click at [1201, 79] on button "Biblioteca" at bounding box center [1229, 76] width 134 height 25
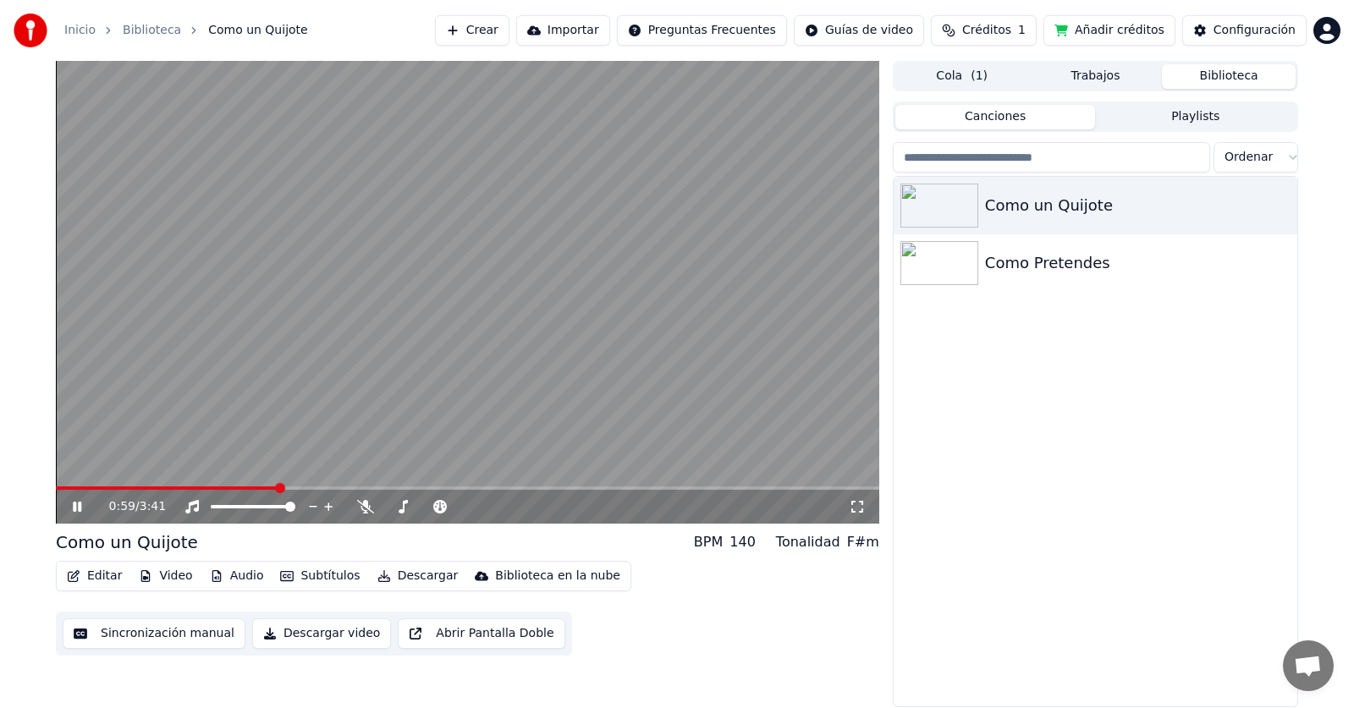
click at [80, 504] on icon at bounding box center [77, 507] width 8 height 10
click at [1034, 184] on div "Como un Quijote" at bounding box center [1095, 206] width 404 height 58
click at [1003, 379] on div "Como un Quijote Como Pretendes" at bounding box center [1095, 442] width 404 height 530
click at [116, 483] on video at bounding box center [467, 292] width 823 height 463
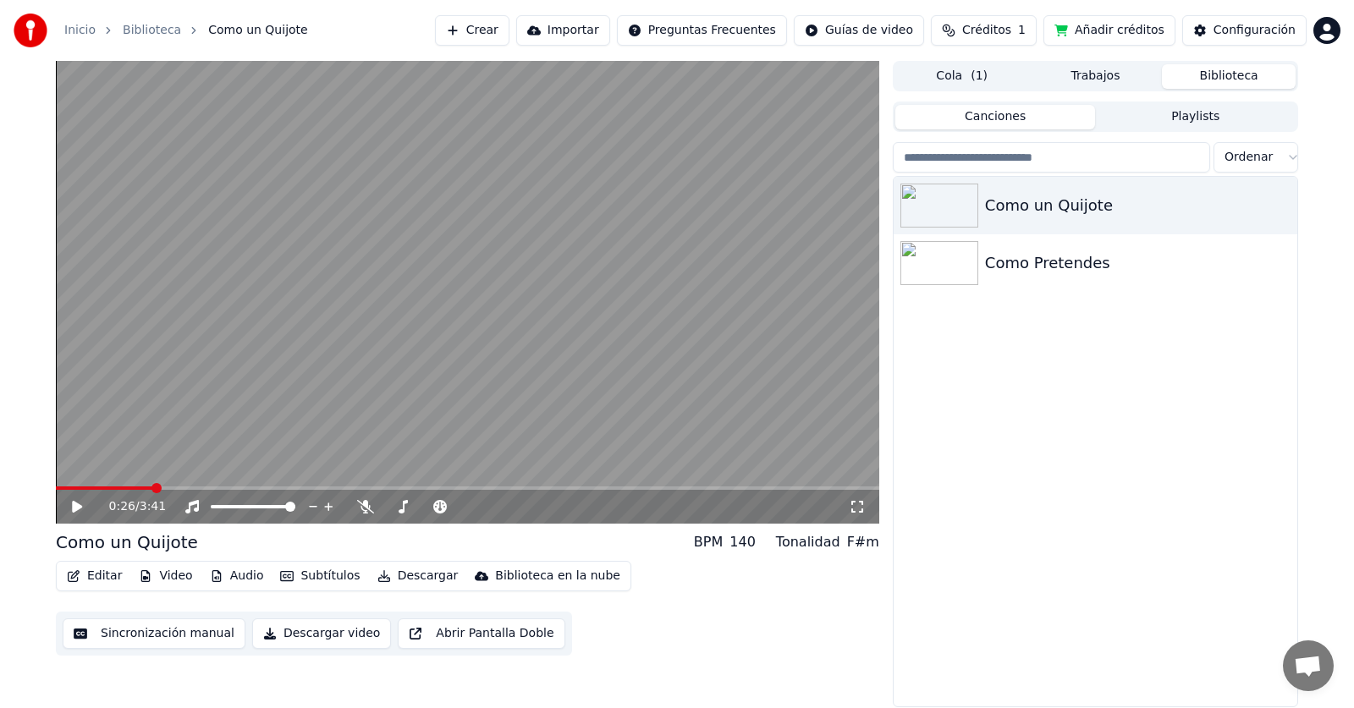
click at [151, 489] on span at bounding box center [467, 487] width 823 height 3
click at [75, 508] on icon at bounding box center [77, 507] width 10 height 12
click at [404, 508] on icon at bounding box center [402, 507] width 17 height 14
click at [352, 513] on div "0:29 / 3:41" at bounding box center [478, 506] width 739 height 17
click at [367, 507] on icon at bounding box center [365, 507] width 17 height 14
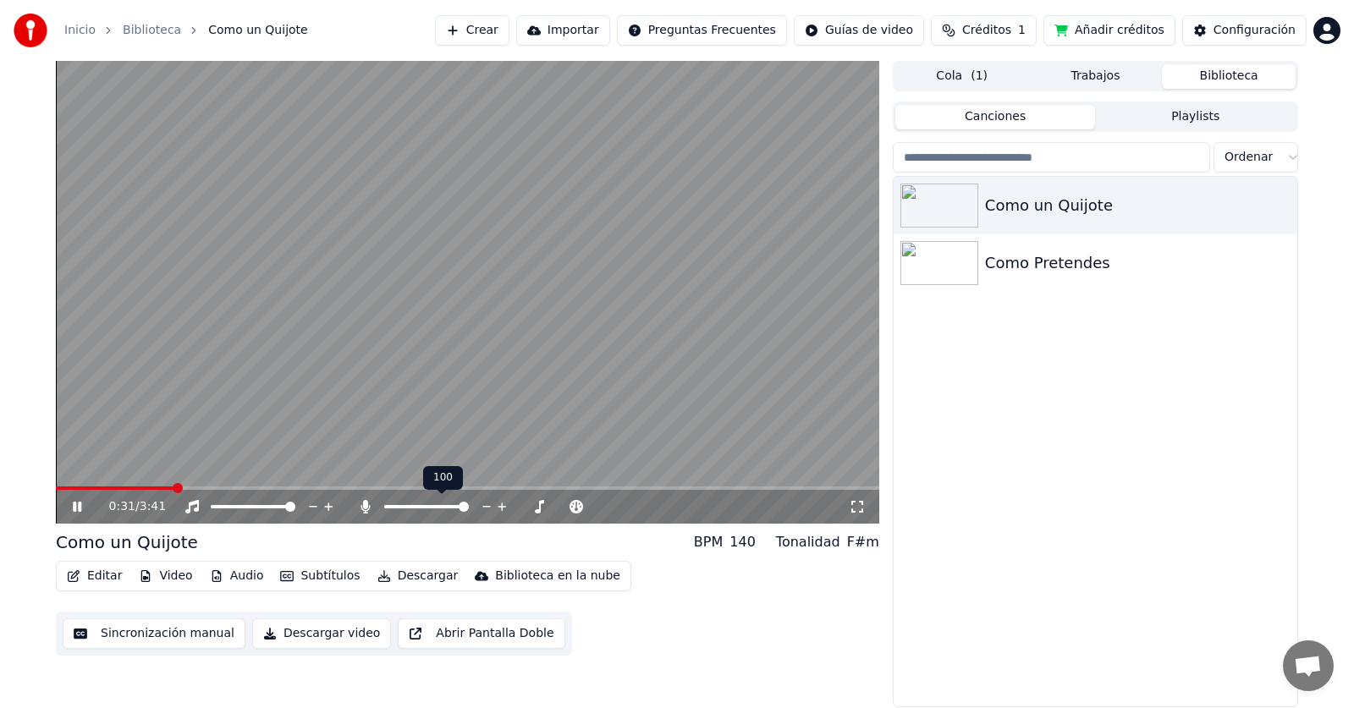
click at [368, 507] on icon at bounding box center [365, 507] width 17 height 14
click at [243, 488] on span at bounding box center [467, 487] width 823 height 3
click at [285, 486] on span at bounding box center [467, 487] width 823 height 3
click at [364, 505] on icon at bounding box center [365, 507] width 17 height 14
click at [180, 635] on button "Sincronización manual" at bounding box center [154, 633] width 183 height 30
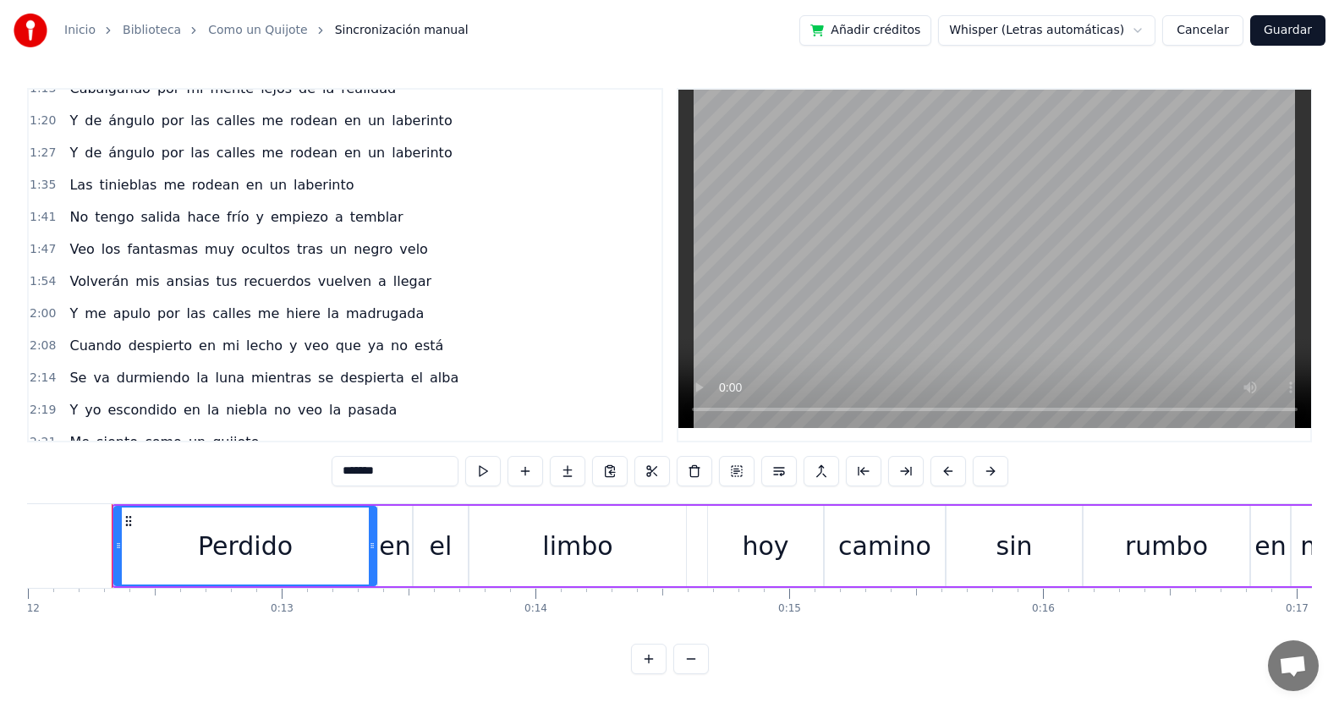
drag, startPoint x: 615, startPoint y: 562, endPoint x: 699, endPoint y: 562, distance: 83.8
click at [699, 562] on div "Perdido en el limbo hoy camino sin rumbo en mi senda" at bounding box center [857, 546] width 1491 height 84
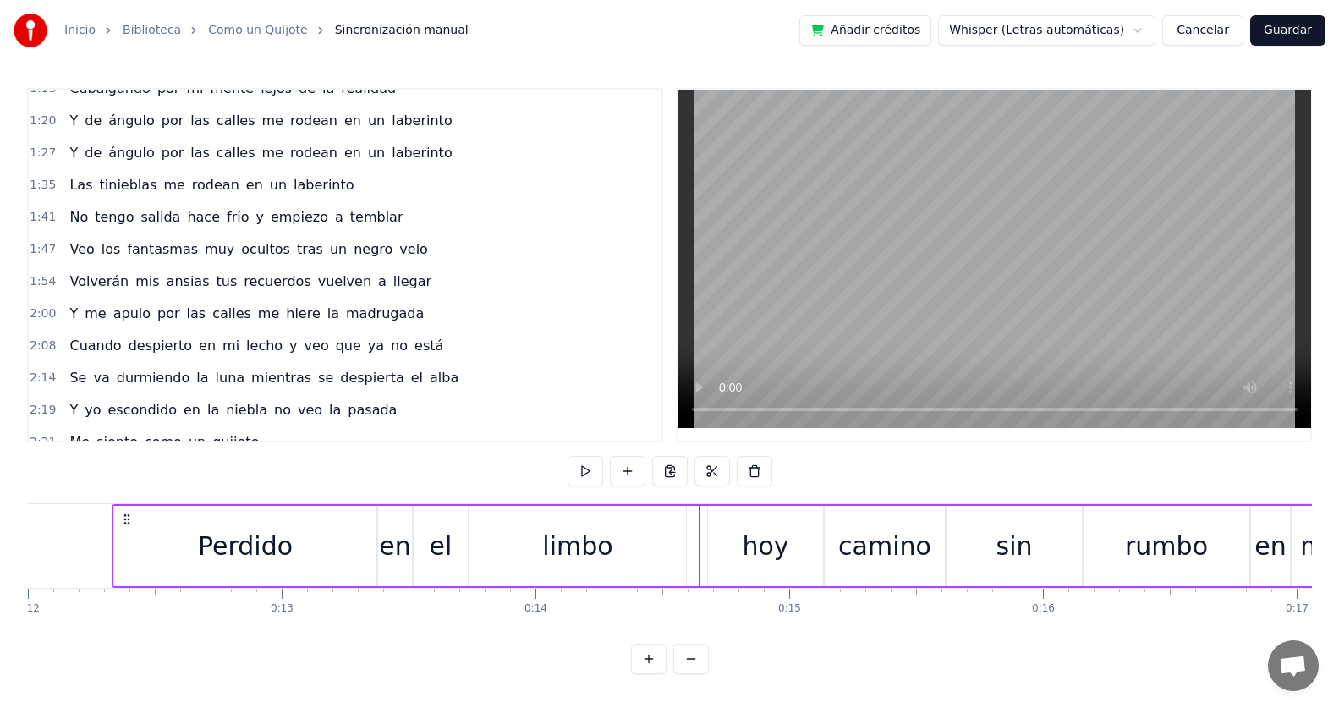
drag, startPoint x: 865, startPoint y: 572, endPoint x: 674, endPoint y: 574, distance: 190.4
click at [674, 574] on div "Perdido en el limbo hoy camino sin rumbo en mi senda" at bounding box center [857, 546] width 1491 height 84
drag, startPoint x: 845, startPoint y: 570, endPoint x: 766, endPoint y: 572, distance: 78.7
click at [764, 572] on div "Perdido en el limbo hoy camino sin rumbo en mi senda" at bounding box center [857, 546] width 1491 height 84
drag, startPoint x: 819, startPoint y: 568, endPoint x: 699, endPoint y: 568, distance: 120.1
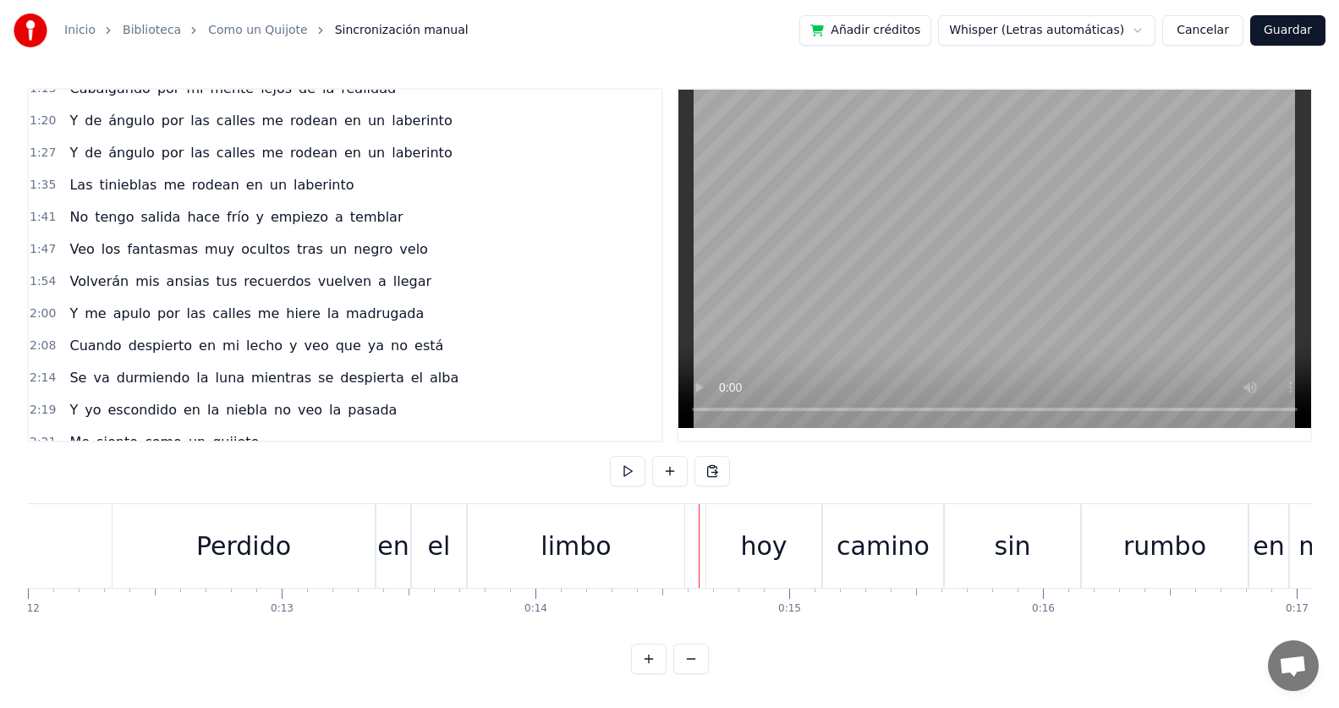
click at [875, 562] on div "camino" at bounding box center [883, 546] width 93 height 38
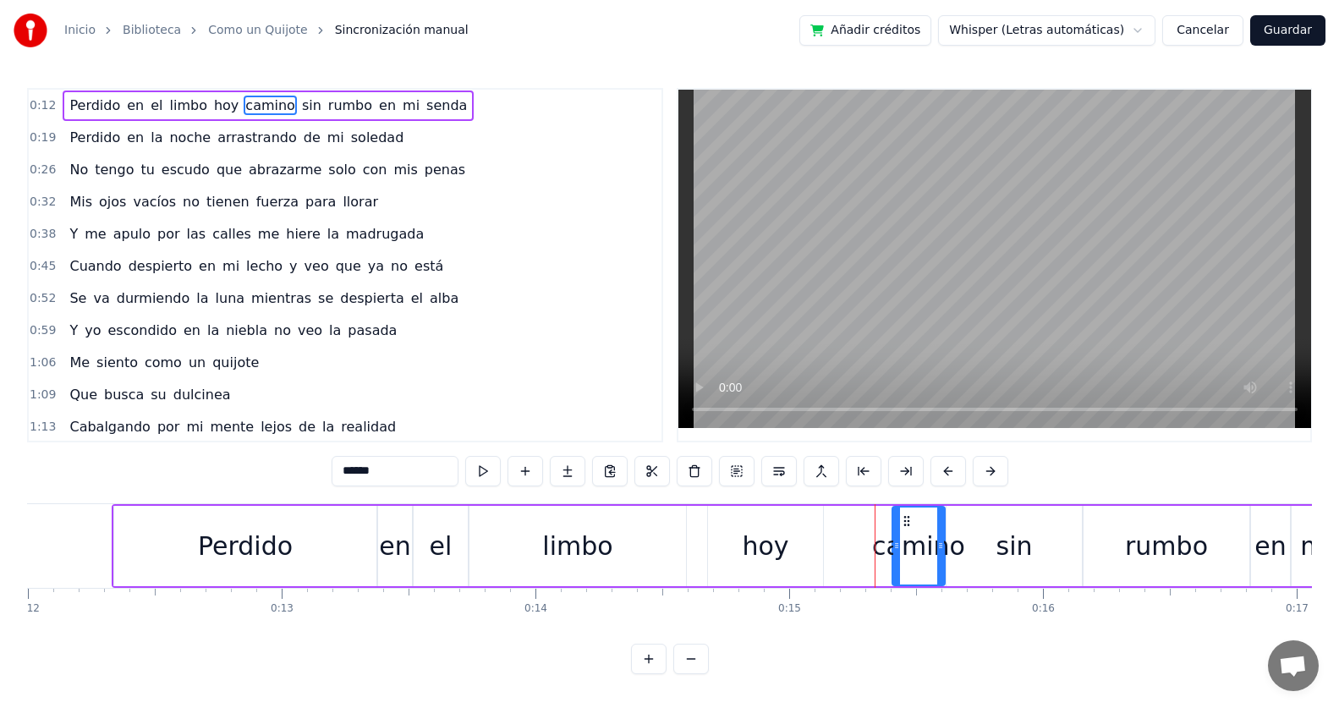
drag, startPoint x: 827, startPoint y: 548, endPoint x: 895, endPoint y: 547, distance: 67.7
click at [895, 547] on icon at bounding box center [896, 546] width 7 height 14
click at [1288, 546] on div "en" at bounding box center [1270, 546] width 39 height 80
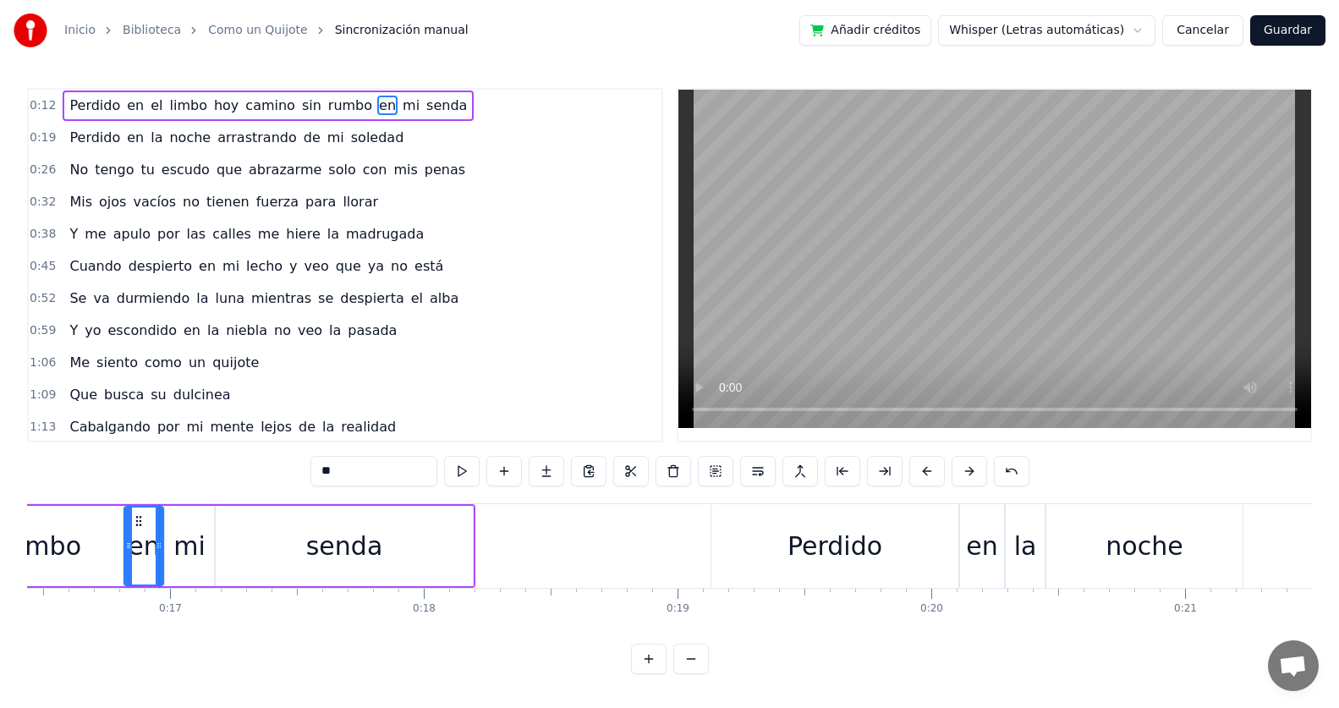
scroll to position [0, 4219]
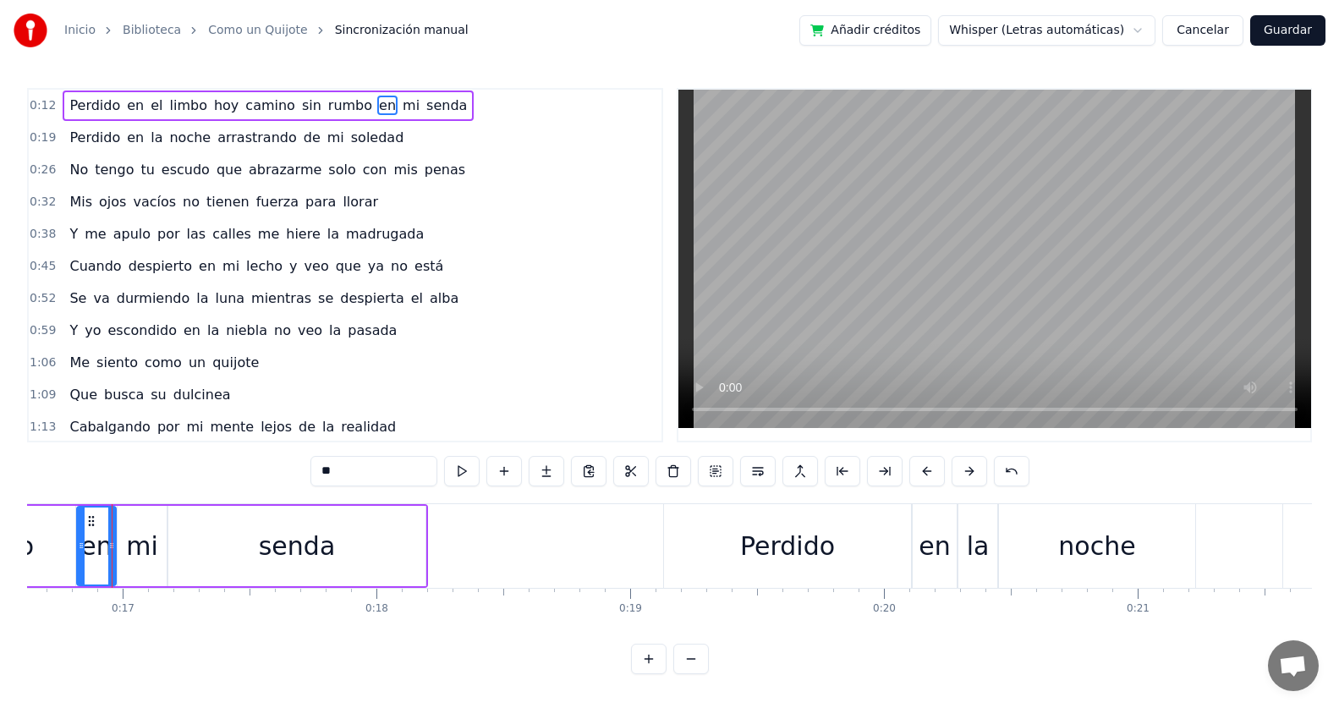
click at [1082, 585] on div "noche" at bounding box center [1097, 546] width 196 height 84
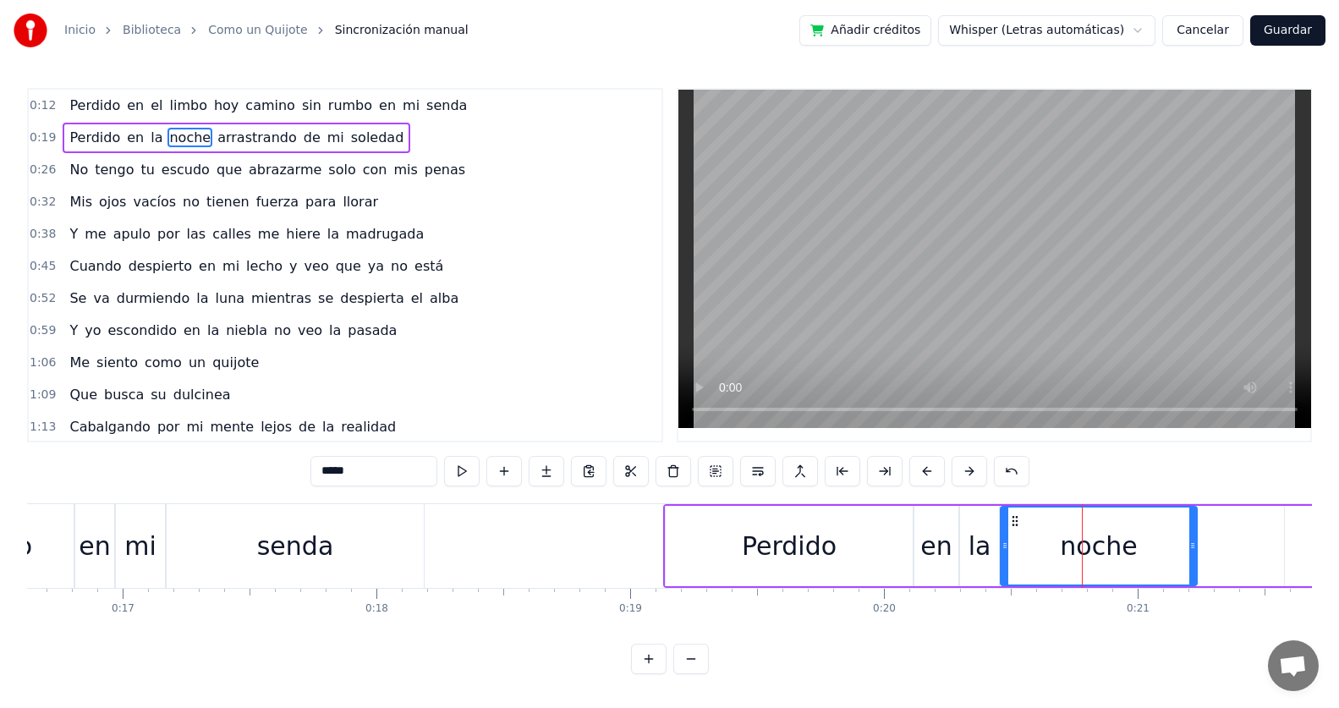
click at [970, 584] on div "la" at bounding box center [979, 546] width 39 height 80
type input "**"
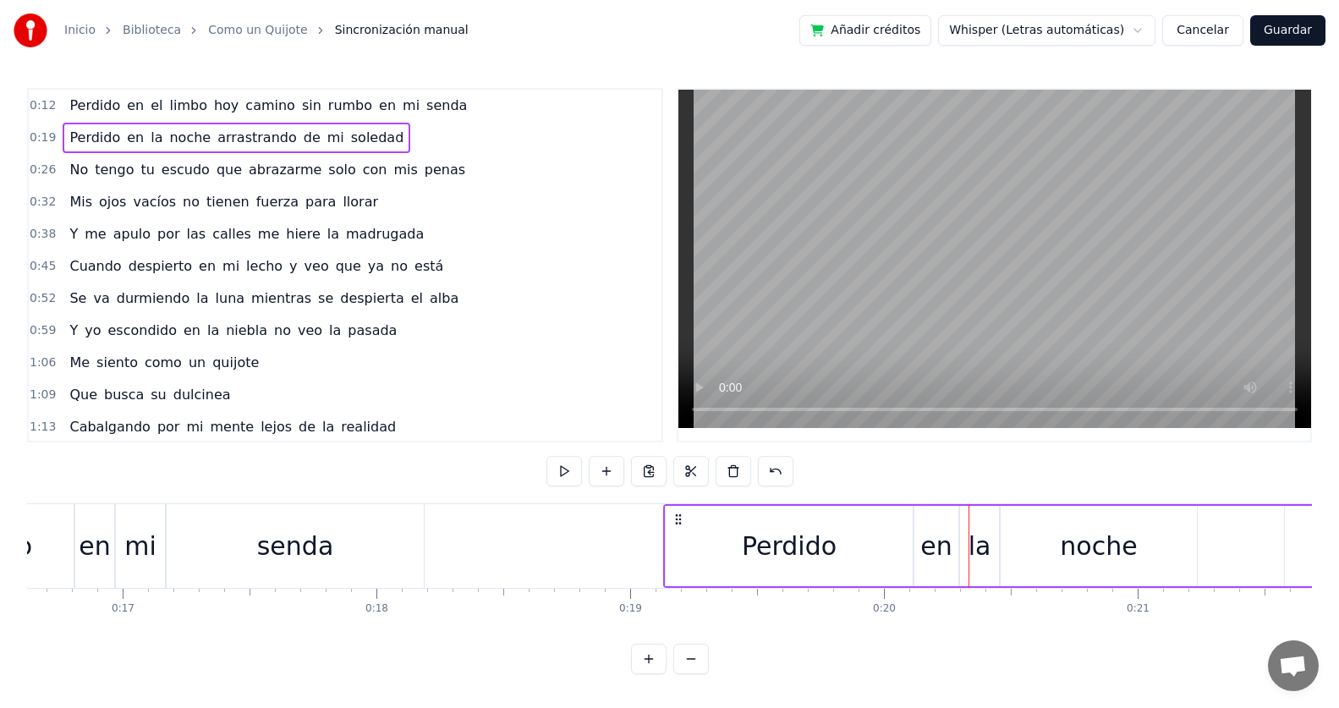
click at [1203, 30] on button "Cancelar" at bounding box center [1202, 30] width 81 height 30
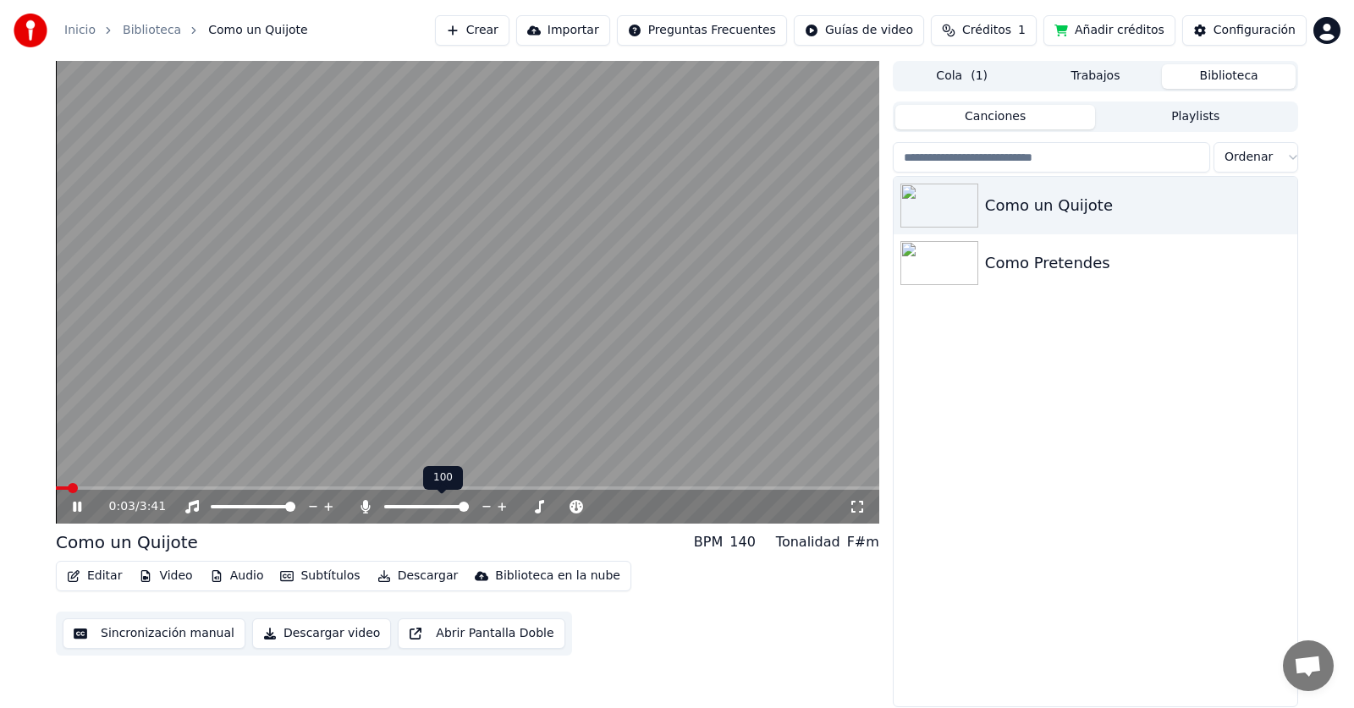
click at [376, 511] on div at bounding box center [442, 506] width 136 height 17
click at [354, 509] on div "0:03 / 3:41" at bounding box center [478, 506] width 739 height 17
click at [368, 509] on icon at bounding box center [365, 507] width 17 height 14
click at [298, 486] on video at bounding box center [467, 292] width 823 height 463
click at [343, 488] on span at bounding box center [467, 487] width 823 height 3
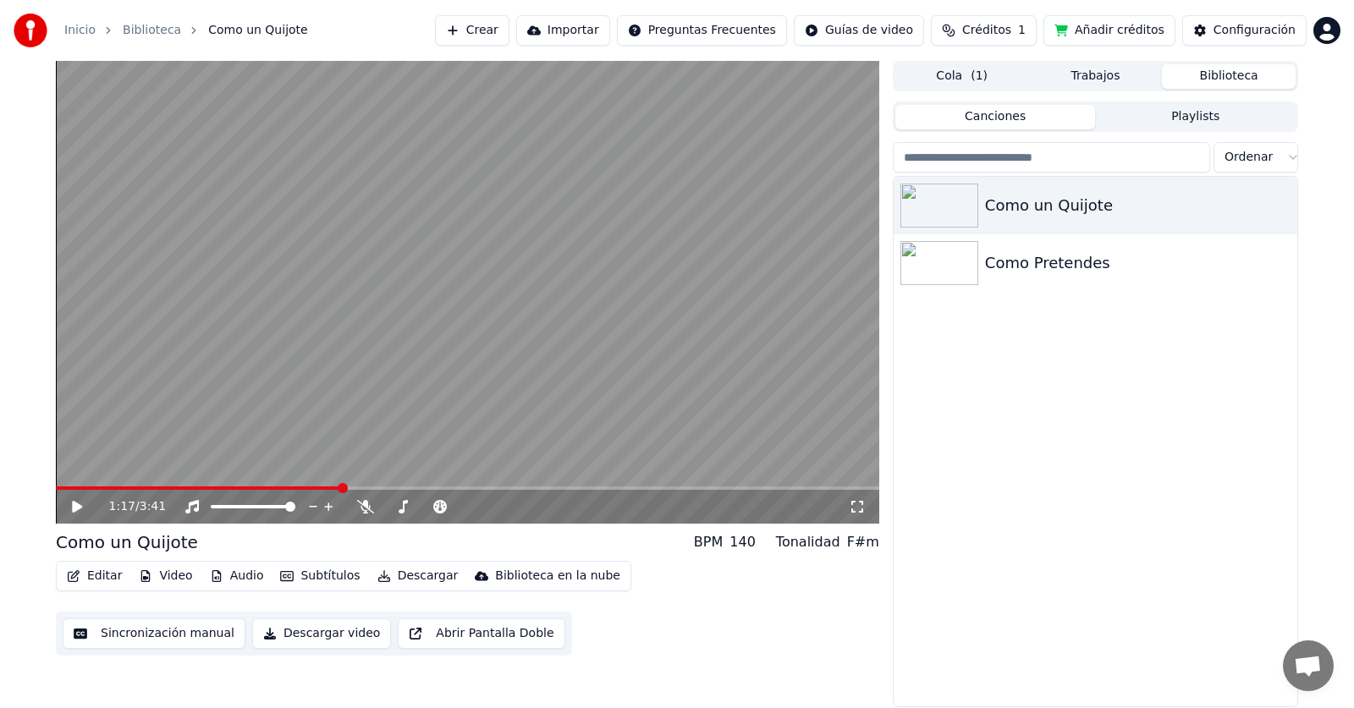
click at [80, 504] on icon at bounding box center [89, 507] width 40 height 14
click at [382, 487] on span at bounding box center [467, 487] width 823 height 3
click at [453, 493] on div "1:28 / 3:41" at bounding box center [467, 507] width 823 height 34
click at [472, 487] on span at bounding box center [467, 487] width 823 height 3
click at [502, 488] on span at bounding box center [467, 487] width 823 height 3
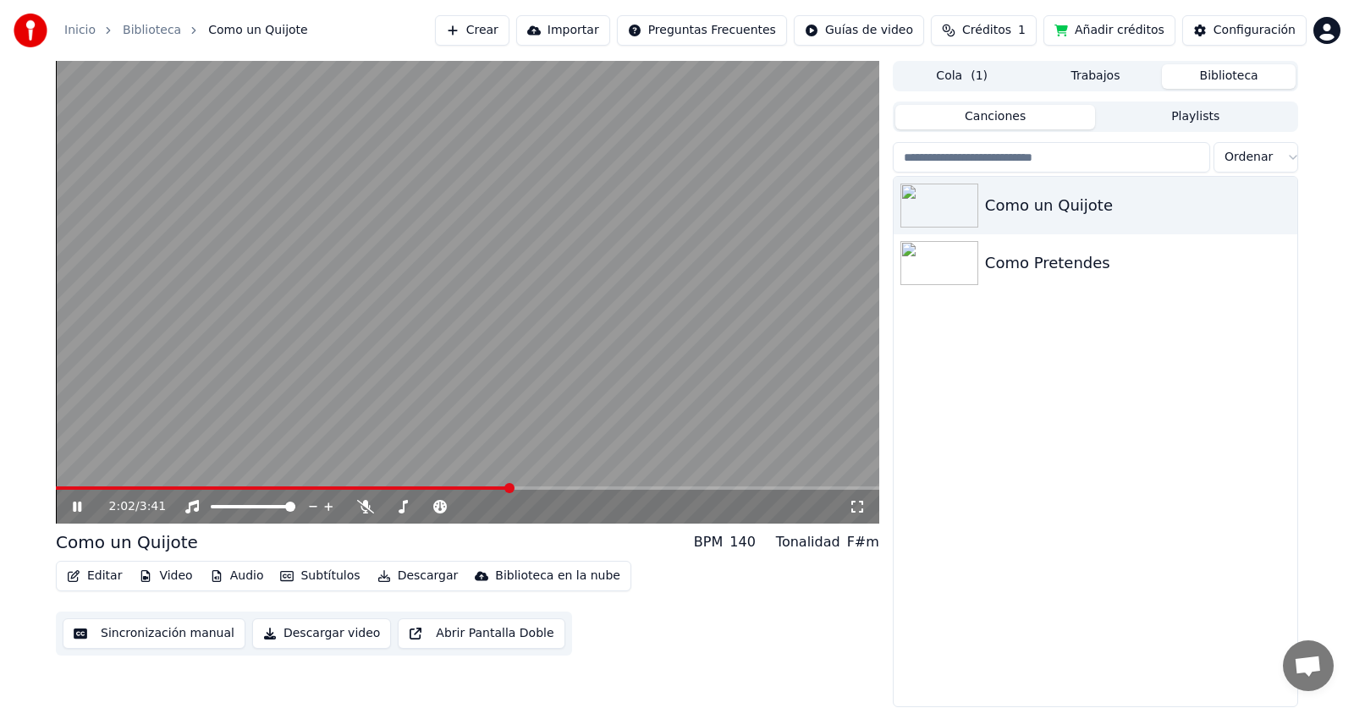
click at [234, 576] on button "Audio" at bounding box center [237, 576] width 68 height 24
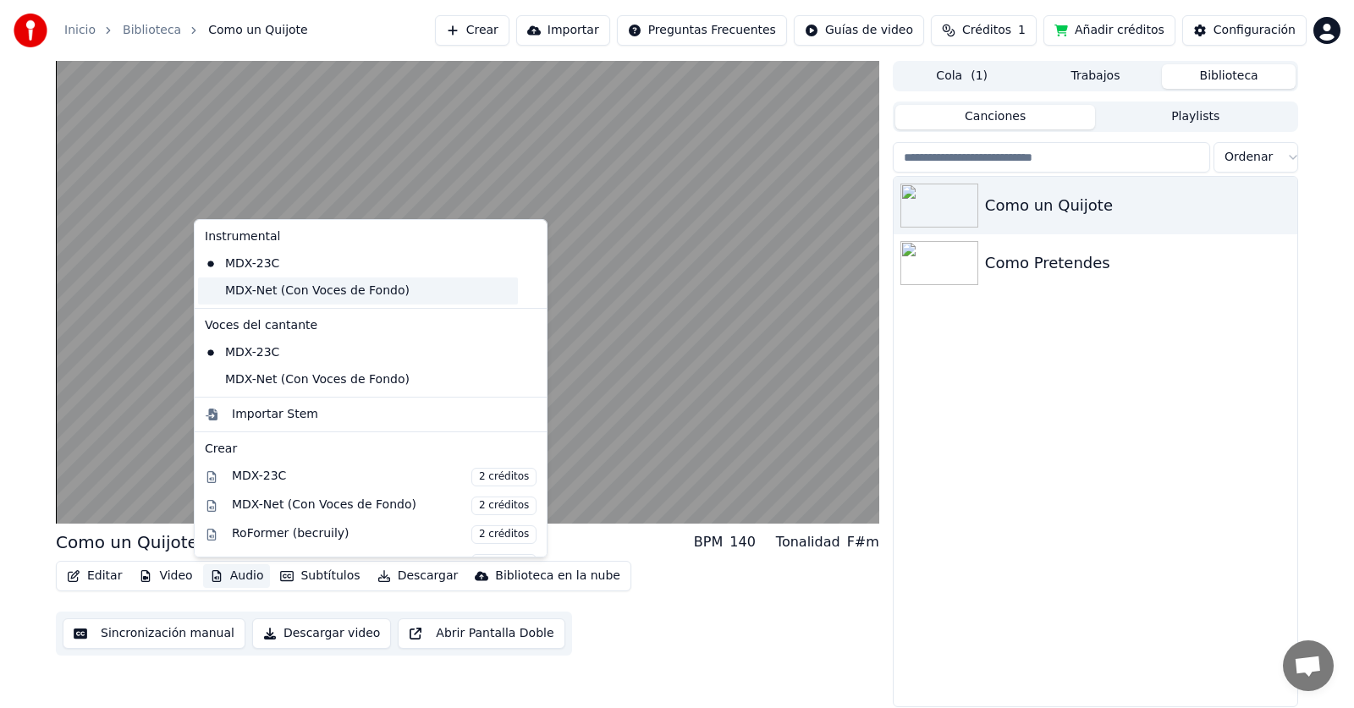
click at [341, 288] on div "MDX-Net (Con Voces de Fondo)" at bounding box center [358, 290] width 320 height 27
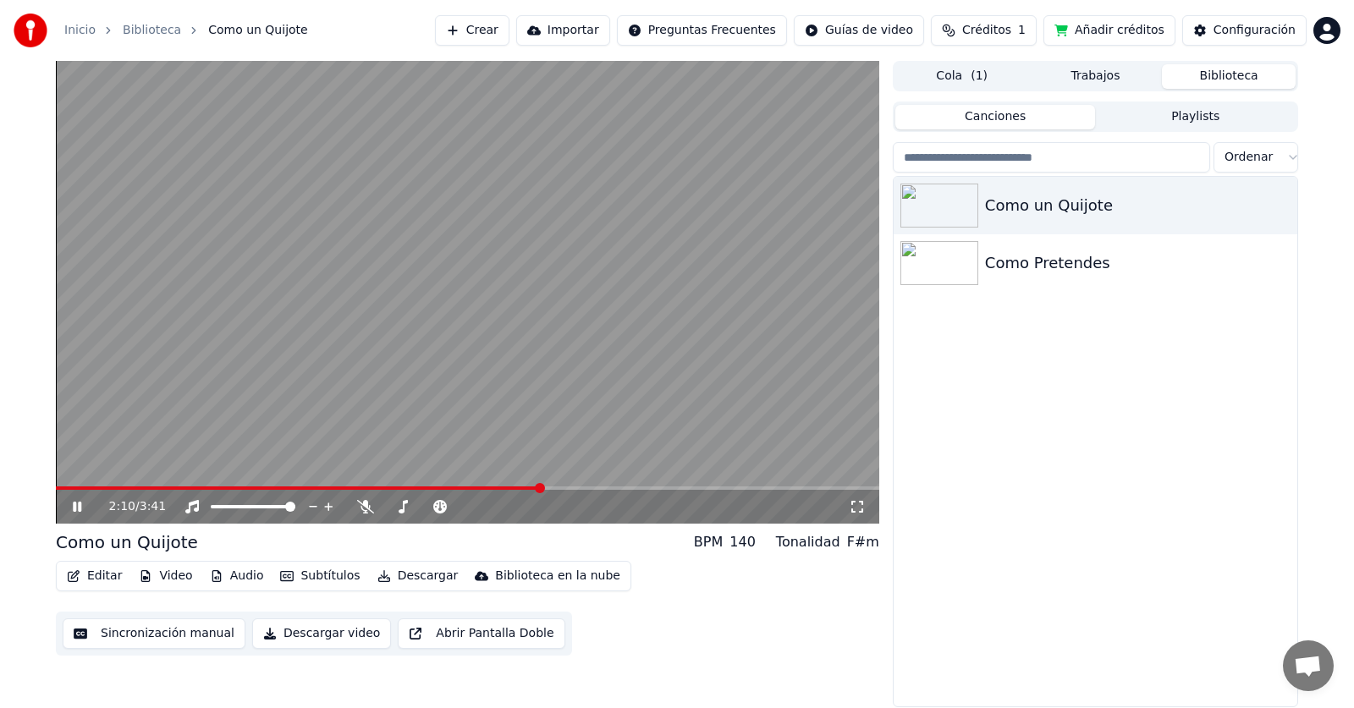
click at [78, 506] on icon at bounding box center [89, 507] width 40 height 14
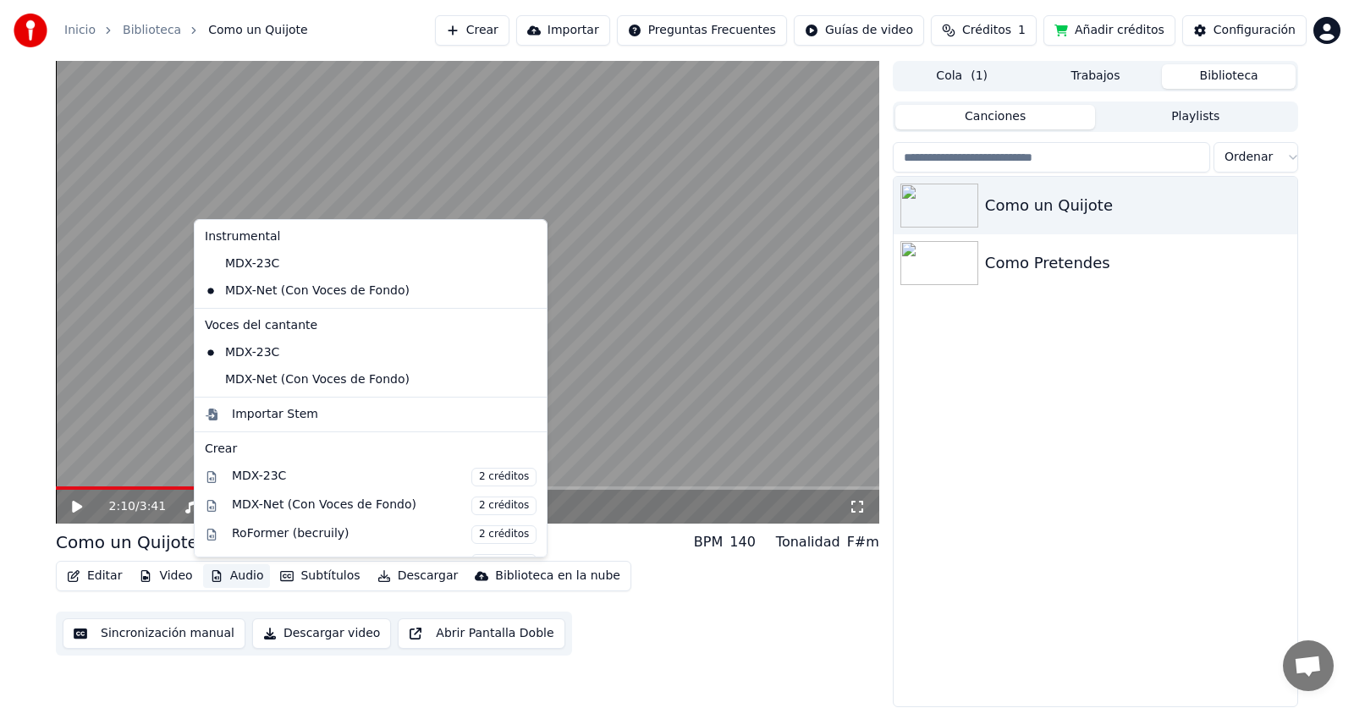
click at [229, 576] on button "Audio" at bounding box center [237, 576] width 68 height 24
click at [525, 265] on icon at bounding box center [531, 264] width 12 height 14
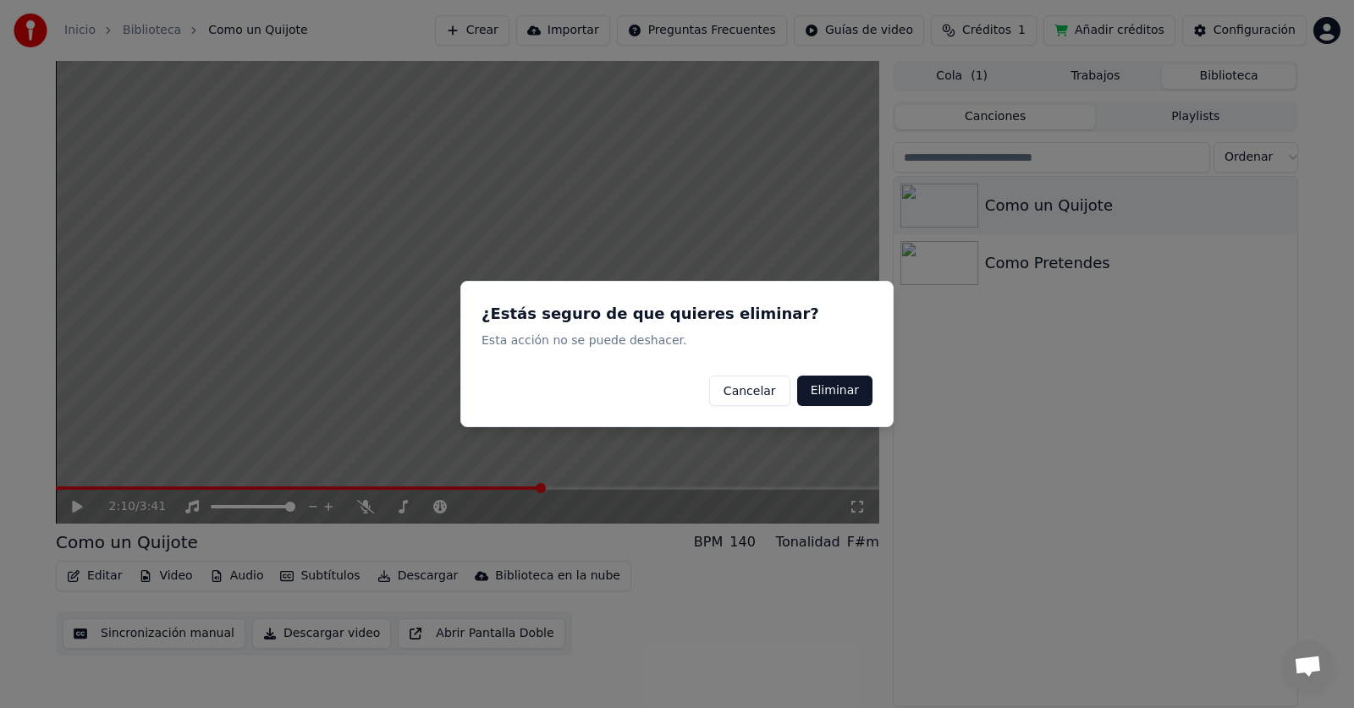
click at [836, 396] on button "Eliminar" at bounding box center [834, 391] width 75 height 30
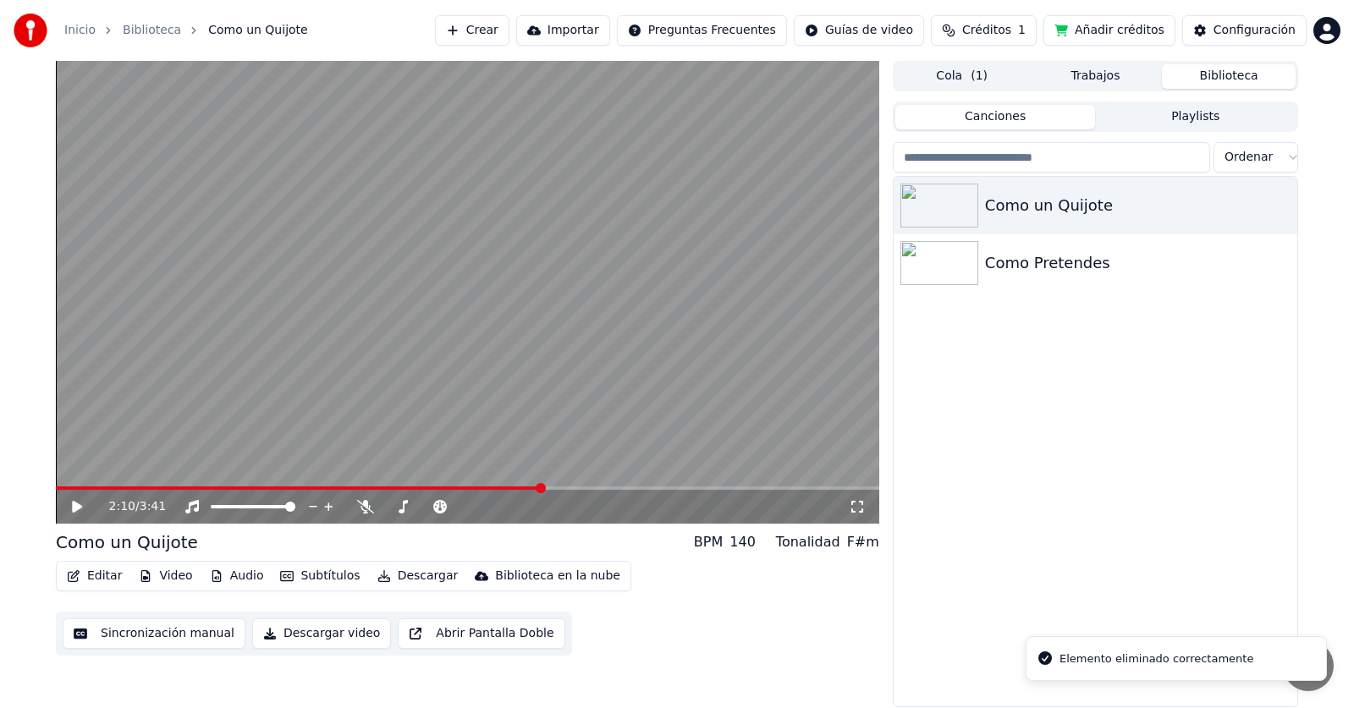
click at [79, 503] on icon at bounding box center [89, 507] width 40 height 14
click at [235, 570] on button "Audio" at bounding box center [237, 576] width 68 height 24
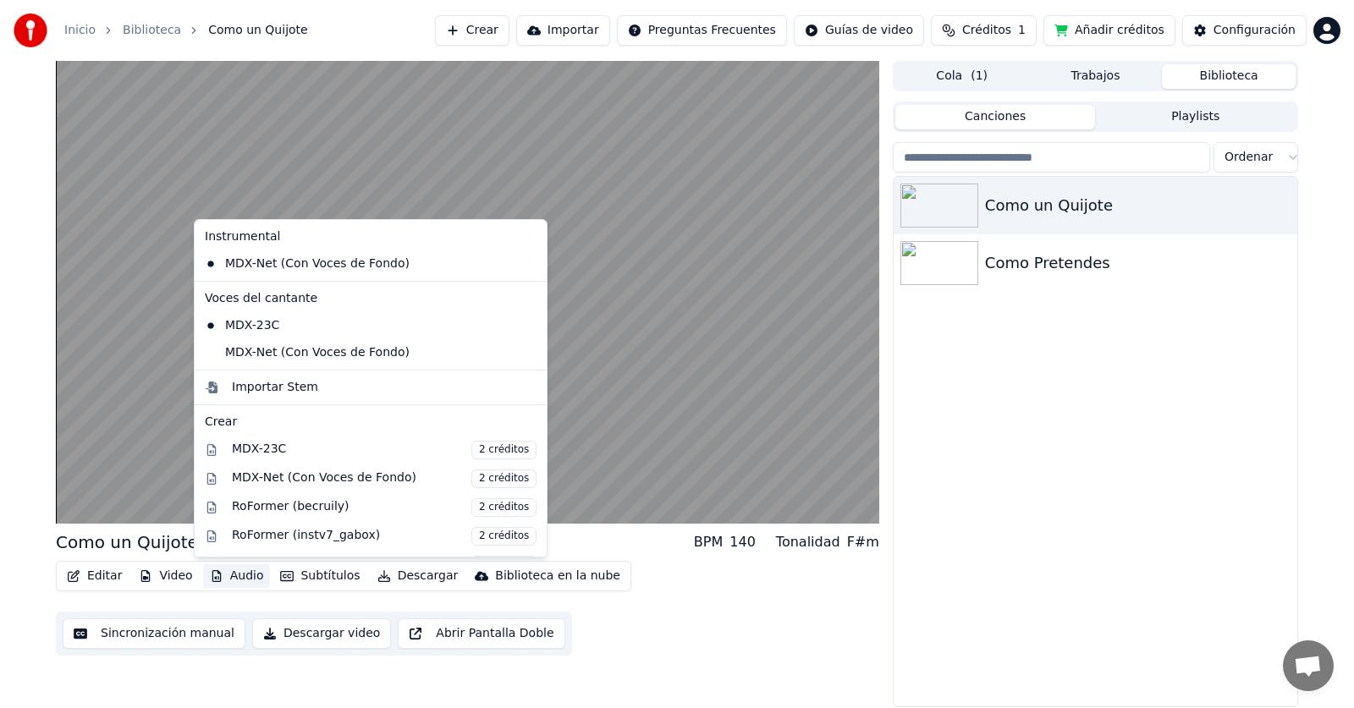
click at [525, 323] on icon at bounding box center [534, 326] width 19 height 14
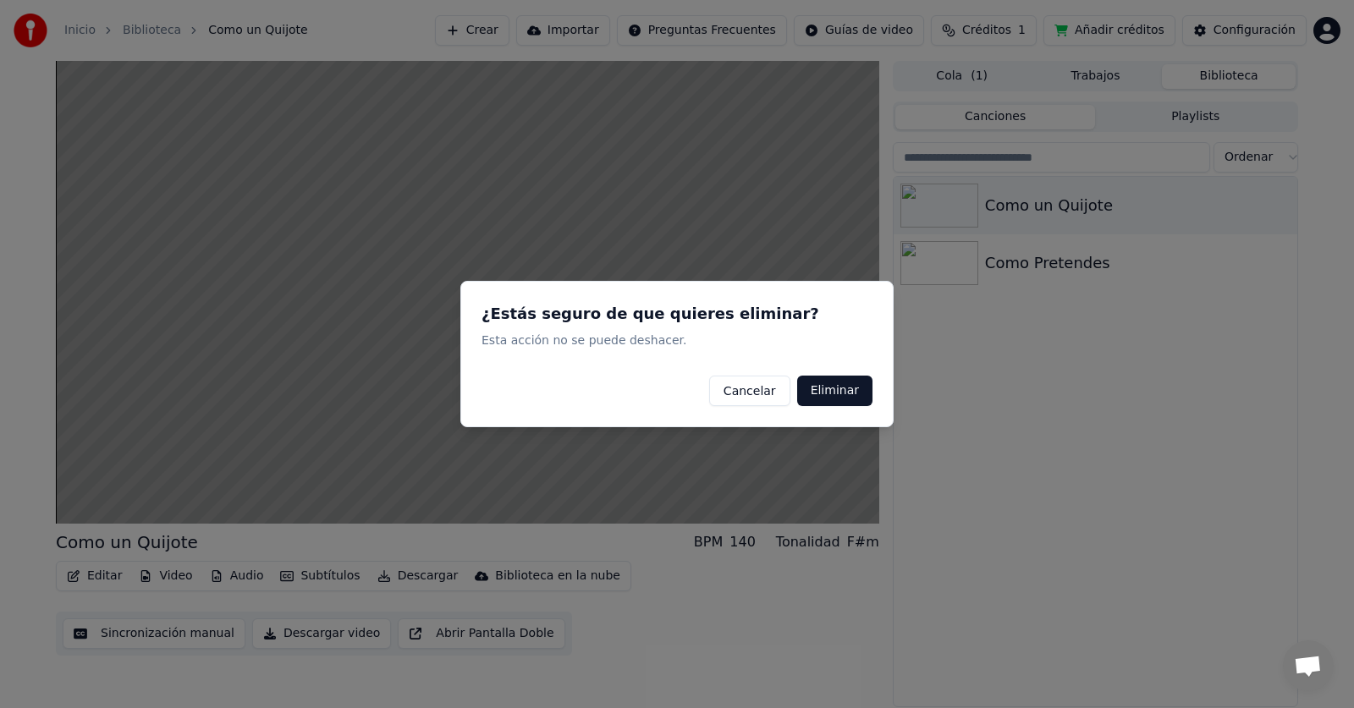
click at [821, 398] on button "Eliminar" at bounding box center [834, 391] width 75 height 30
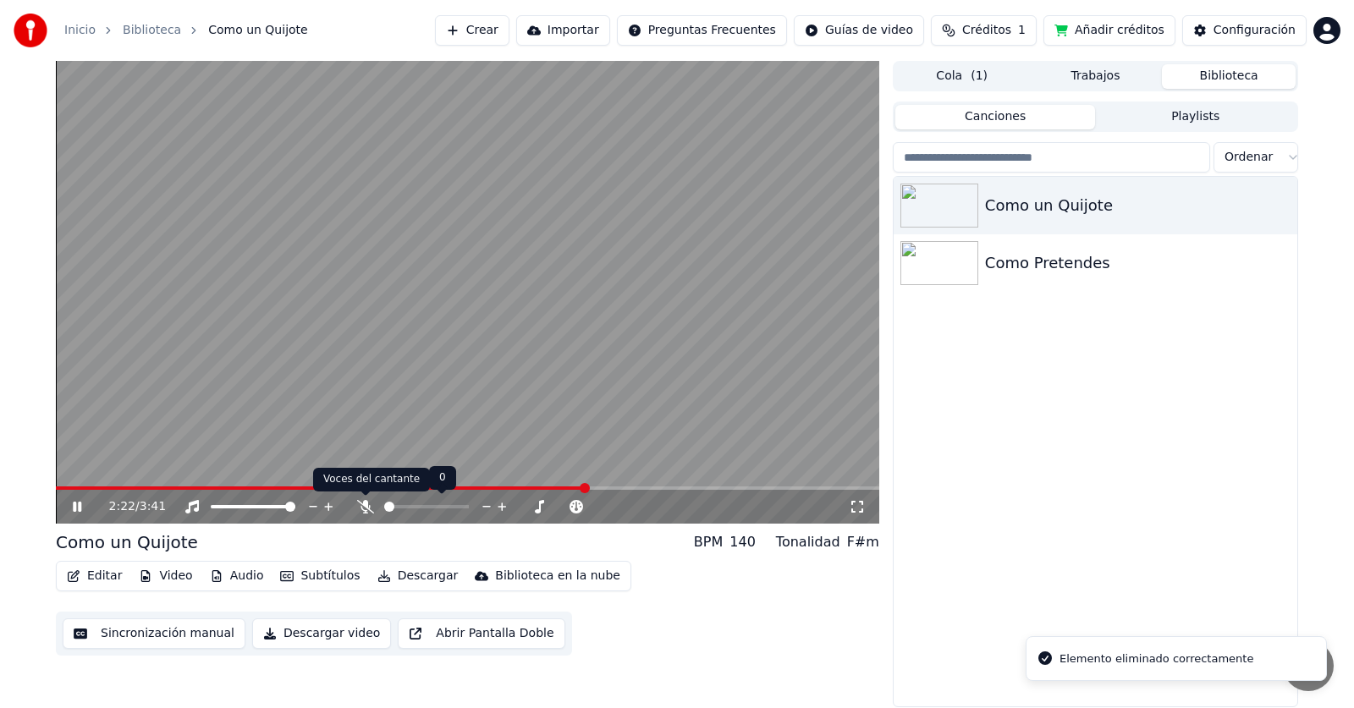
click at [365, 508] on icon at bounding box center [365, 507] width 17 height 14
click at [365, 511] on icon at bounding box center [364, 507] width 9 height 14
click at [365, 511] on icon at bounding box center [365, 507] width 17 height 14
click at [406, 508] on span at bounding box center [411, 507] width 10 height 10
click at [364, 508] on icon at bounding box center [365, 507] width 17 height 14
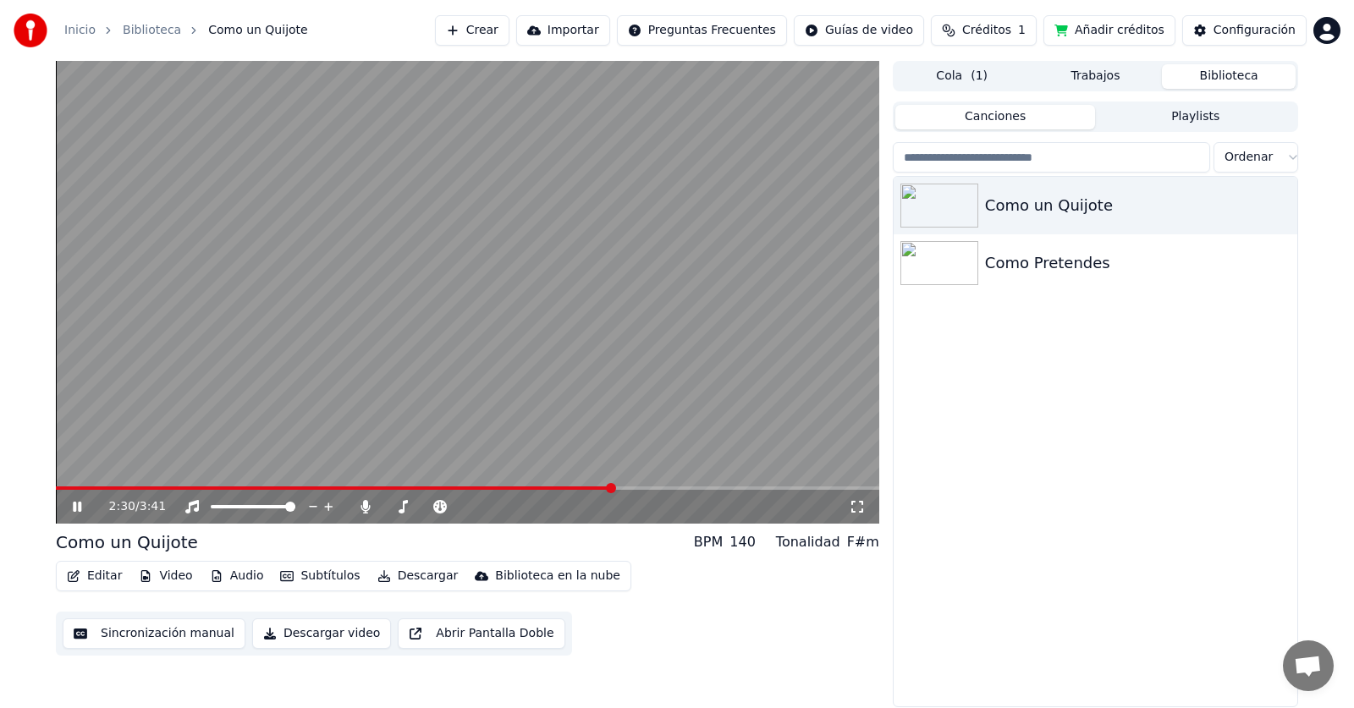
click at [241, 578] on button "Audio" at bounding box center [237, 576] width 68 height 24
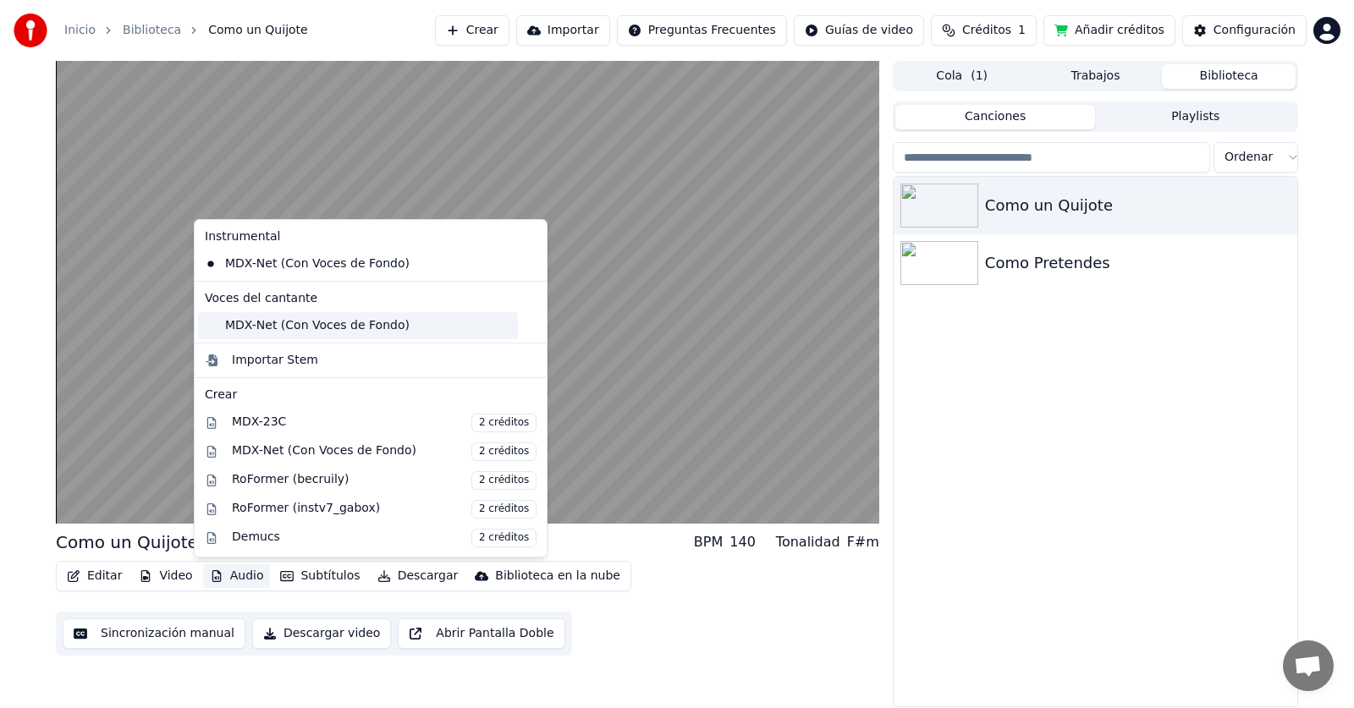
click at [346, 327] on div "MDX-Net (Con Voces de Fondo)" at bounding box center [358, 325] width 320 height 27
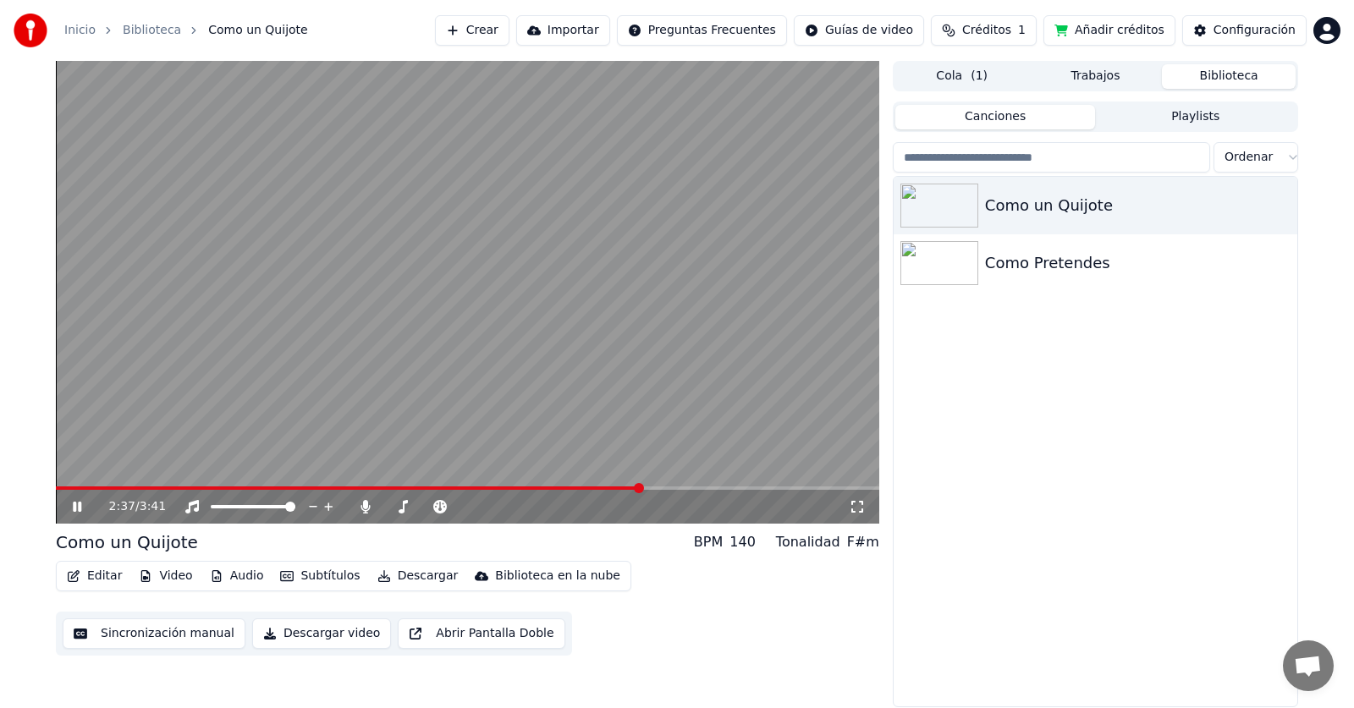
click at [77, 511] on icon at bounding box center [89, 507] width 40 height 14
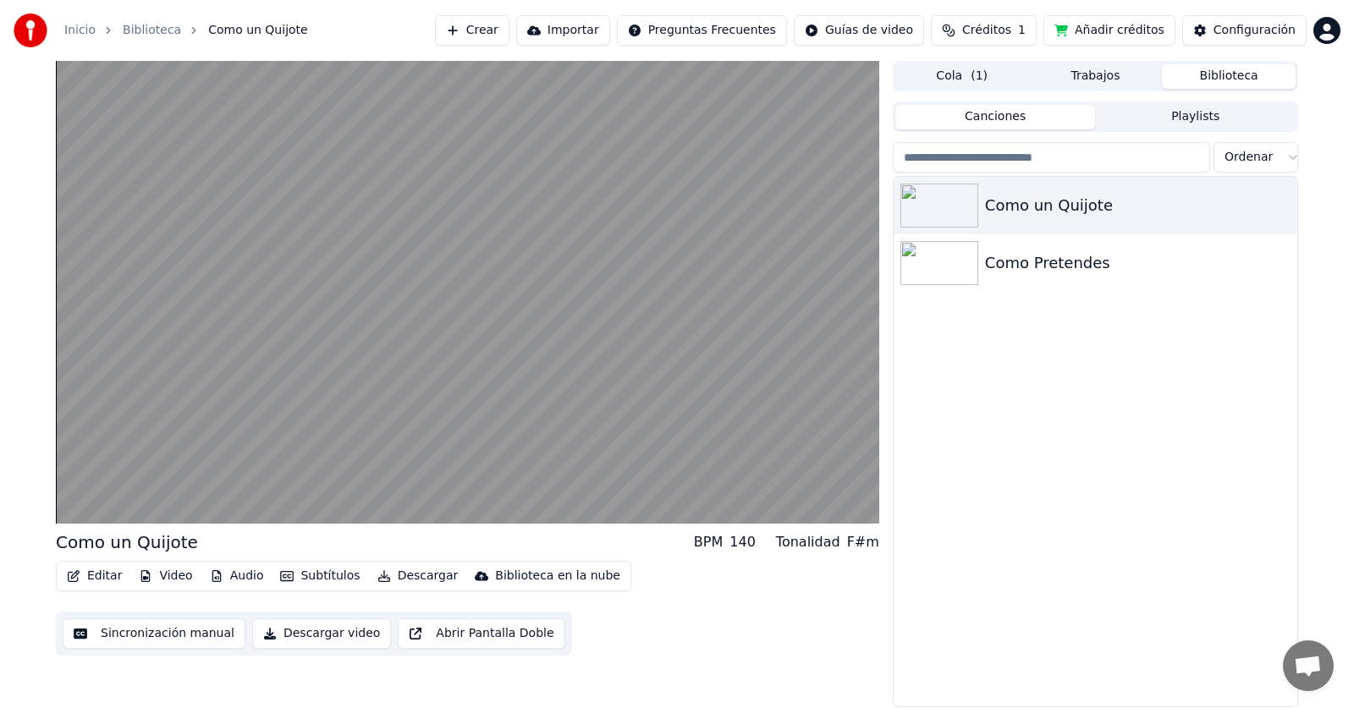
click at [234, 578] on button "Audio" at bounding box center [237, 576] width 68 height 24
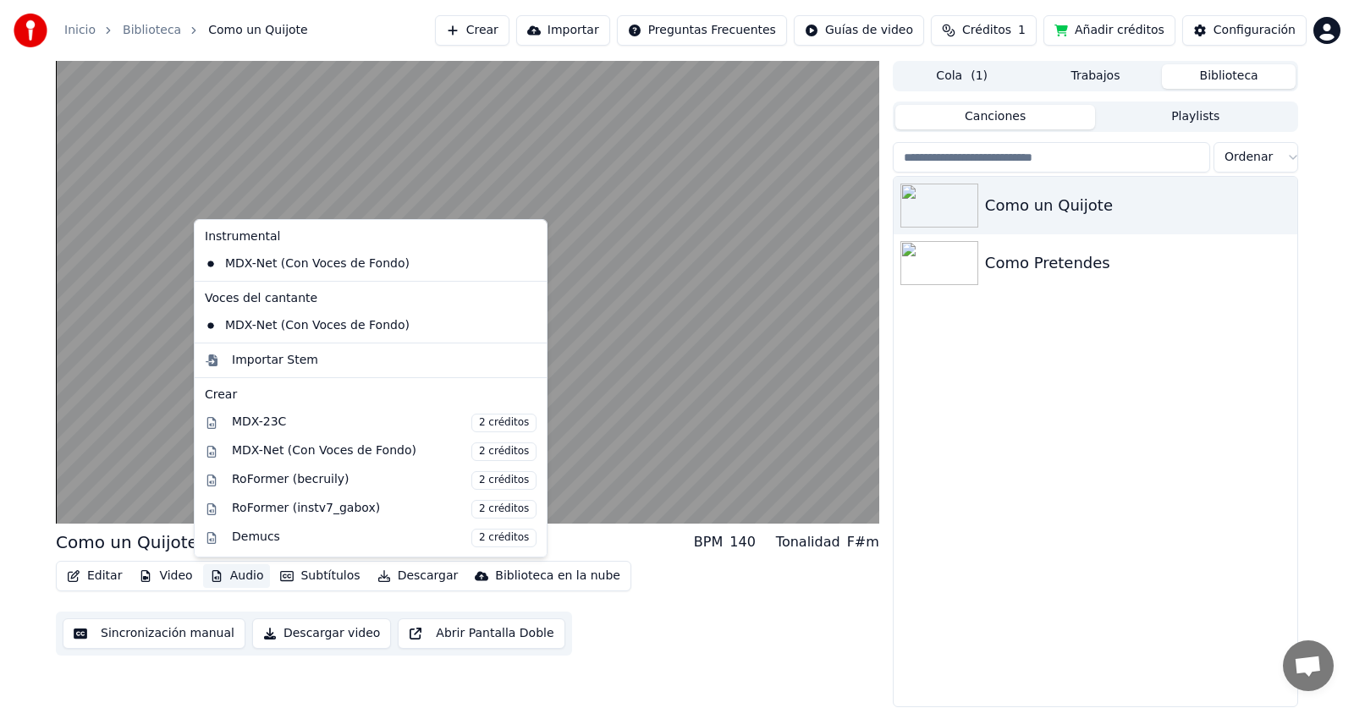
click at [525, 325] on icon at bounding box center [531, 326] width 12 height 14
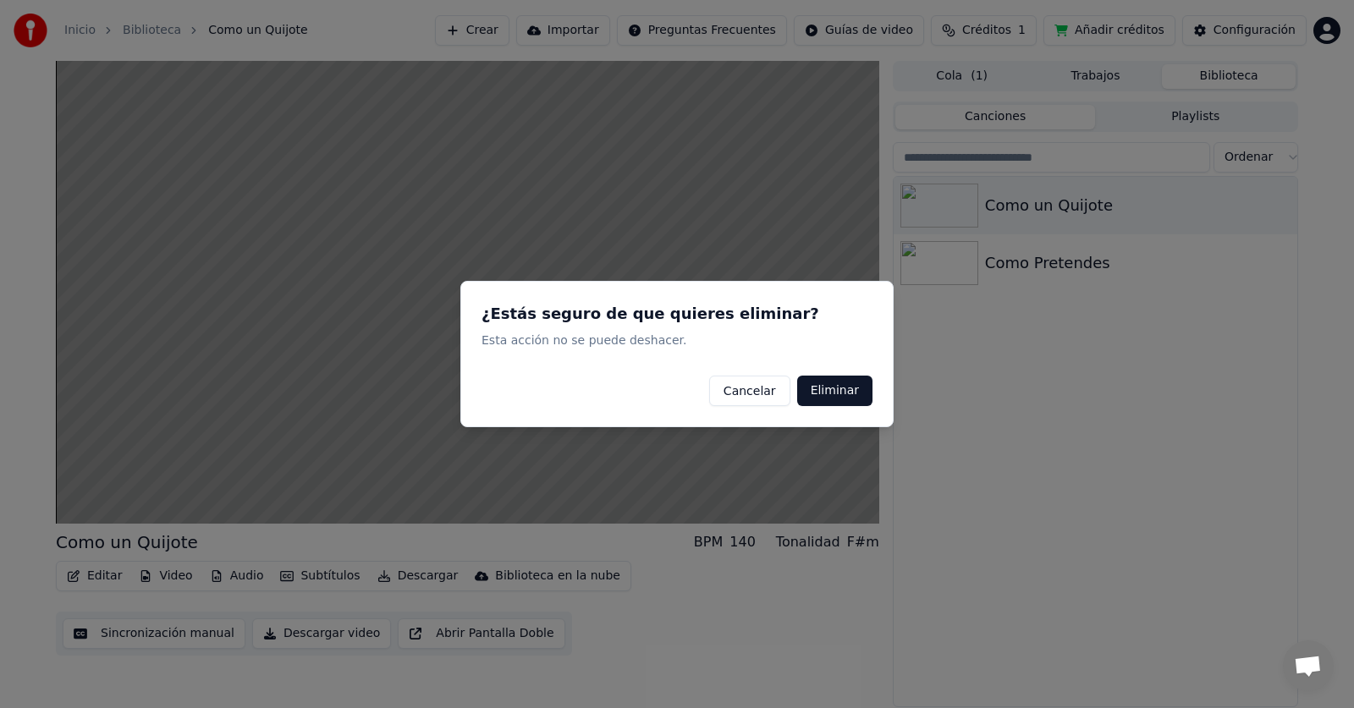
click at [831, 390] on button "Eliminar" at bounding box center [834, 391] width 75 height 30
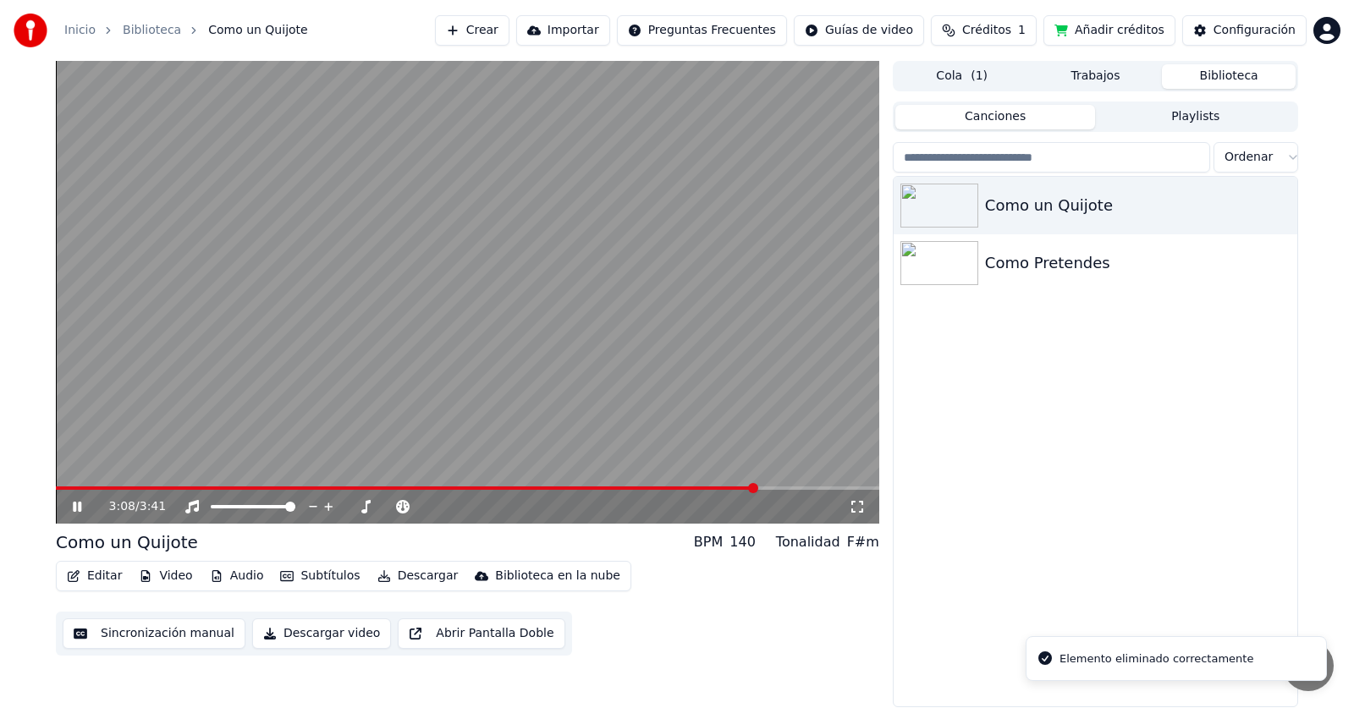
click at [68, 514] on div "3:08 / 3:41" at bounding box center [468, 506] width 810 height 17
click at [74, 511] on icon at bounding box center [89, 507] width 40 height 14
click at [71, 499] on div "3:09 / 3:41" at bounding box center [468, 506] width 810 height 17
click at [80, 508] on icon at bounding box center [77, 507] width 10 height 12
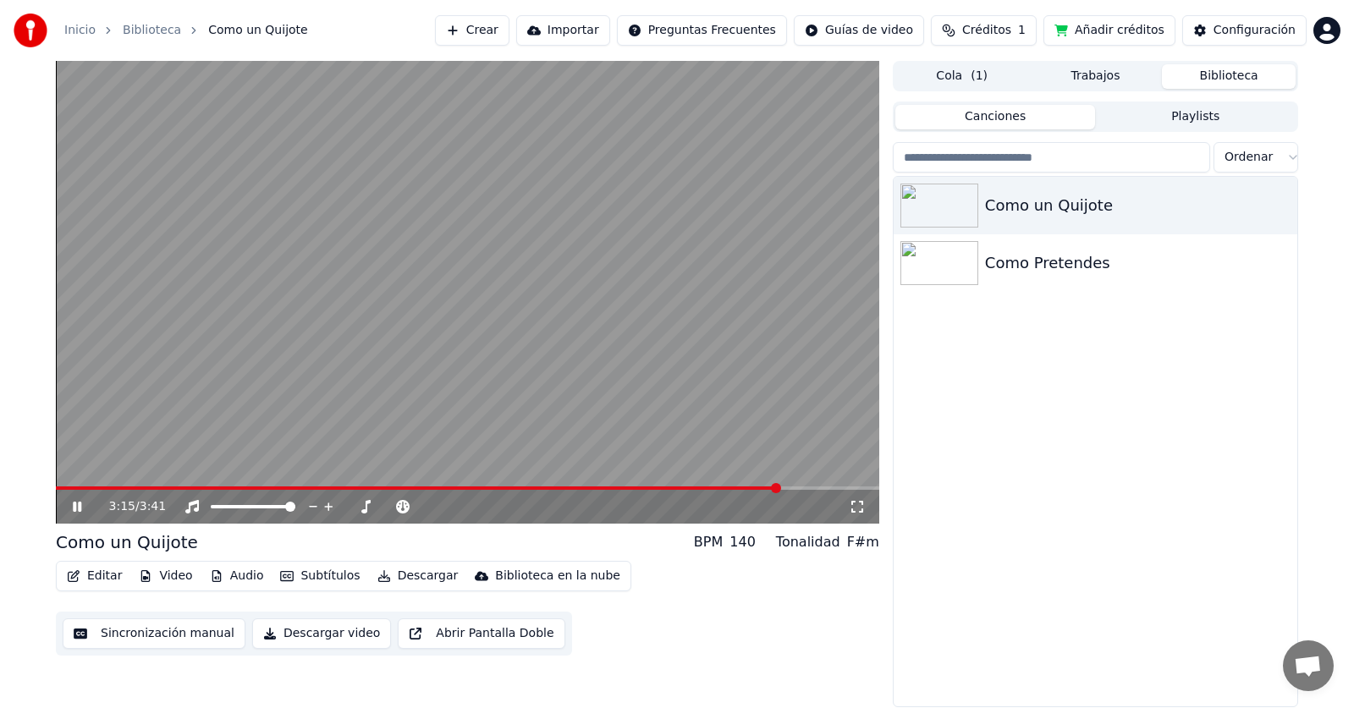
click at [225, 574] on button "Audio" at bounding box center [237, 576] width 68 height 24
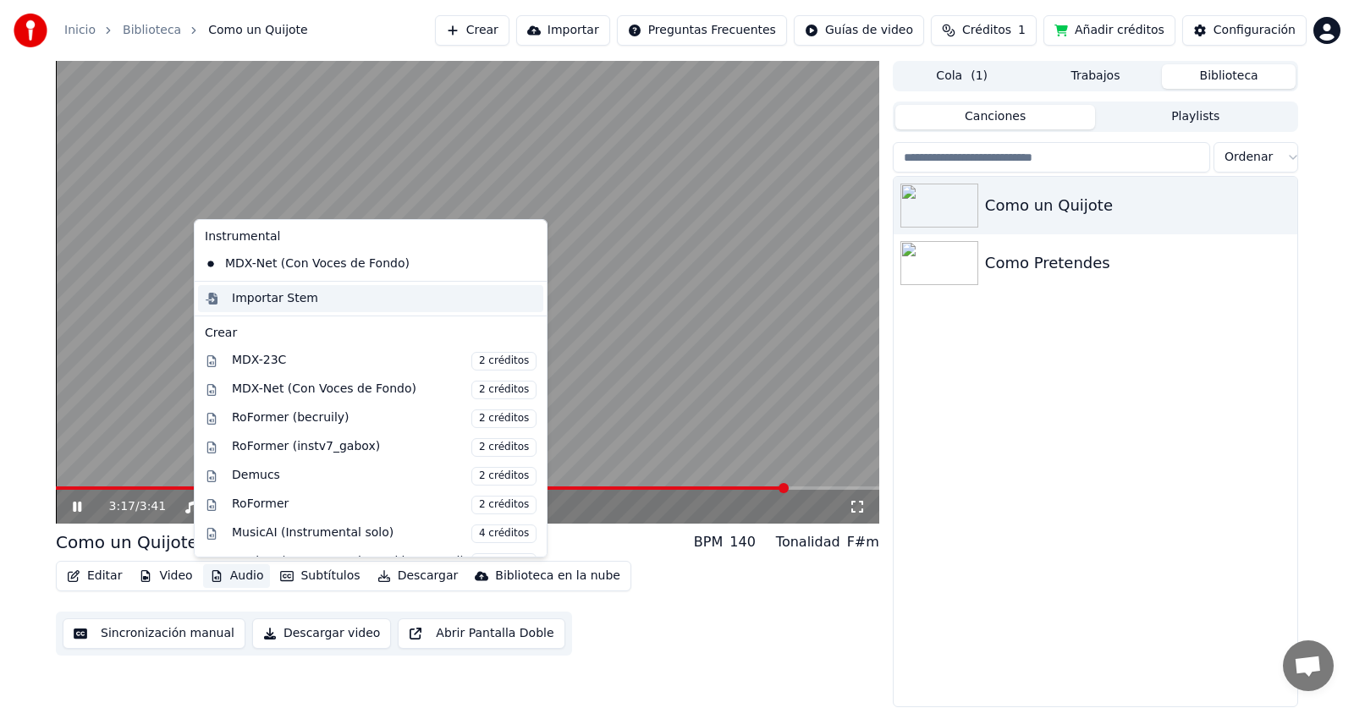
click at [295, 305] on div "Importar Stem" at bounding box center [275, 298] width 86 height 17
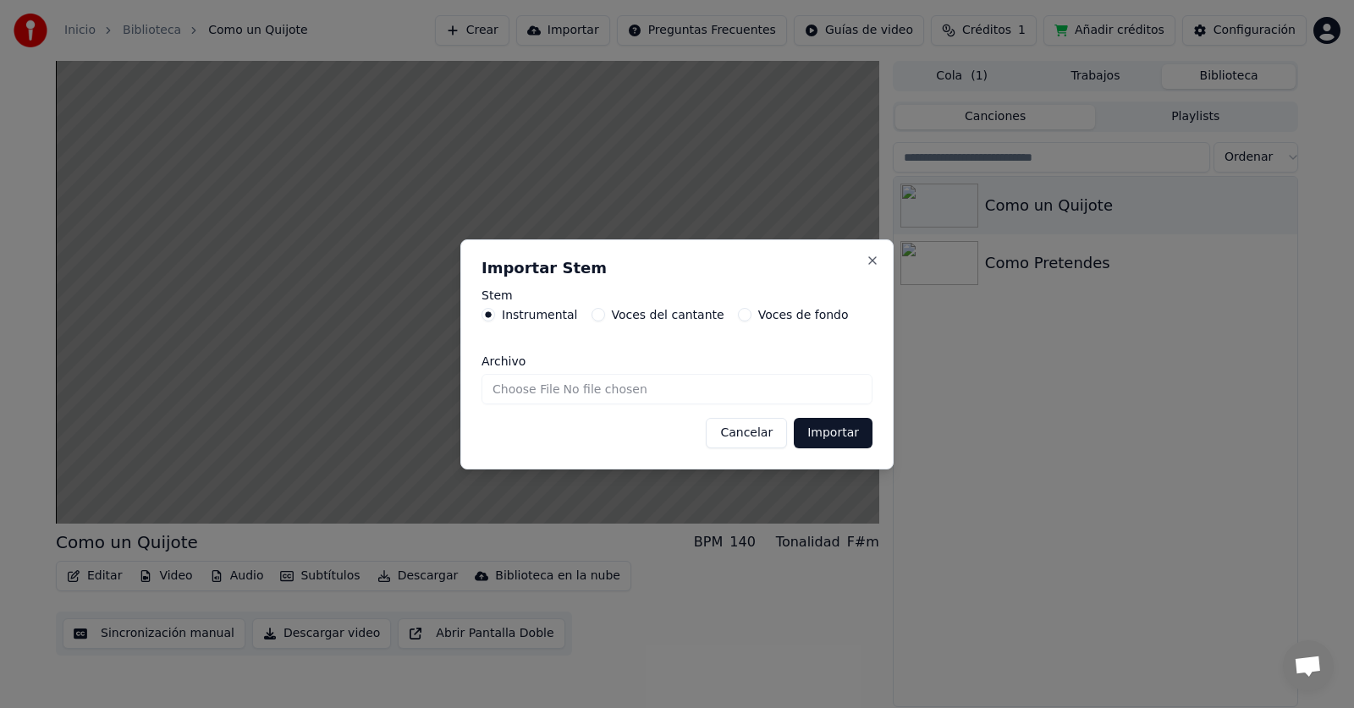
click at [738, 319] on button "Voces de fondo" at bounding box center [745, 315] width 14 height 14
click at [731, 393] on input "Archivo" at bounding box center [676, 389] width 391 height 30
click at [876, 259] on button "Close" at bounding box center [872, 261] width 14 height 14
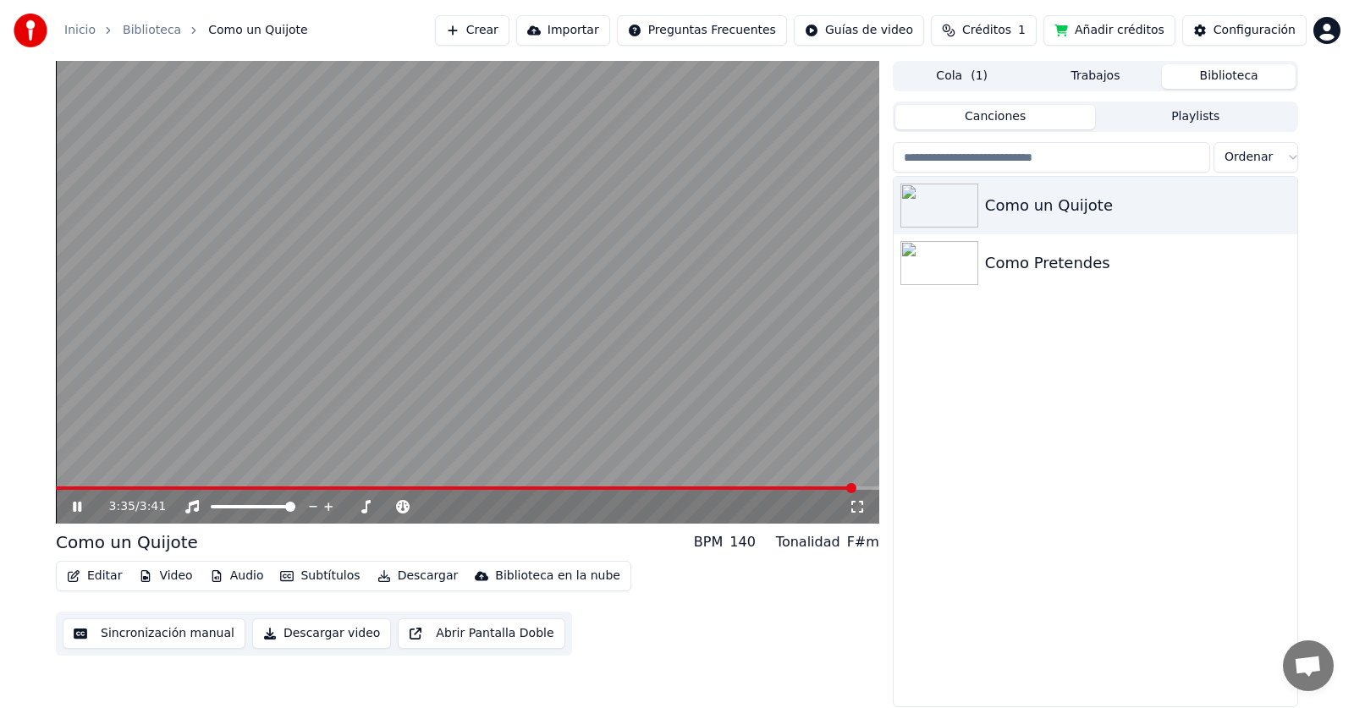
click at [102, 485] on video at bounding box center [467, 292] width 823 height 463
click at [109, 490] on span at bounding box center [456, 487] width 800 height 3
click at [71, 497] on div "0:14 / 3:41" at bounding box center [467, 507] width 823 height 34
click at [71, 503] on icon at bounding box center [89, 507] width 40 height 14
click at [364, 510] on icon at bounding box center [365, 507] width 9 height 14
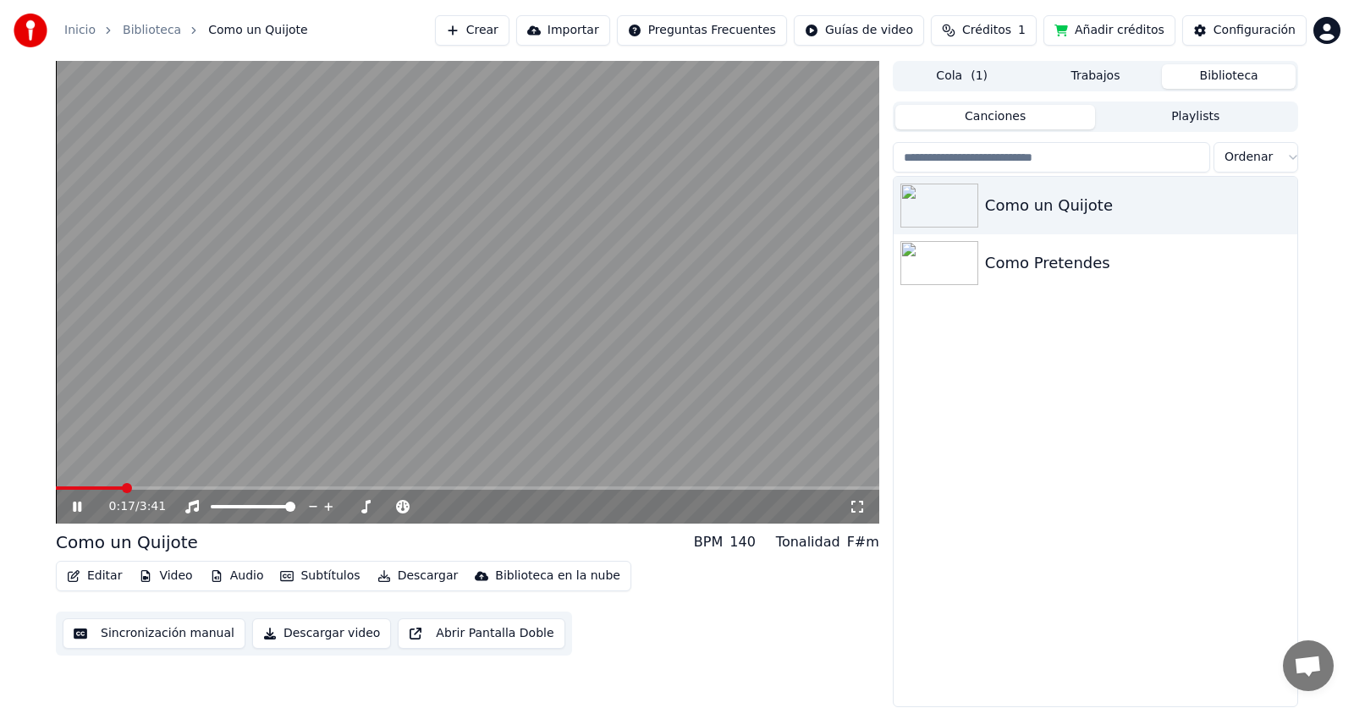
click at [378, 504] on div "0:17 / 3:41" at bounding box center [478, 506] width 739 height 17
click at [360, 511] on icon at bounding box center [365, 507] width 17 height 14
click at [423, 507] on span at bounding box center [426, 507] width 10 height 10
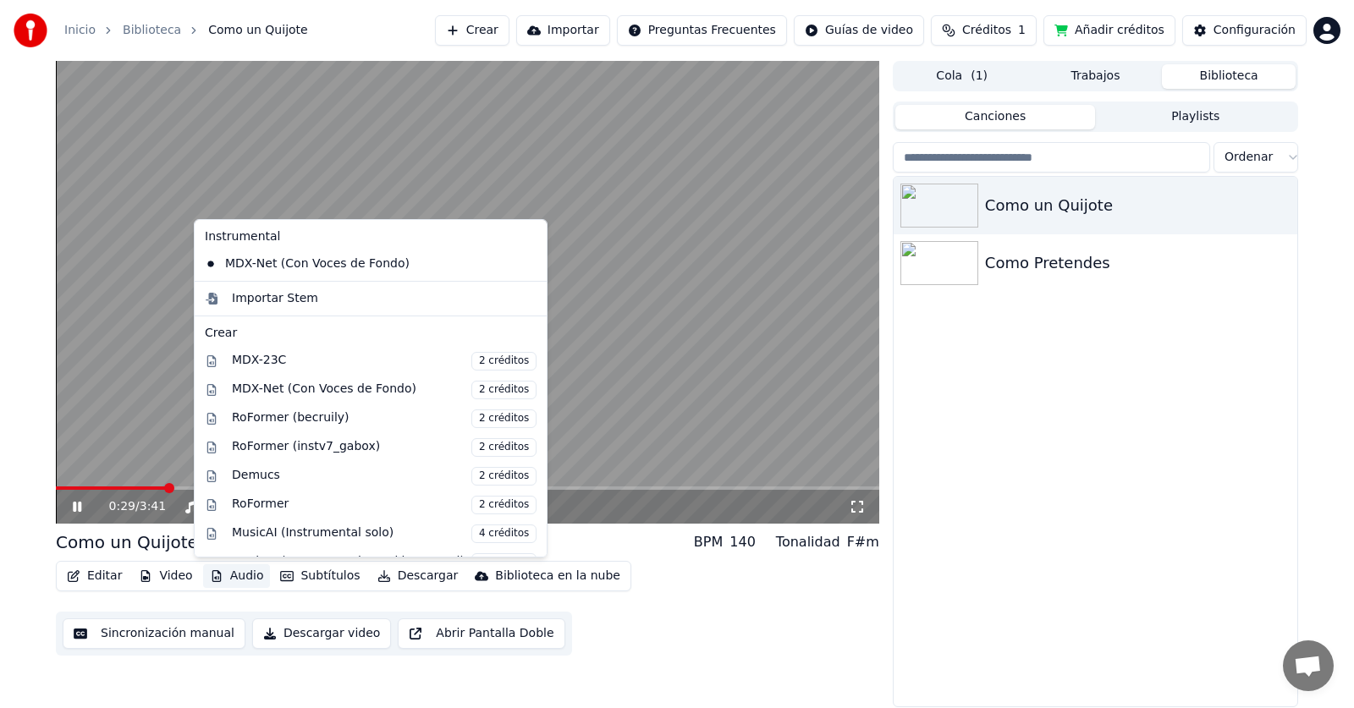
click at [242, 580] on button "Audio" at bounding box center [237, 576] width 68 height 24
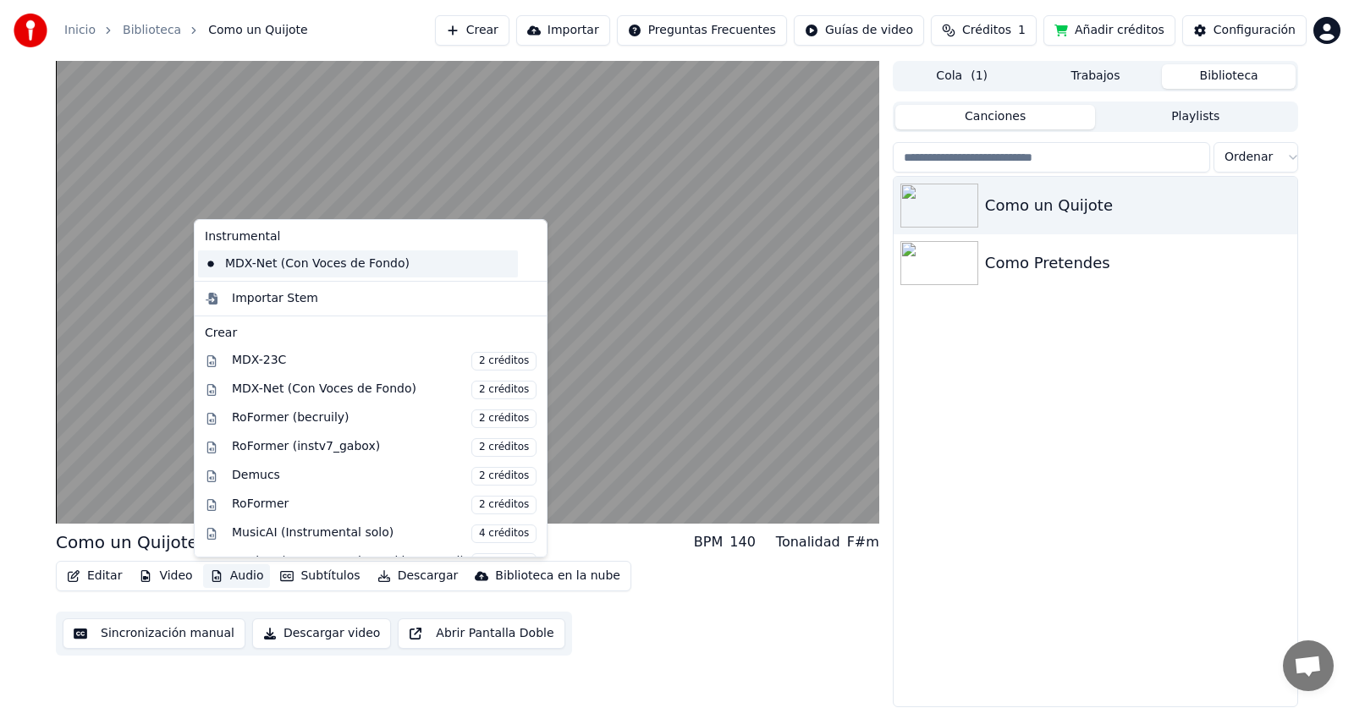
click at [370, 266] on div "MDX-Net (Con Voces de Fondo)" at bounding box center [358, 263] width 320 height 27
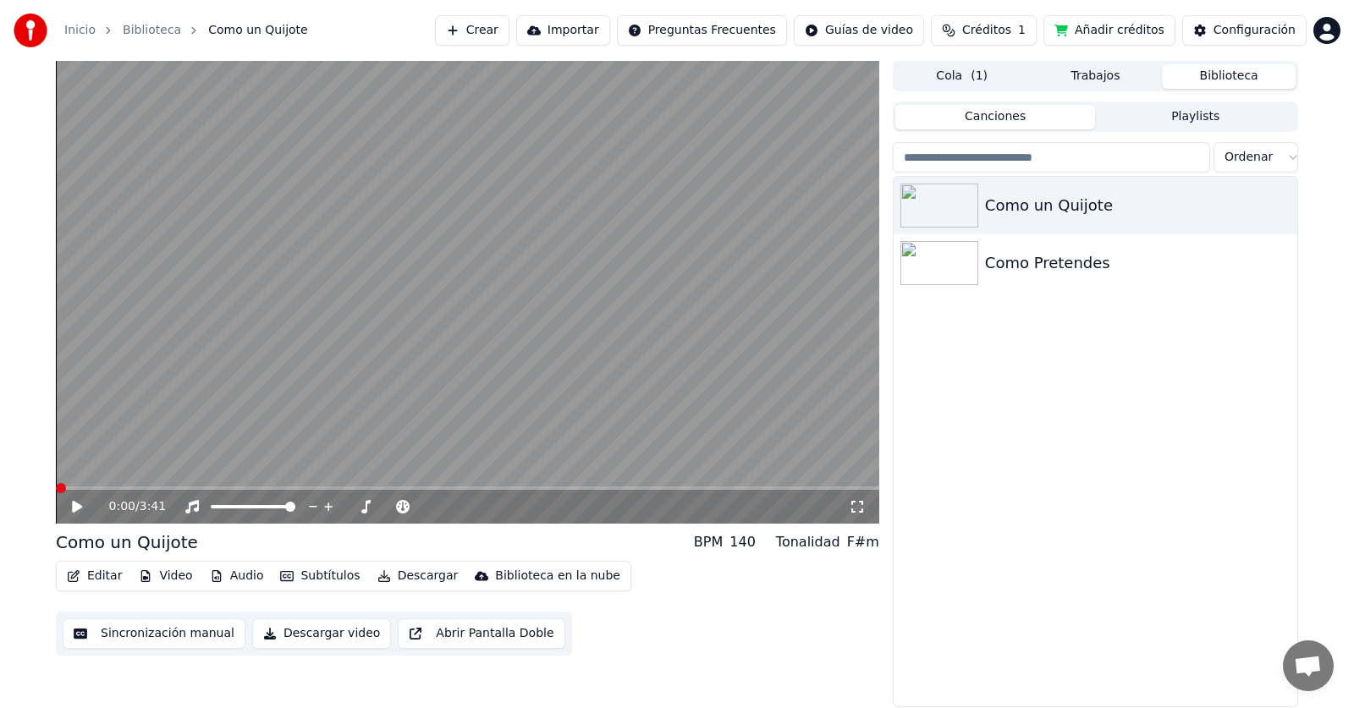
click at [74, 502] on icon at bounding box center [77, 507] width 10 height 12
click at [189, 506] on icon at bounding box center [192, 507] width 14 height 14
click at [189, 506] on icon at bounding box center [192, 507] width 17 height 14
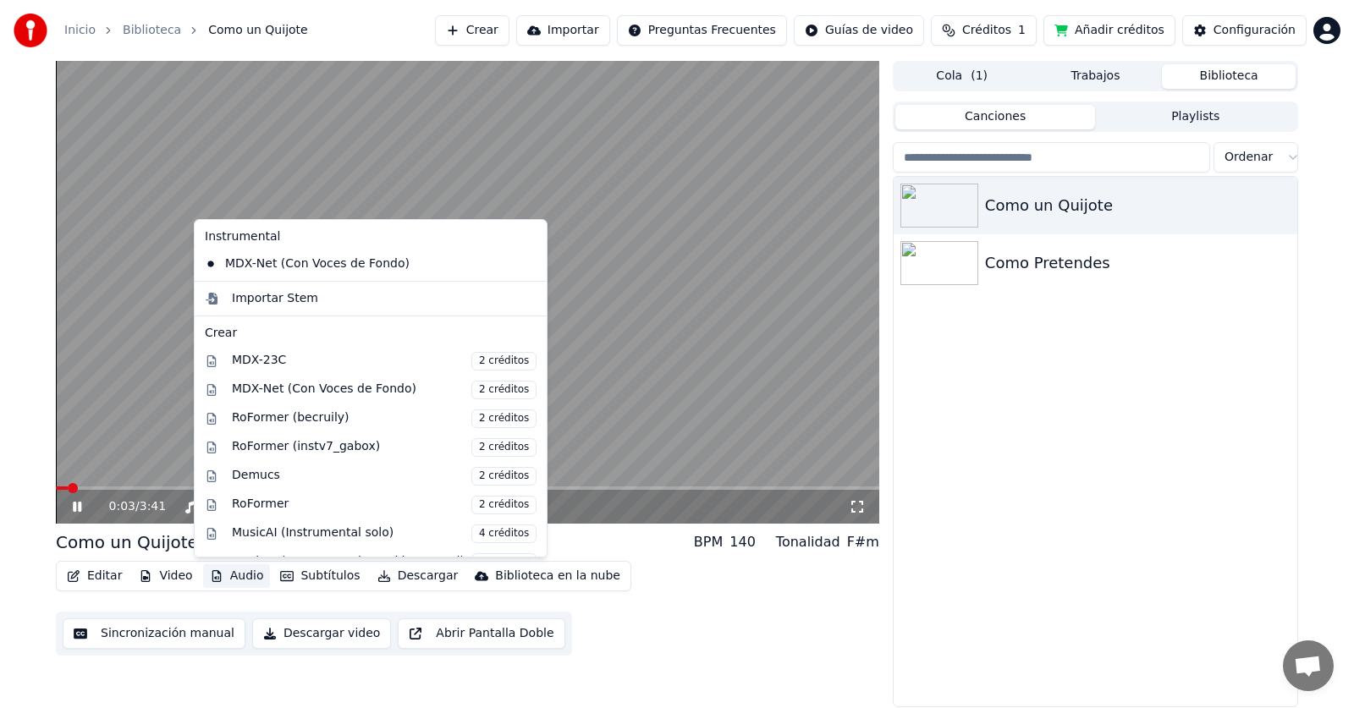
click at [243, 575] on button "Audio" at bounding box center [237, 576] width 68 height 24
click at [525, 266] on icon at bounding box center [534, 264] width 19 height 14
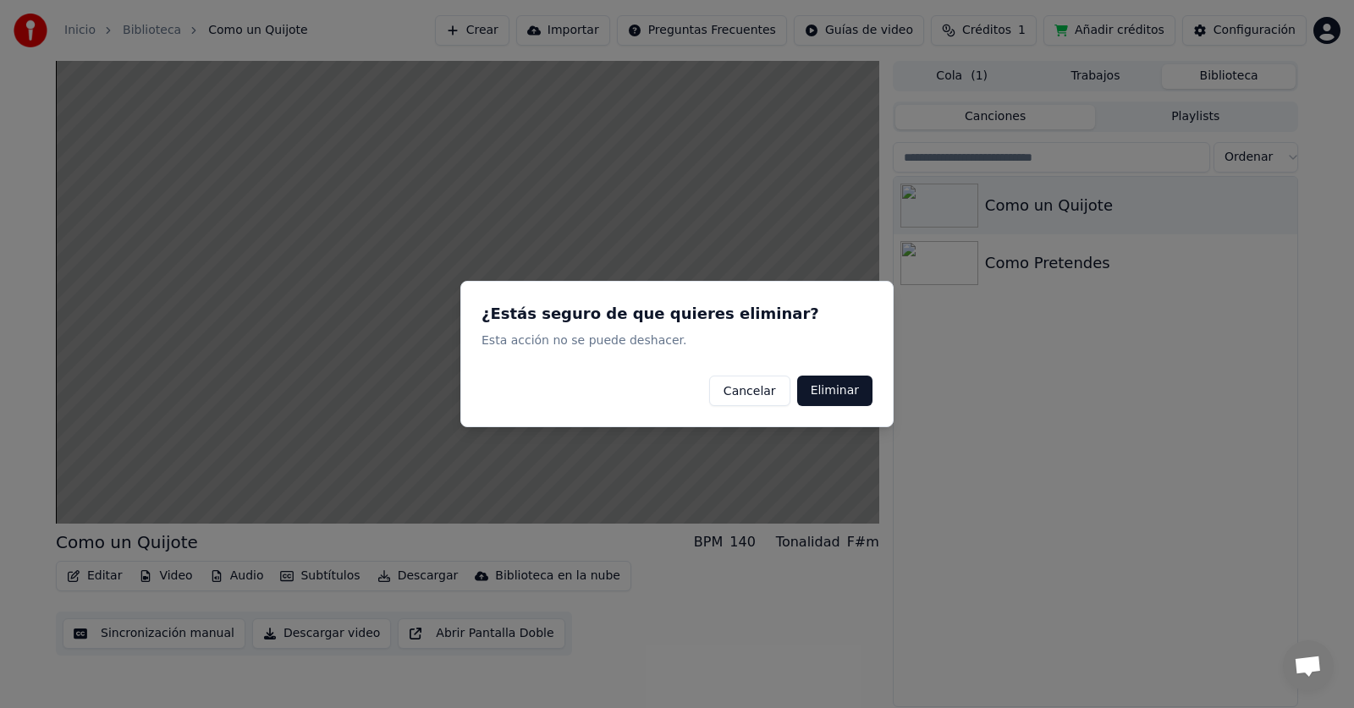
click at [857, 395] on button "Eliminar" at bounding box center [834, 391] width 75 height 30
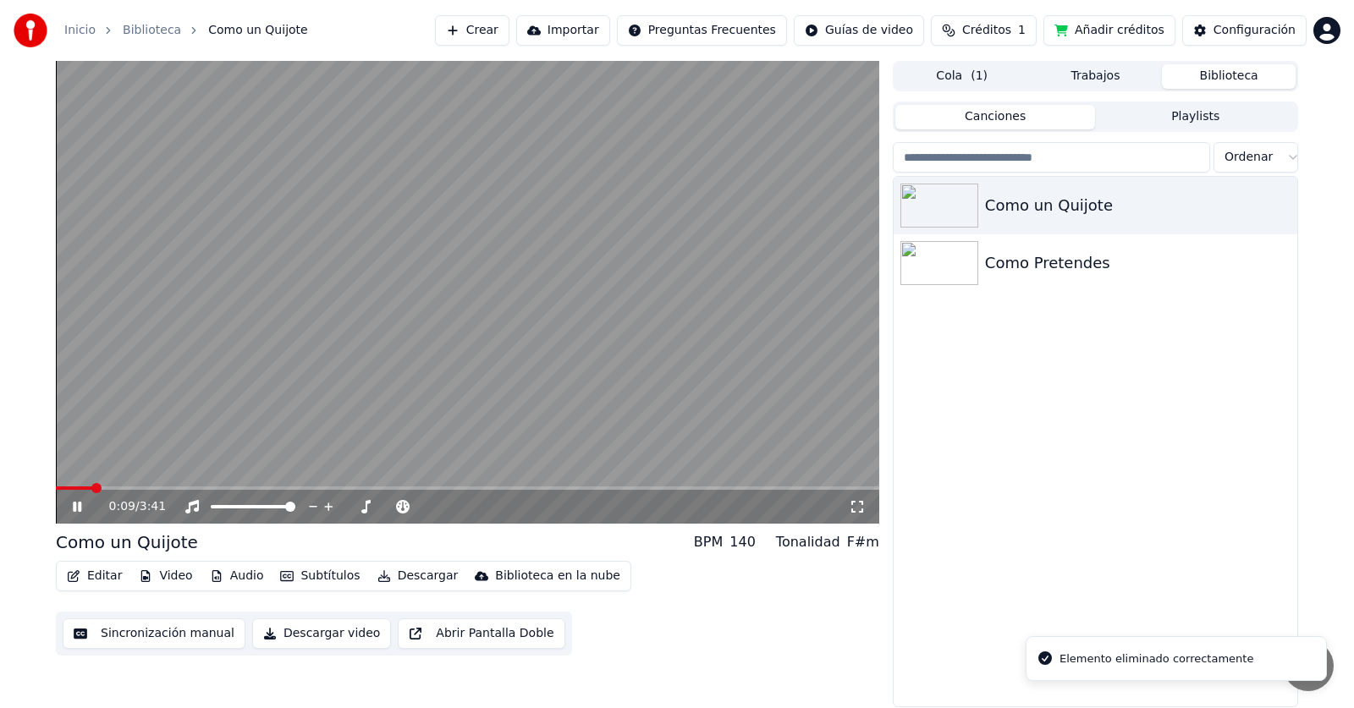
click at [80, 512] on icon at bounding box center [89, 507] width 40 height 14
click at [80, 509] on icon at bounding box center [89, 507] width 40 height 14
click at [56, 486] on span at bounding box center [56, 487] width 0 height 3
click at [996, 188] on div "Como un Quijote" at bounding box center [1095, 206] width 404 height 58
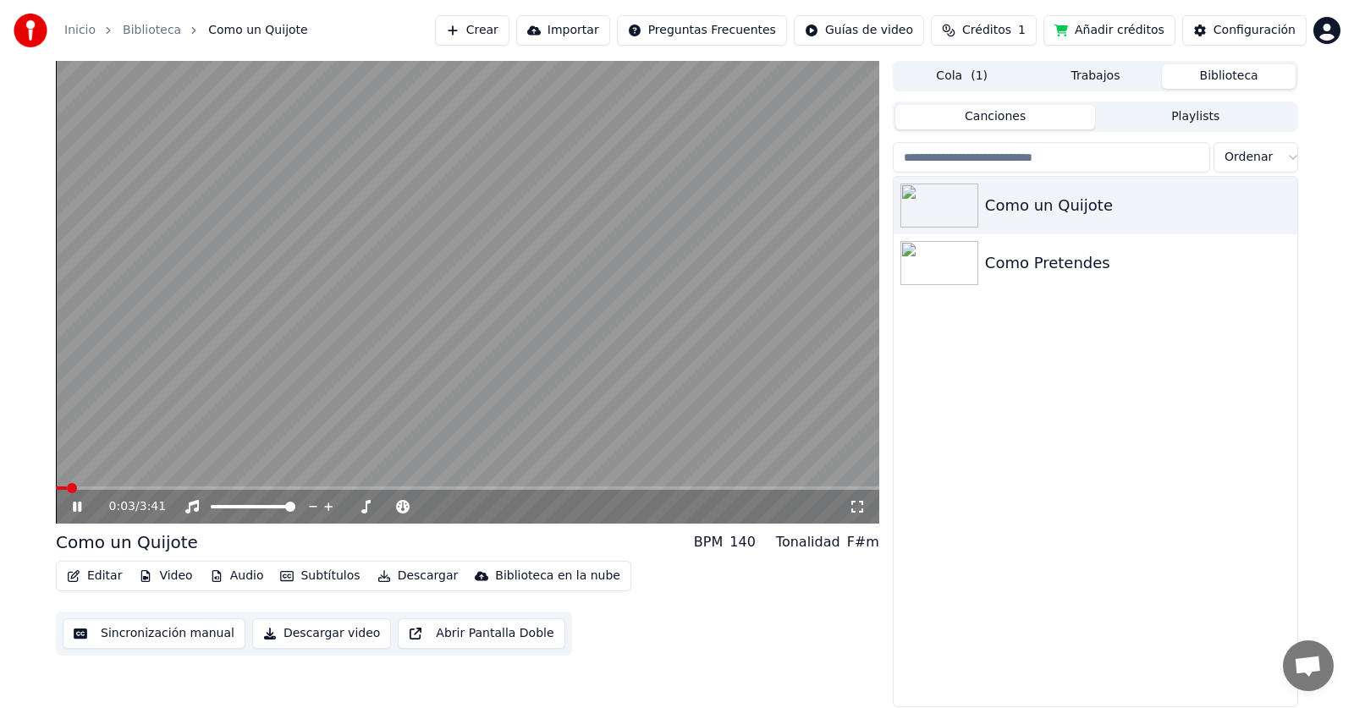
click at [1073, 73] on button "Trabajos" at bounding box center [1096, 76] width 134 height 25
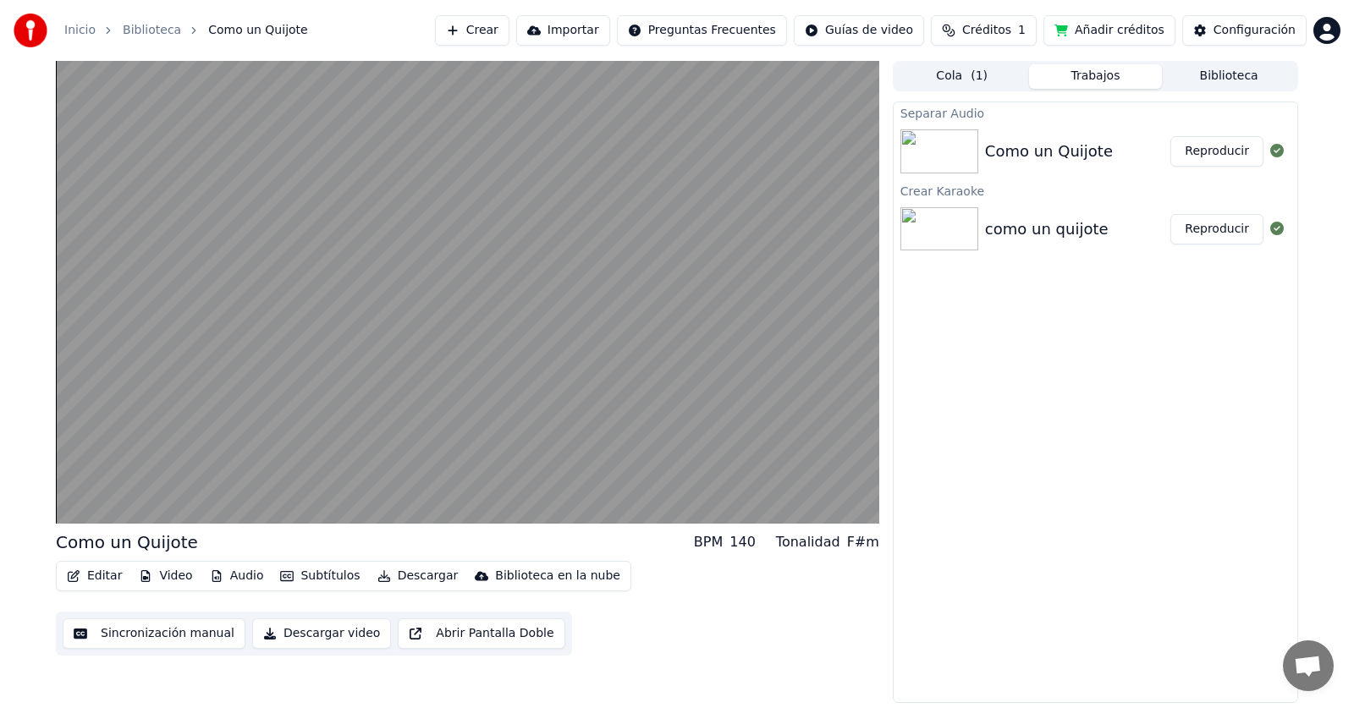
click at [980, 85] on button "Cola ( 1 )" at bounding box center [962, 76] width 134 height 25
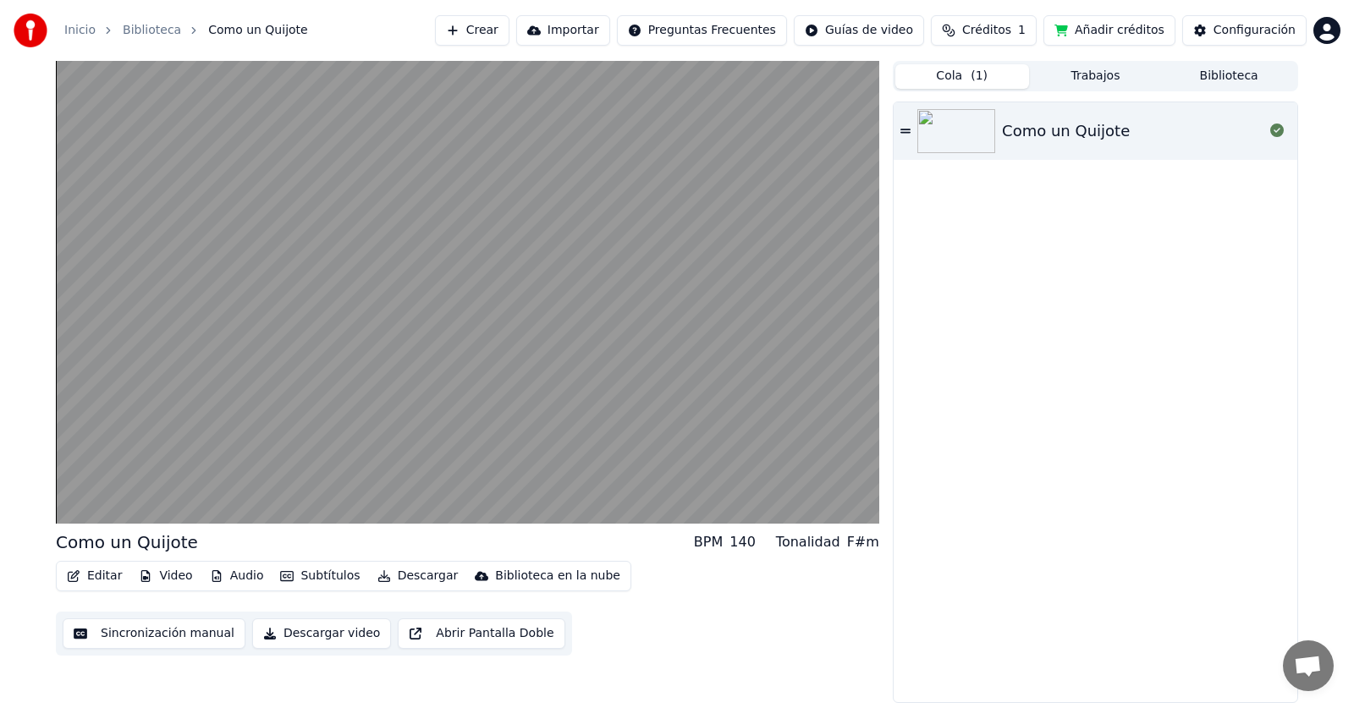
click at [1103, 81] on button "Trabajos" at bounding box center [1096, 76] width 134 height 25
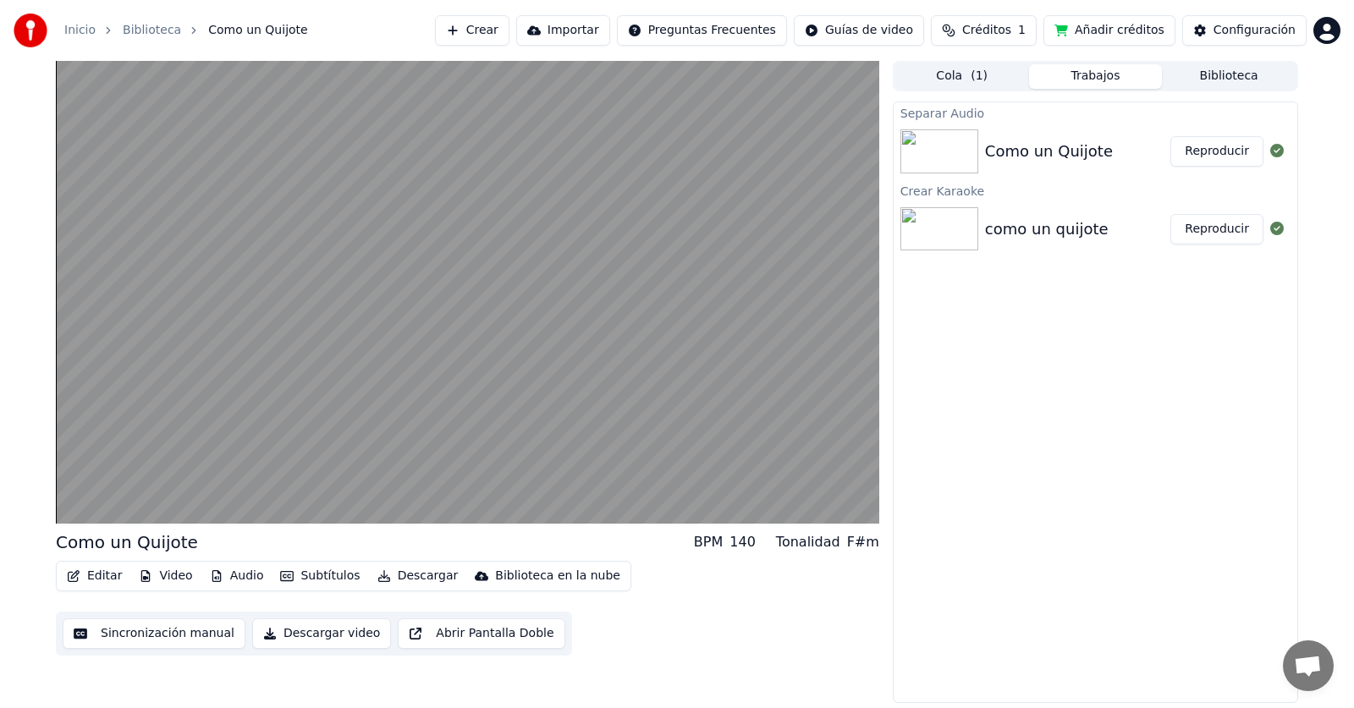
click at [1068, 151] on div "Como un Quijote" at bounding box center [1049, 152] width 128 height 24
click at [978, 161] on div at bounding box center [942, 151] width 85 height 44
click at [1219, 154] on button "Reproducir" at bounding box center [1216, 151] width 93 height 30
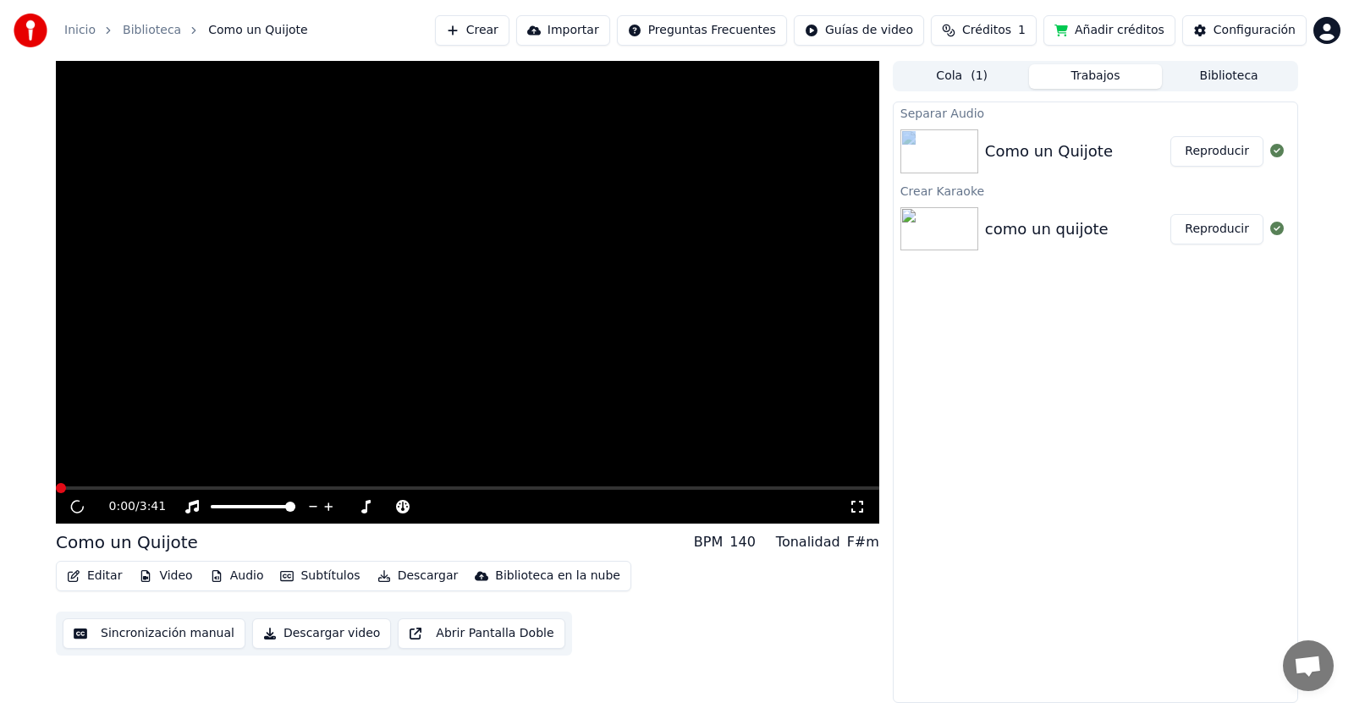
click at [238, 585] on button "Audio" at bounding box center [237, 576] width 68 height 24
click at [1131, 387] on div "Separar Audio Como un Quijote Reproducir Crear Karaoke como un quijote Reproduc…" at bounding box center [1095, 403] width 405 height 602
click at [1272, 157] on icon at bounding box center [1277, 151] width 14 height 14
click at [1276, 157] on icon at bounding box center [1277, 151] width 14 height 14
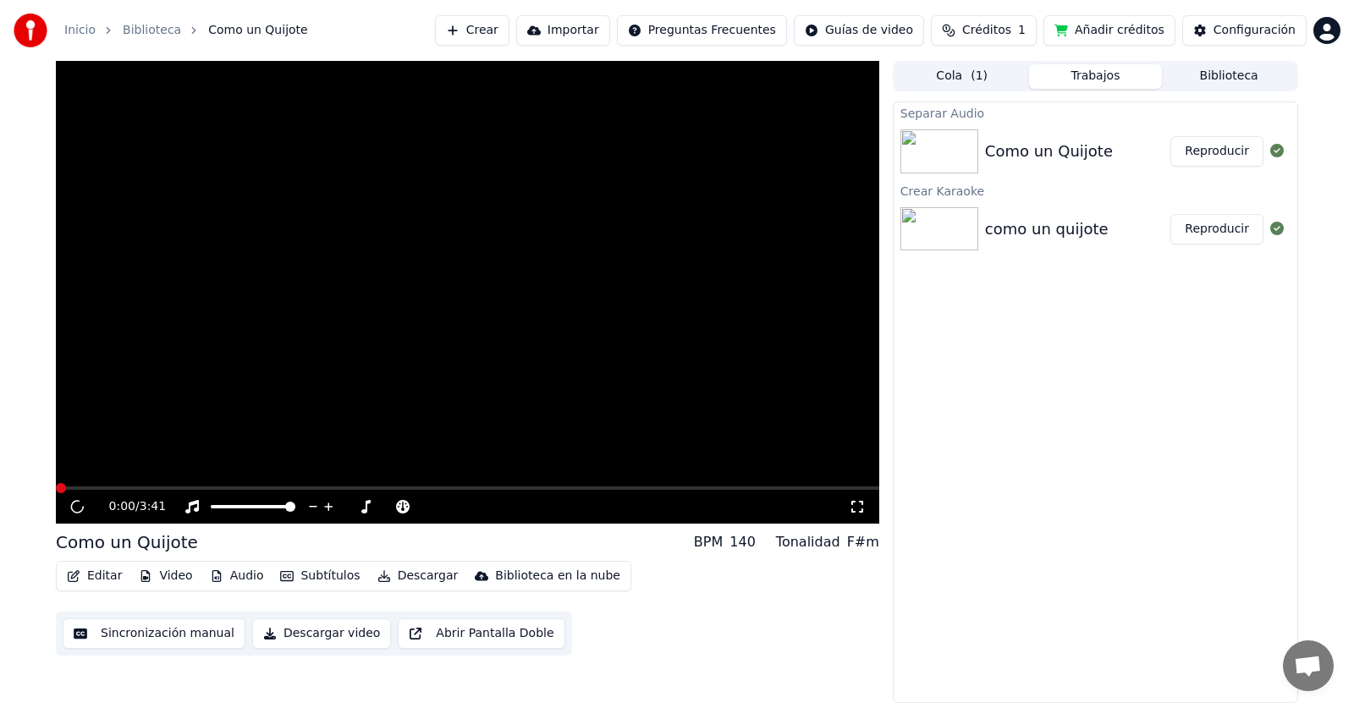
click at [1276, 157] on icon at bounding box center [1277, 151] width 14 height 14
click at [987, 150] on div "Como un Quijote" at bounding box center [1049, 152] width 128 height 24
click at [80, 508] on icon at bounding box center [77, 506] width 16 height 17
click at [1214, 162] on button "Reproducir" at bounding box center [1216, 151] width 93 height 30
click at [1221, 235] on button "Reproducir" at bounding box center [1216, 229] width 93 height 30
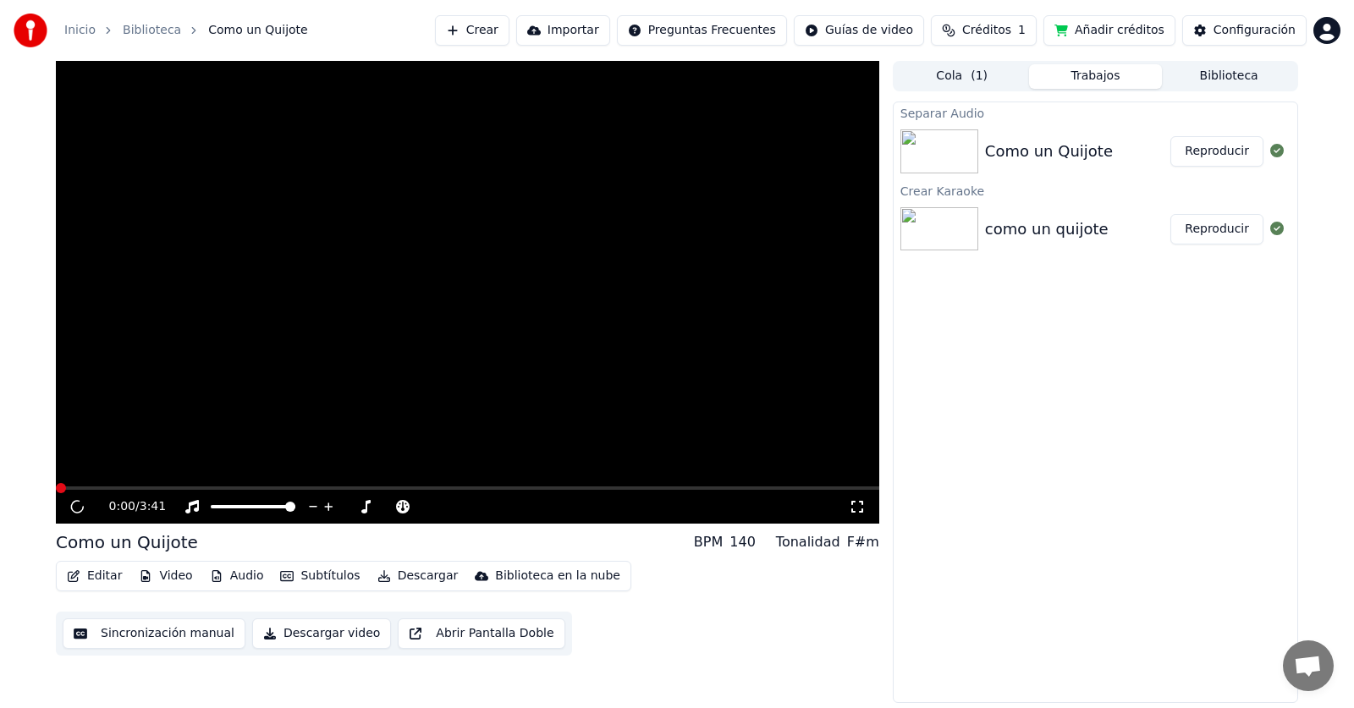
click at [1222, 235] on button "Reproducir" at bounding box center [1216, 229] width 93 height 30
click at [1222, 234] on button "Reproducir" at bounding box center [1216, 229] width 93 height 30
click at [1222, 232] on button "Reproducir" at bounding box center [1216, 229] width 93 height 30
click at [981, 228] on div at bounding box center [942, 229] width 85 height 44
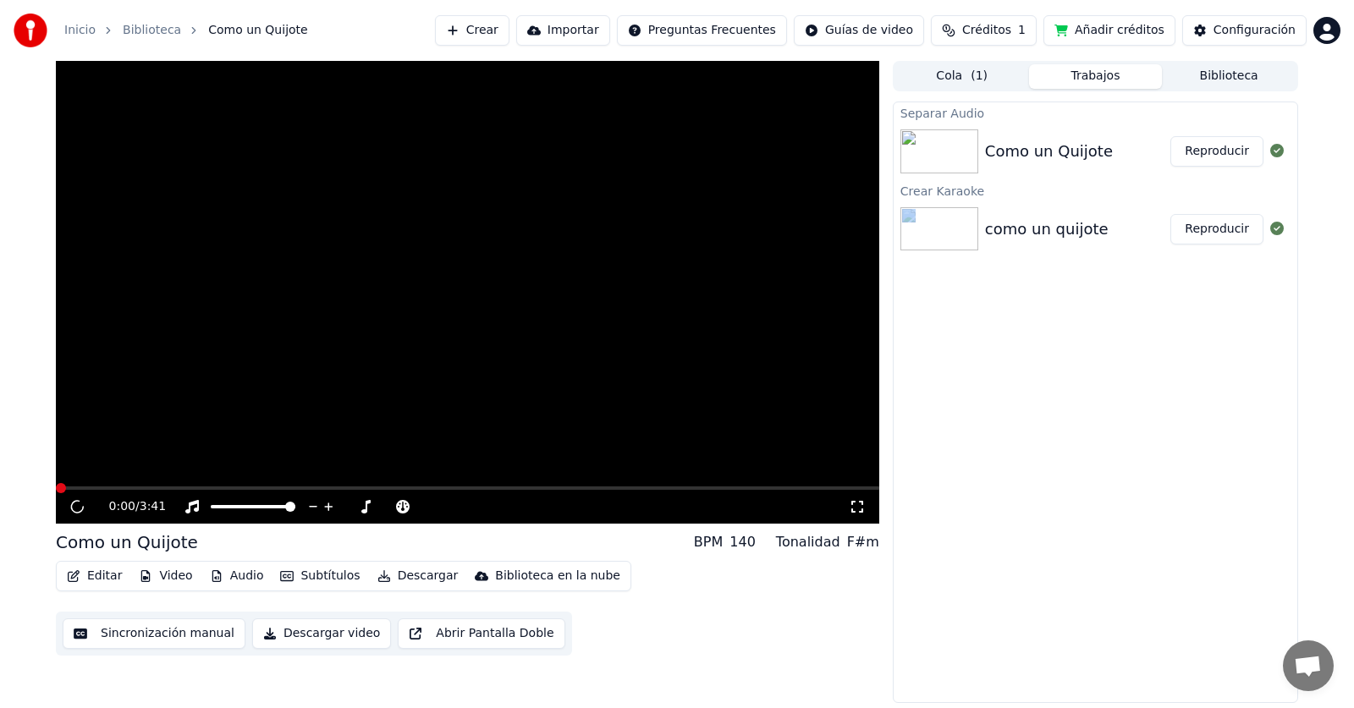
click at [981, 228] on div at bounding box center [942, 229] width 85 height 44
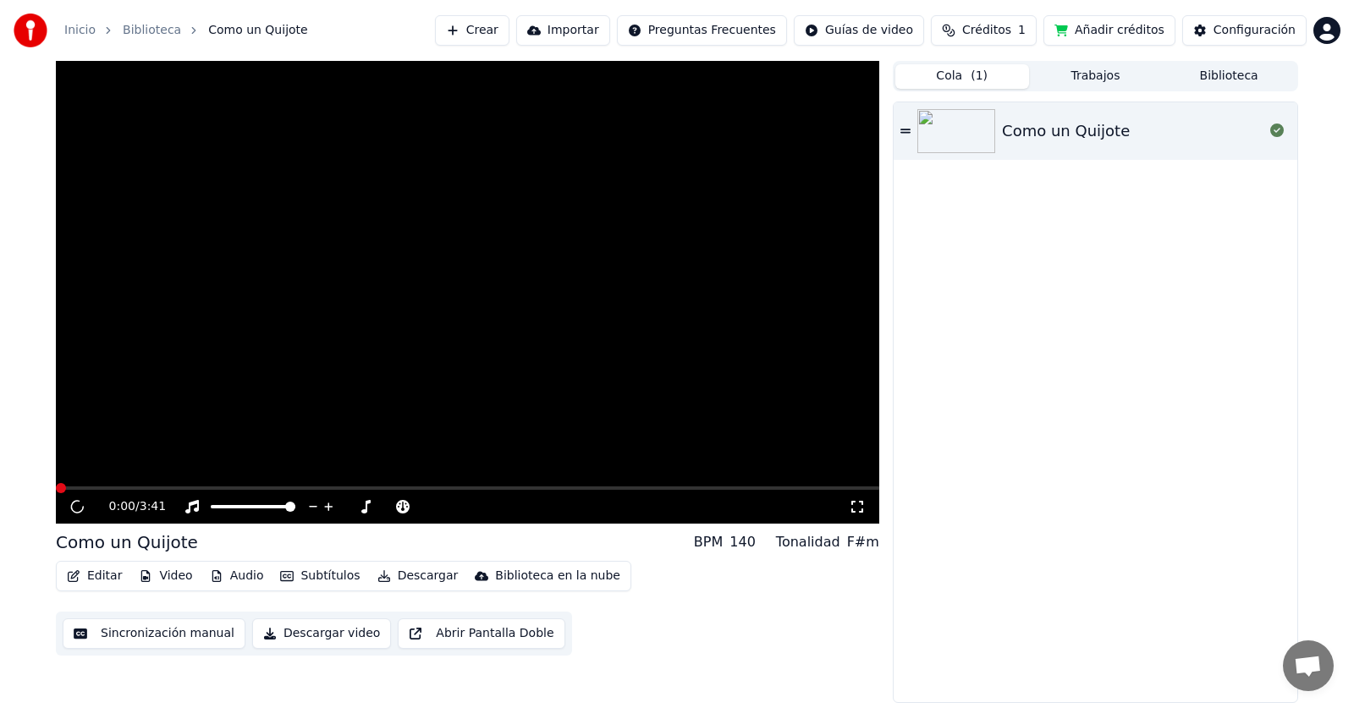
click at [961, 84] on button "Cola ( 1 )" at bounding box center [962, 76] width 134 height 25
click at [993, 146] on img at bounding box center [956, 131] width 78 height 44
click at [970, 140] on img at bounding box center [956, 131] width 78 height 44
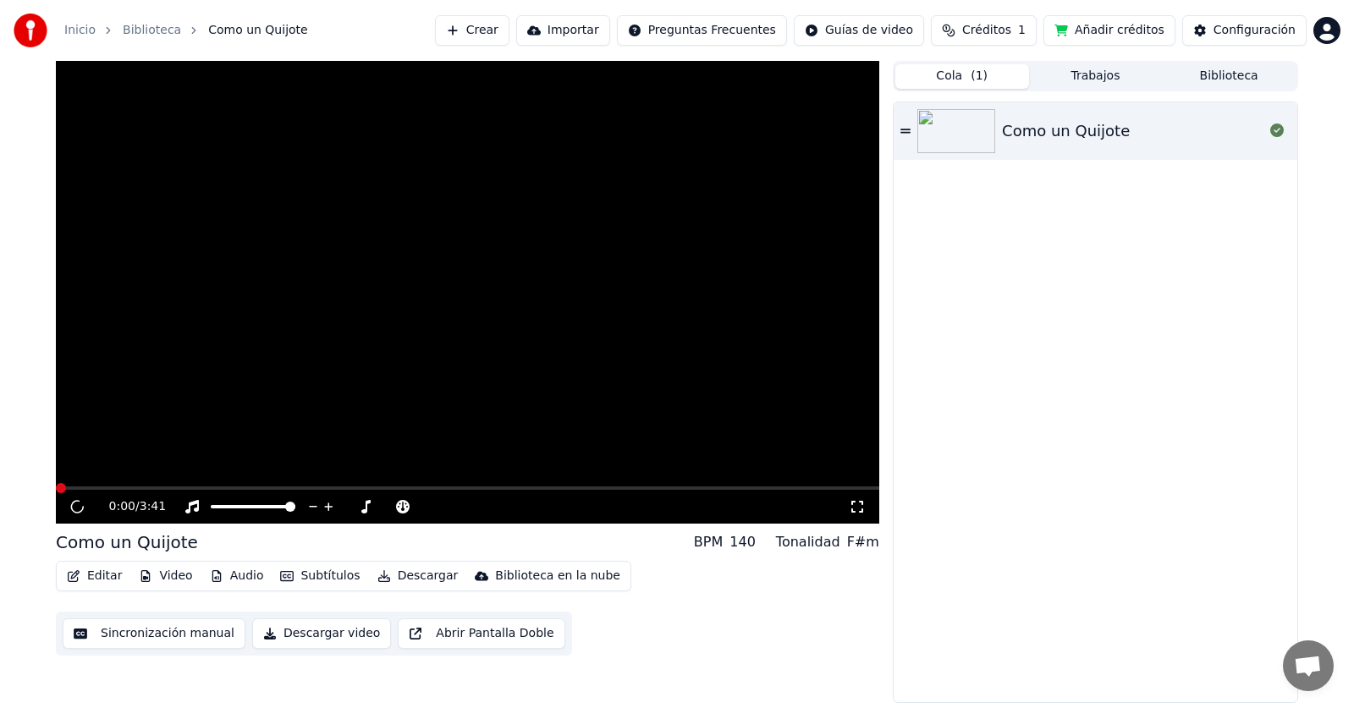
click at [74, 508] on icon at bounding box center [77, 506] width 16 height 17
click at [738, 340] on video at bounding box center [467, 292] width 823 height 463
click at [651, 325] on video at bounding box center [467, 292] width 823 height 463
click at [962, 135] on img at bounding box center [956, 131] width 78 height 44
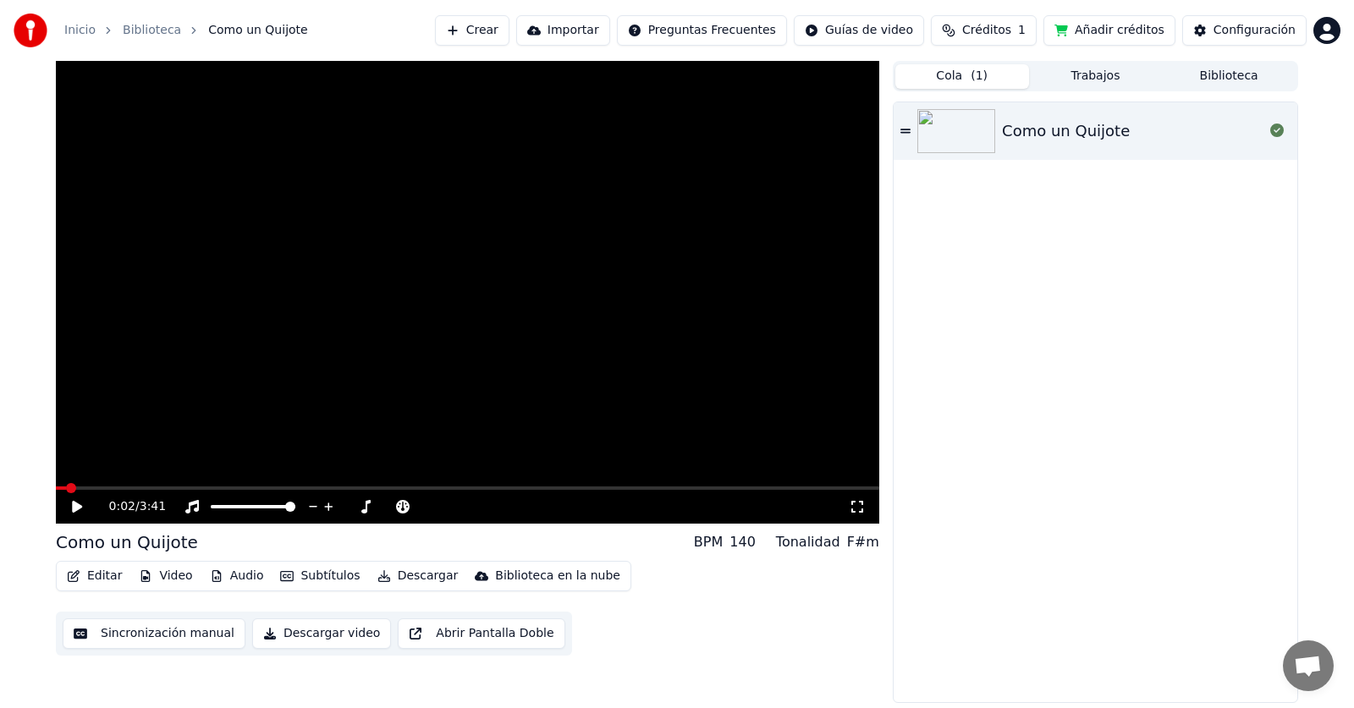
click at [69, 508] on div "0:02 / 3:41" at bounding box center [468, 506] width 810 height 17
click at [73, 508] on icon at bounding box center [89, 507] width 40 height 14
click at [903, 131] on icon at bounding box center [905, 131] width 10 height 12
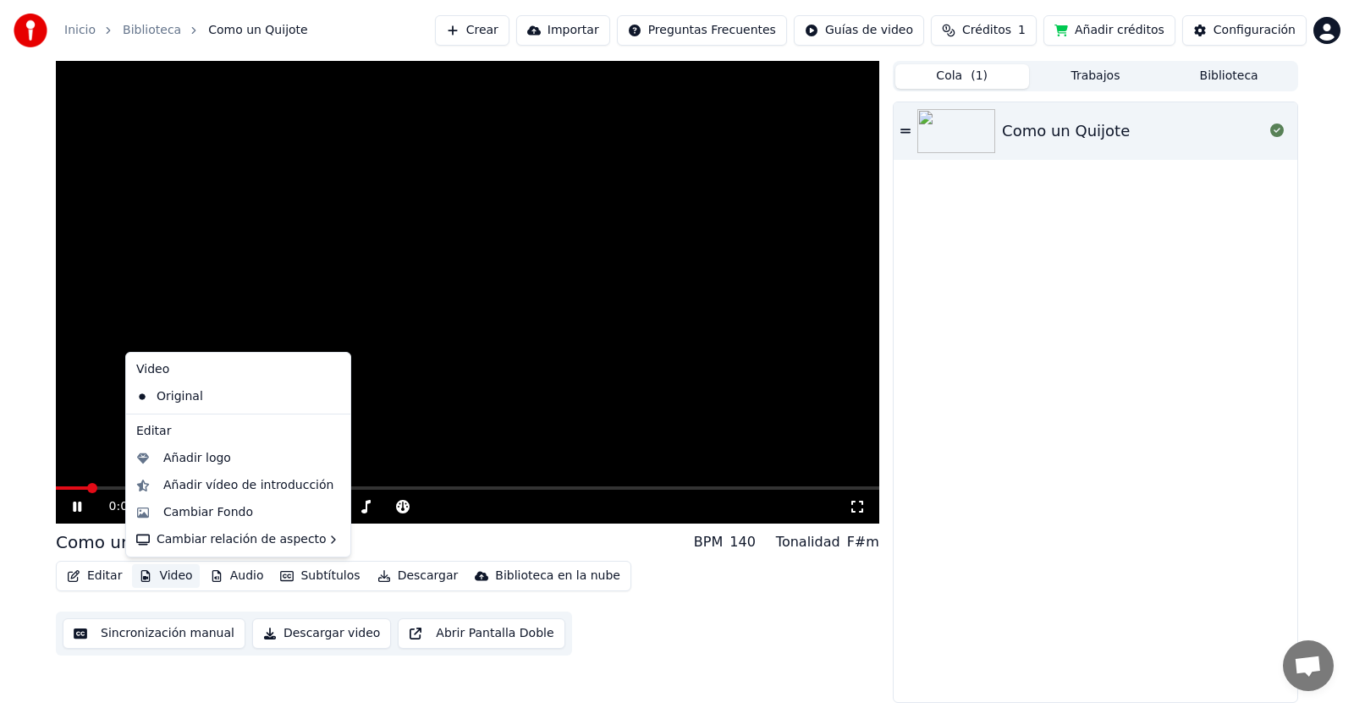
click at [151, 580] on button "Video" at bounding box center [165, 576] width 67 height 24
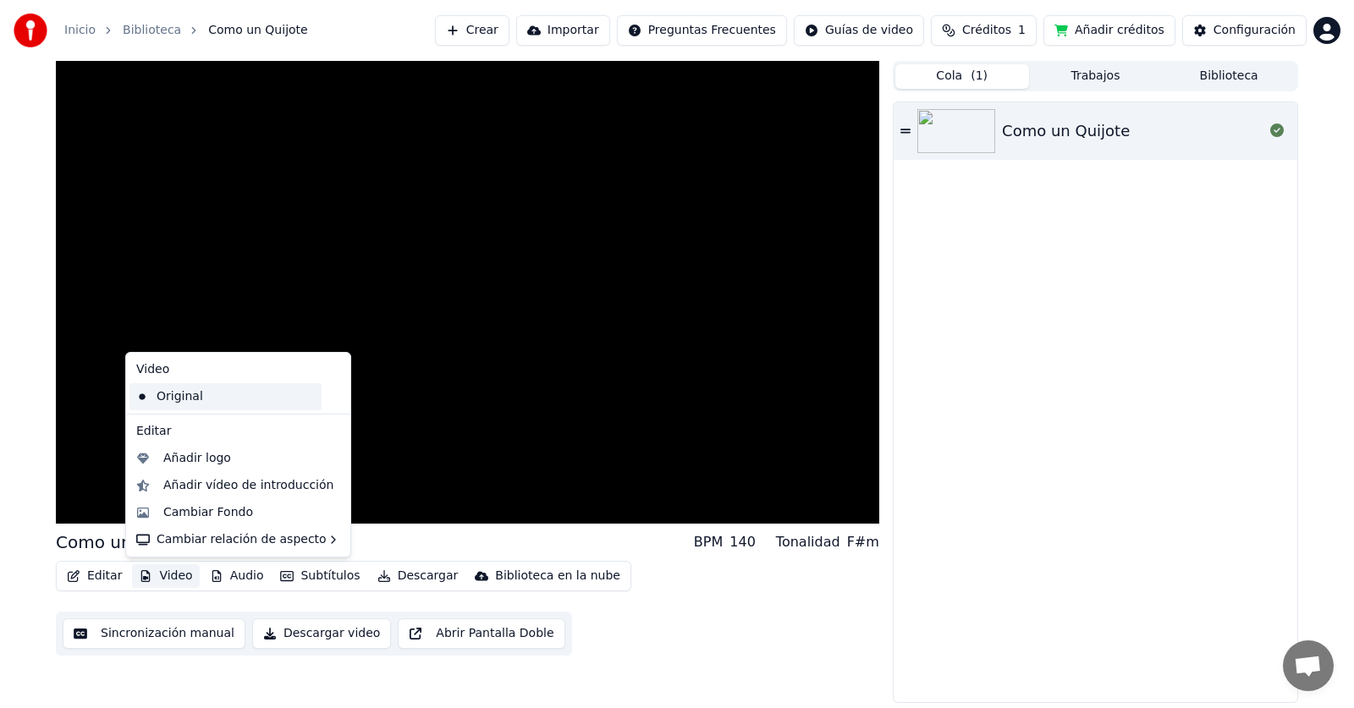
click at [179, 397] on div "Original" at bounding box center [225, 396] width 192 height 27
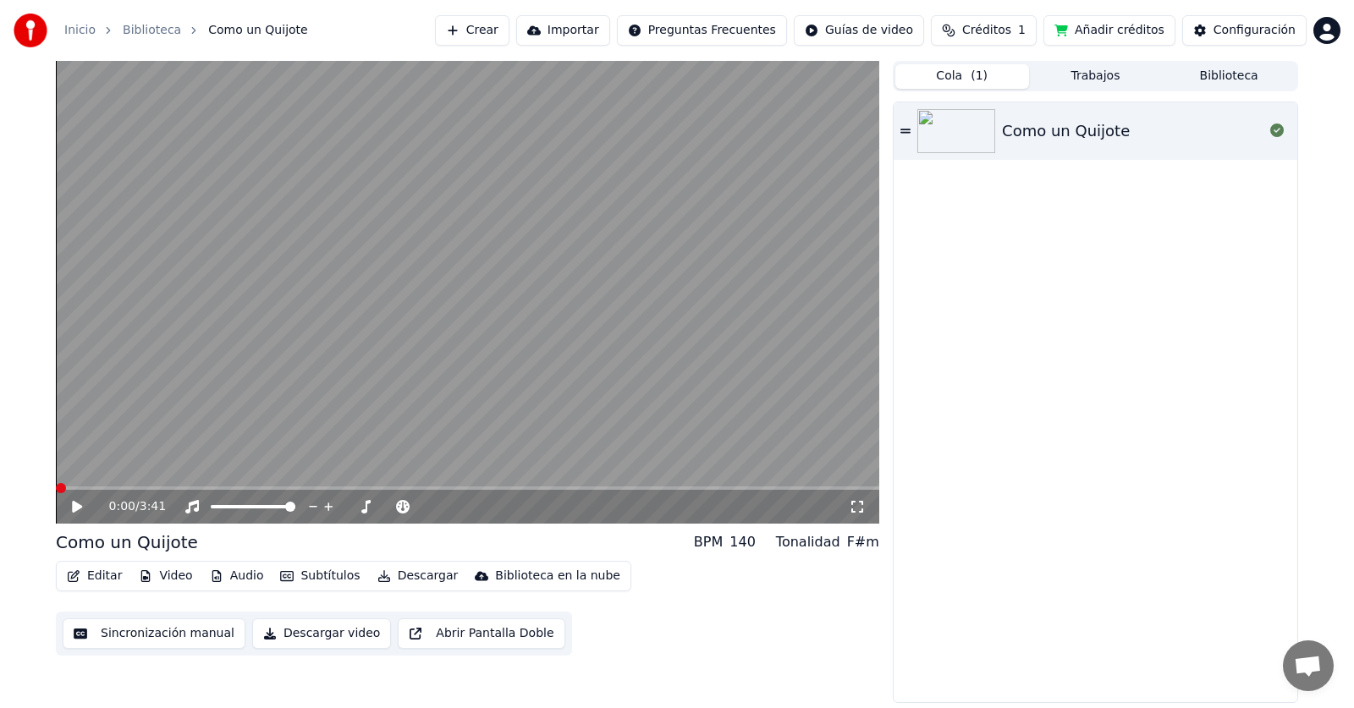
click at [77, 503] on icon at bounding box center [77, 507] width 10 height 12
click at [157, 574] on button "Video" at bounding box center [165, 576] width 67 height 24
click at [964, 403] on div "Como un Quijote" at bounding box center [1095, 402] width 404 height 600
click at [295, 508] on span at bounding box center [253, 506] width 85 height 3
click at [238, 577] on button "Audio" at bounding box center [237, 576] width 68 height 24
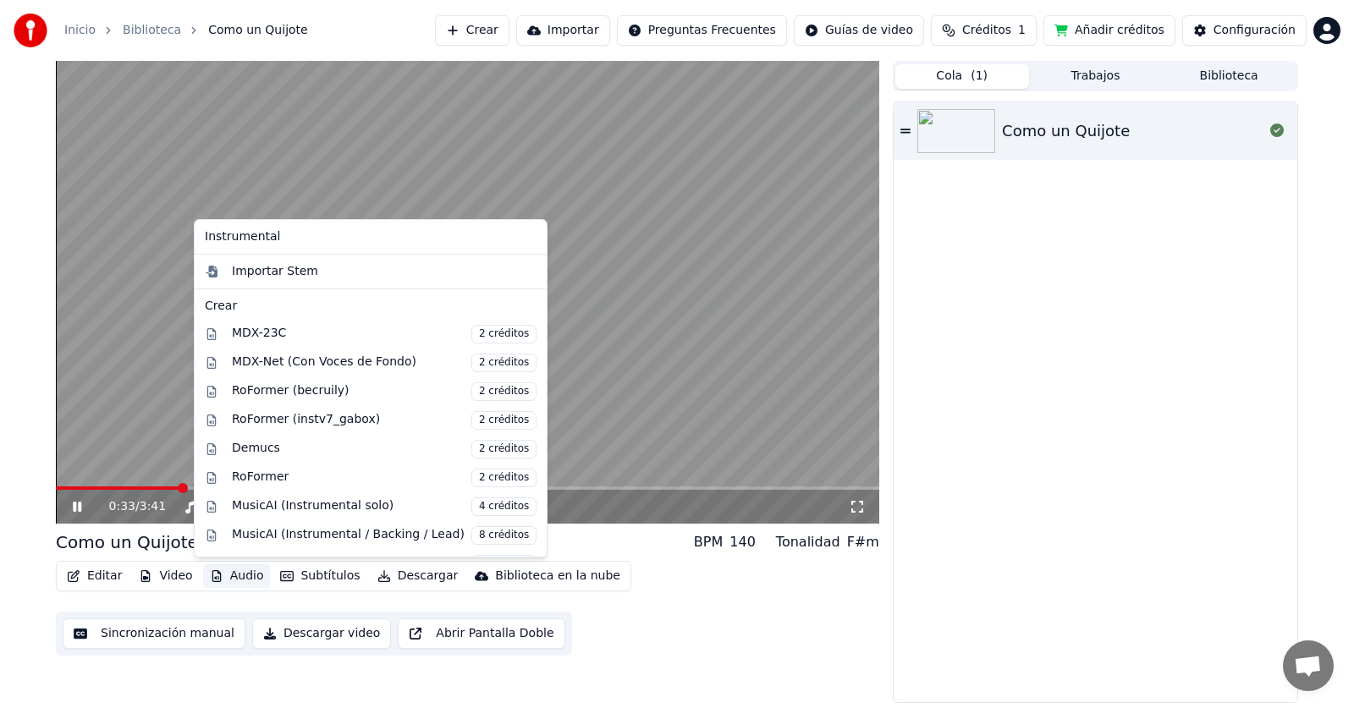
click at [299, 246] on div "Instrumental" at bounding box center [370, 236] width 345 height 27
click at [1015, 376] on div "Como un Quijote" at bounding box center [1095, 402] width 404 height 600
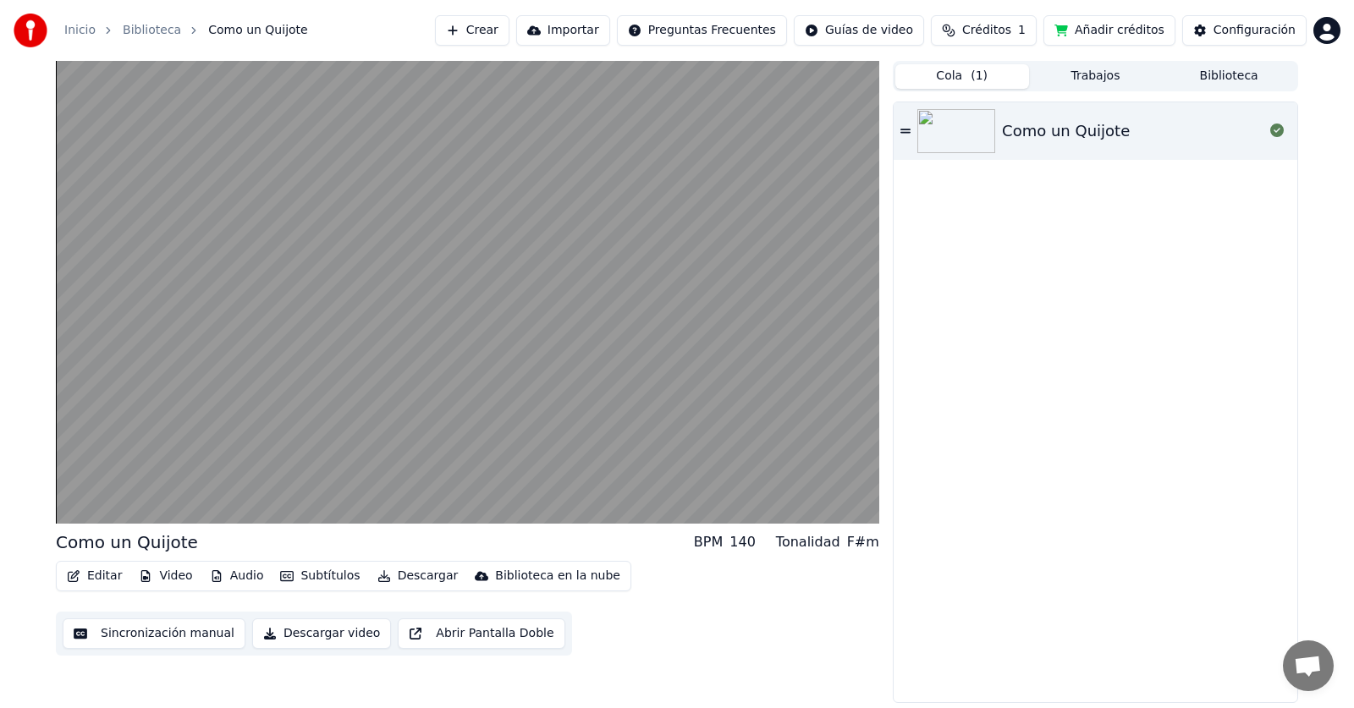
click at [918, 126] on img at bounding box center [956, 131] width 78 height 44
click at [1292, 129] on div "Como un Quijote" at bounding box center [1095, 131] width 404 height 58
click at [1266, 133] on div at bounding box center [1276, 131] width 27 height 20
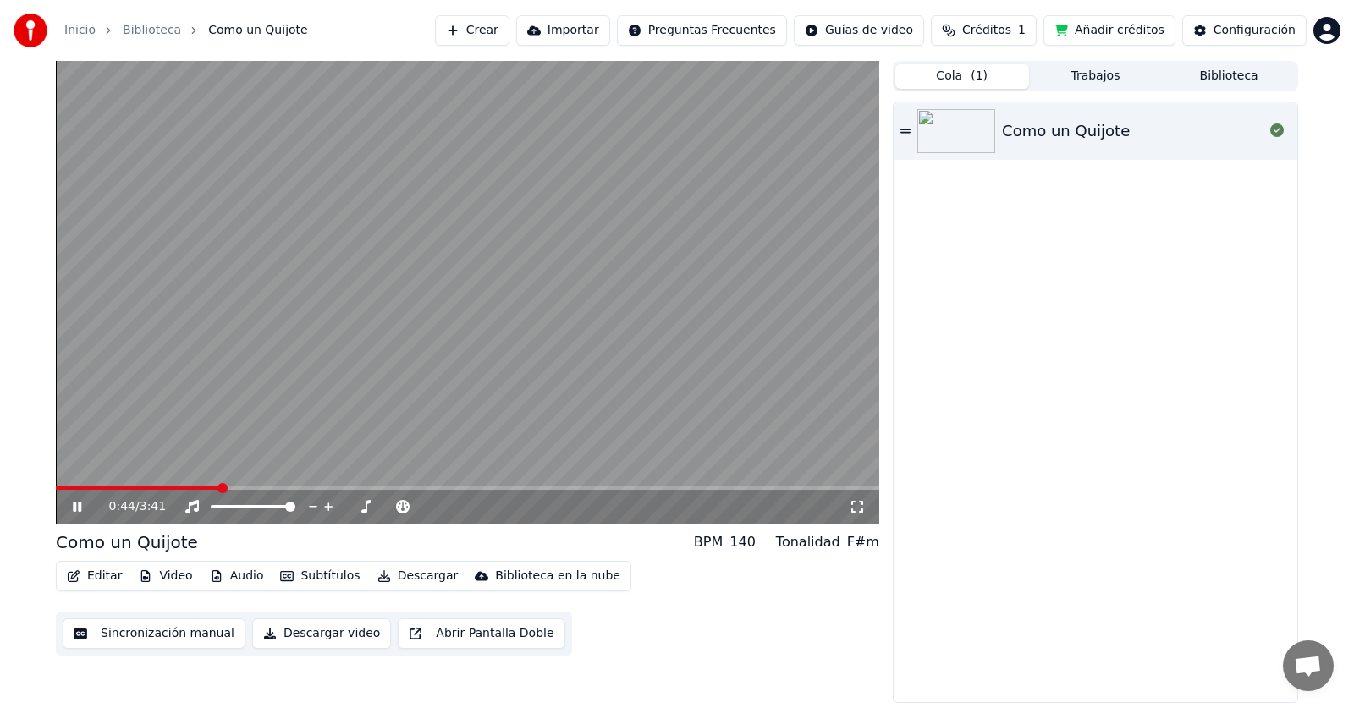
click at [77, 507] on icon at bounding box center [89, 507] width 40 height 14
click at [83, 36] on link "Inicio" at bounding box center [79, 30] width 31 height 17
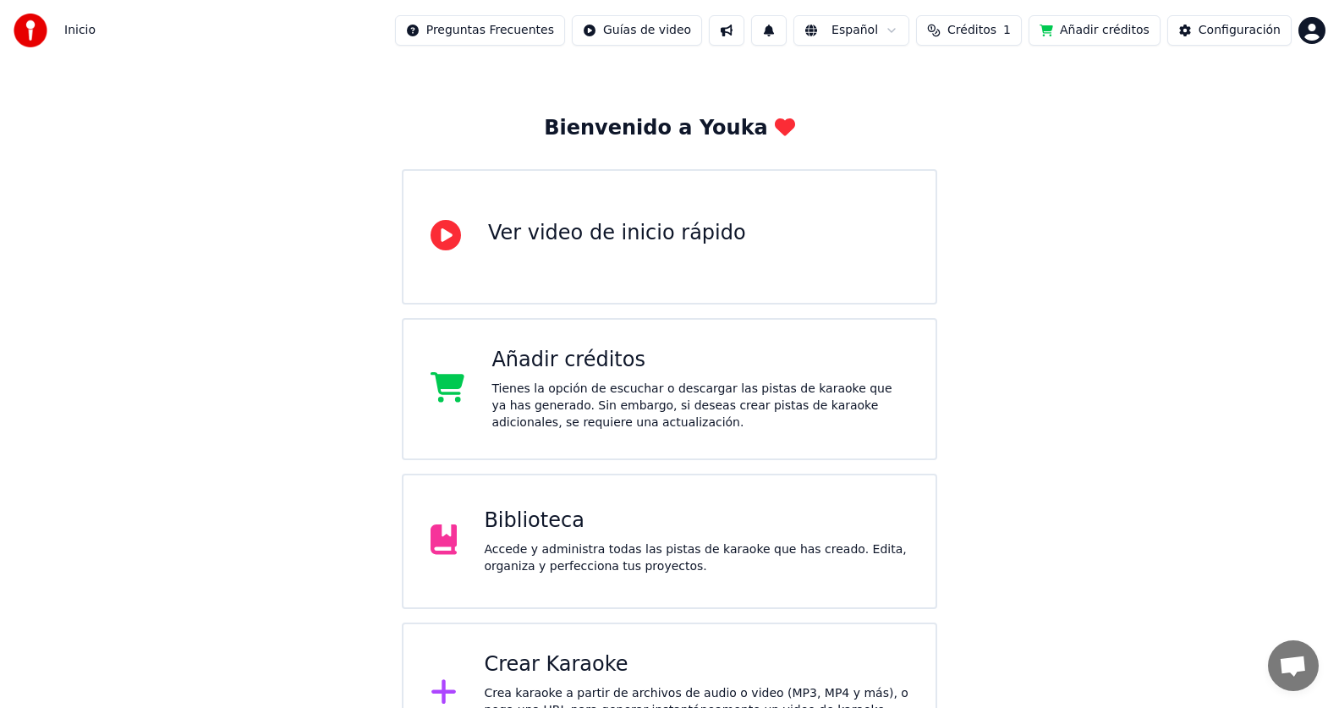
scroll to position [97, 0]
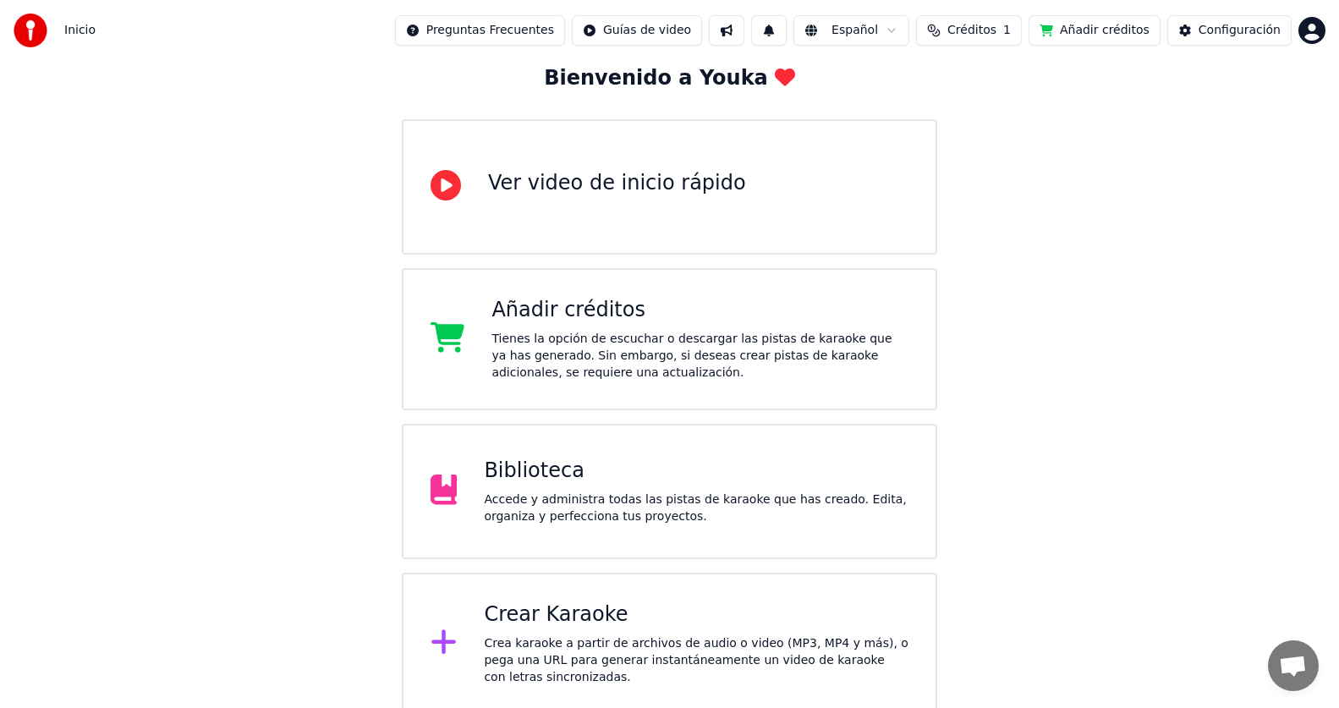
click at [626, 488] on div "Biblioteca Accede y administra todas las pistas de karaoke que has creado. Edit…" at bounding box center [696, 492] width 425 height 68
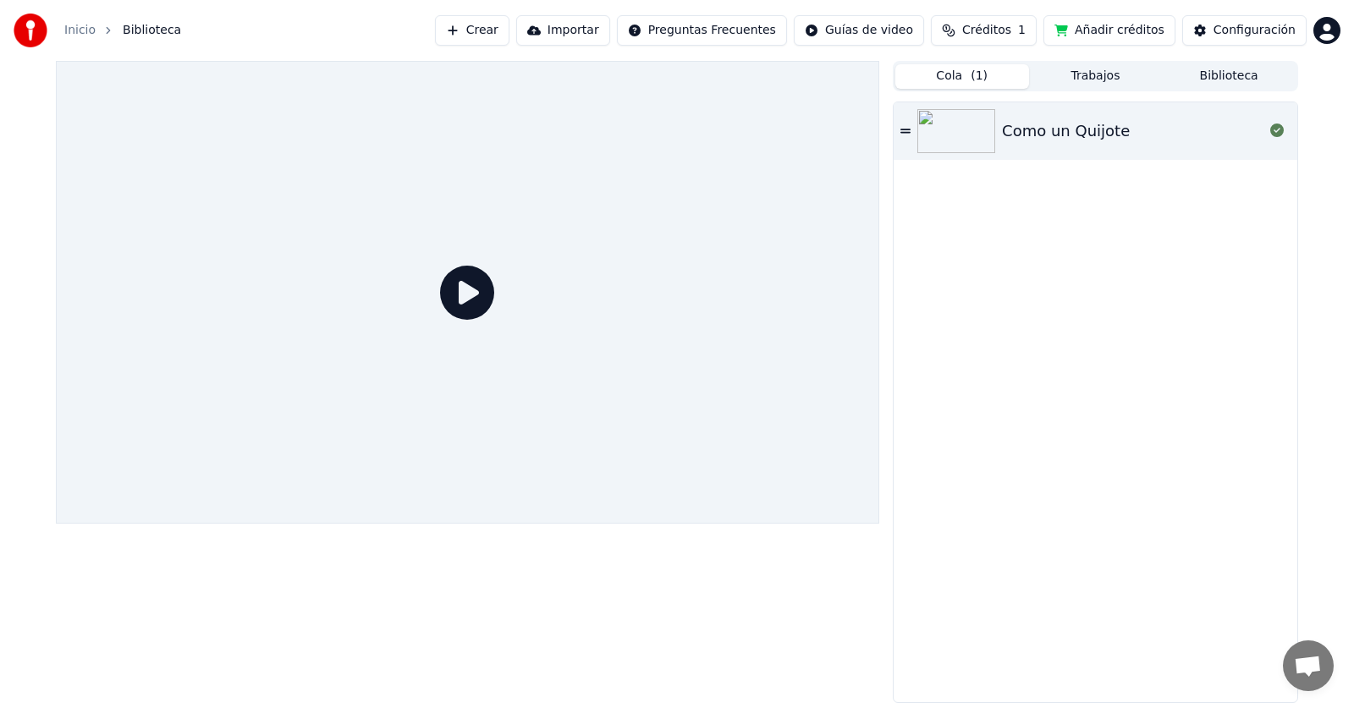
click at [1056, 294] on div "Como un Quijote" at bounding box center [1095, 402] width 404 height 600
click at [1125, 79] on button "Trabajos" at bounding box center [1096, 76] width 134 height 25
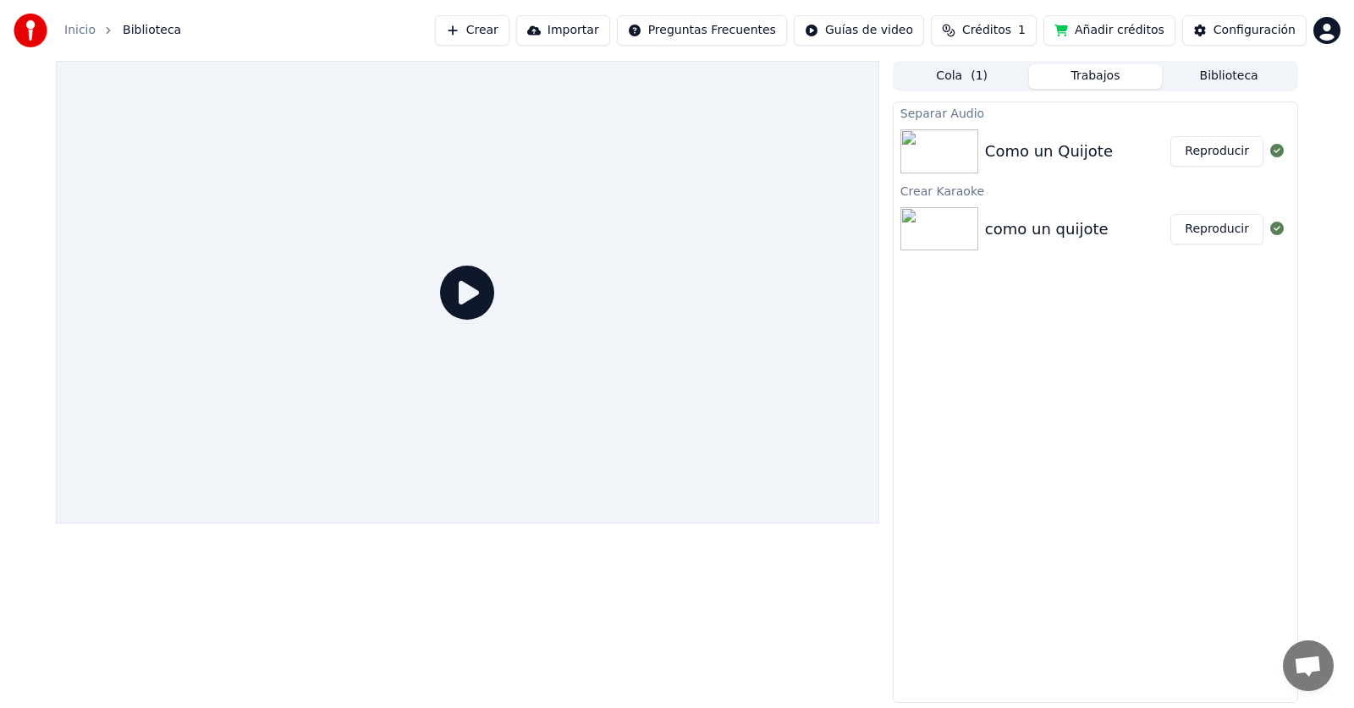
click at [953, 152] on img at bounding box center [939, 151] width 78 height 44
click at [1061, 157] on div "Como un Quijote" at bounding box center [1049, 152] width 128 height 24
click at [1222, 158] on button "Reproducir" at bounding box center [1216, 151] width 93 height 30
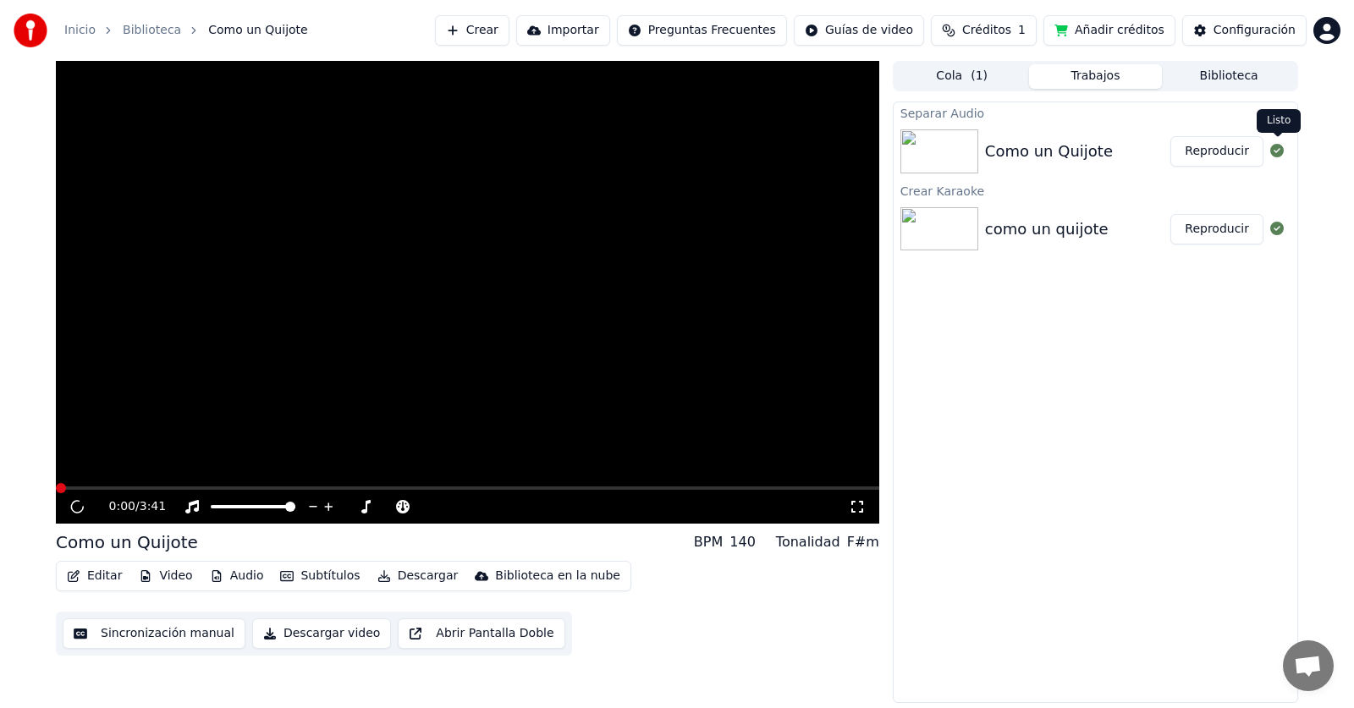
click at [1274, 152] on icon at bounding box center [1277, 151] width 14 height 14
click at [1103, 74] on button "Trabajos" at bounding box center [1096, 76] width 134 height 25
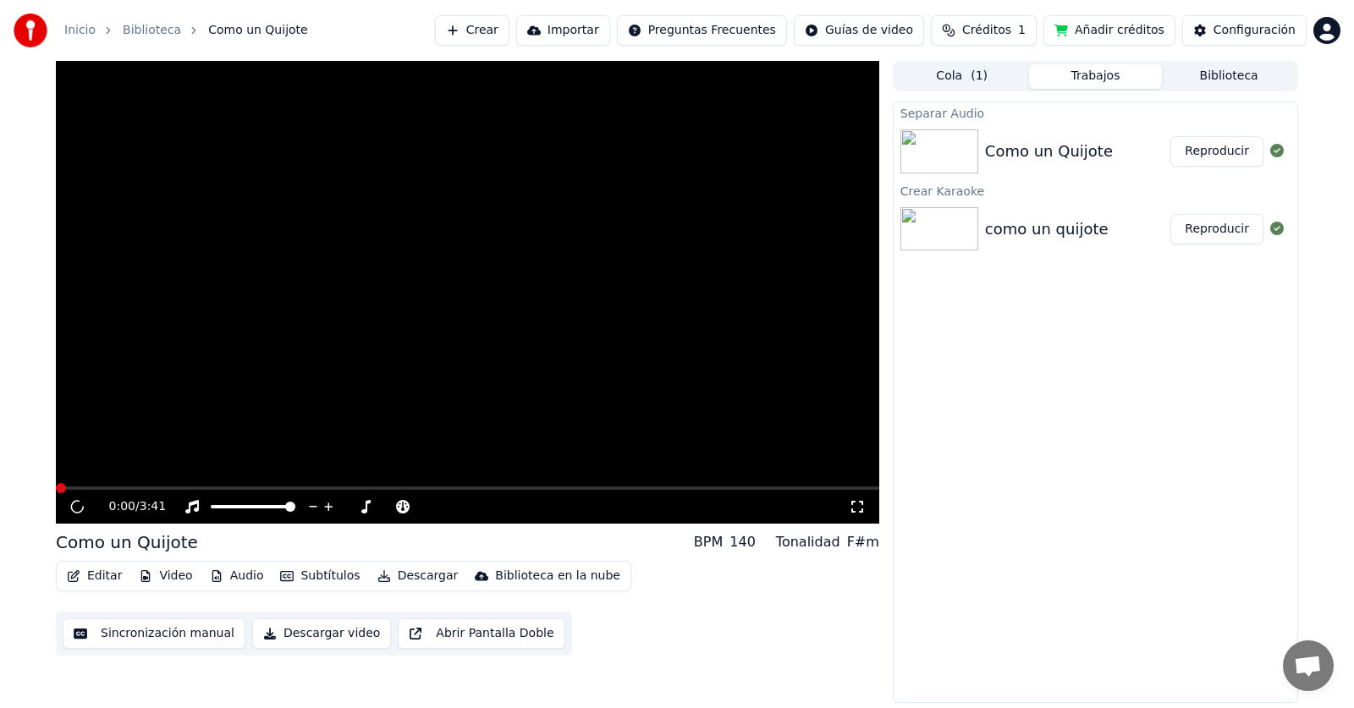
click at [1195, 74] on button "Biblioteca" at bounding box center [1229, 76] width 134 height 25
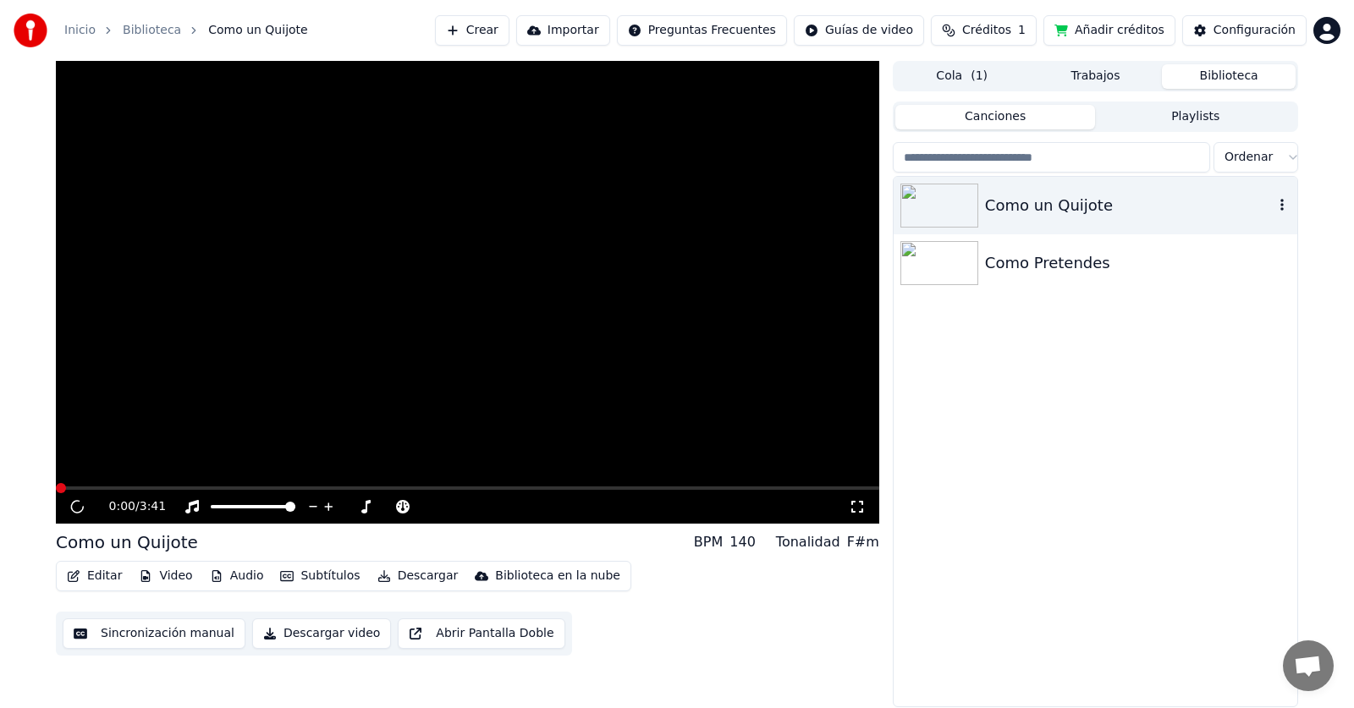
click at [1075, 201] on div "Como un Quijote" at bounding box center [1129, 206] width 288 height 24
click at [1281, 207] on icon "button" at bounding box center [1281, 205] width 17 height 14
click at [942, 206] on img at bounding box center [939, 206] width 78 height 44
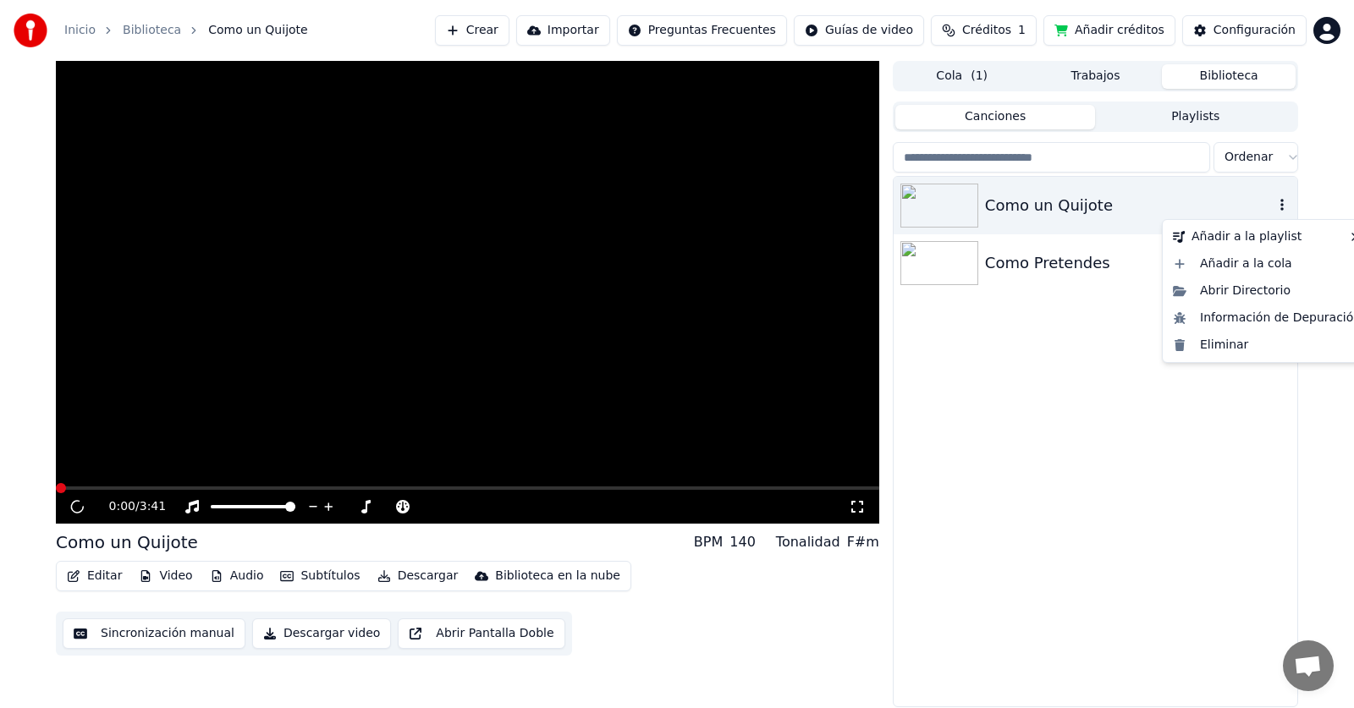
click at [1281, 206] on icon "button" at bounding box center [1281, 205] width 3 height 12
click at [1255, 325] on div "Información de Depuración" at bounding box center [1266, 318] width 201 height 27
click at [1281, 207] on icon "button" at bounding box center [1281, 205] width 17 height 14
click at [1241, 337] on div "Eliminar" at bounding box center [1266, 345] width 201 height 27
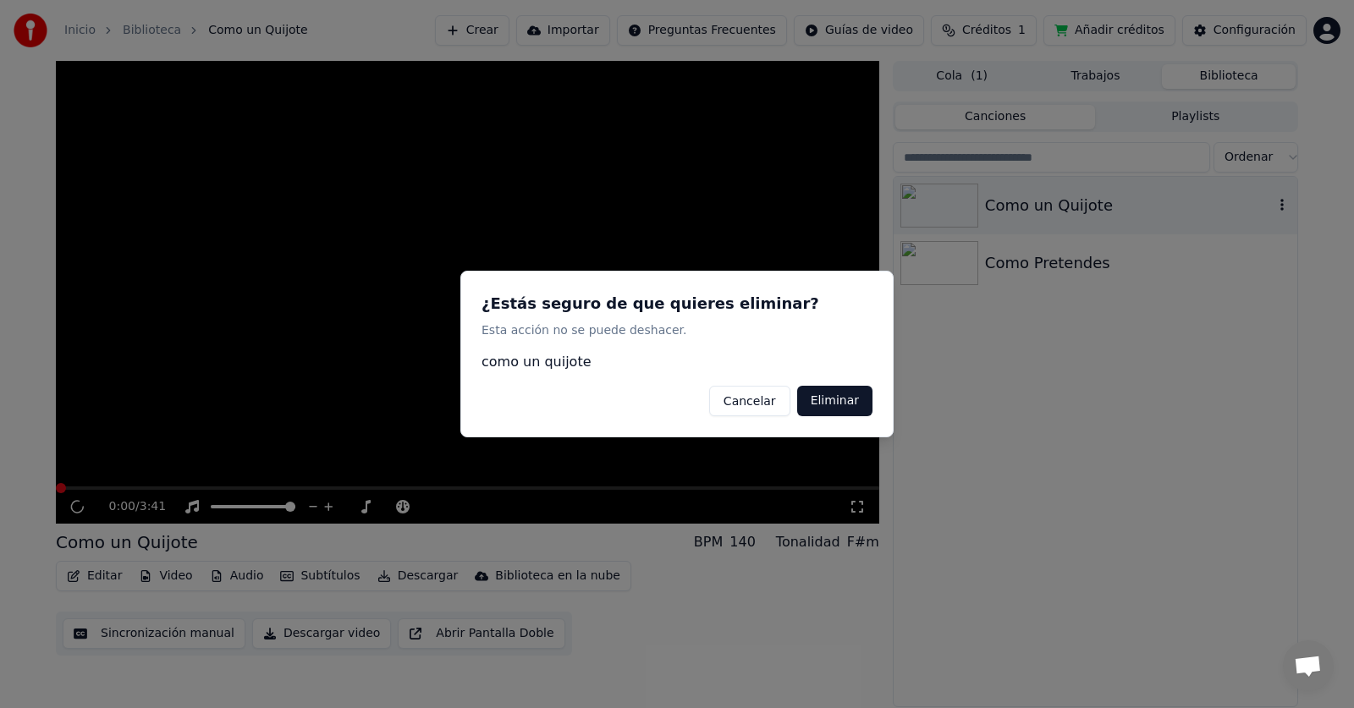
click at [848, 402] on button "Eliminar" at bounding box center [834, 401] width 75 height 30
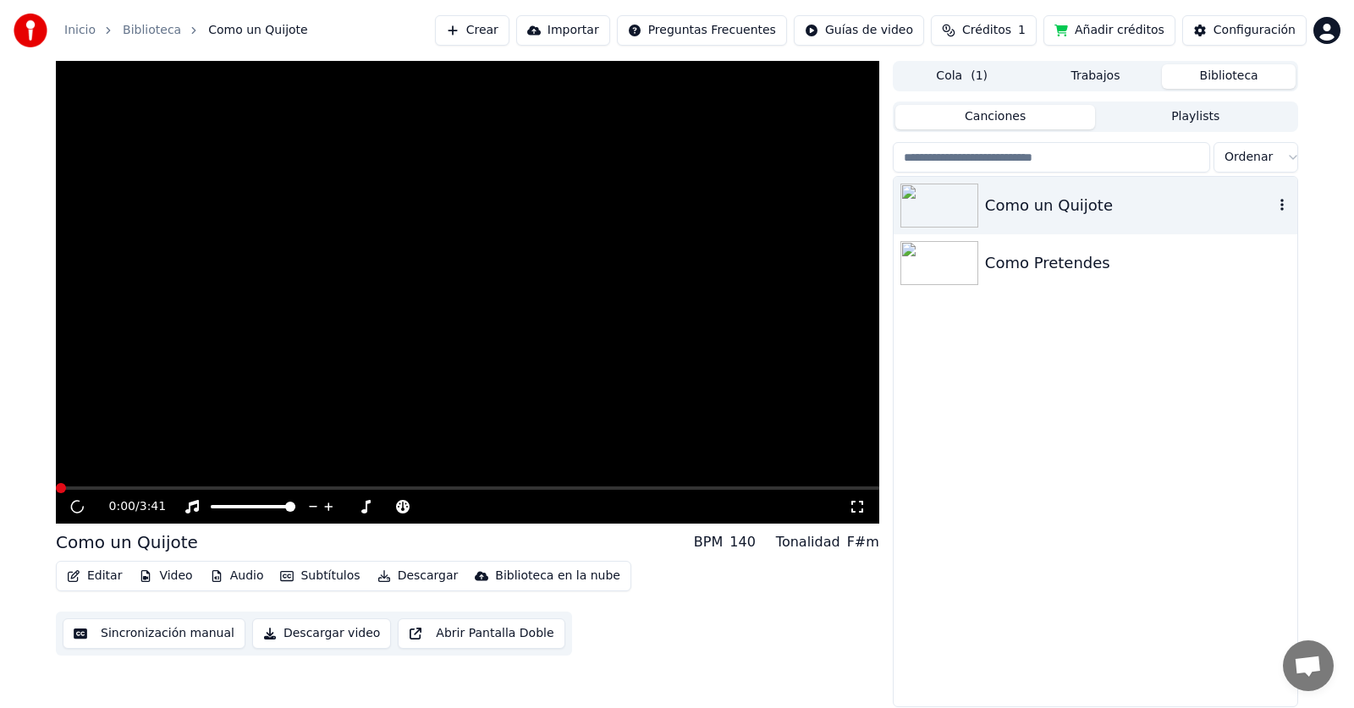
click at [997, 29] on span "Créditos" at bounding box center [986, 30] width 49 height 17
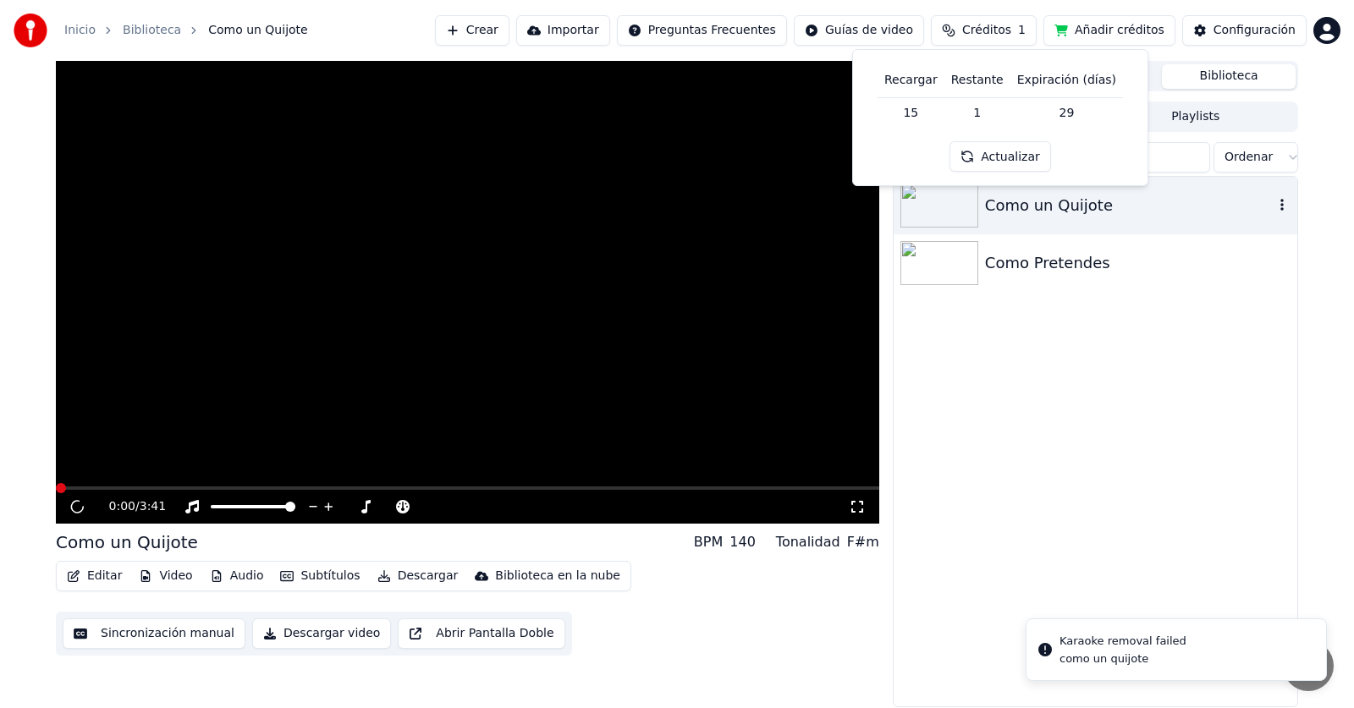
click at [1156, 568] on div "Como un Quijote Como Pretendes" at bounding box center [1095, 442] width 404 height 530
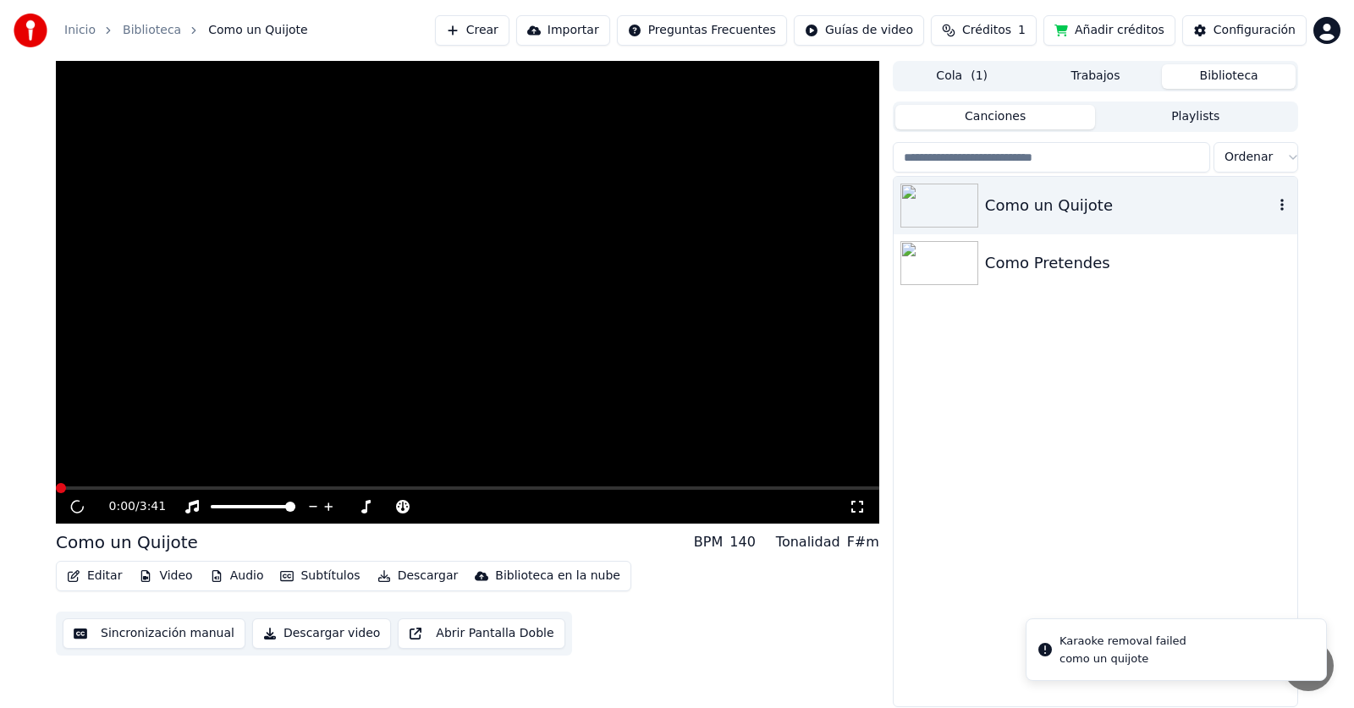
click at [611, 659] on div "0:00 / 3:41 Como un Quijote BPM 140 Tonalidad F#m Editar Video Audio Subtítulos…" at bounding box center [467, 384] width 823 height 646
click at [1321, 7] on div "Inicio Biblioteca Como un Quijote Crear Importar Preguntas Frecuentes Guías de …" at bounding box center [677, 30] width 1354 height 61
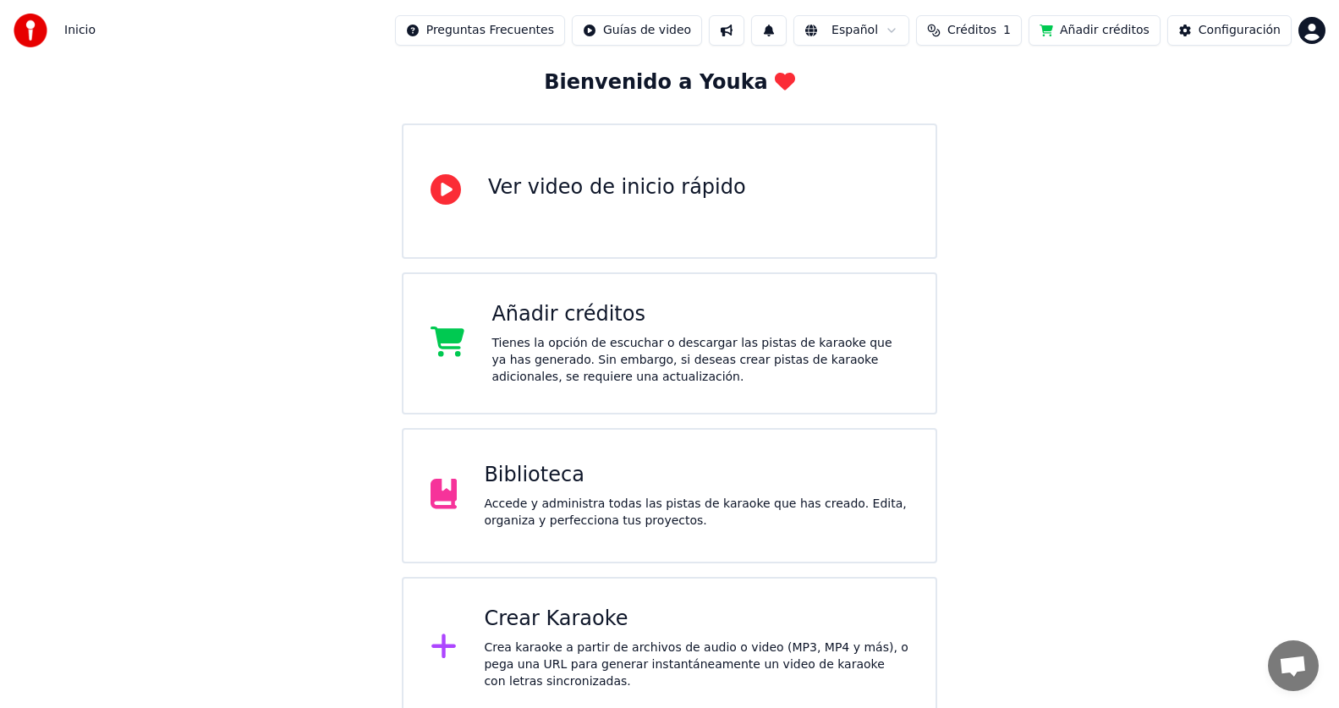
scroll to position [97, 0]
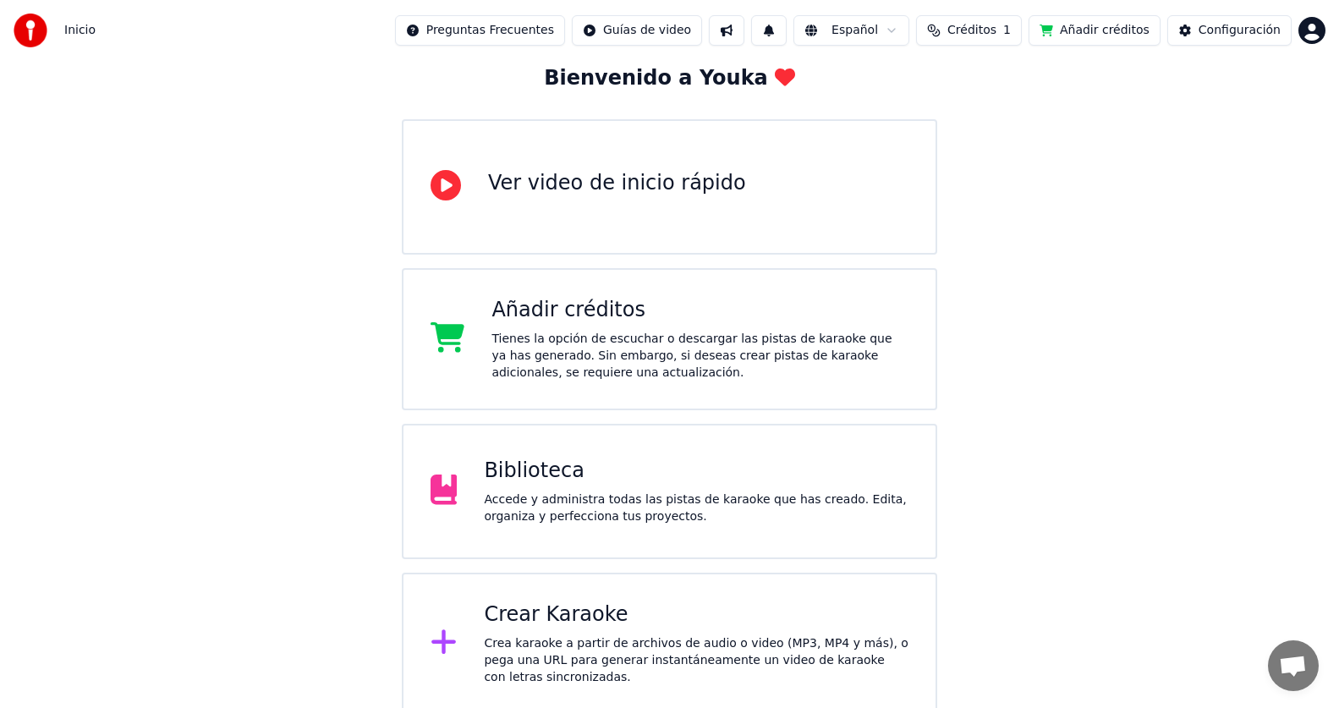
click at [572, 547] on div "Biblioteca Accede y administra todas las pistas de karaoke que has creado. Edit…" at bounding box center [670, 491] width 536 height 135
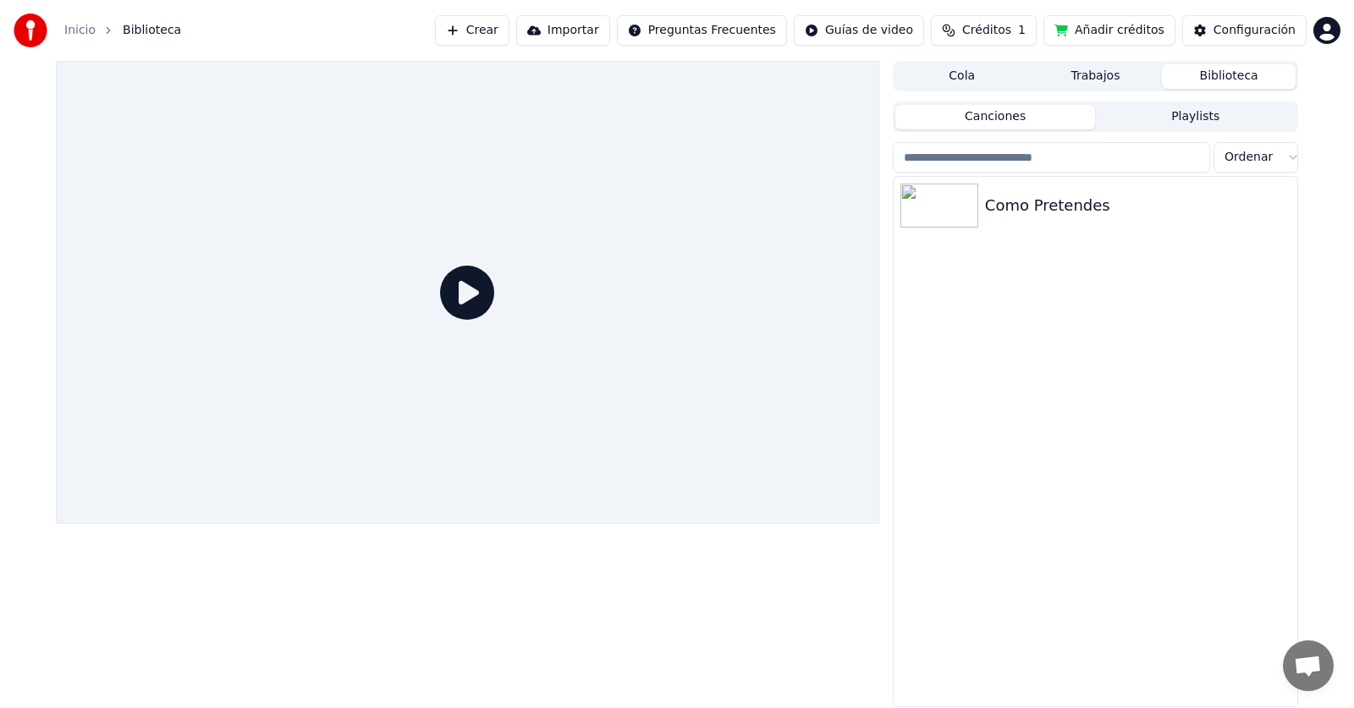
click at [1045, 338] on div "Como Pretendes" at bounding box center [1095, 442] width 404 height 530
click at [995, 36] on span "Créditos" at bounding box center [986, 30] width 49 height 17
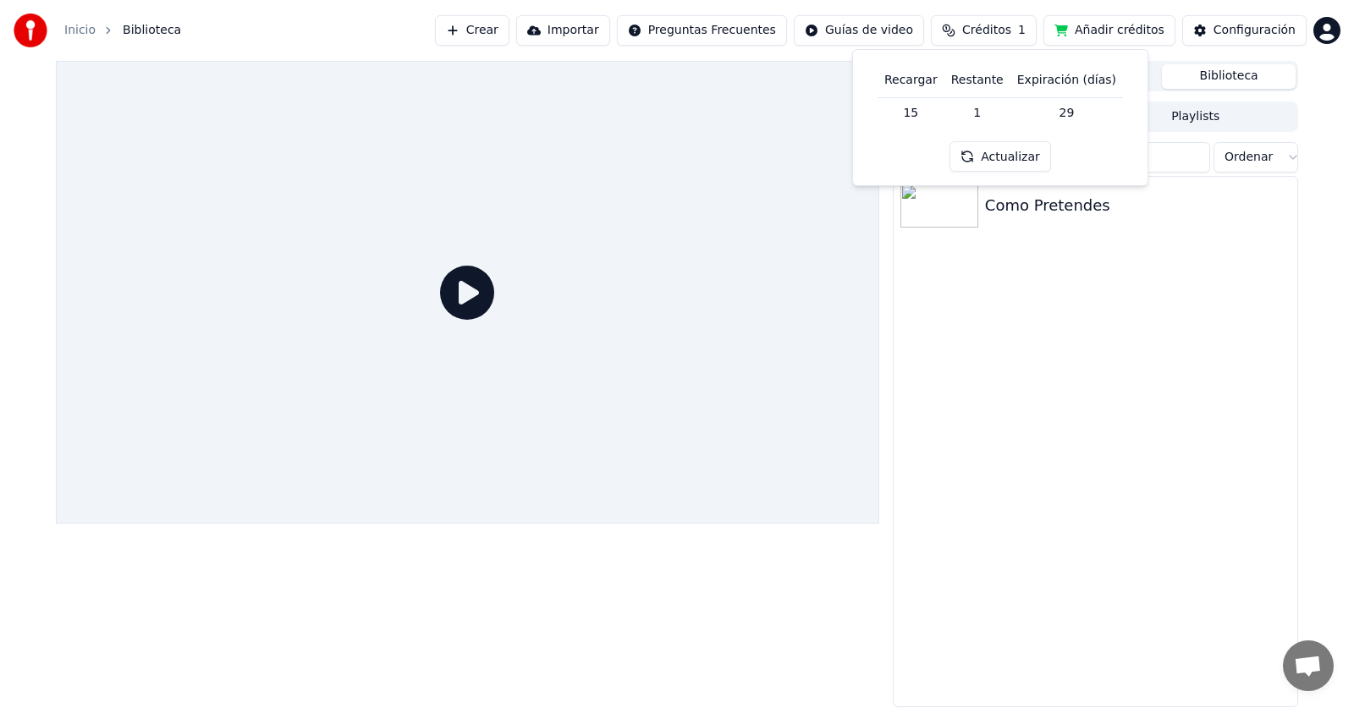
click at [995, 36] on span "Créditos" at bounding box center [986, 30] width 49 height 17
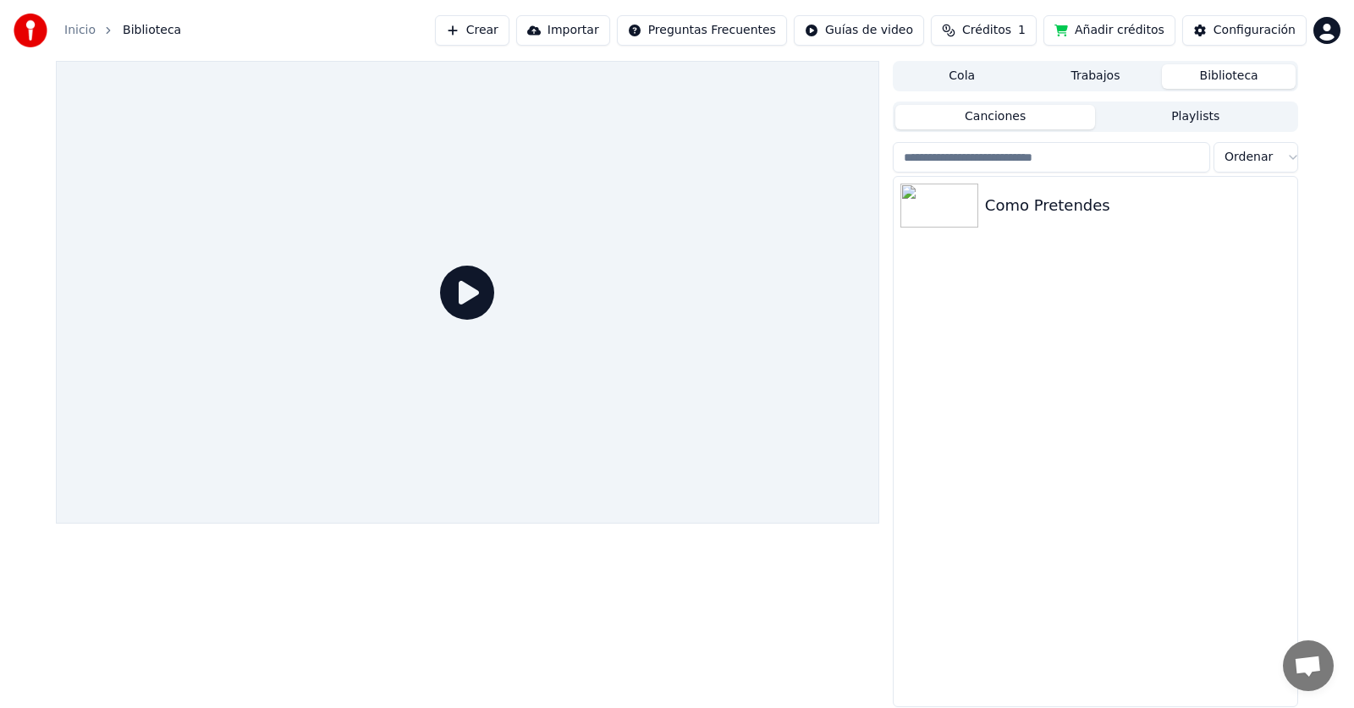
click at [995, 36] on span "Créditos" at bounding box center [986, 30] width 49 height 17
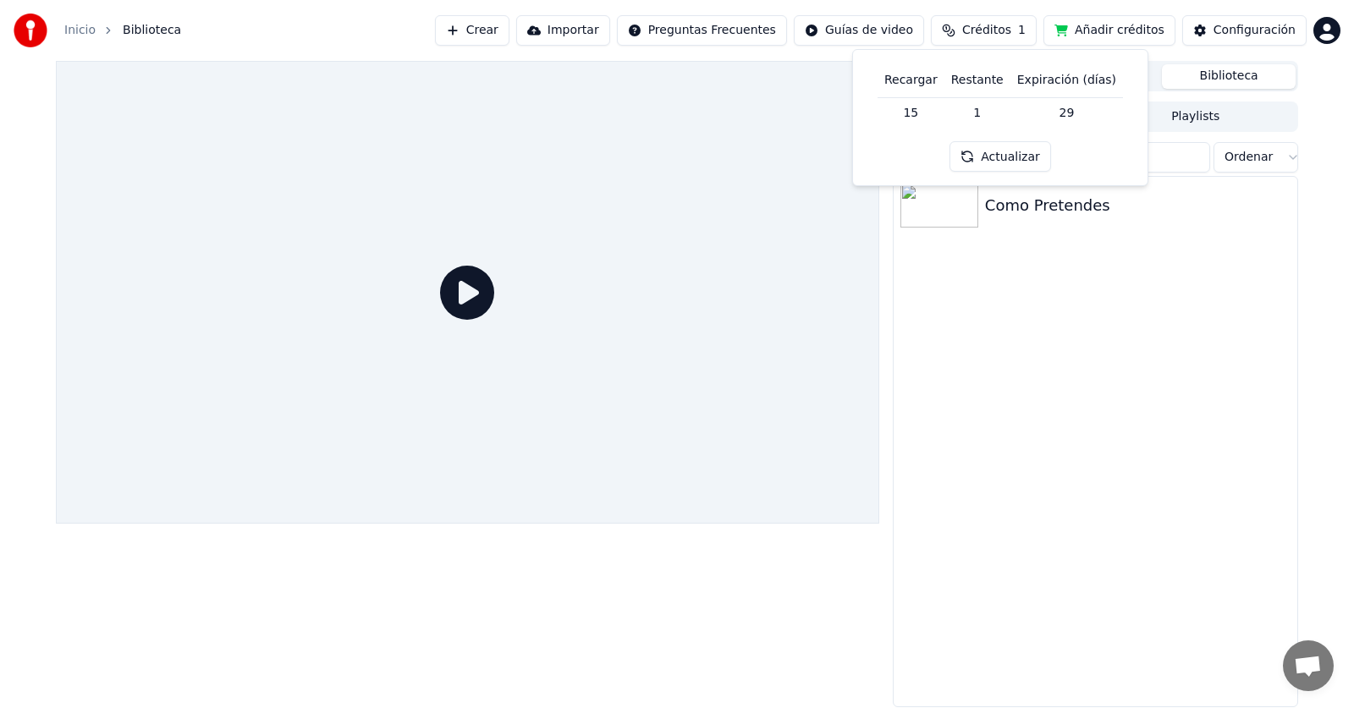
click at [995, 36] on span "Créditos" at bounding box center [986, 30] width 49 height 17
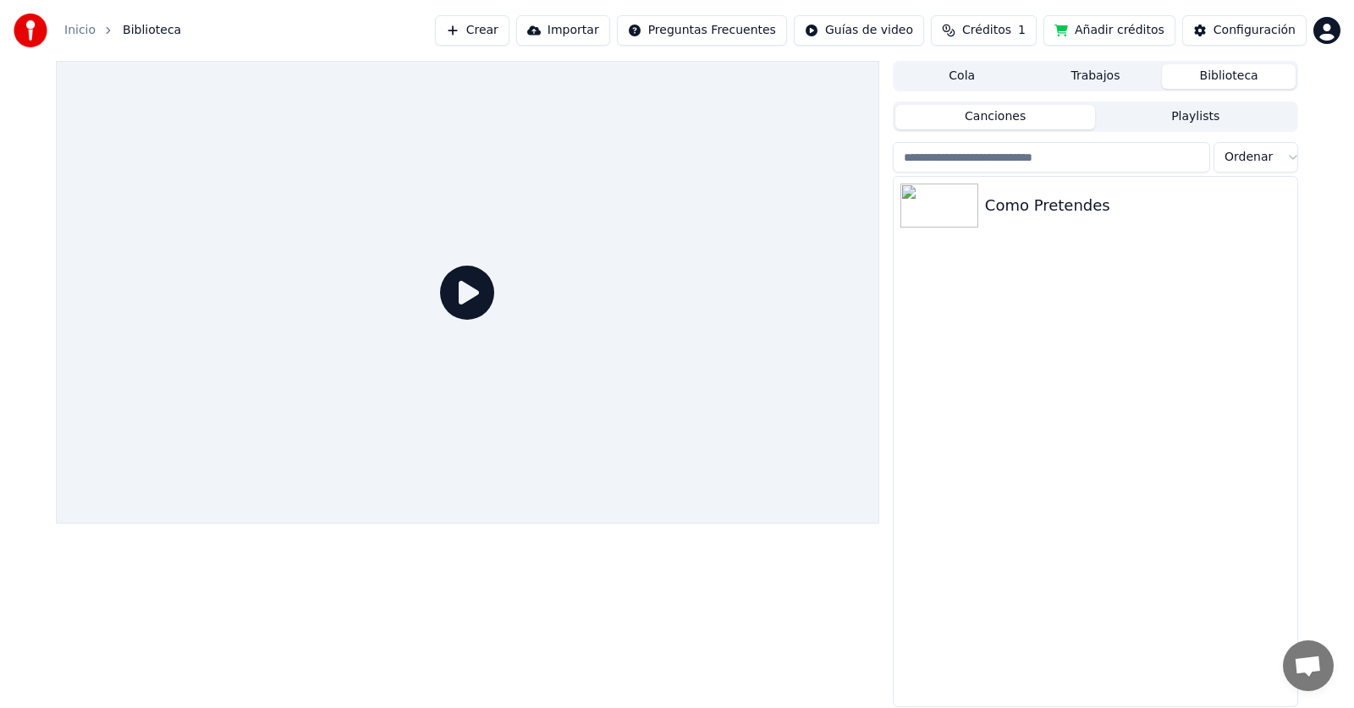
click at [995, 36] on span "Créditos" at bounding box center [986, 30] width 49 height 17
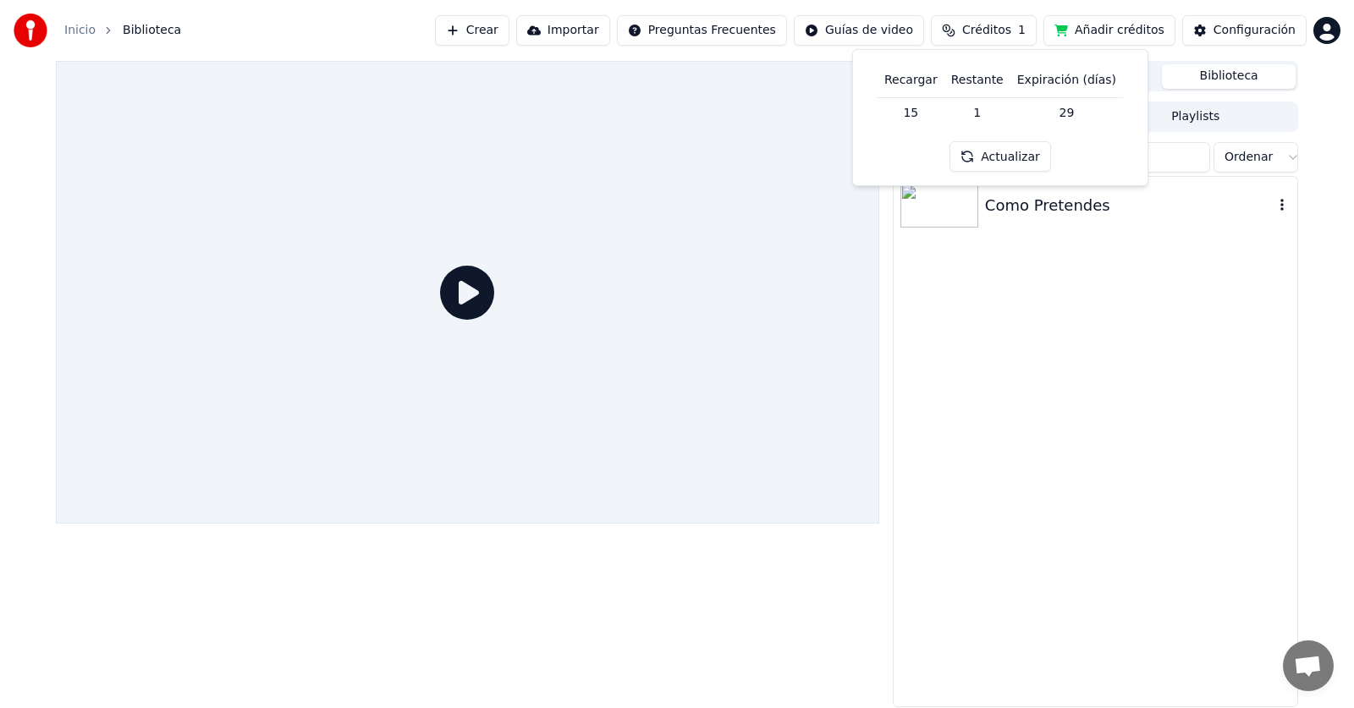
click at [1281, 200] on icon "button" at bounding box center [1281, 205] width 17 height 14
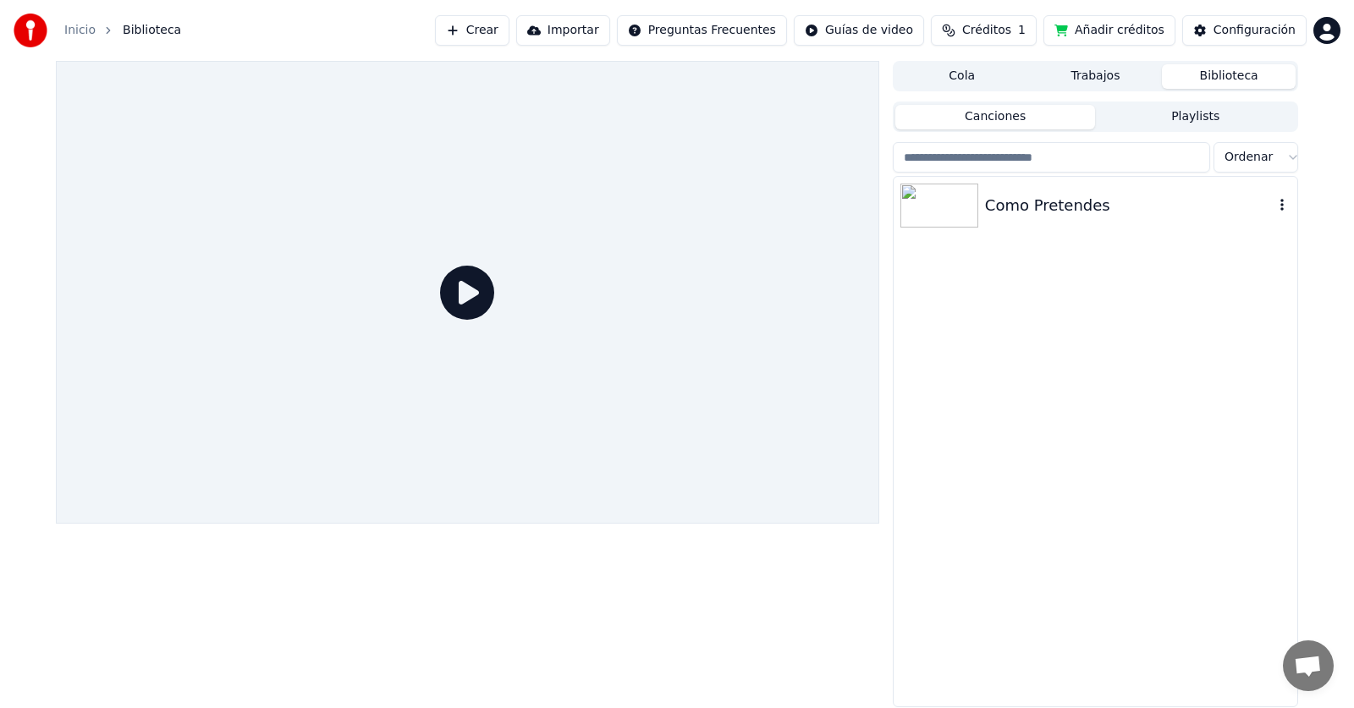
click at [948, 214] on img at bounding box center [939, 206] width 78 height 44
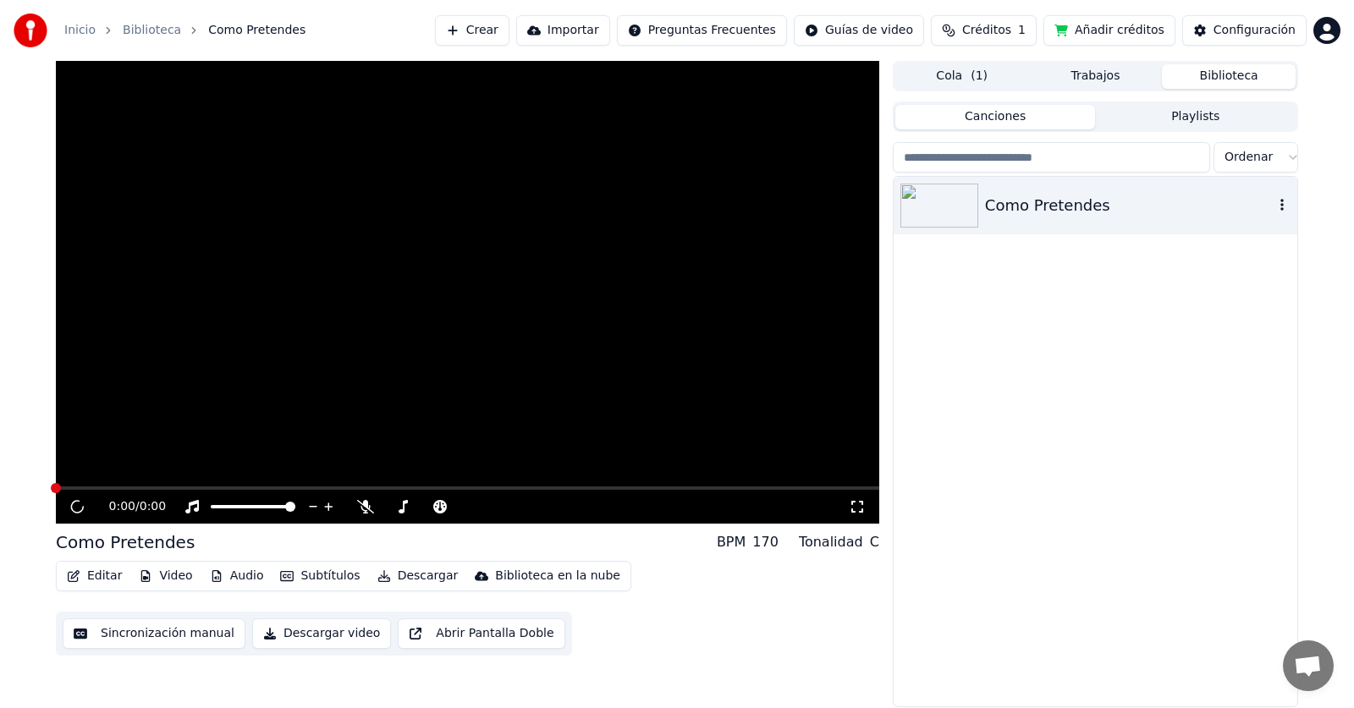
click at [948, 214] on img at bounding box center [939, 206] width 78 height 44
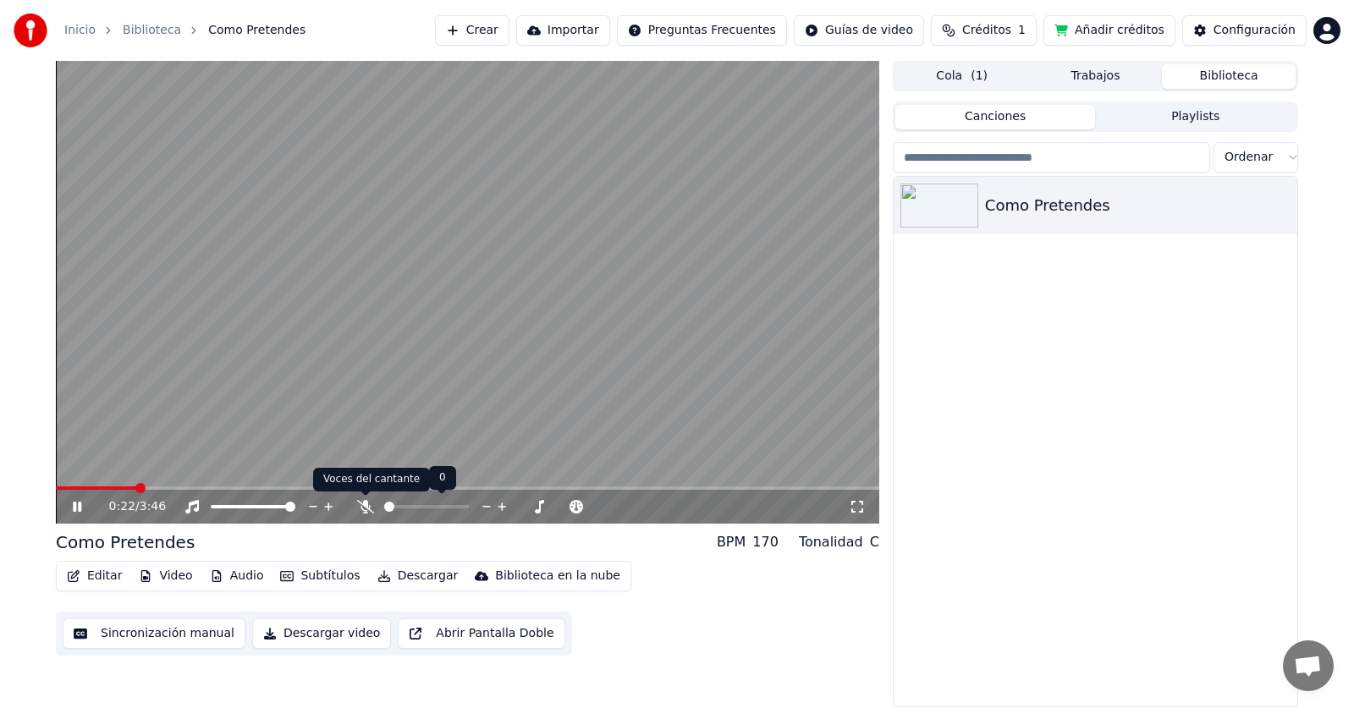
click at [369, 505] on icon at bounding box center [365, 507] width 17 height 14
click at [369, 508] on icon at bounding box center [364, 507] width 9 height 14
click at [470, 506] on span at bounding box center [469, 507] width 10 height 10
click at [1008, 32] on span "Créditos" at bounding box center [986, 30] width 49 height 17
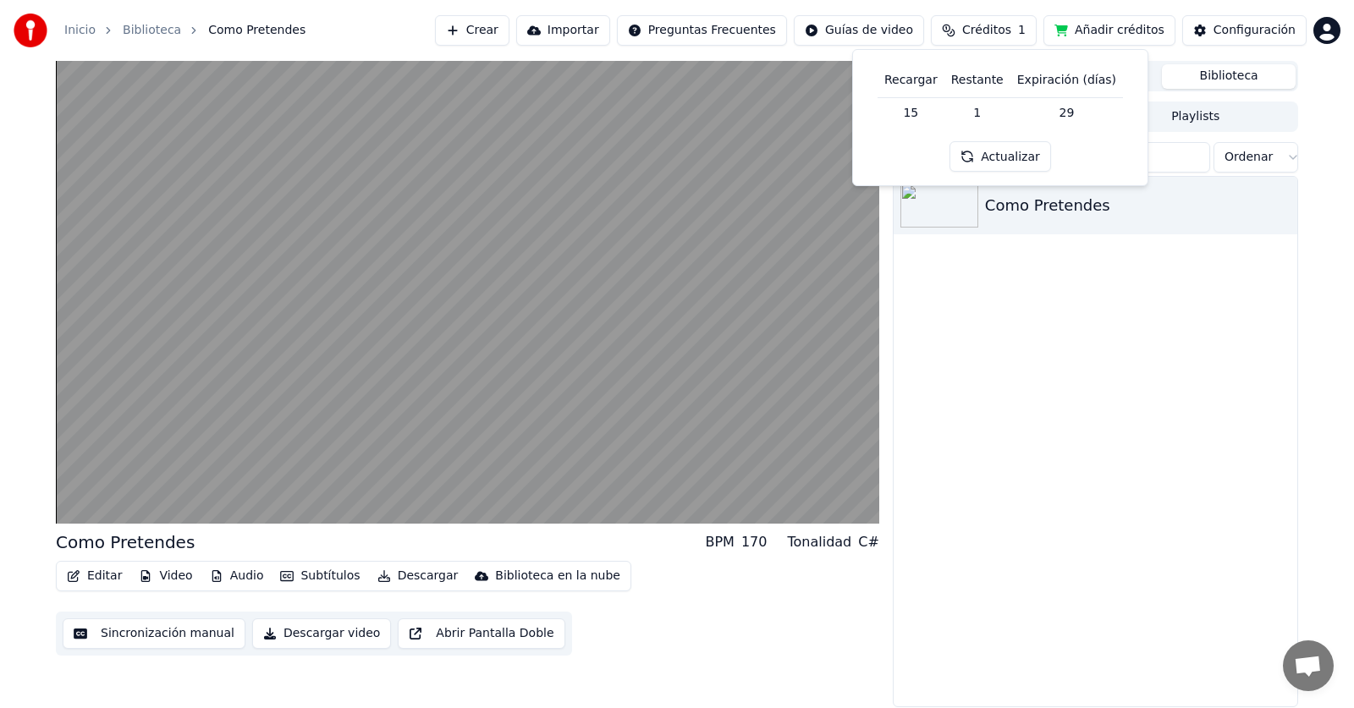
click at [1124, 32] on button "Añadir créditos" at bounding box center [1109, 30] width 132 height 30
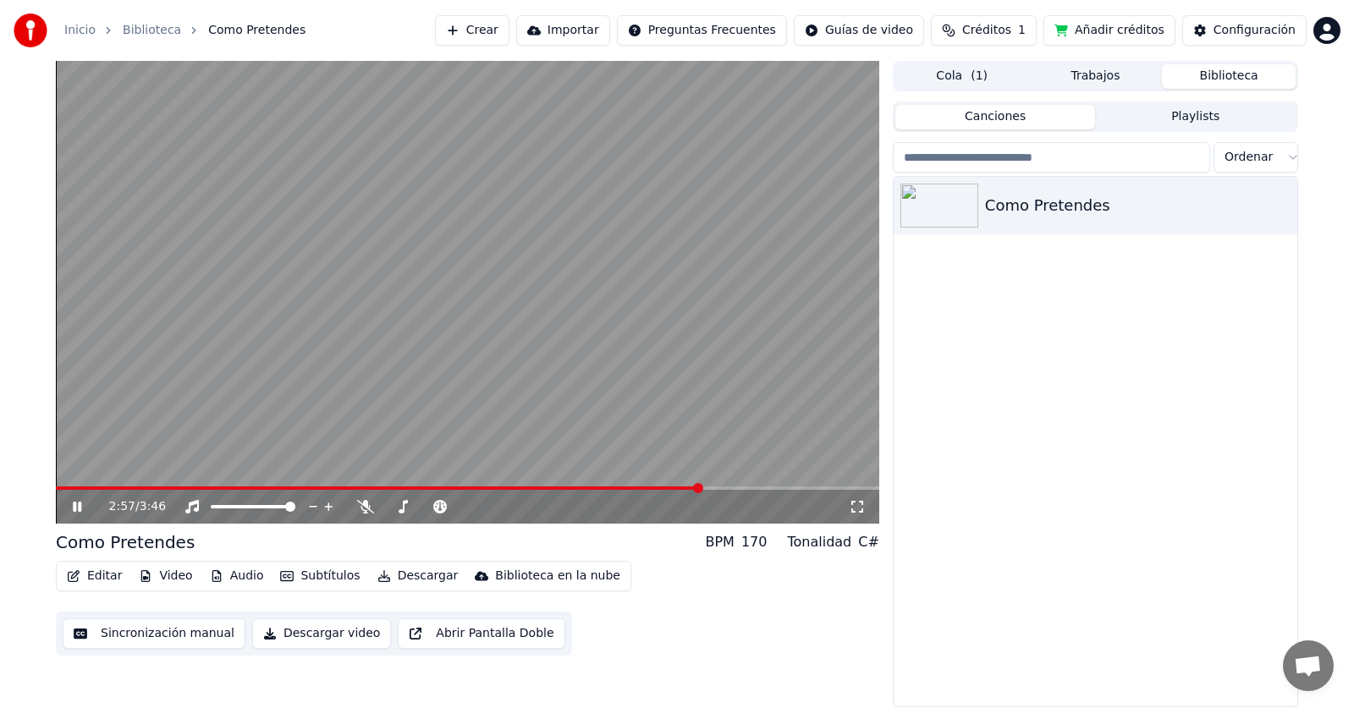
click at [1052, 320] on div "Como Pretendes" at bounding box center [1095, 442] width 404 height 530
click at [1326, 32] on html "Inicio Biblioteca Como Pretendes Crear Importar Preguntas Frecuentes Guías de v…" at bounding box center [677, 354] width 1354 height 708
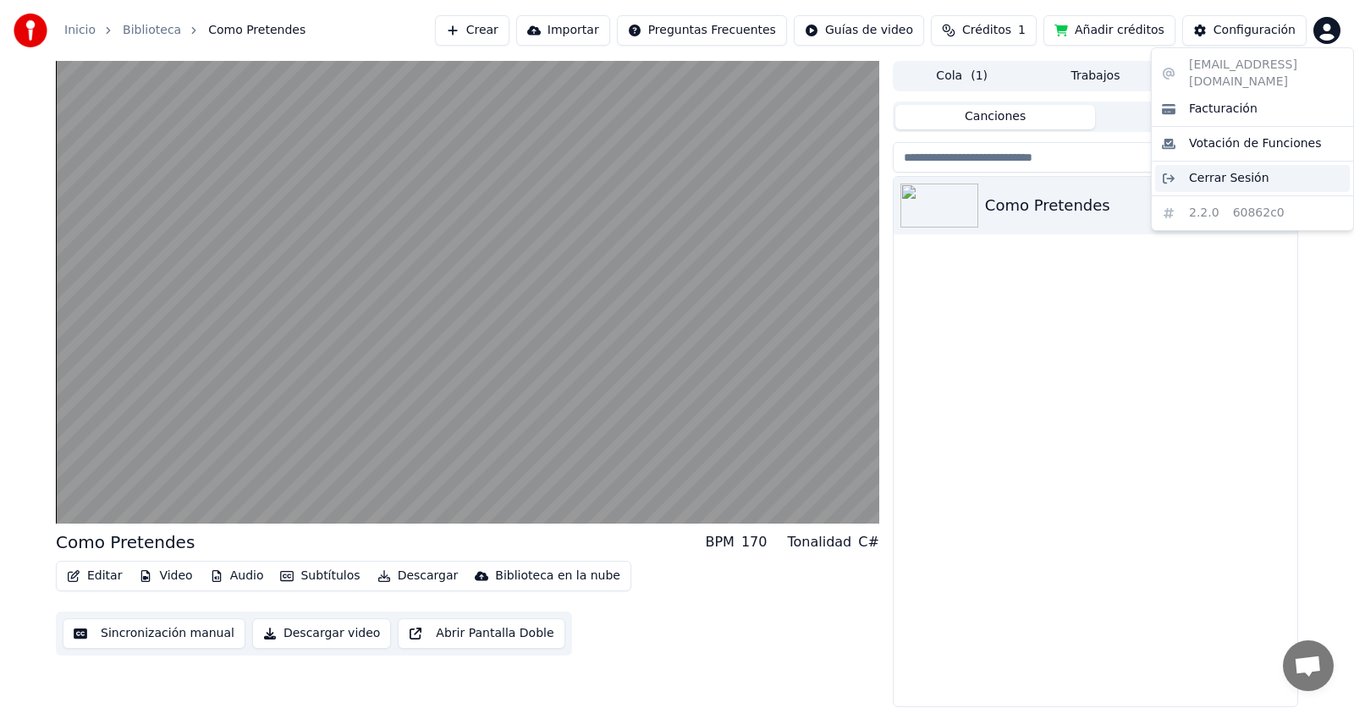
click at [1224, 170] on span "Cerrar Sesión" at bounding box center [1229, 178] width 80 height 17
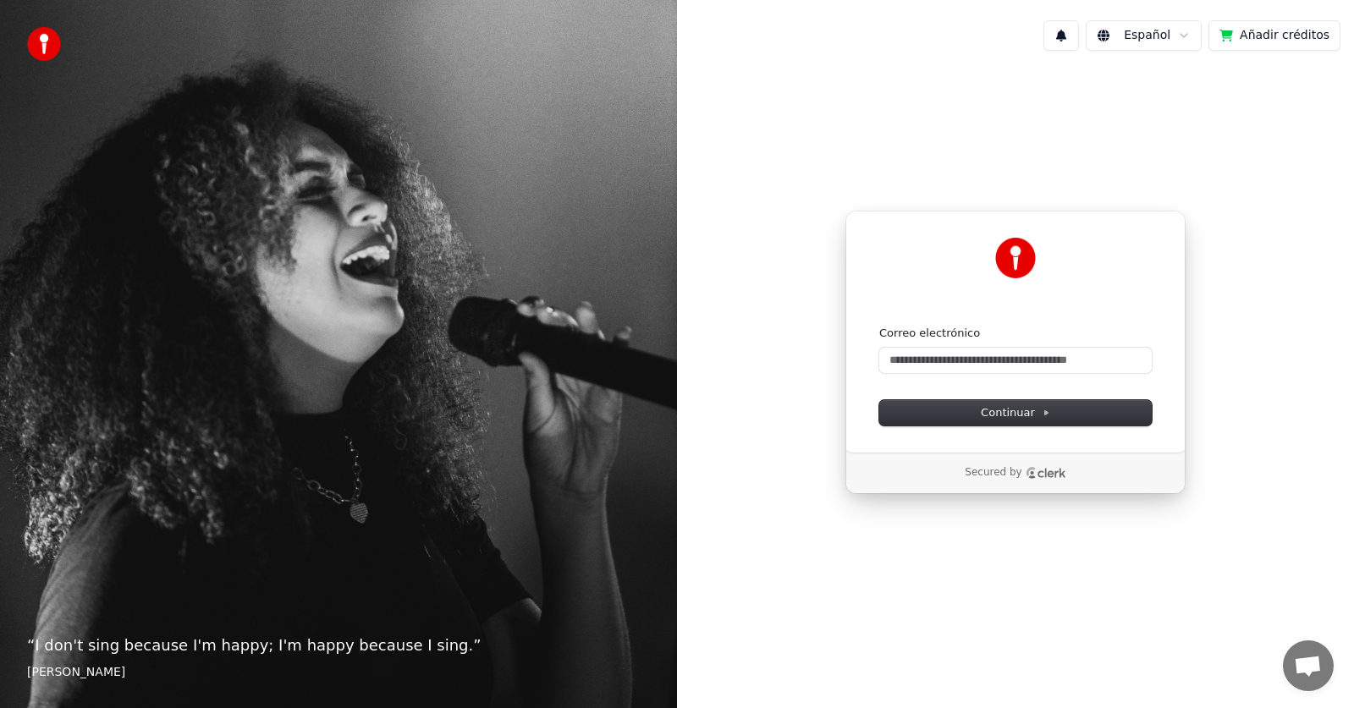
click at [1233, 95] on div "Continuar con Google o Correo electrónico Continuar Secured by" at bounding box center [1015, 352] width 677 height 576
click at [963, 360] on input "Correo electrónico" at bounding box center [1015, 360] width 272 height 25
click at [959, 361] on input "Correo electrónico" at bounding box center [1015, 360] width 272 height 25
click at [1025, 363] on input "Correo electrónico" at bounding box center [1015, 360] width 272 height 25
click at [1008, 407] on span "Continuar" at bounding box center [1015, 412] width 69 height 15
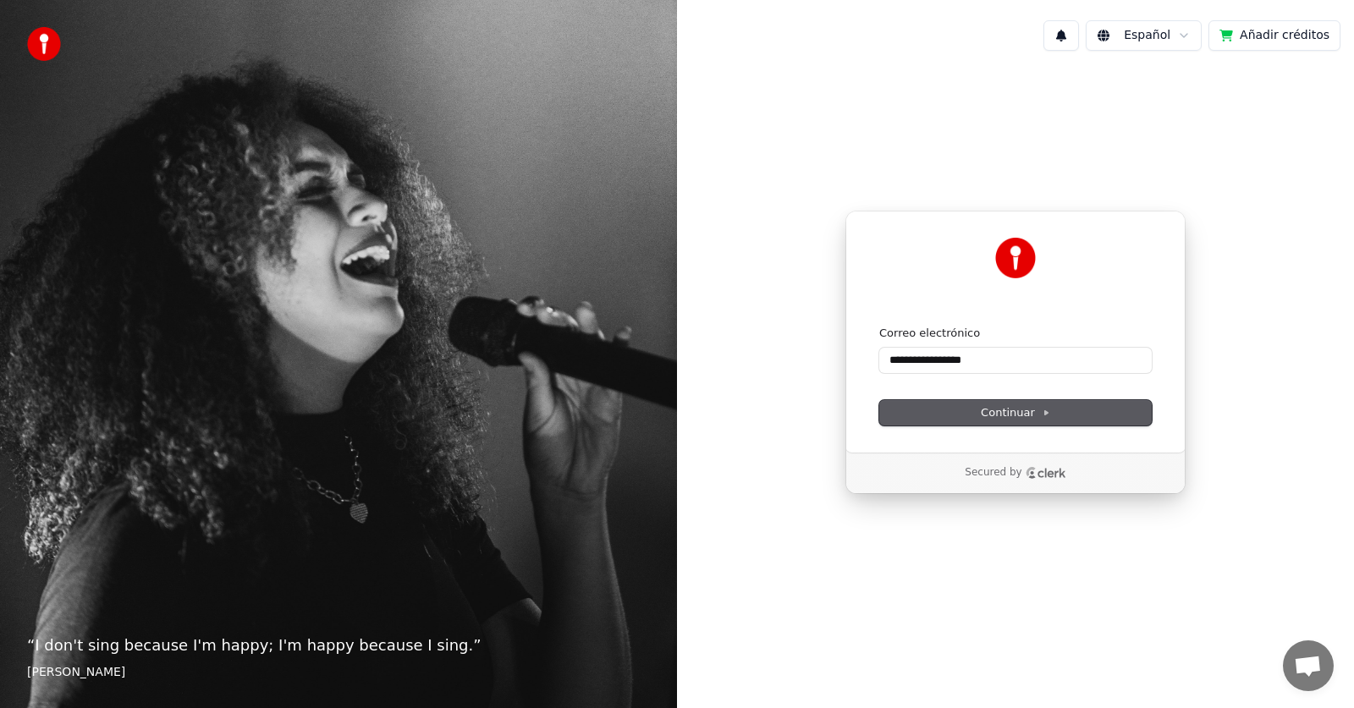
type input "**********"
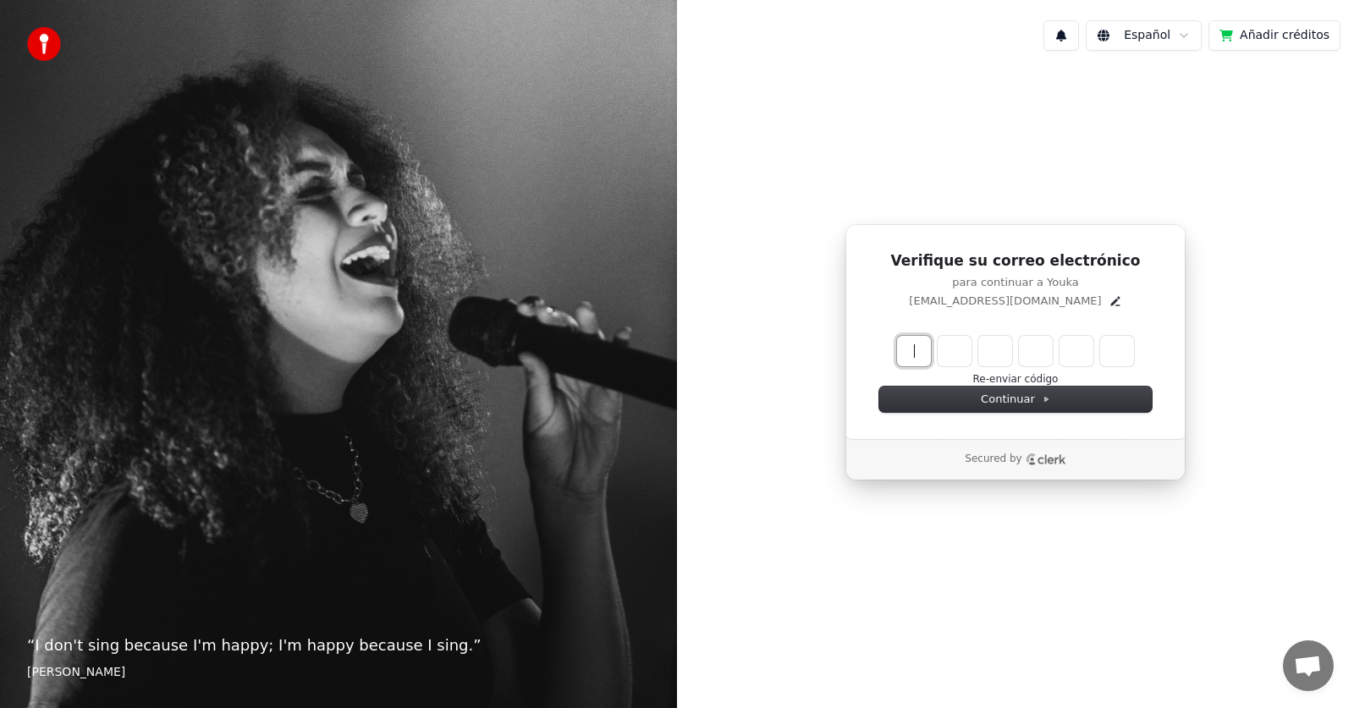
click at [917, 355] on input "Enter verification code" at bounding box center [1032, 351] width 271 height 30
type input "******"
